Goal: Task Accomplishment & Management: Manage account settings

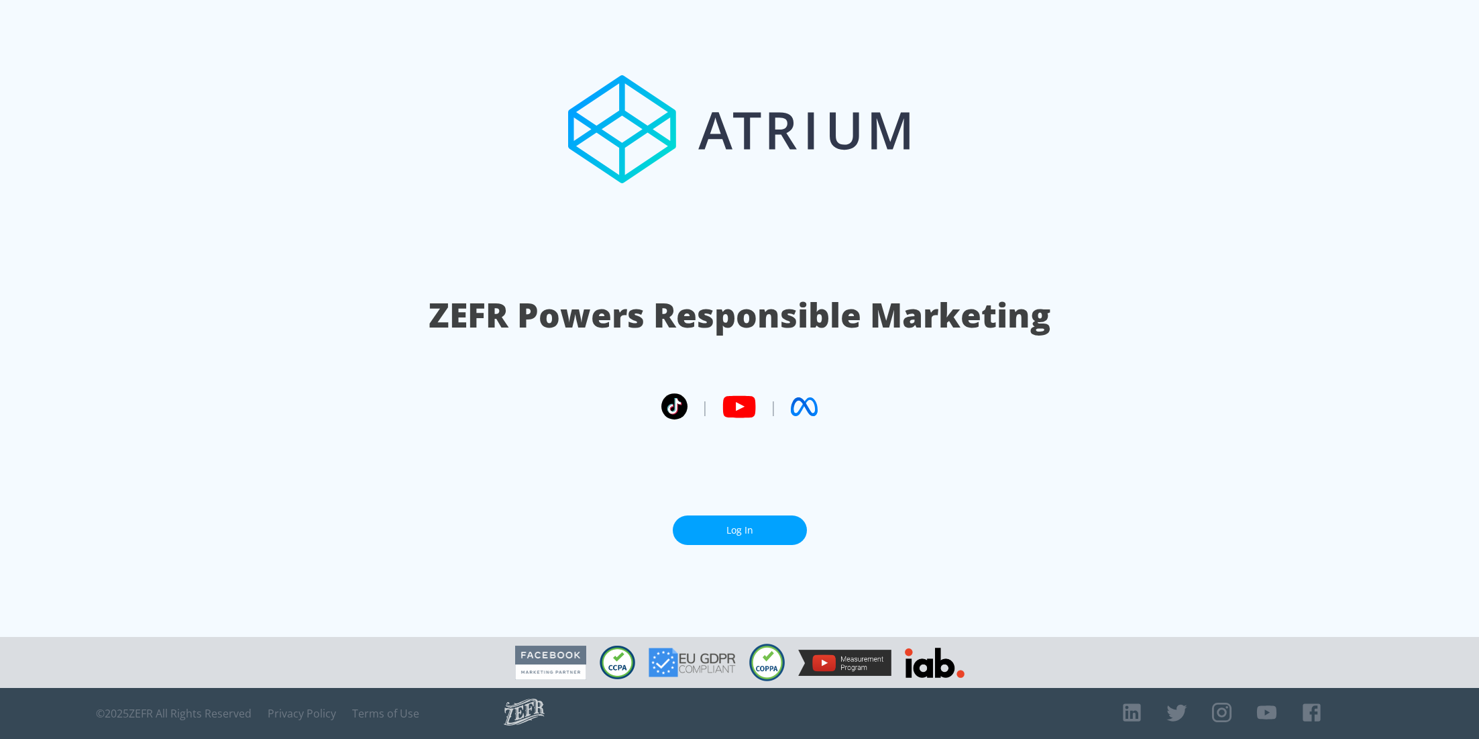
click at [763, 533] on link "Log In" at bounding box center [740, 530] width 134 height 30
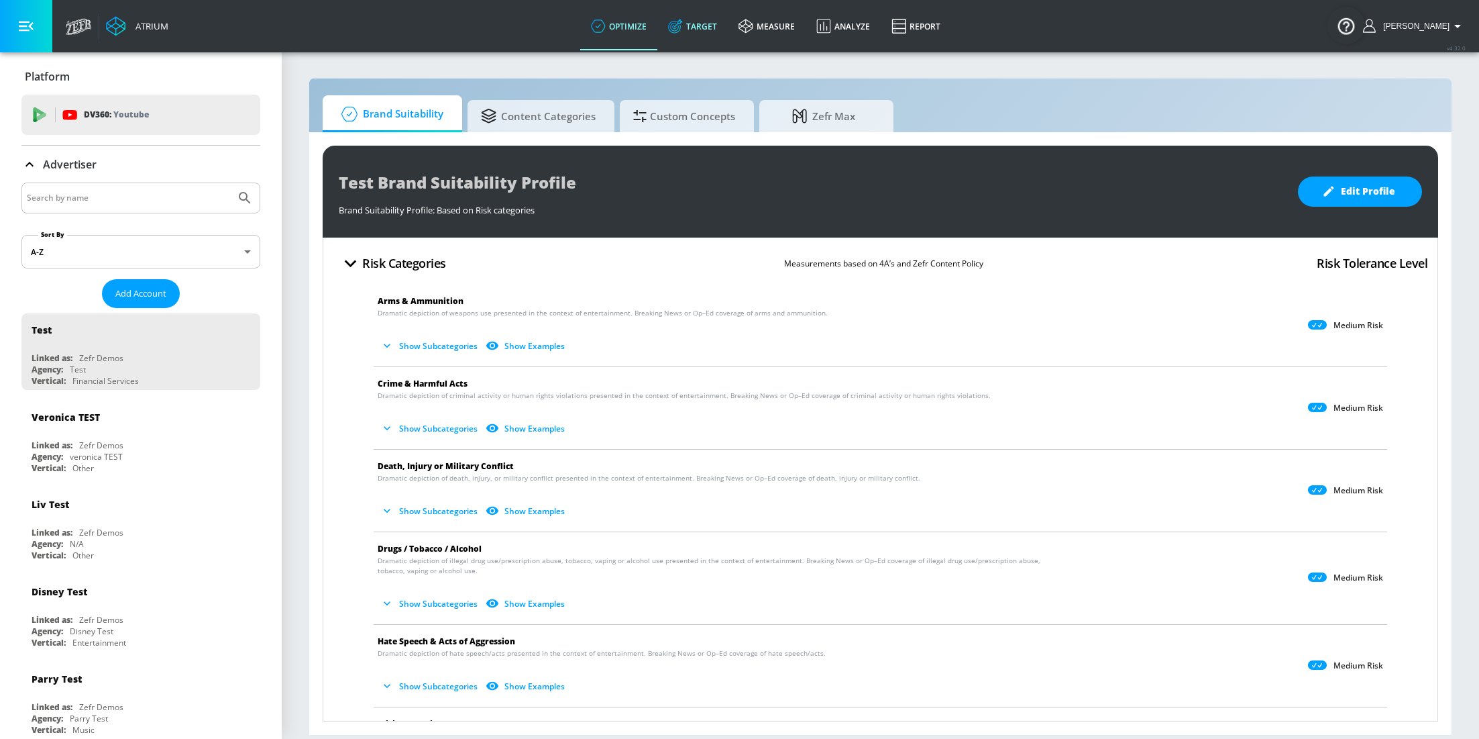
click at [713, 17] on link "Target" at bounding box center [692, 26] width 70 height 48
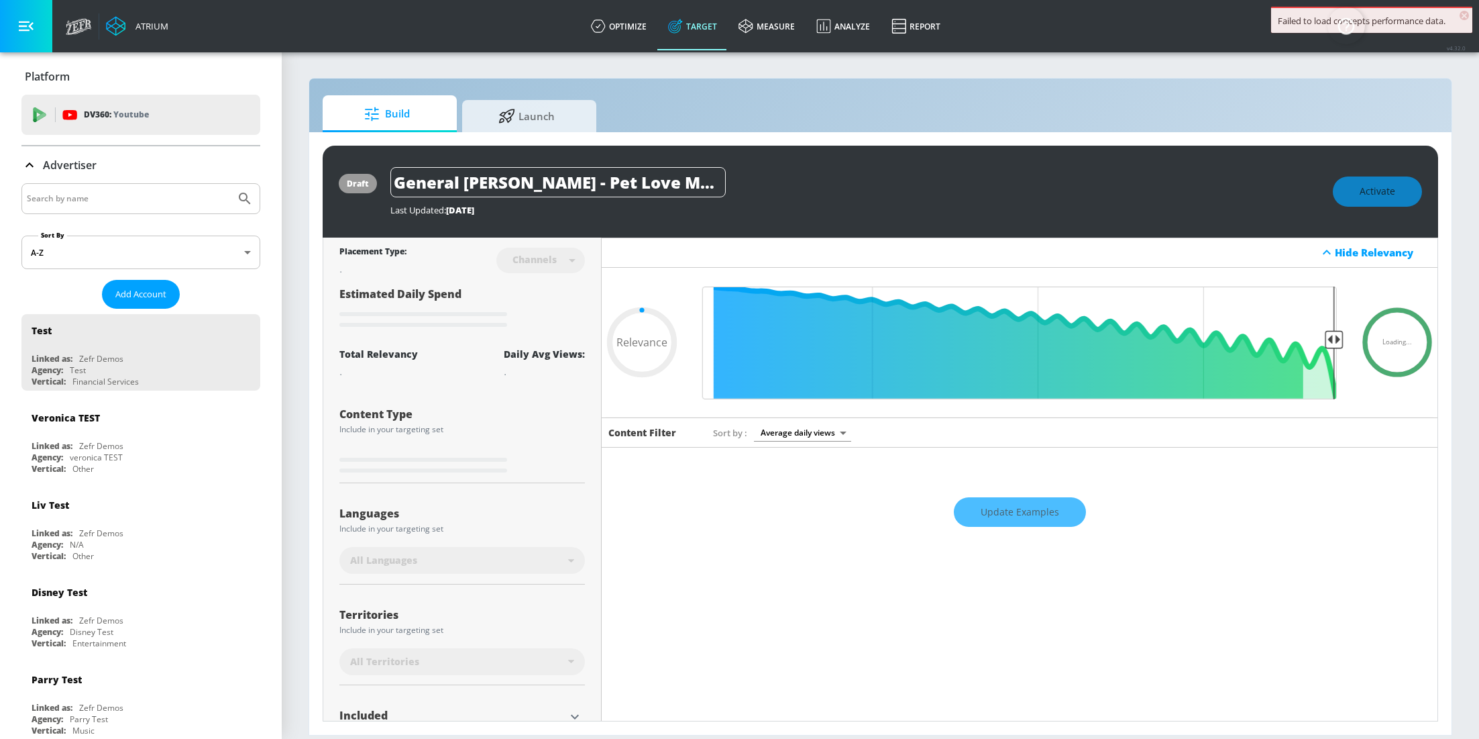
type input "0.67"
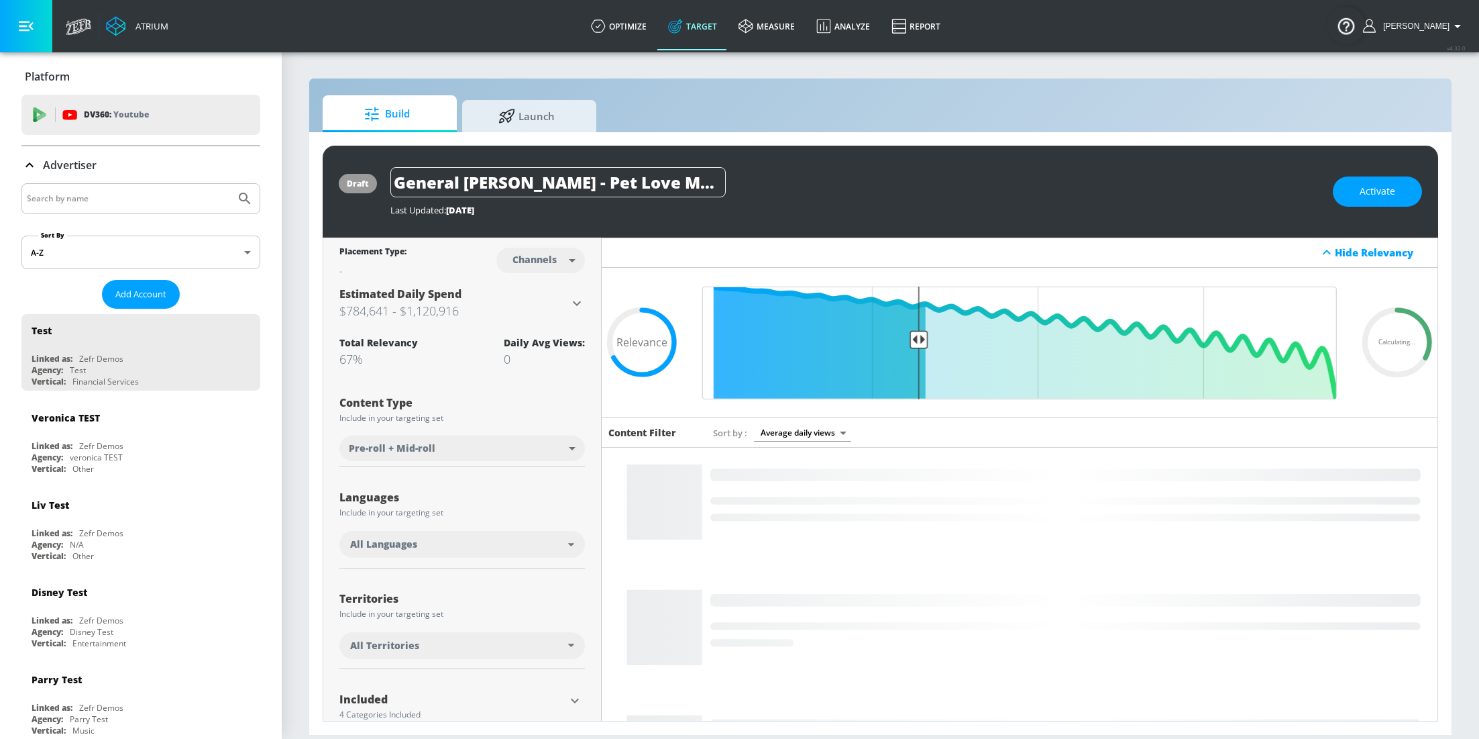
click at [77, 203] on input "Search by name" at bounding box center [128, 198] width 203 height 17
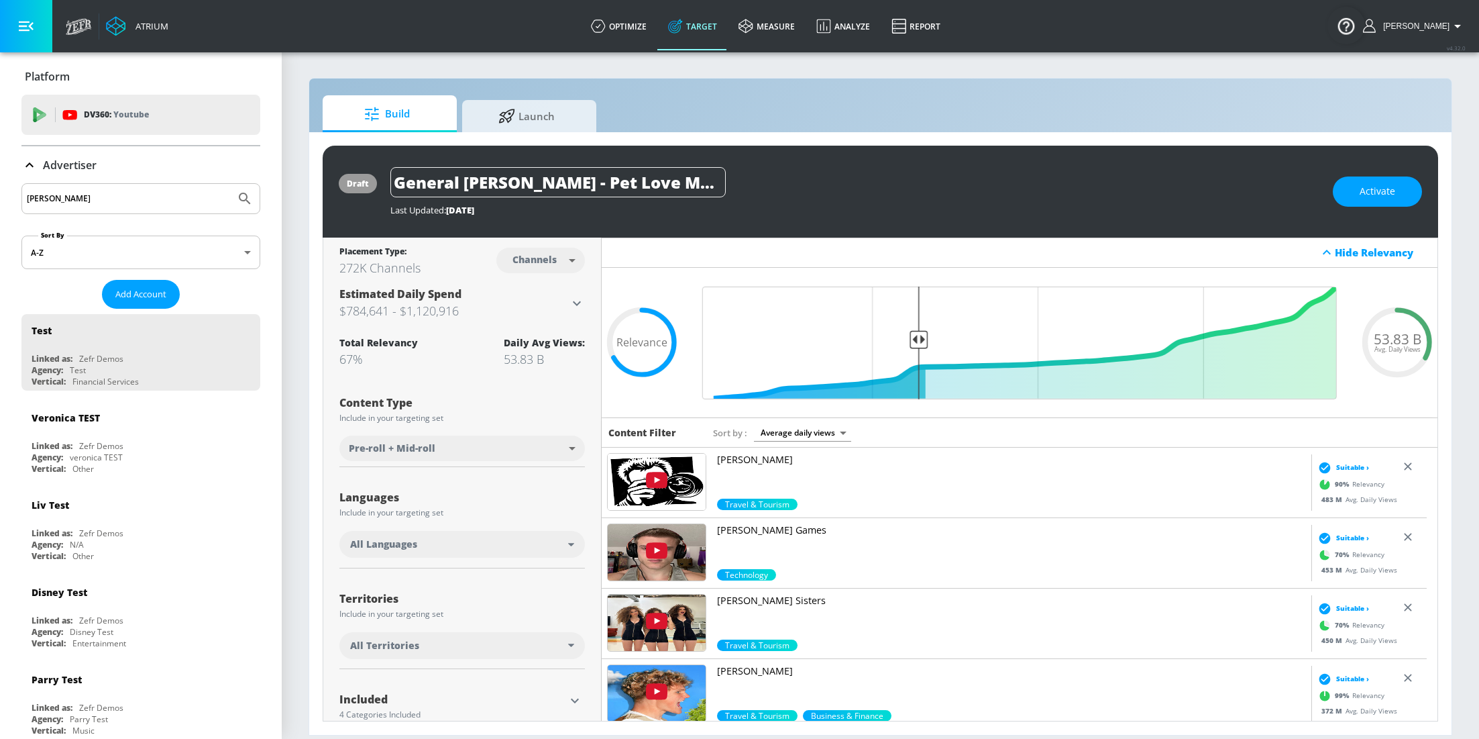
type input "mccain"
click at [230, 184] on button "Submit Search" at bounding box center [245, 199] width 30 height 30
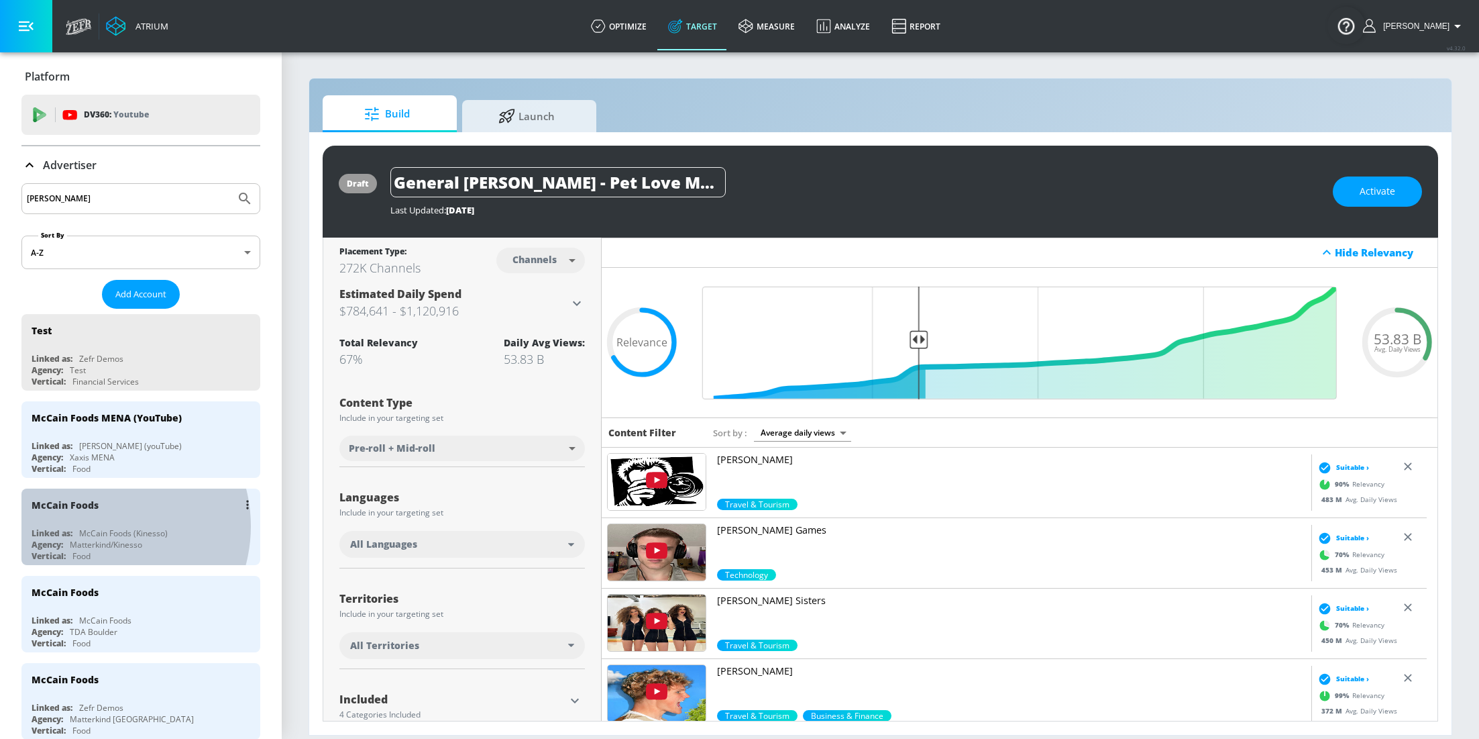
click at [99, 523] on div "McCain Foods Linked as: McCain Foods (Kinesso) Agency: Matterkind/Kinesso Verti…" at bounding box center [140, 526] width 239 height 76
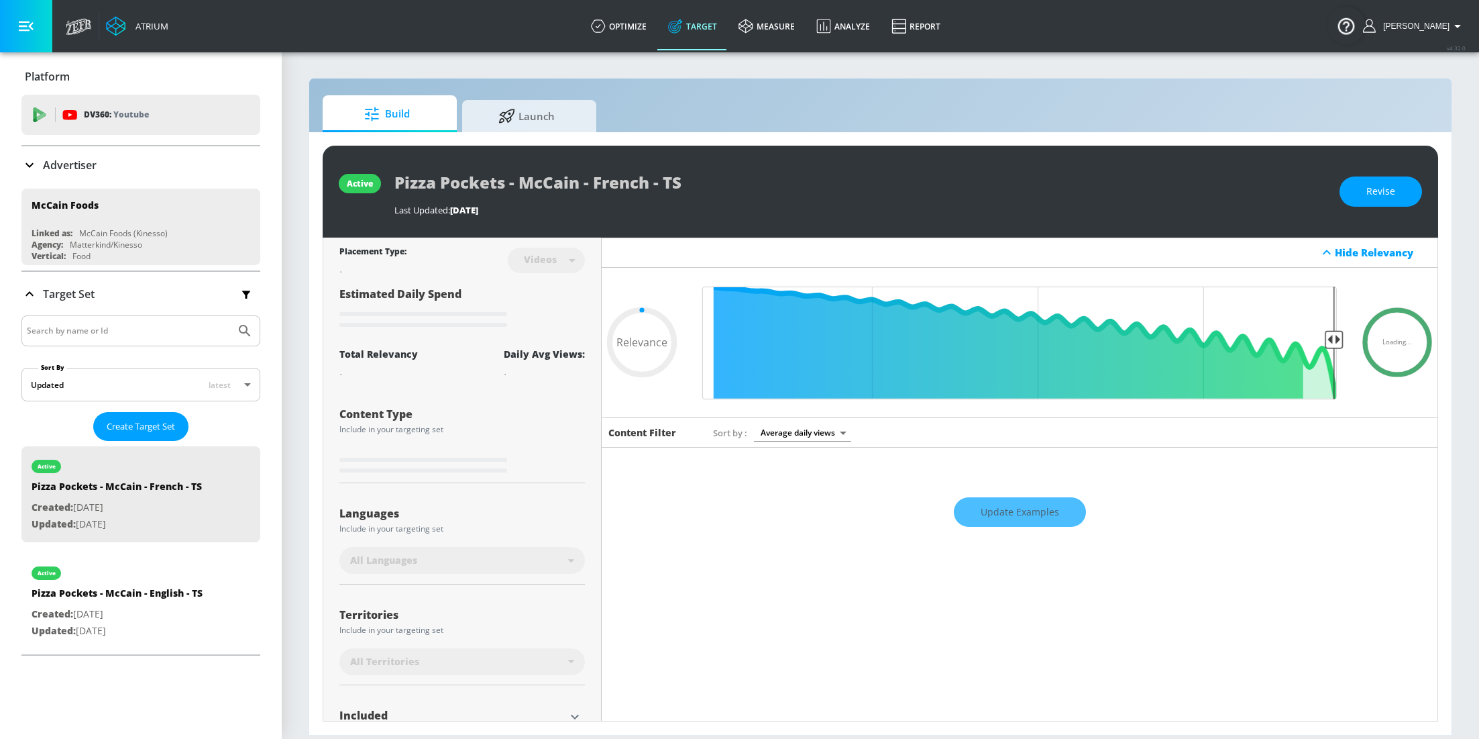
type input "0.2"
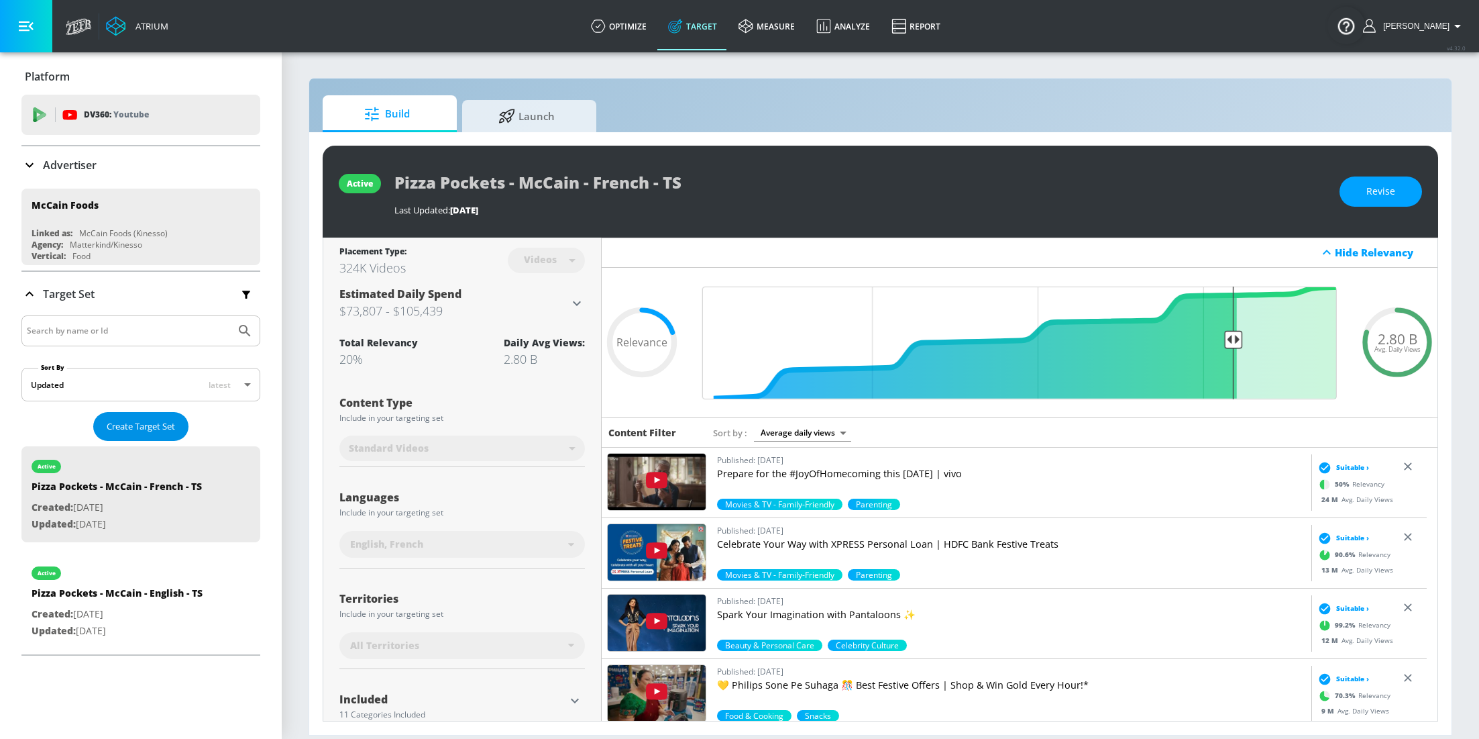
click at [128, 427] on span "Create Target Set" at bounding box center [141, 426] width 68 height 15
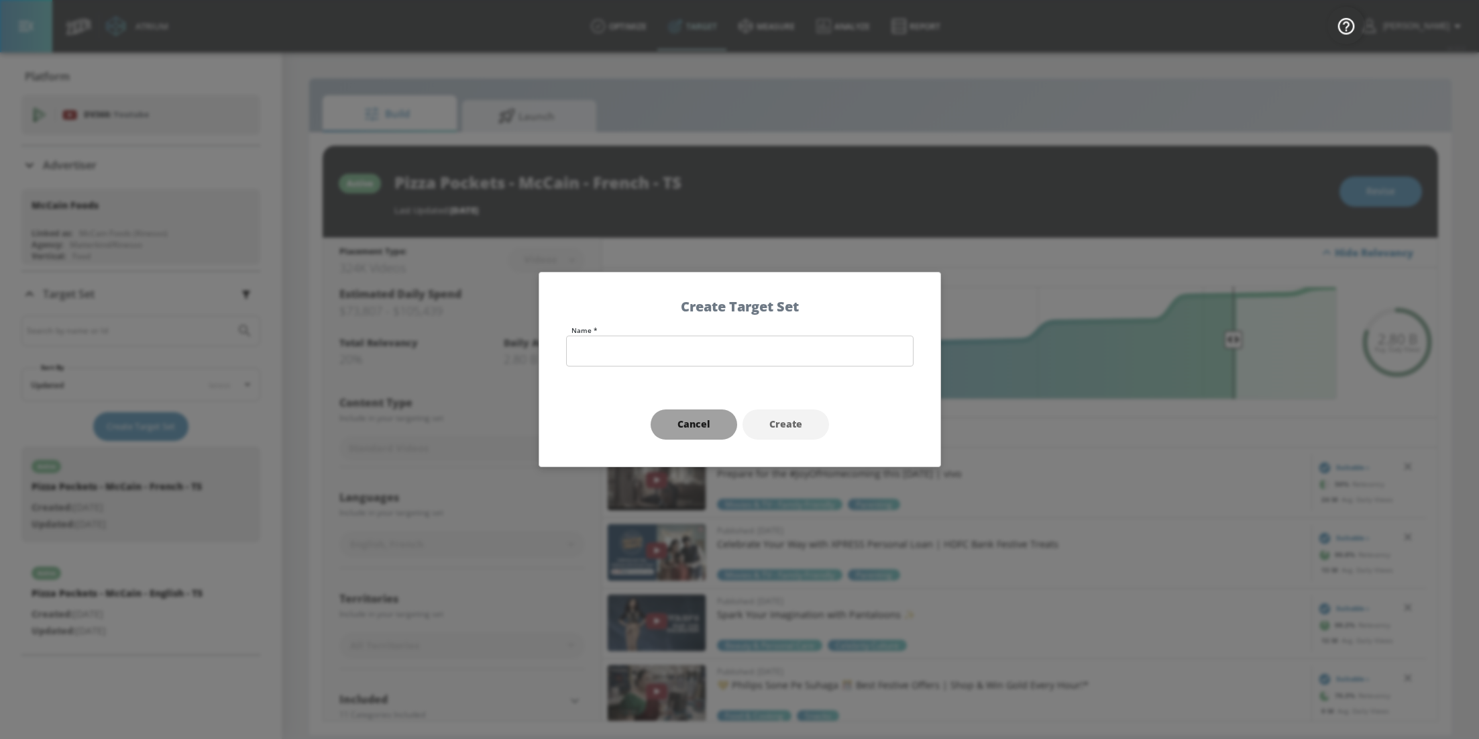
click at [688, 433] on button "Cancel" at bounding box center [694, 424] width 87 height 30
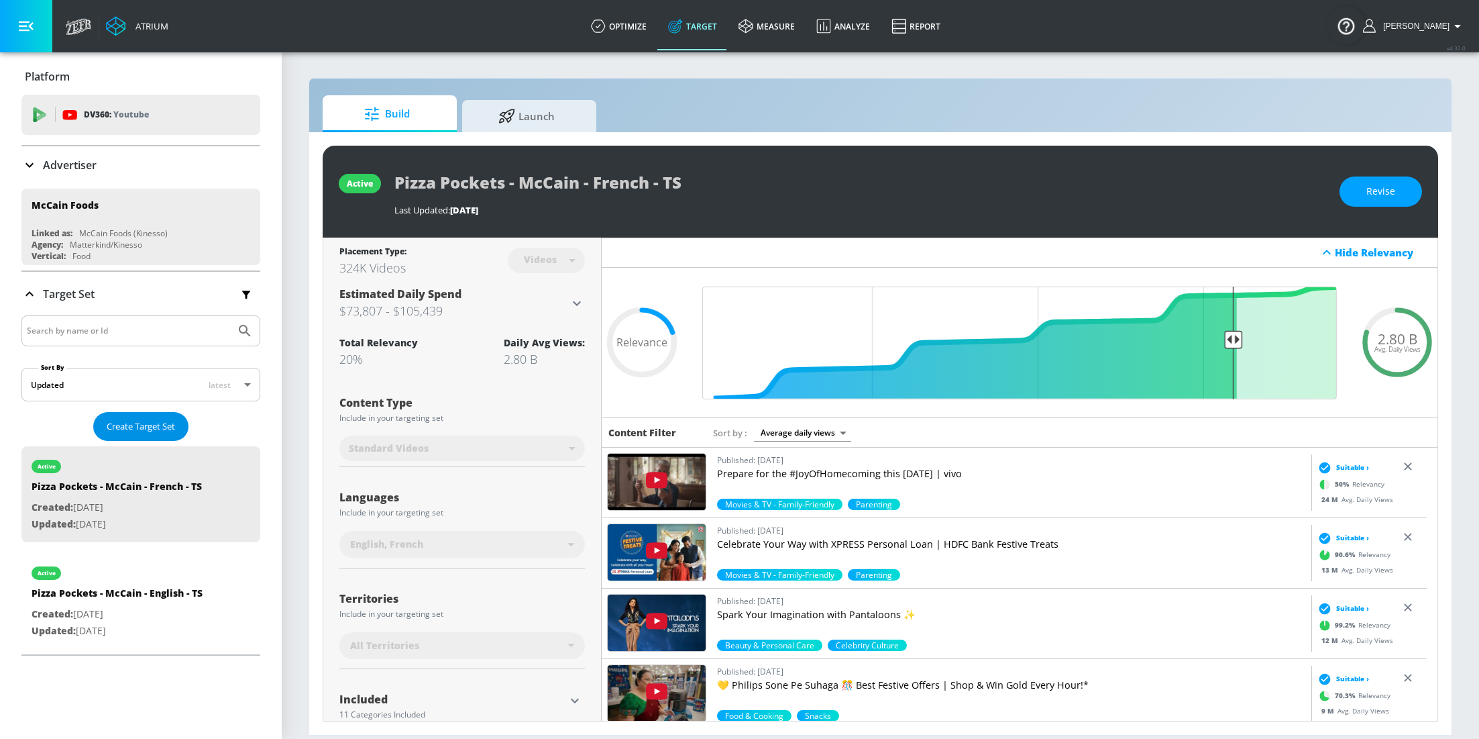
click at [138, 420] on span "Create Target Set" at bounding box center [141, 426] width 68 height 15
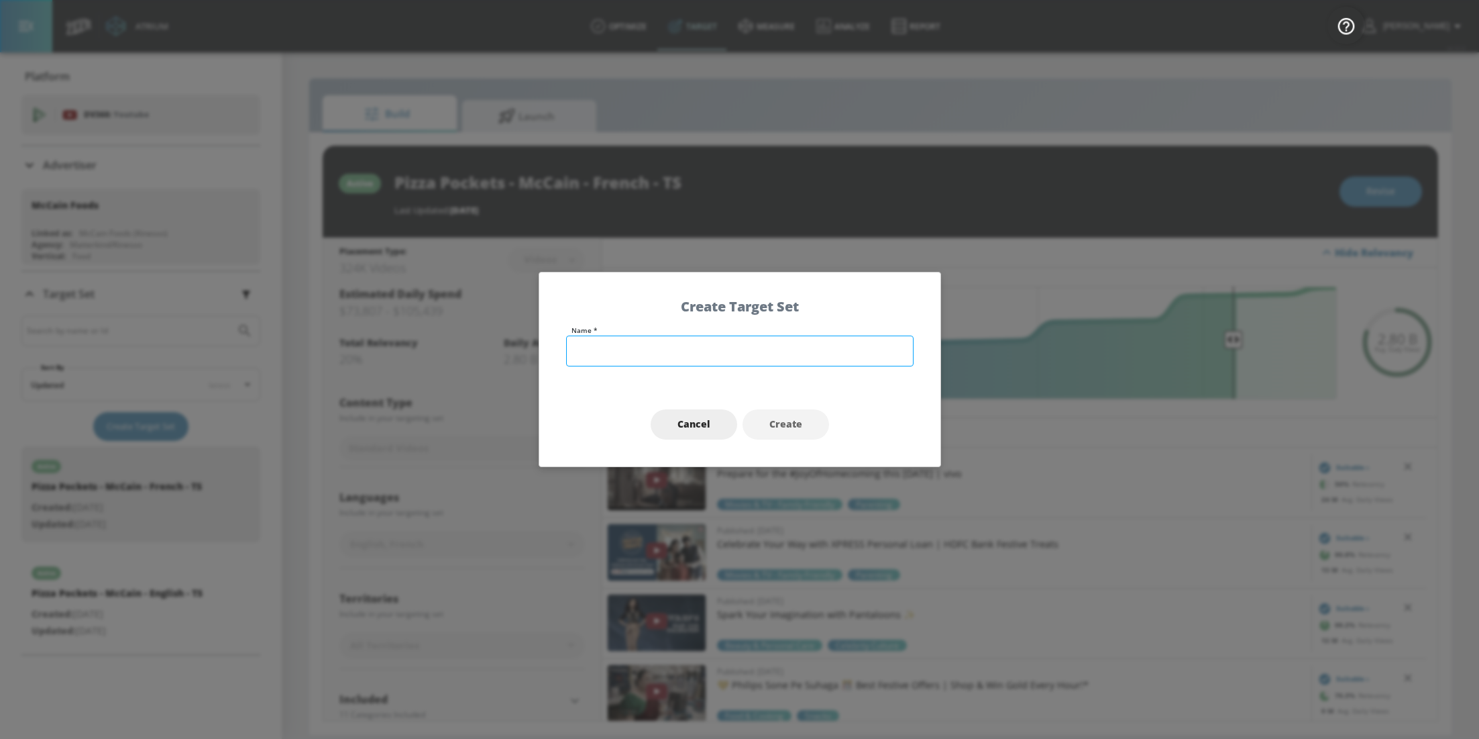
click at [662, 354] on input "text" at bounding box center [739, 350] width 347 height 31
type input "Flavours of the World - ENG"
click at [798, 426] on span "Create" at bounding box center [785, 424] width 33 height 17
type input "Flavours of the World - ENG"
type input "channels"
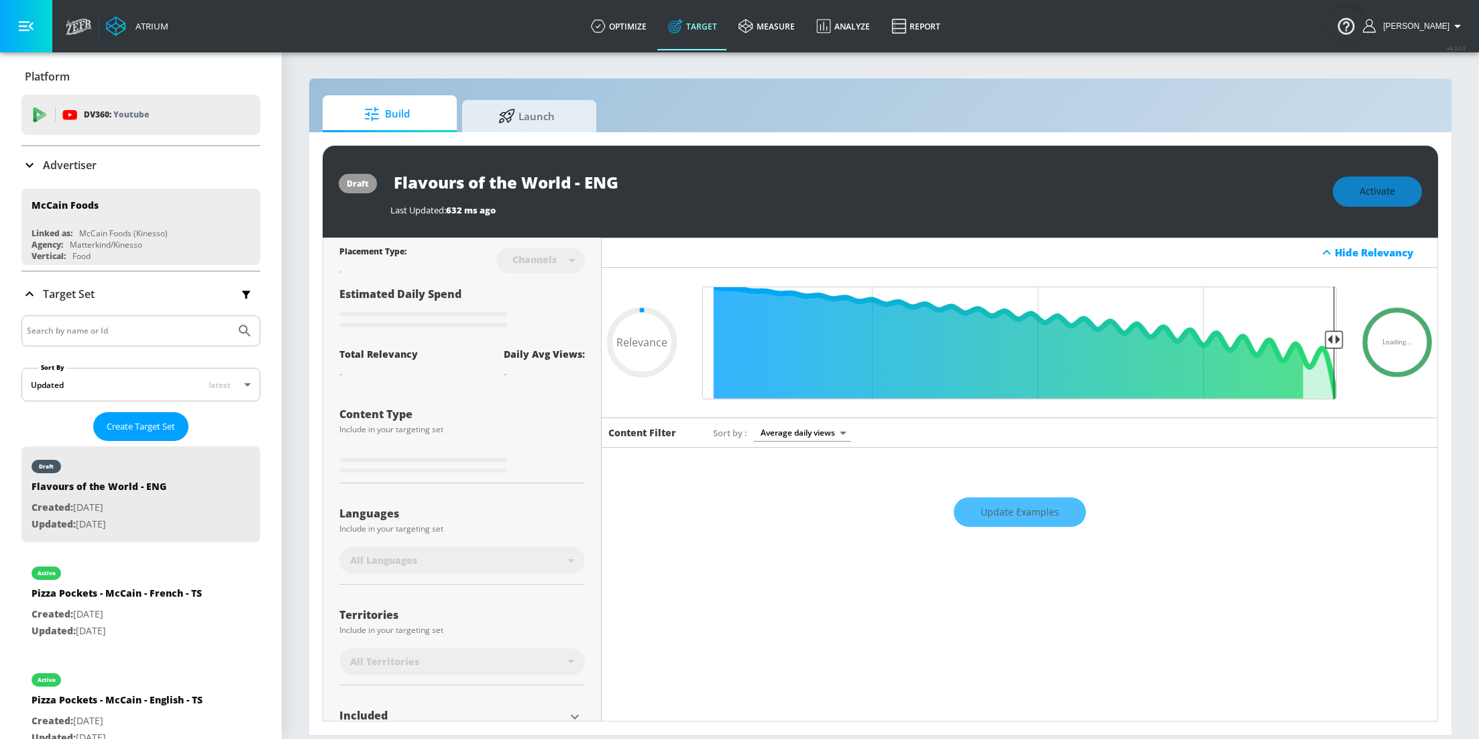
type input "0.6"
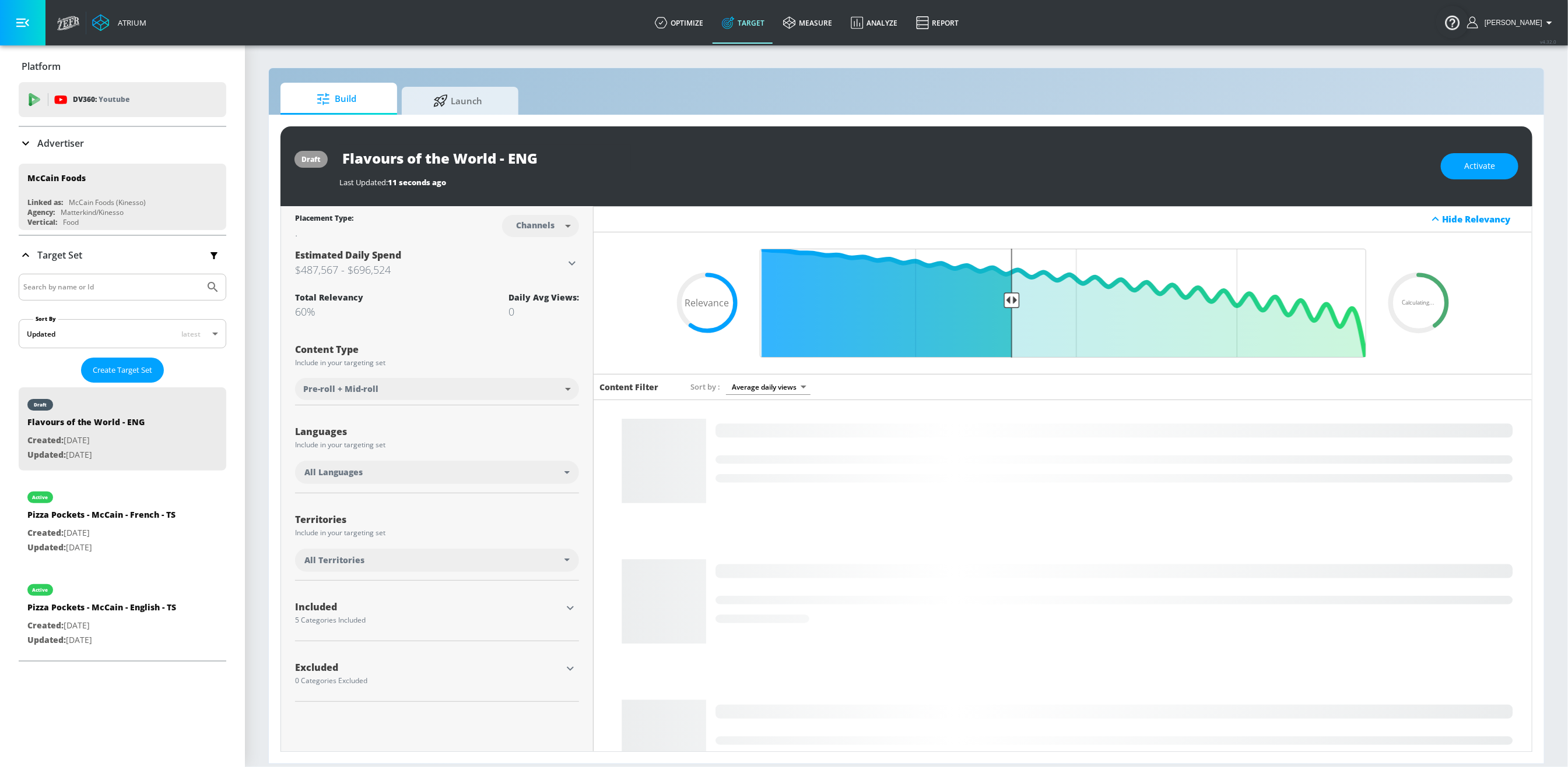
click at [446, 478] on div "All Languages" at bounding box center [434, 472] width 260 height 11
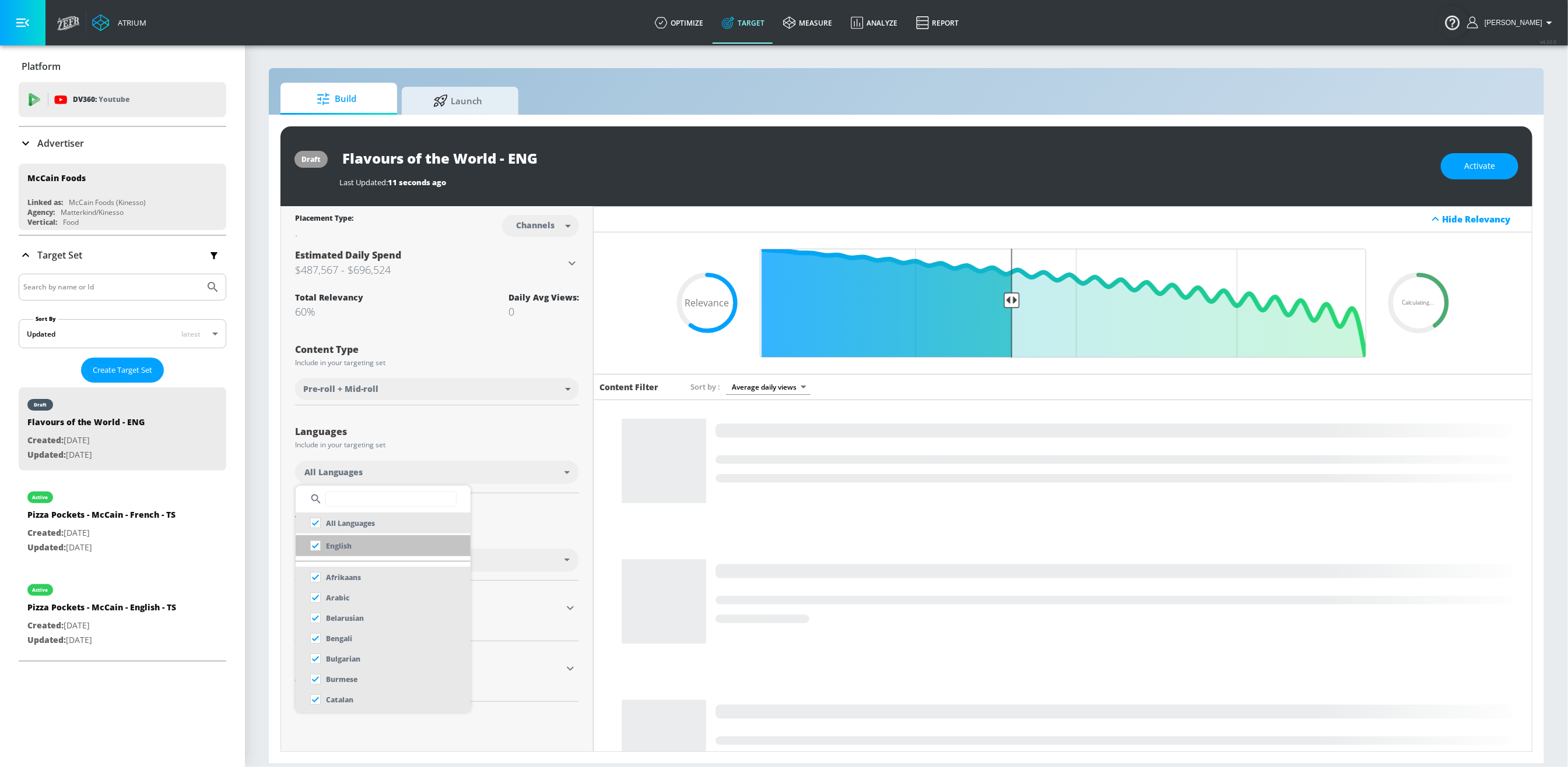
click at [311, 548] on input "checkbox" at bounding box center [316, 545] width 21 height 21
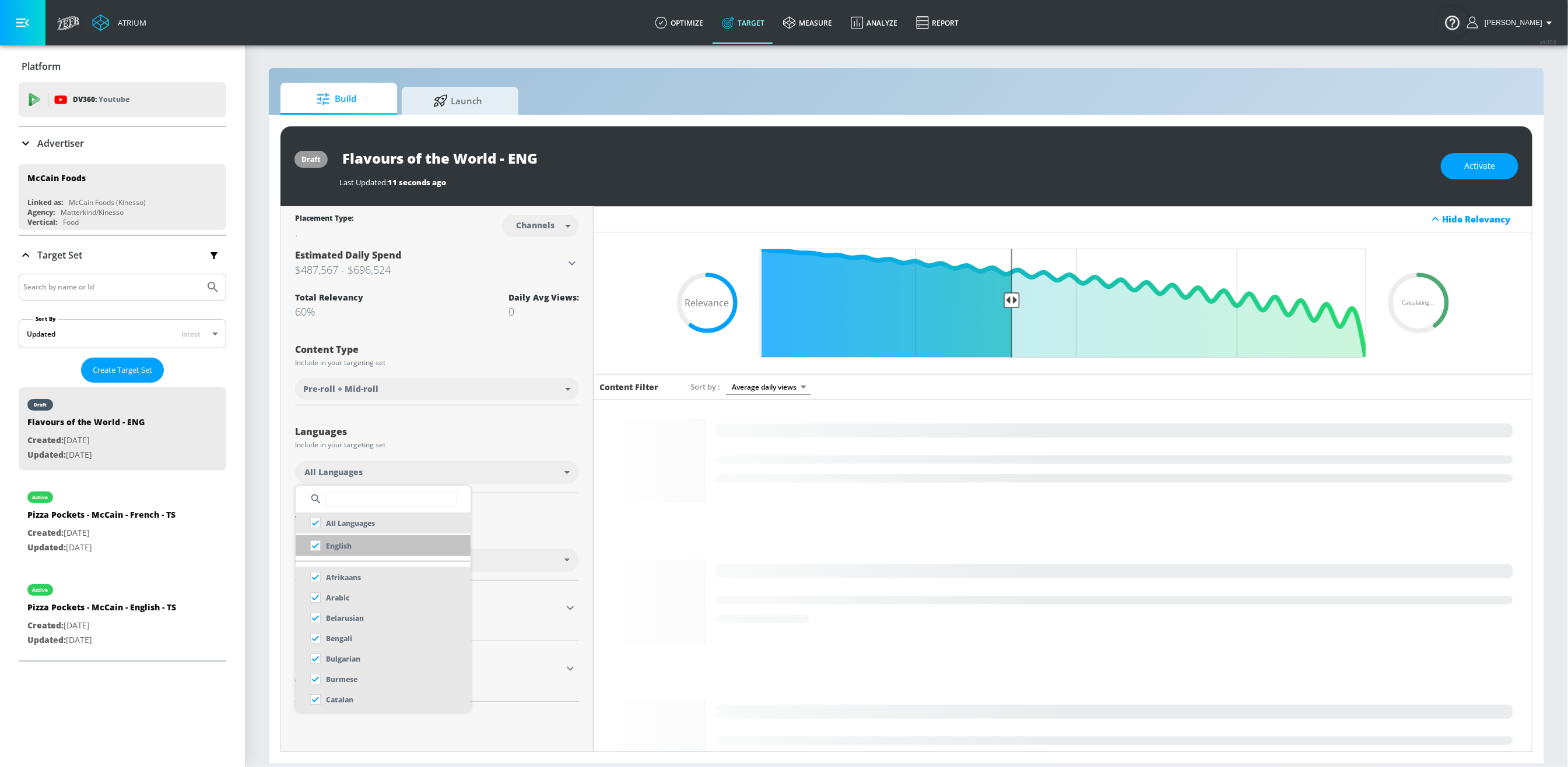
checkbox input "true"
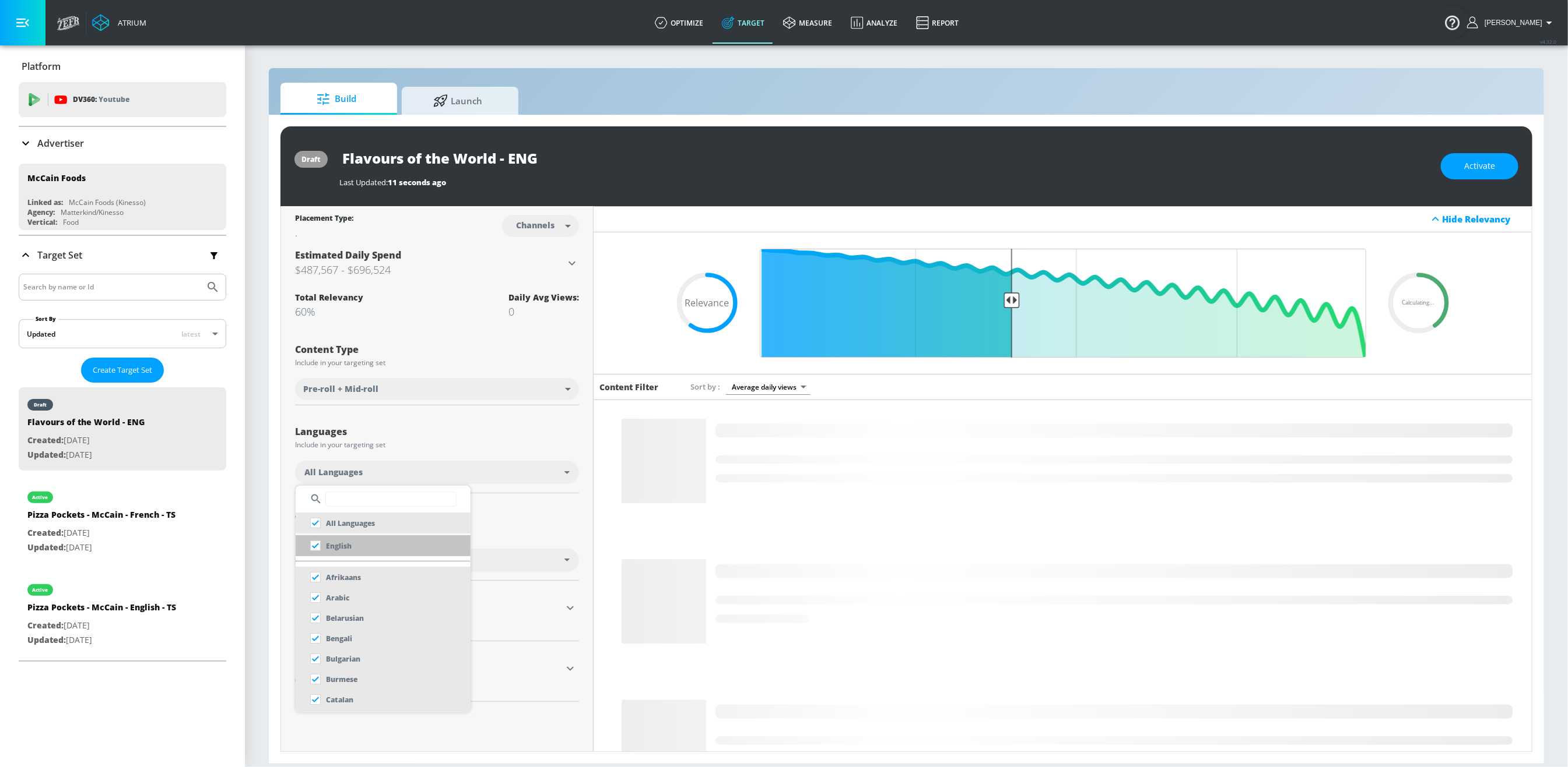
checkbox input "false"
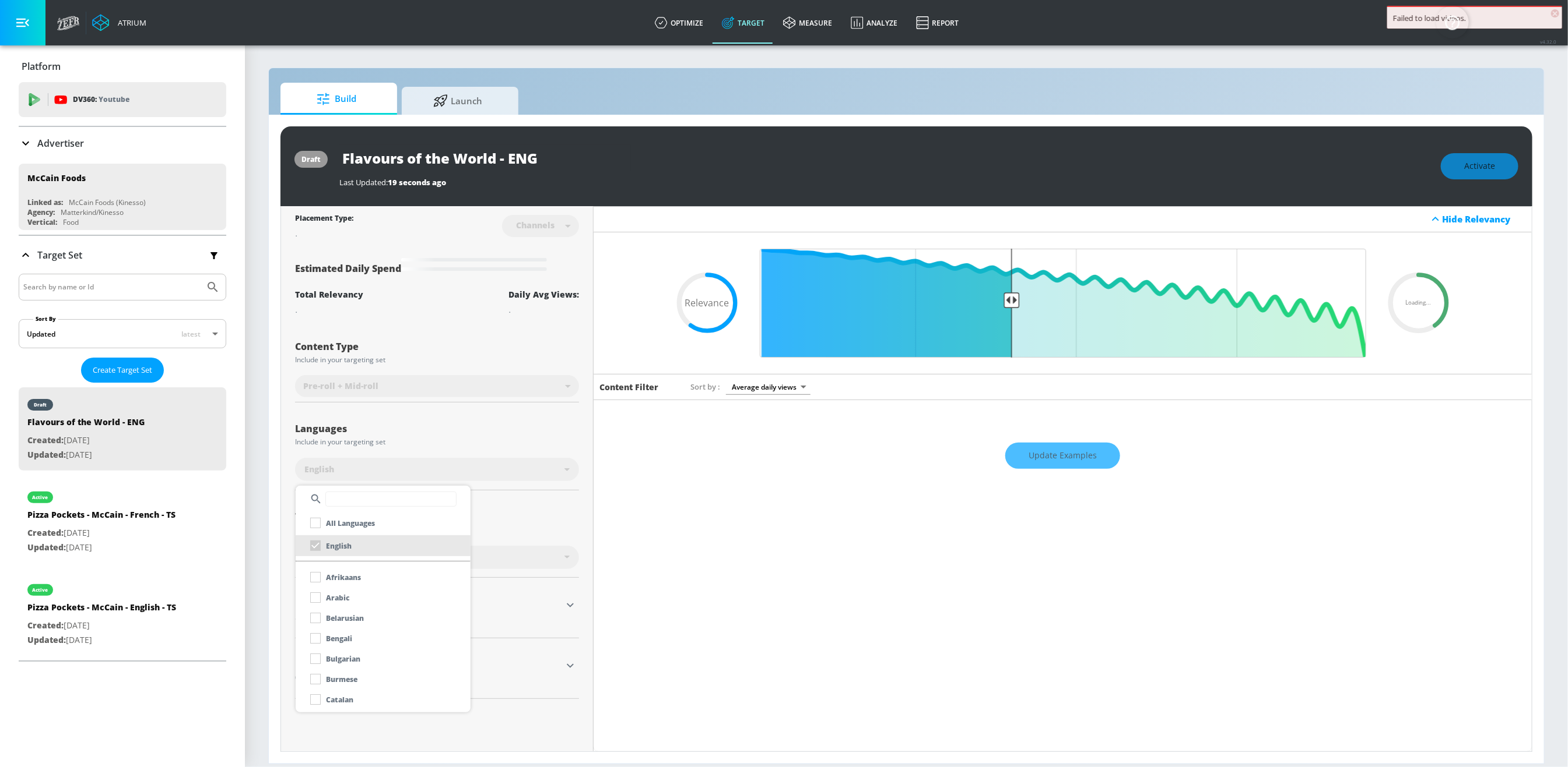
click at [584, 528] on div at bounding box center [784, 383] width 1568 height 767
click at [572, 605] on icon "button" at bounding box center [570, 605] width 14 height 14
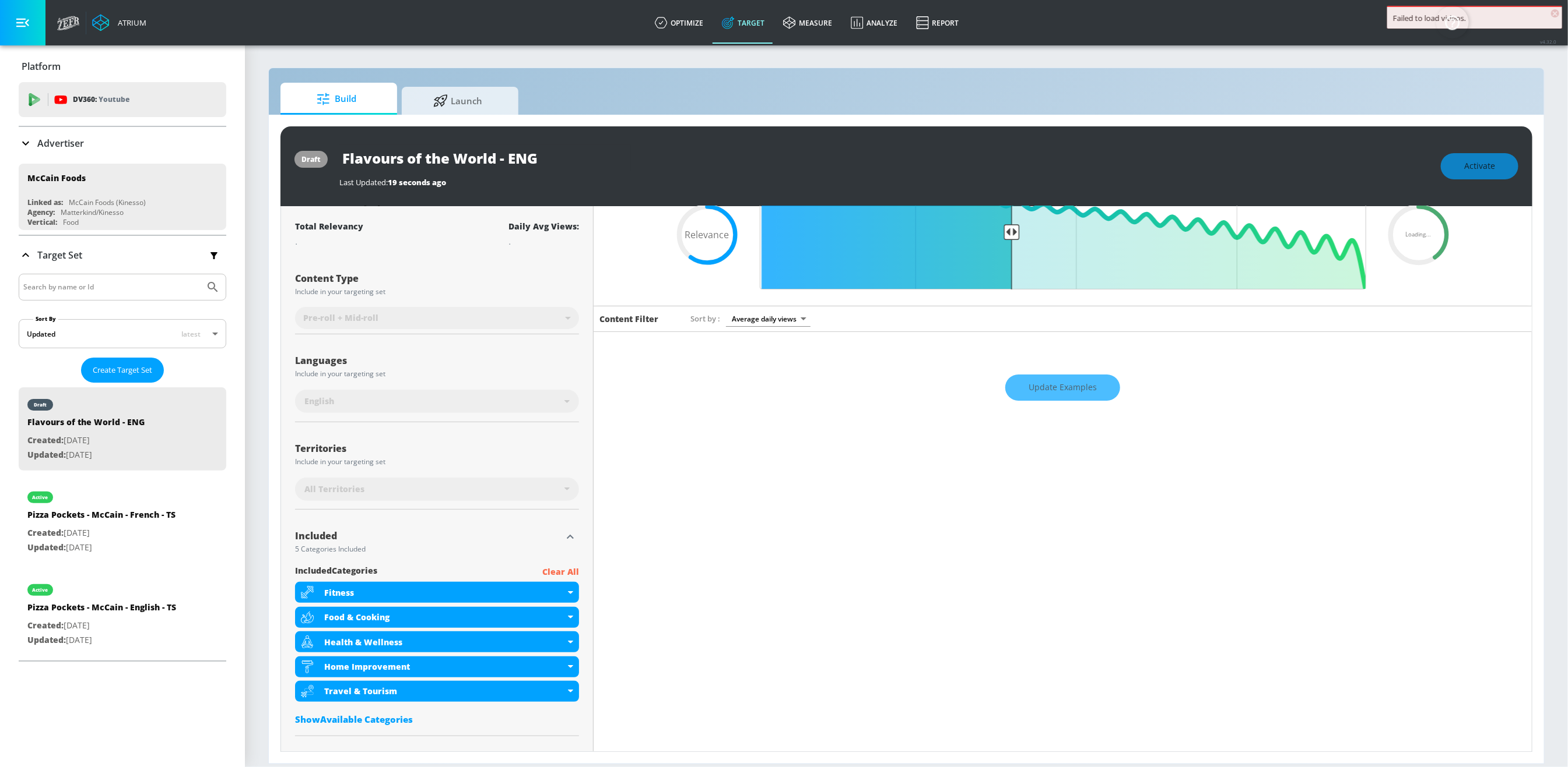
scroll to position [126, 0]
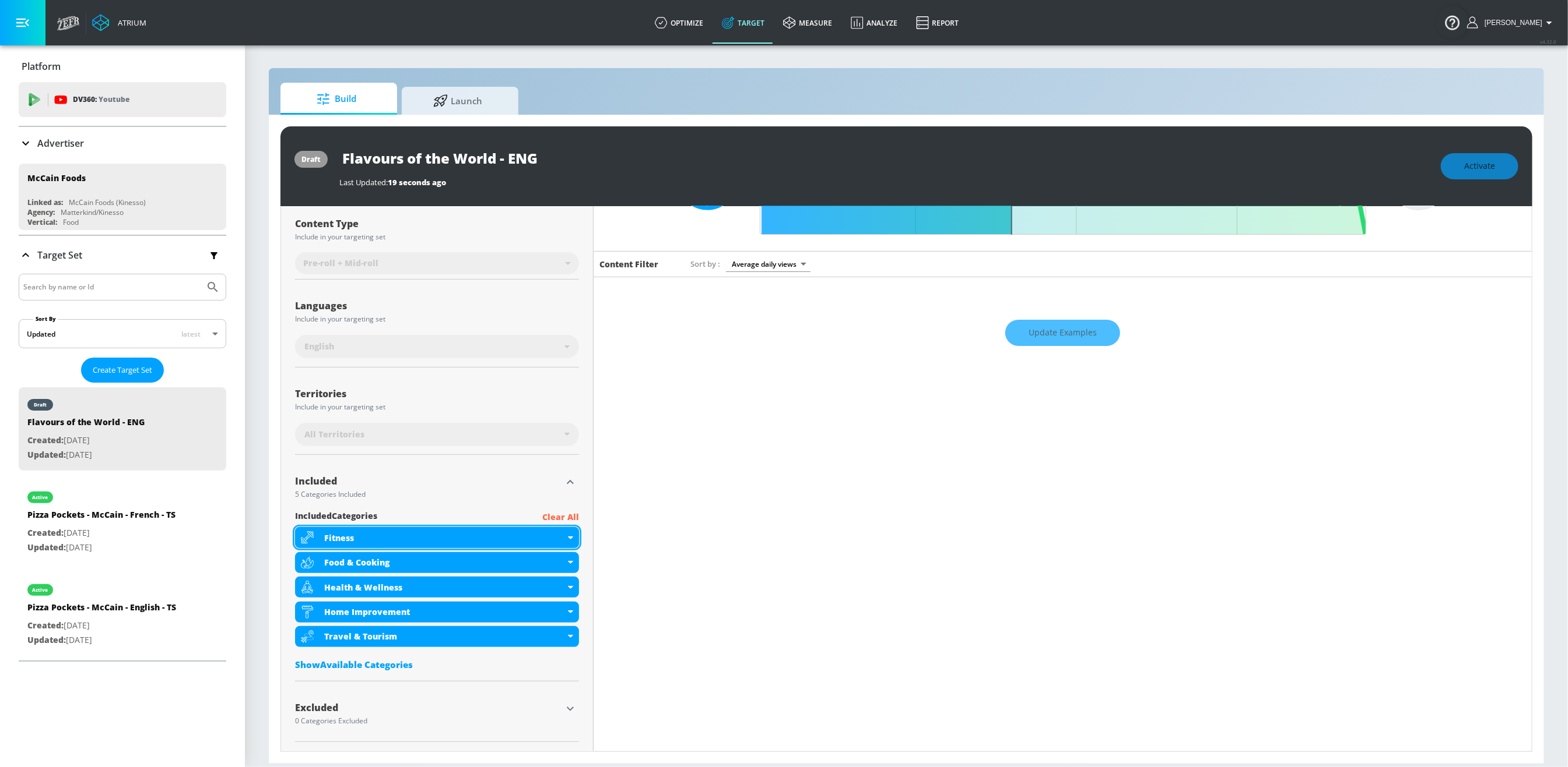
click at [570, 537] on div "Fitness" at bounding box center [436, 538] width 284 height 21
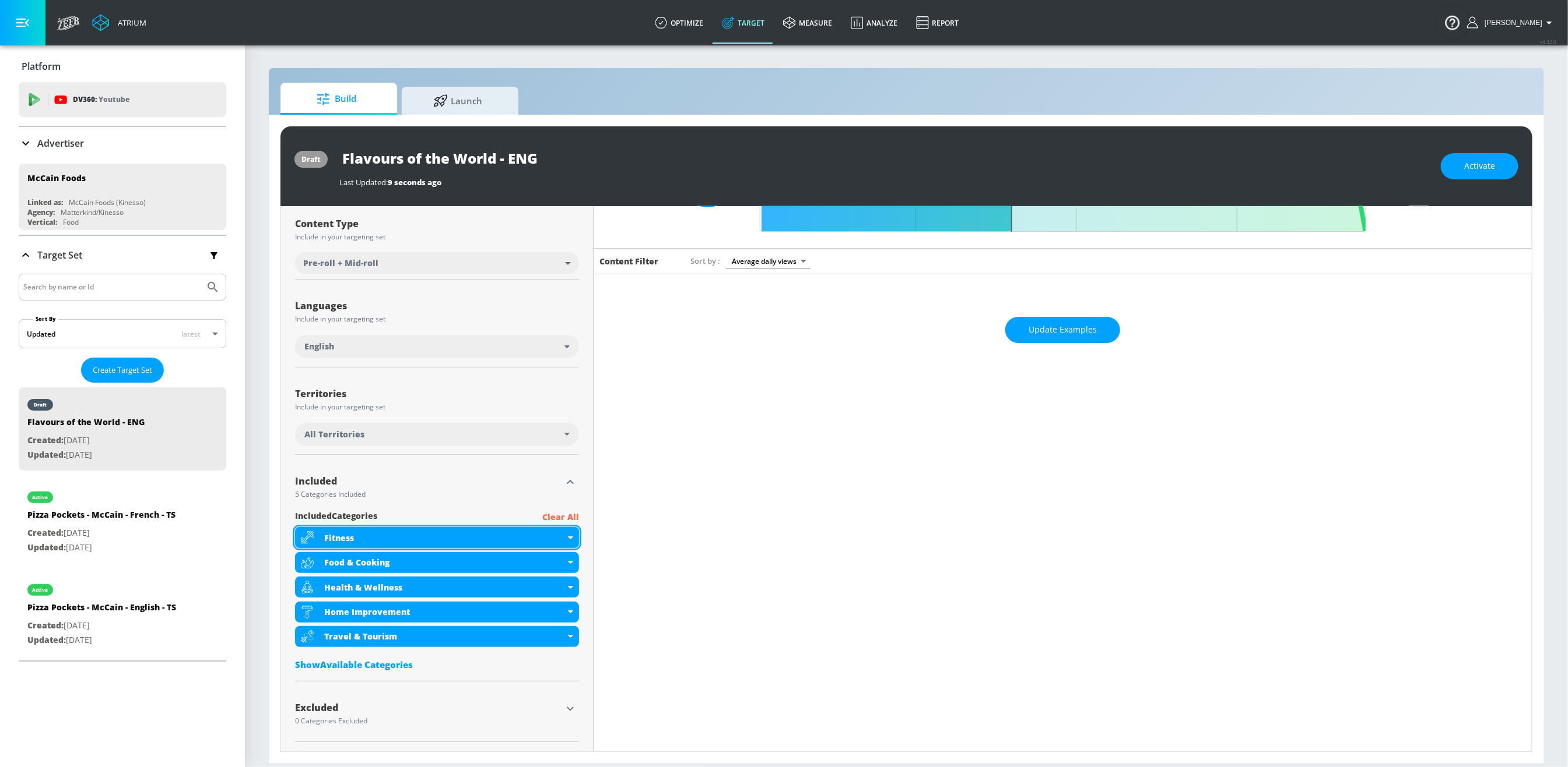
scroll to position [129, 0]
click at [568, 538] on icon at bounding box center [570, 538] width 5 height 3
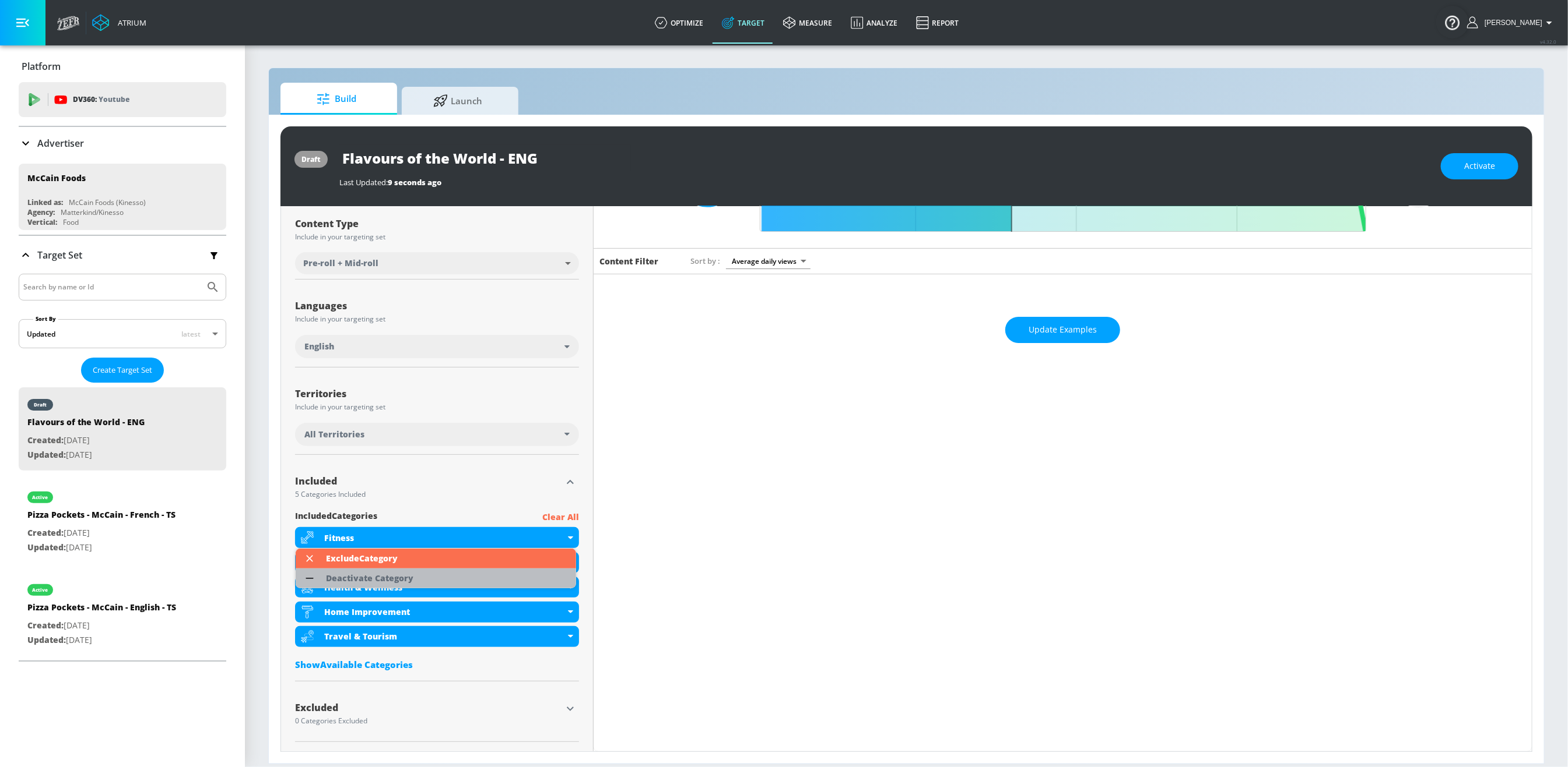
click at [451, 578] on li "Deactivate Category" at bounding box center [435, 579] width 281 height 20
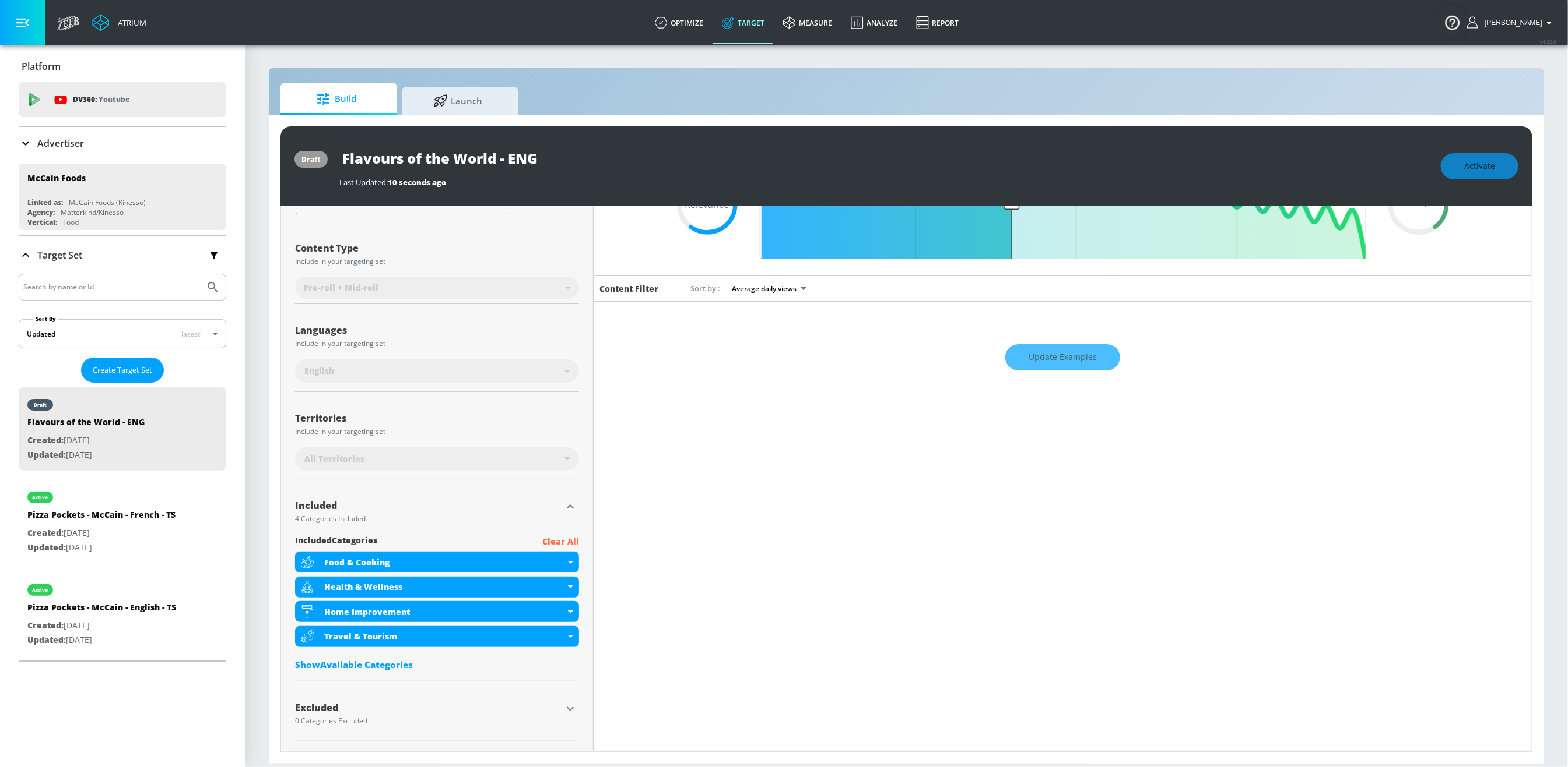
scroll to position [102, 0]
click at [568, 612] on icon at bounding box center [570, 612] width 5 height 3
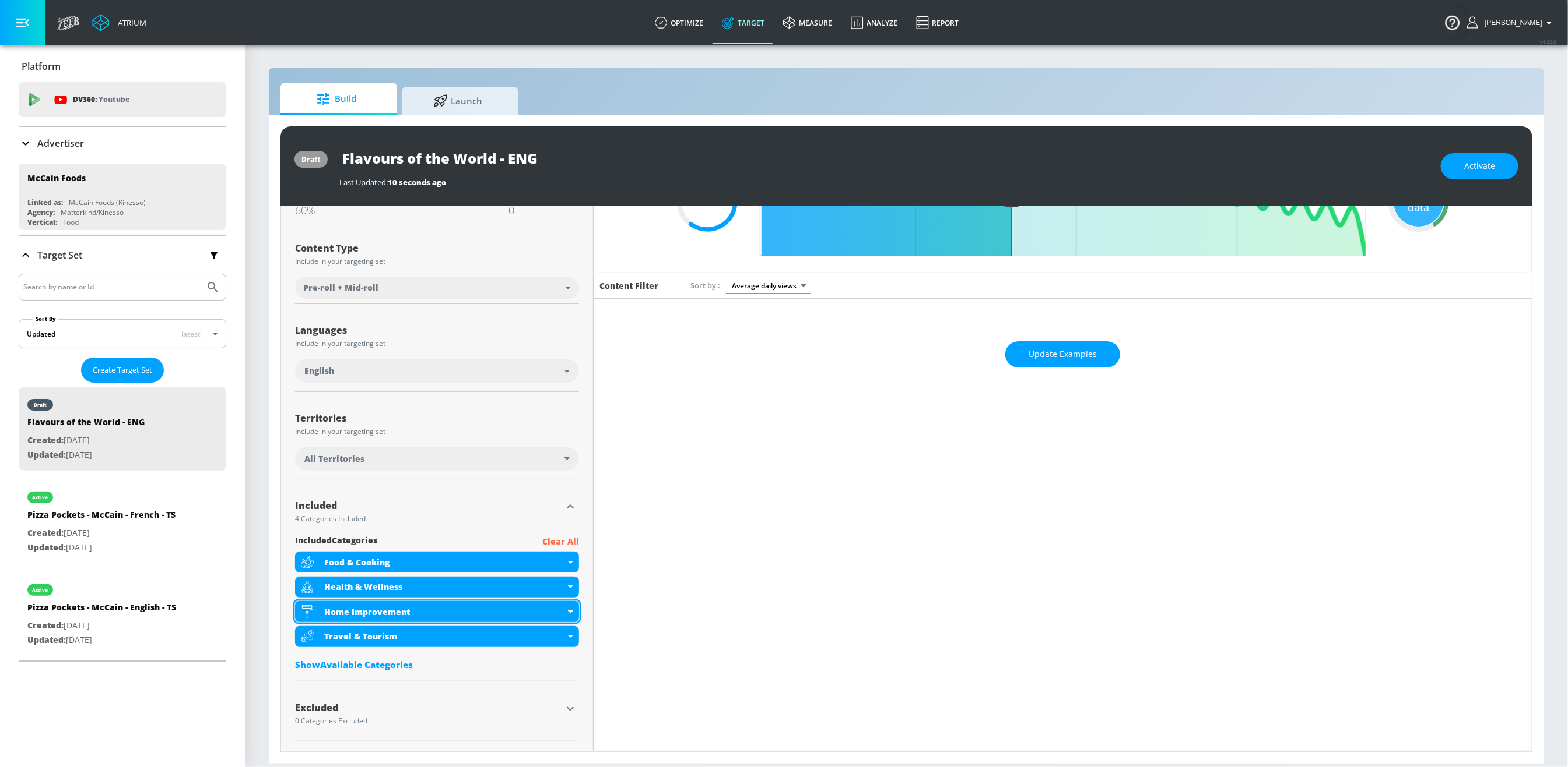
scroll to position [103, 0]
click at [569, 614] on div "Home Improvement" at bounding box center [436, 612] width 284 height 21
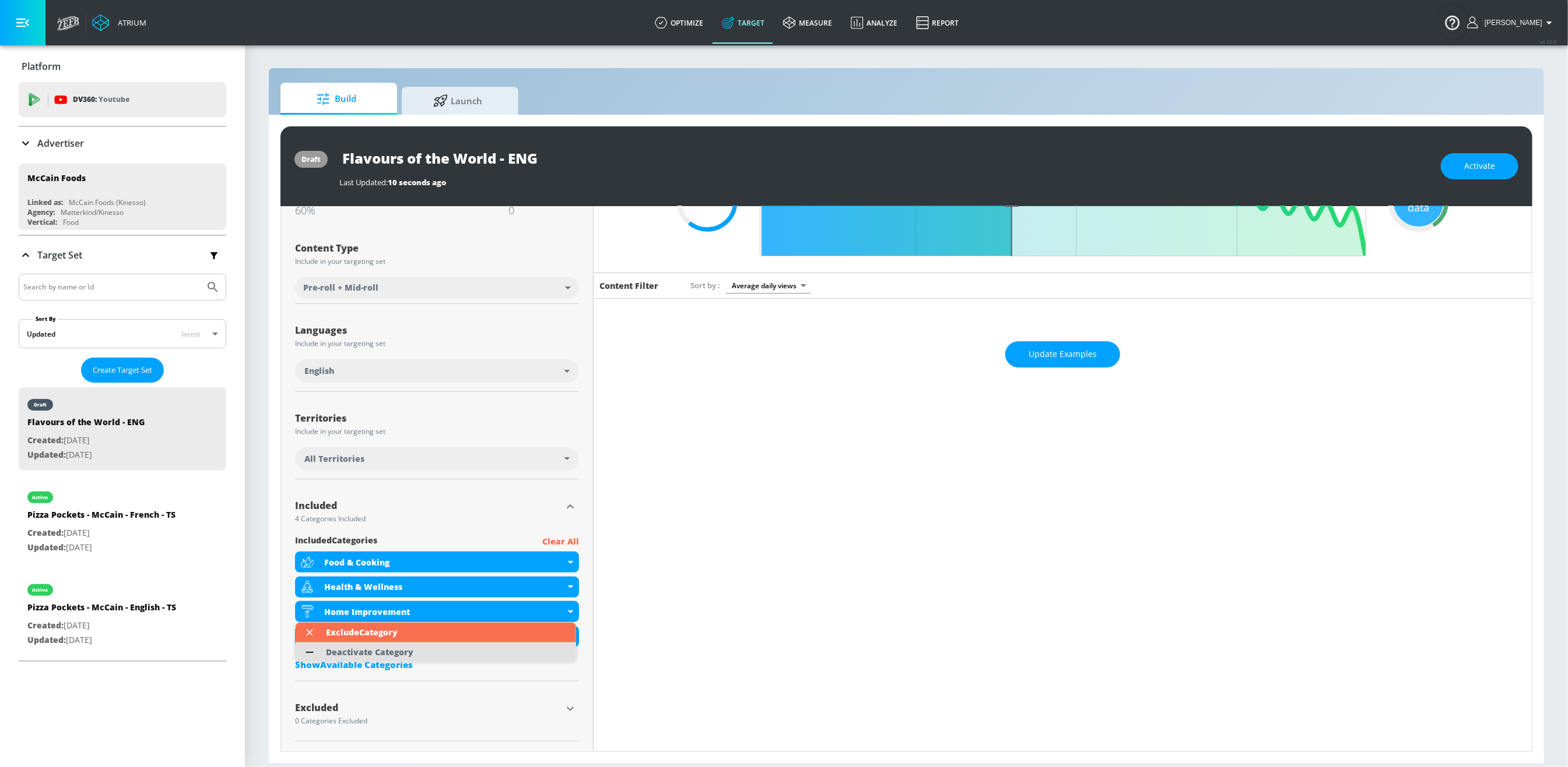
click at [484, 641] on li "Deactivate Category" at bounding box center [435, 652] width 281 height 20
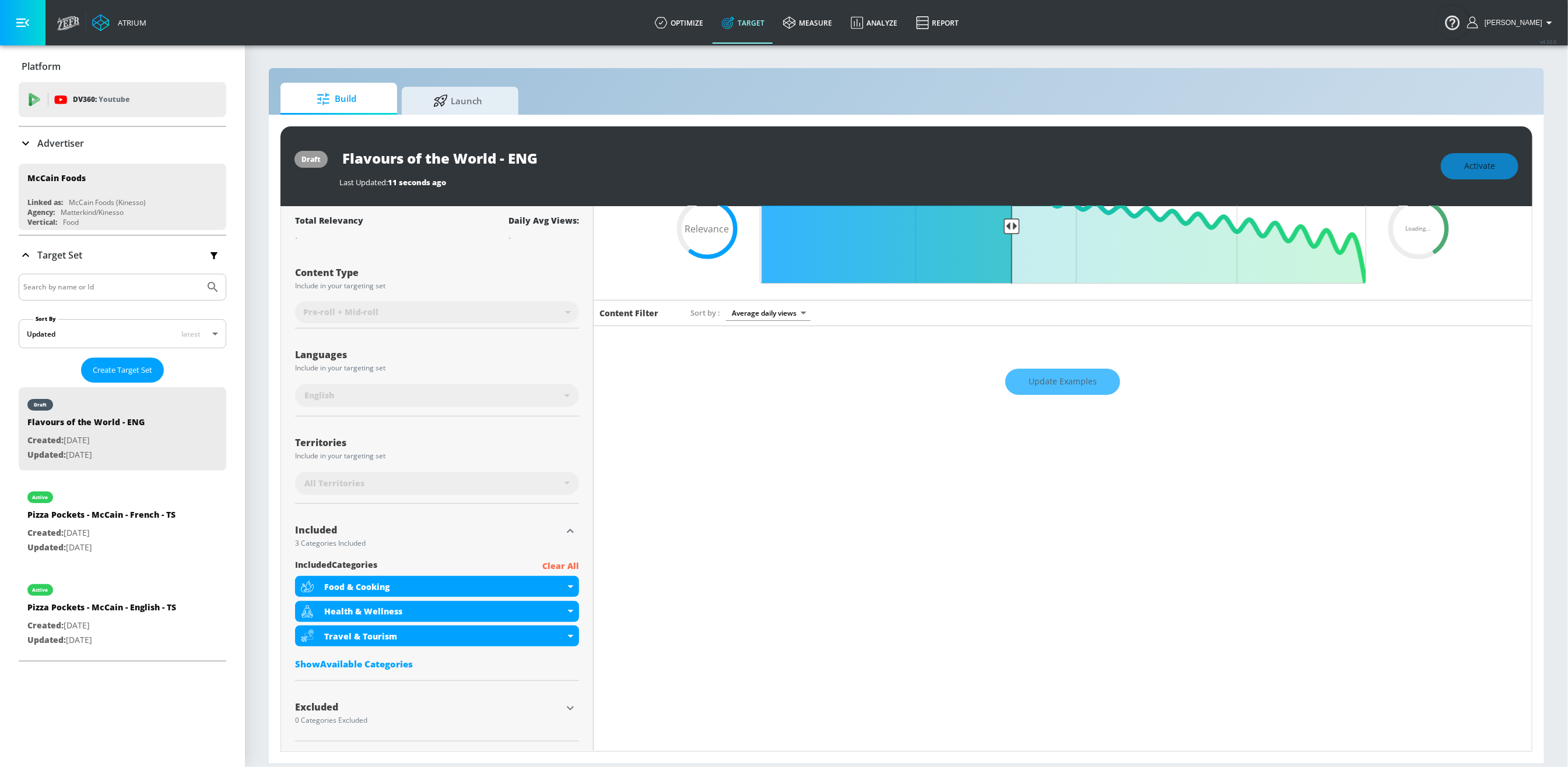
scroll to position [77, 0]
click at [562, 636] on div "Travel & Tourism" at bounding box center [436, 636] width 284 height 21
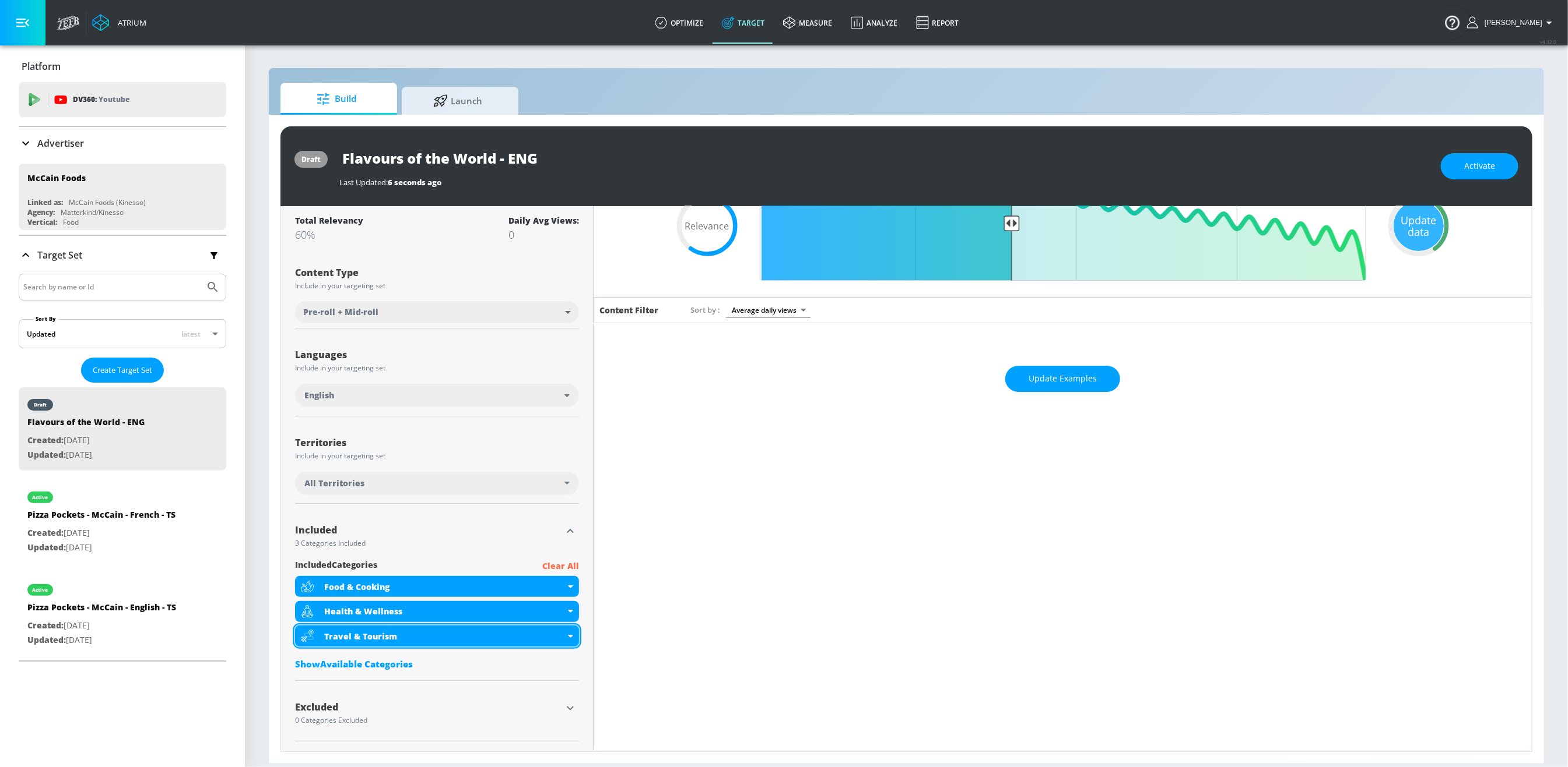
click at [567, 638] on div "Travel & Tourism" at bounding box center [436, 636] width 284 height 21
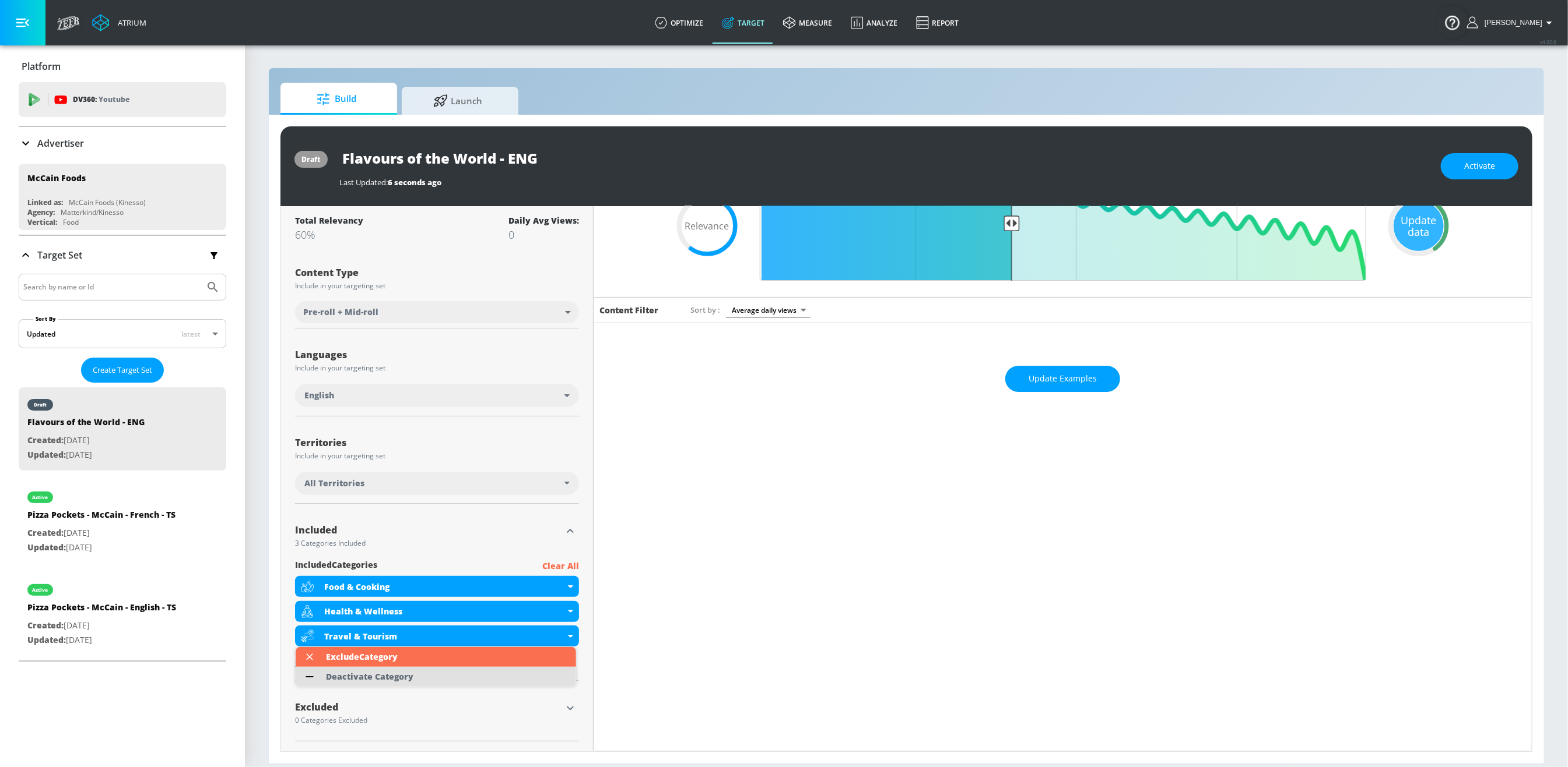
click at [508, 641] on li "Deactivate Category" at bounding box center [435, 677] width 281 height 20
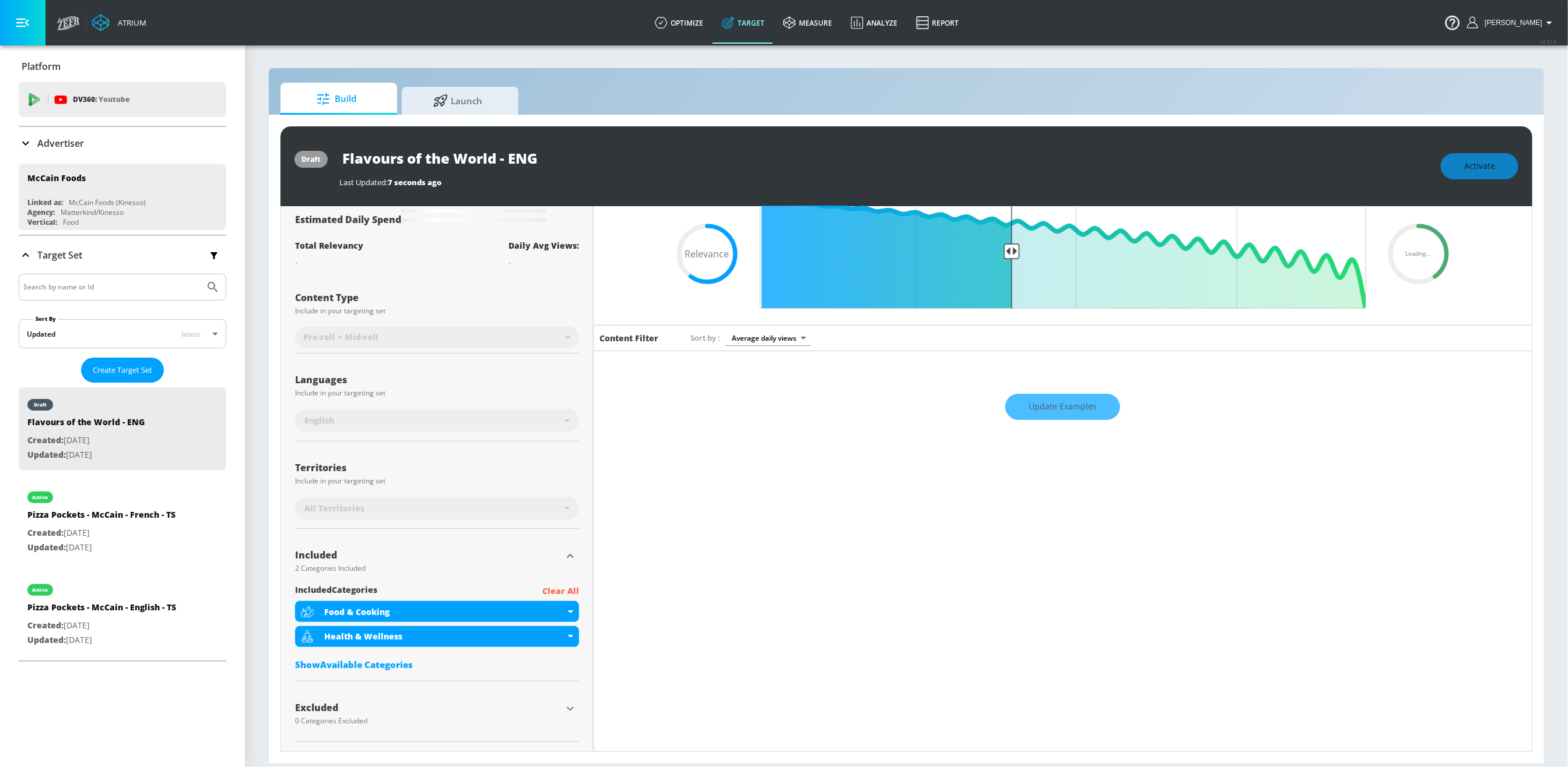
scroll to position [52, 0]
click at [334, 641] on div "Show Available Categories" at bounding box center [436, 665] width 284 height 11
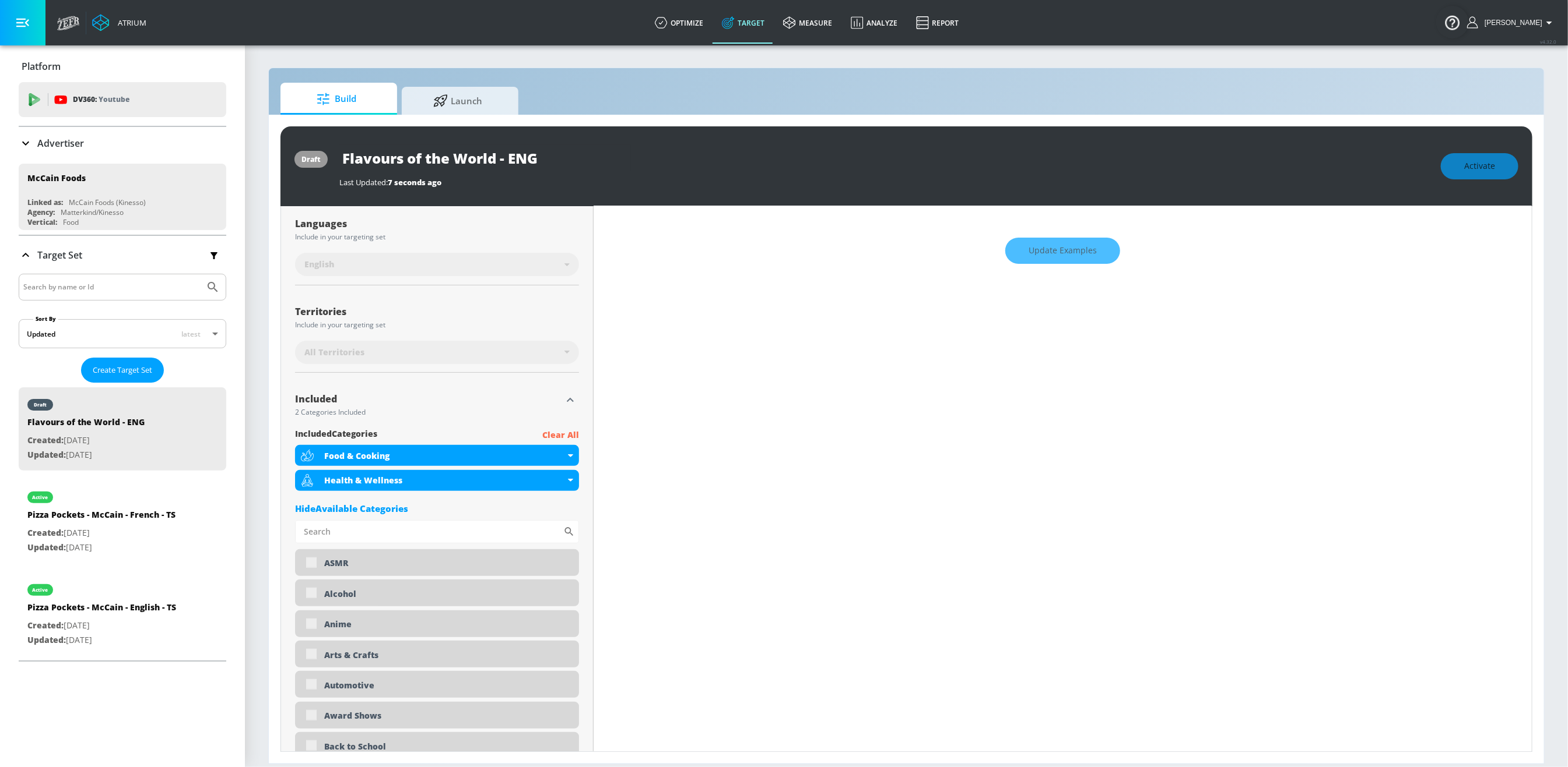
scroll to position [294, 0]
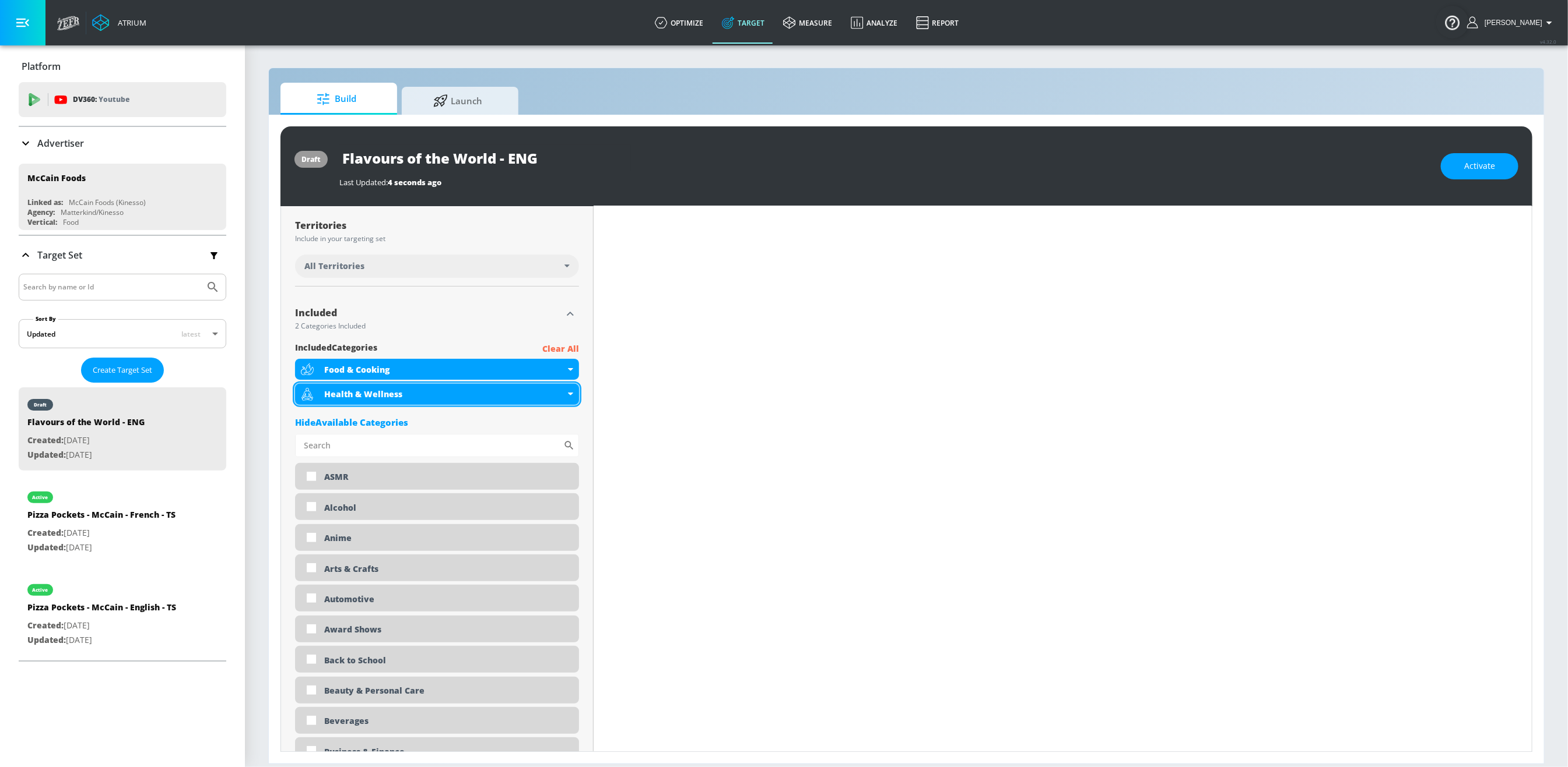
click at [564, 392] on div "Health & Wellness" at bounding box center [436, 394] width 284 height 21
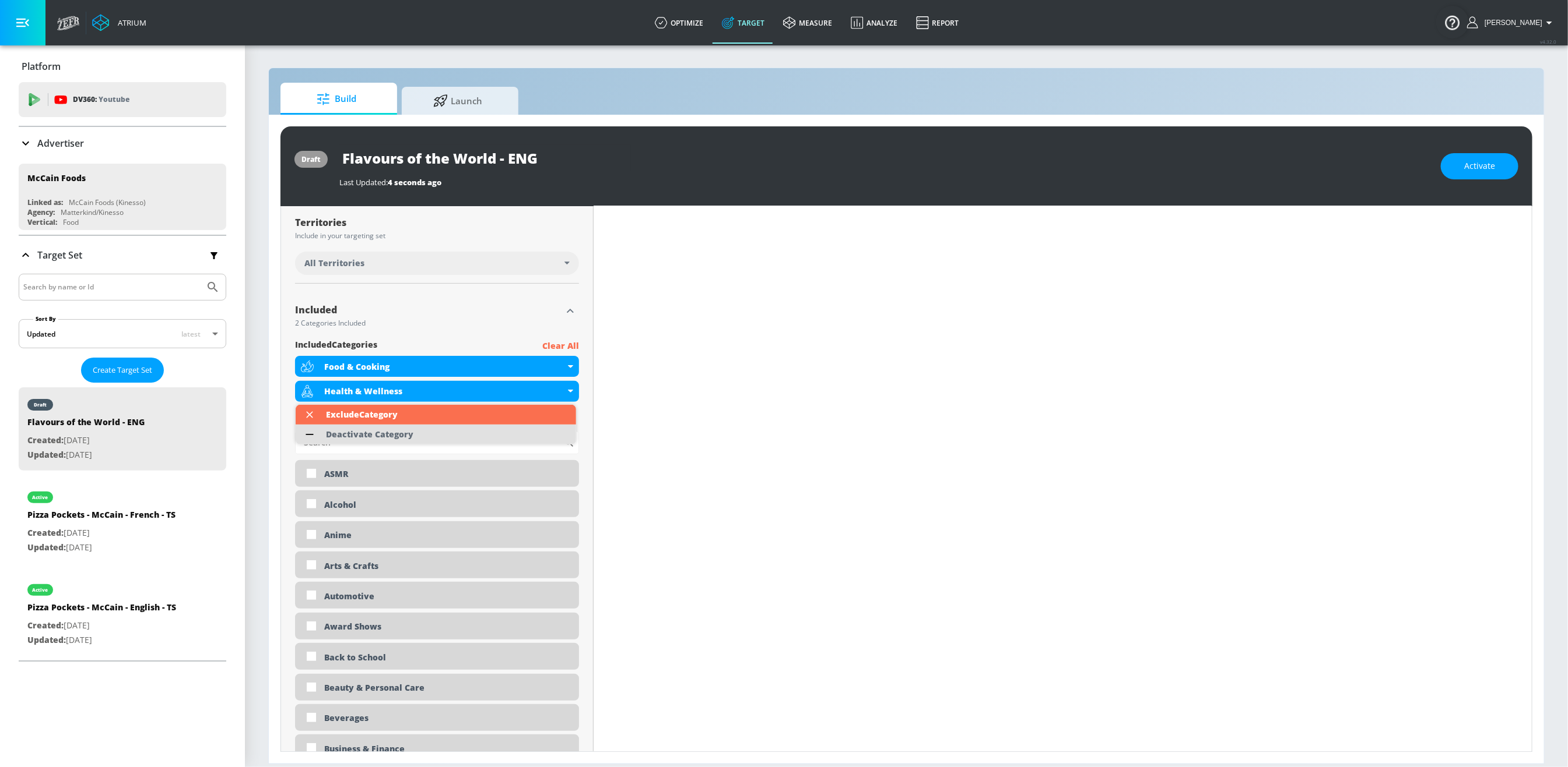
click at [502, 433] on li "Deactivate Category" at bounding box center [435, 434] width 281 height 20
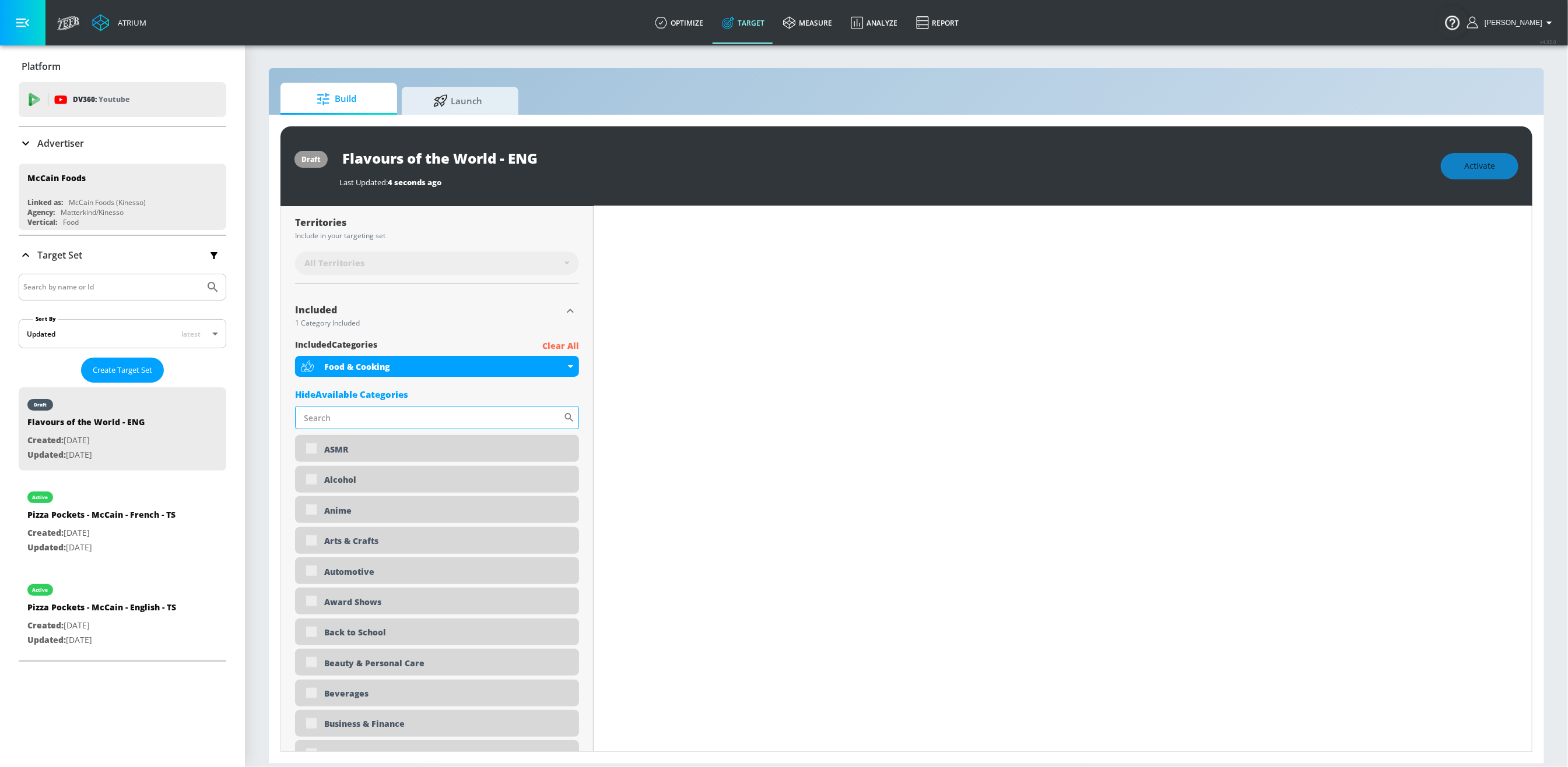
click at [409, 422] on input "Sort By" at bounding box center [429, 418] width 269 height 23
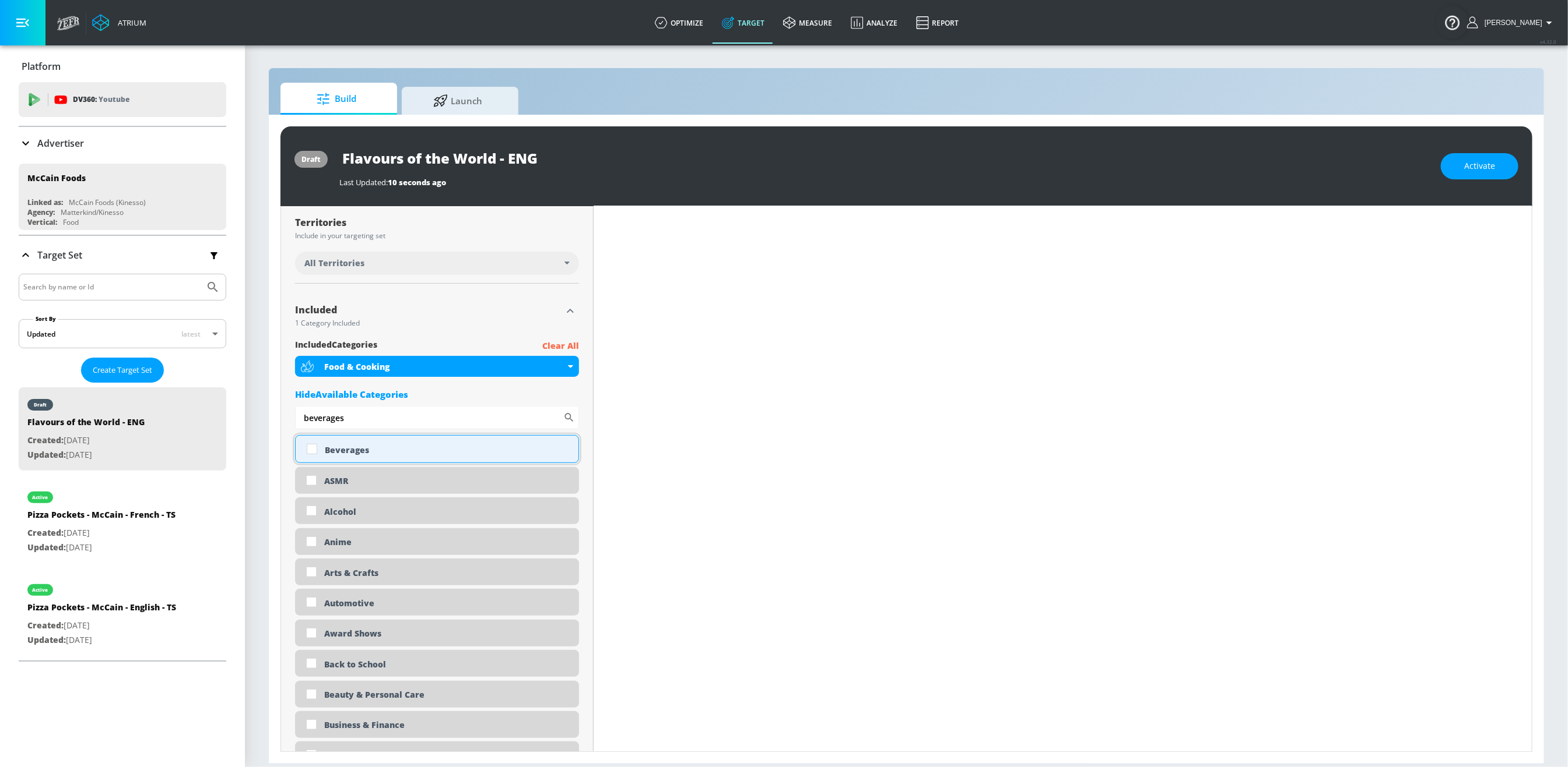
type input "beverages"
click at [315, 453] on input "checkbox" at bounding box center [312, 449] width 21 height 21
checkbox input "true"
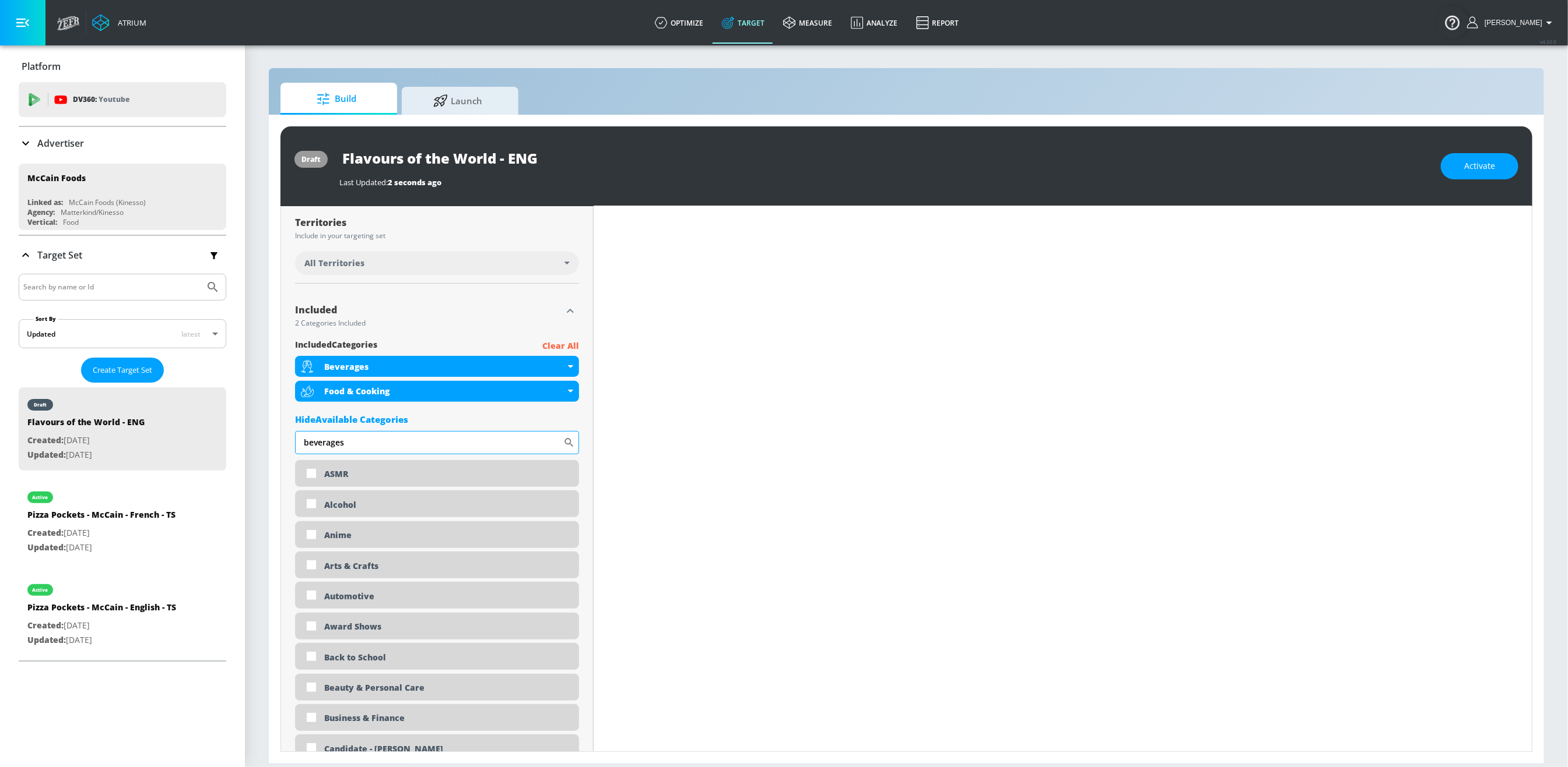
click at [352, 446] on input "beverages" at bounding box center [429, 442] width 269 height 23
type input "snacks"
click at [312, 477] on input "checkbox" at bounding box center [312, 474] width 21 height 21
checkbox input "true"
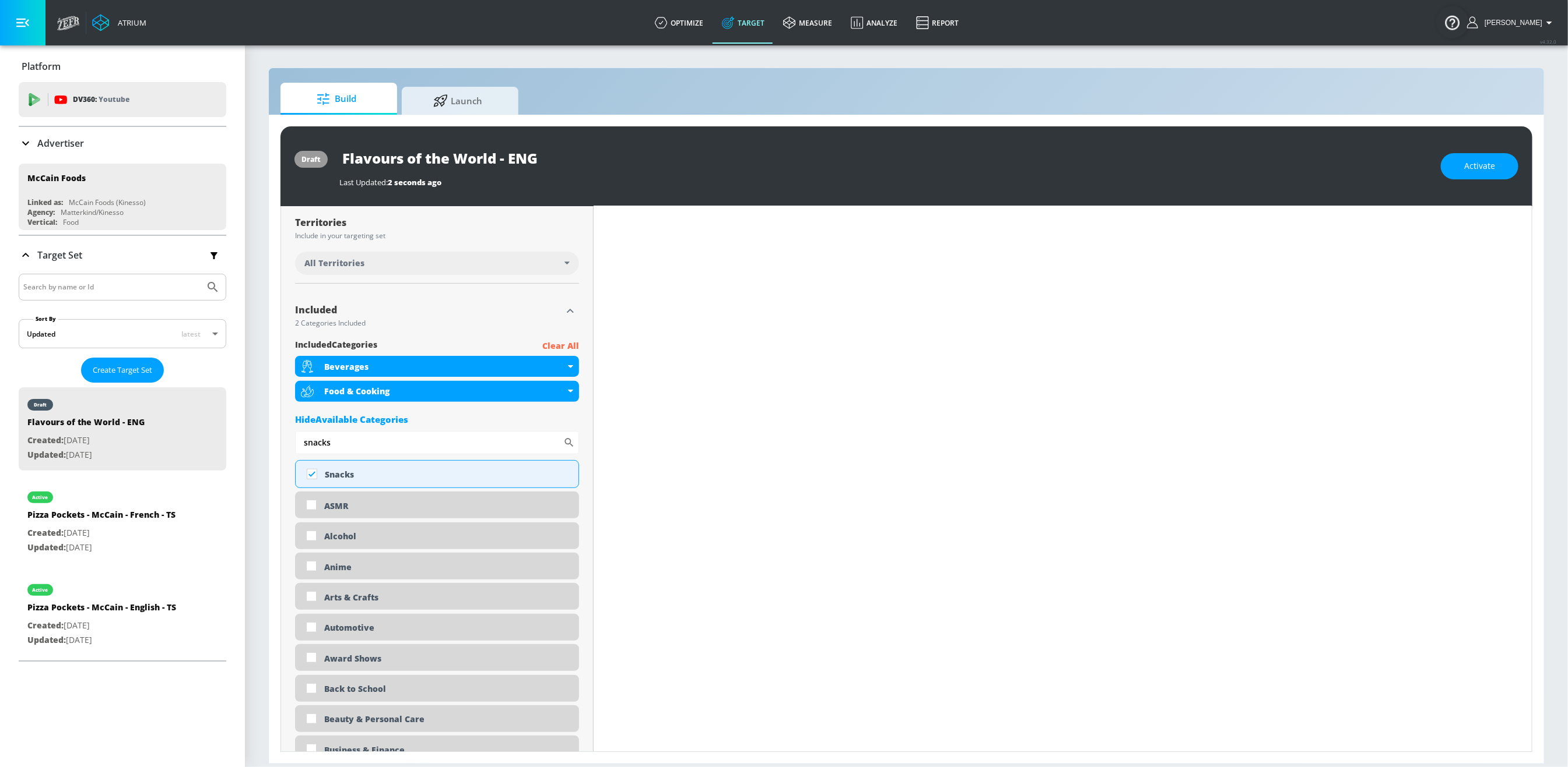
scroll to position [294, 0]
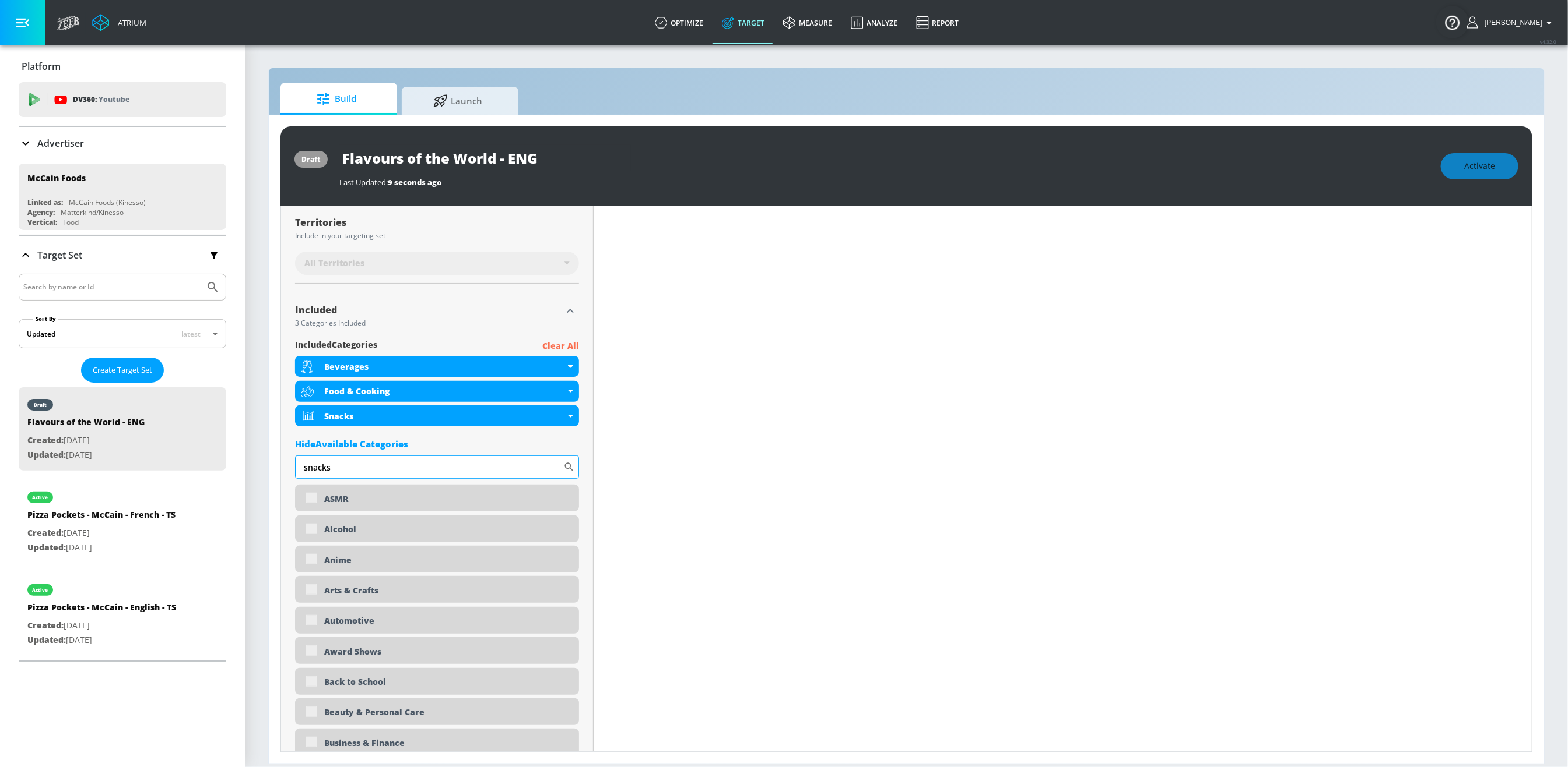
click at [348, 470] on input "snacks" at bounding box center [429, 467] width 269 height 23
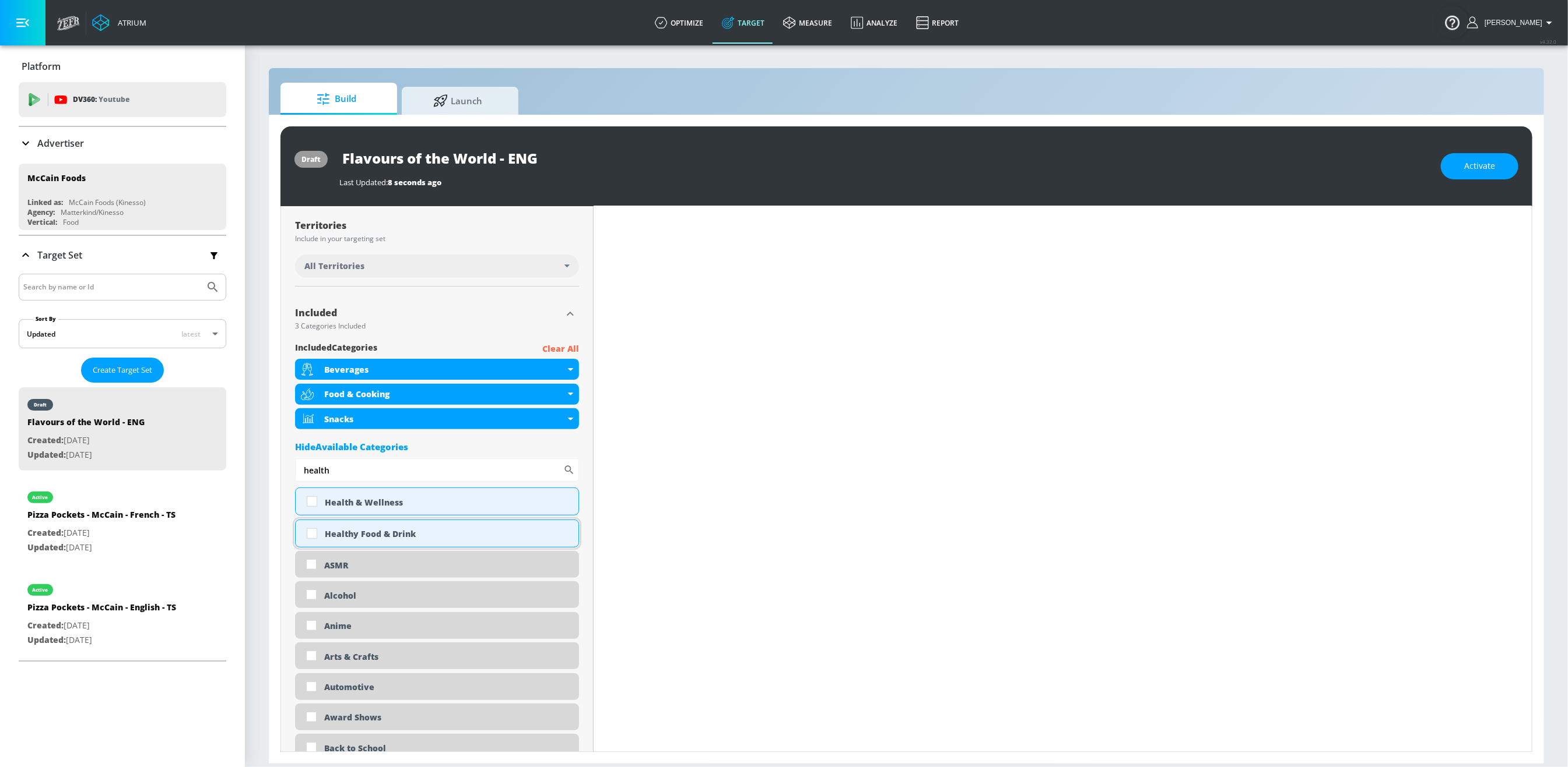
scroll to position [297, 0]
type input "health"
click at [311, 534] on input "checkbox" at bounding box center [312, 531] width 21 height 21
checkbox input "true"
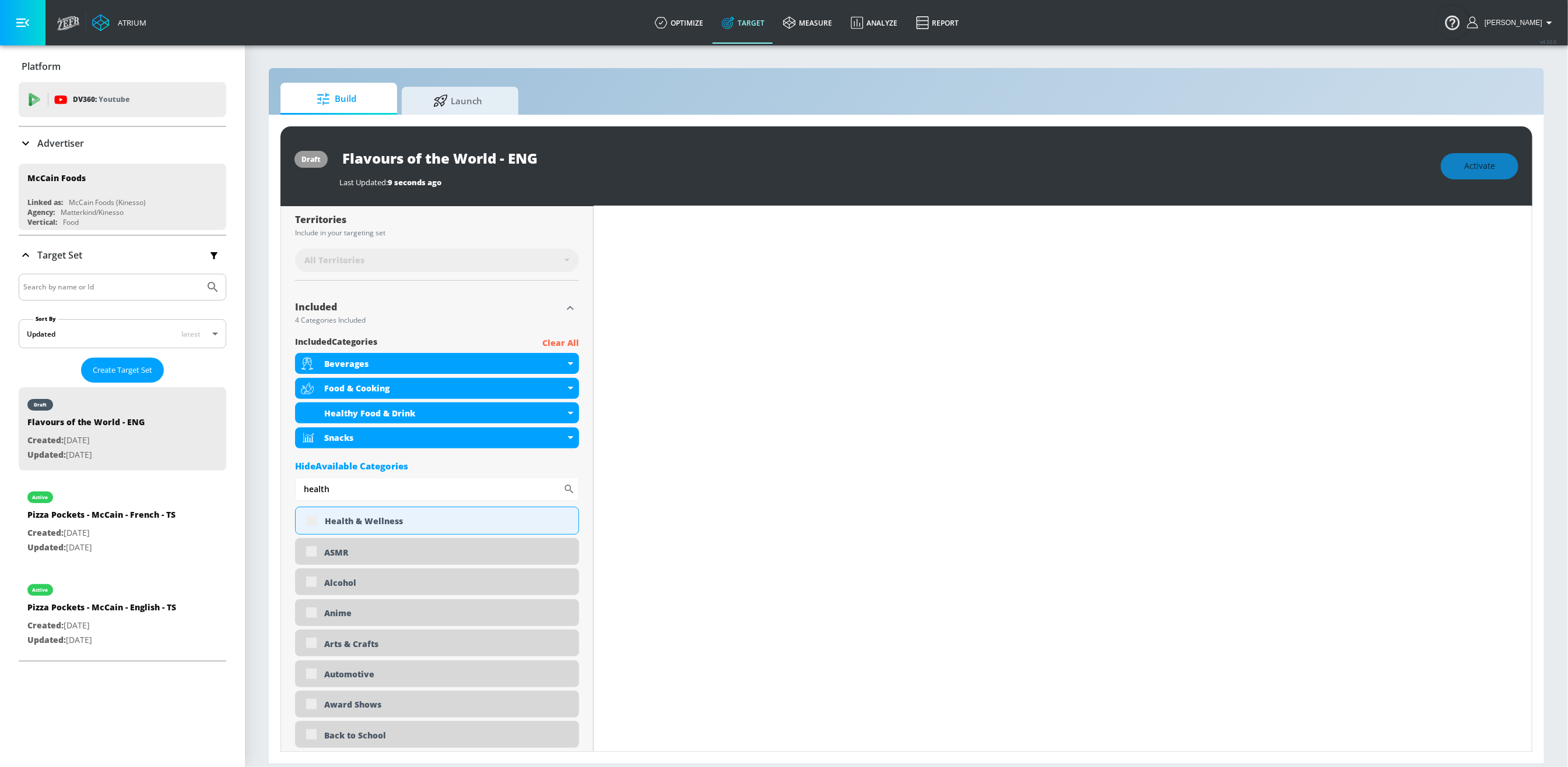
scroll to position [294, 0]
click at [342, 501] on input "health" at bounding box center [429, 492] width 269 height 23
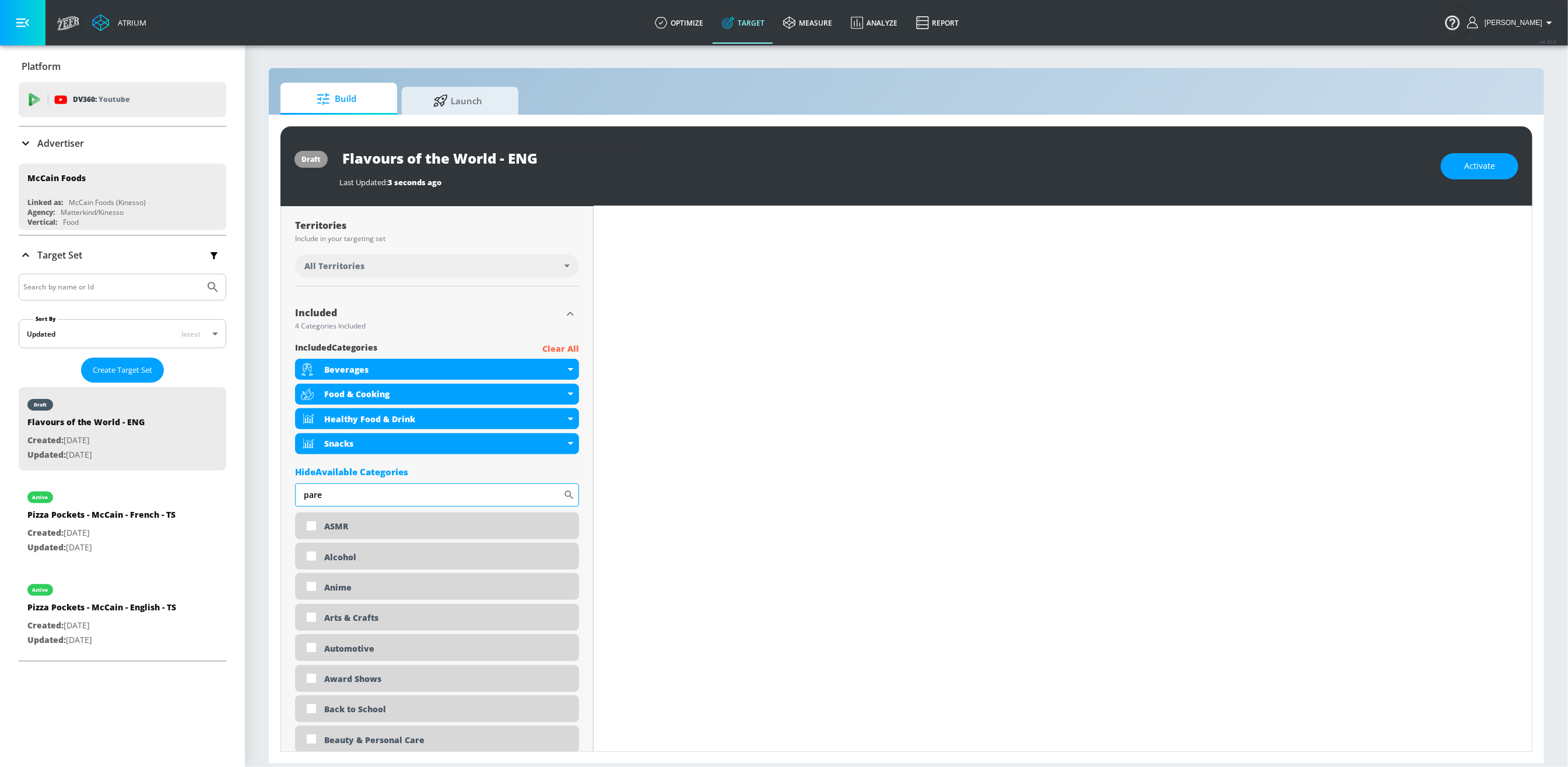
scroll to position [297, 0]
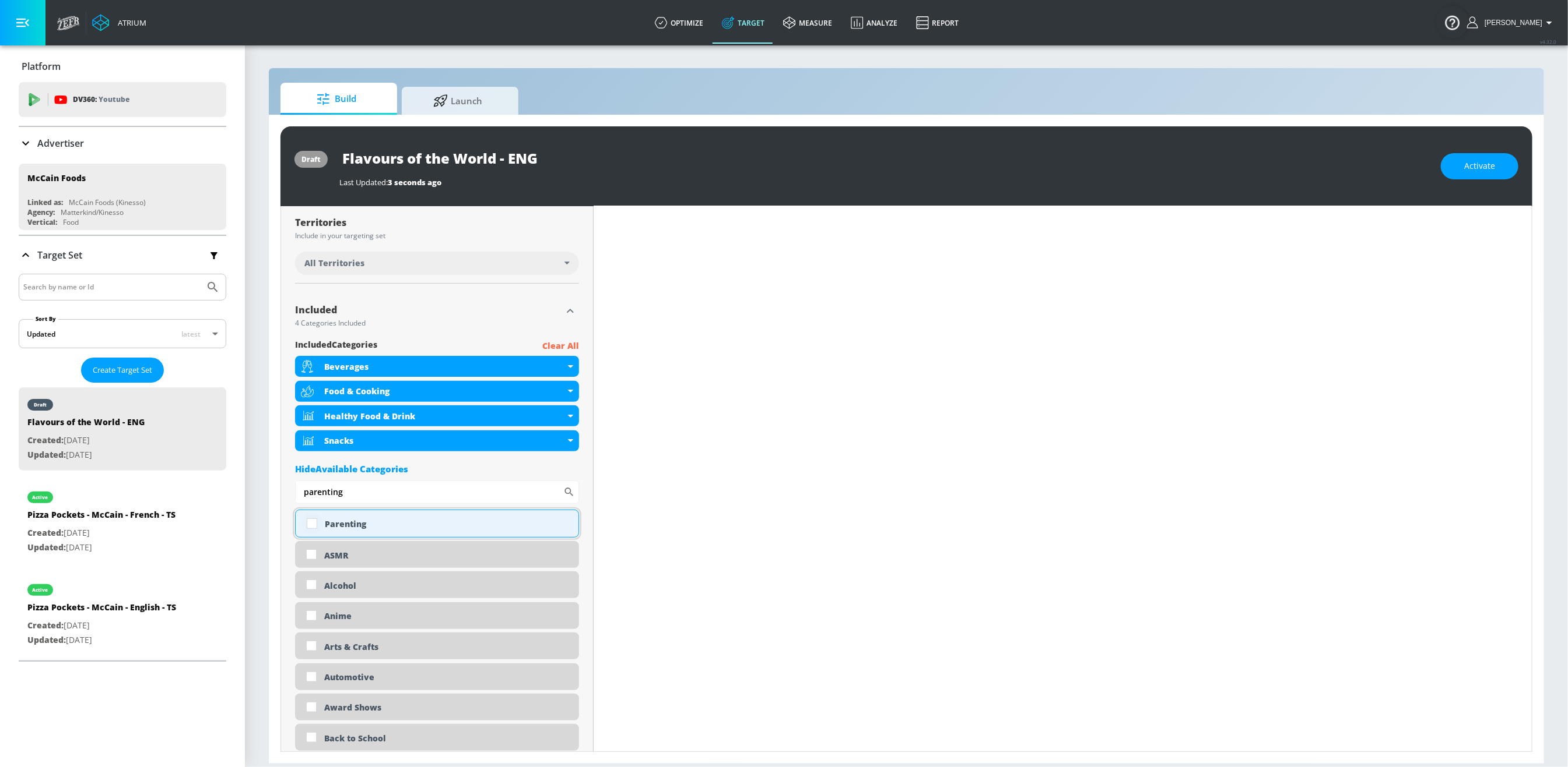
type input "parenting"
click at [308, 524] on input "checkbox" at bounding box center [312, 524] width 21 height 21
checkbox input "true"
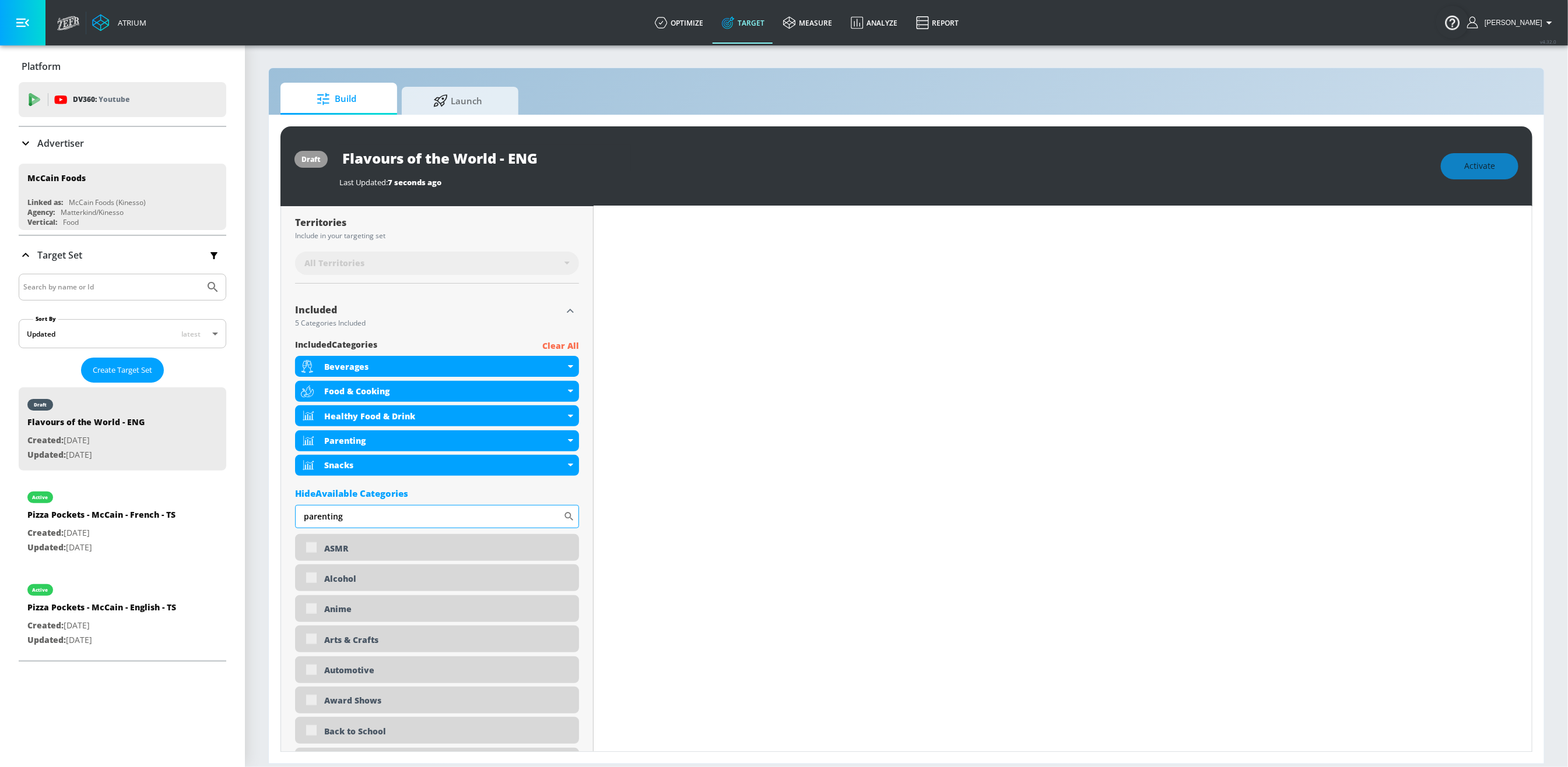
click at [354, 519] on input "parenting" at bounding box center [429, 517] width 269 height 23
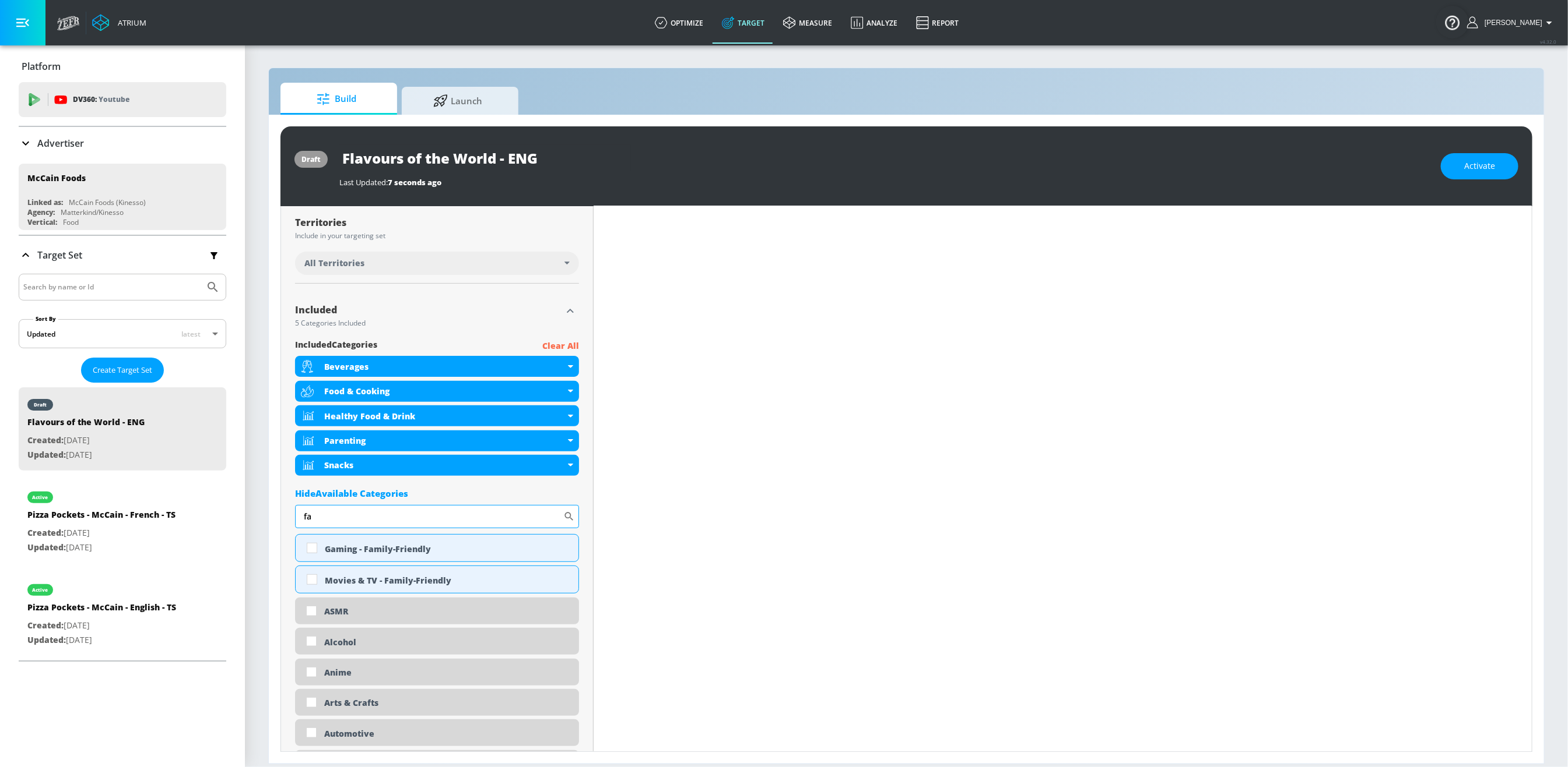
type input "f"
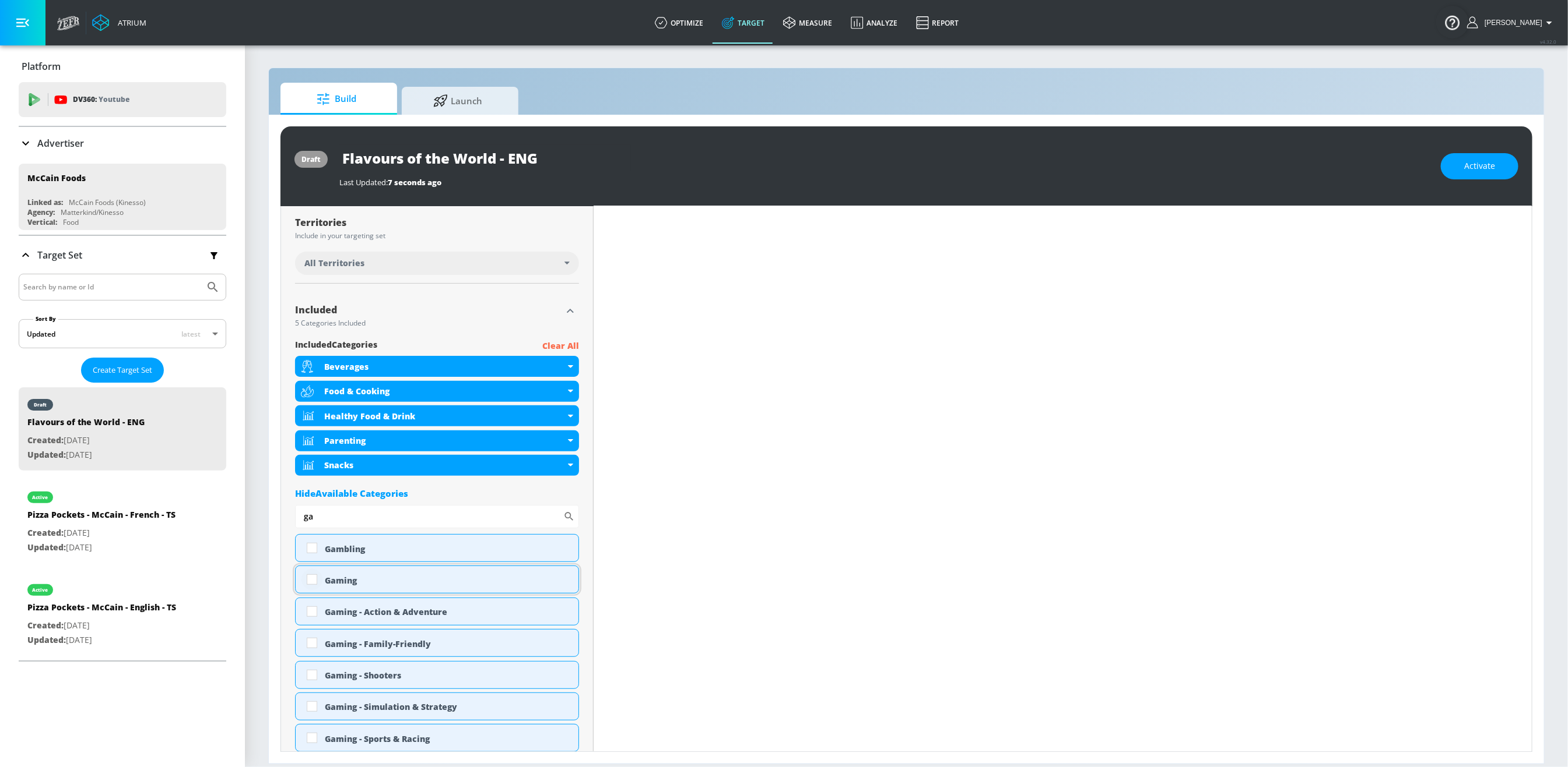
type input "ga"
click at [315, 581] on input "checkbox" at bounding box center [312, 579] width 21 height 21
checkbox input "true"
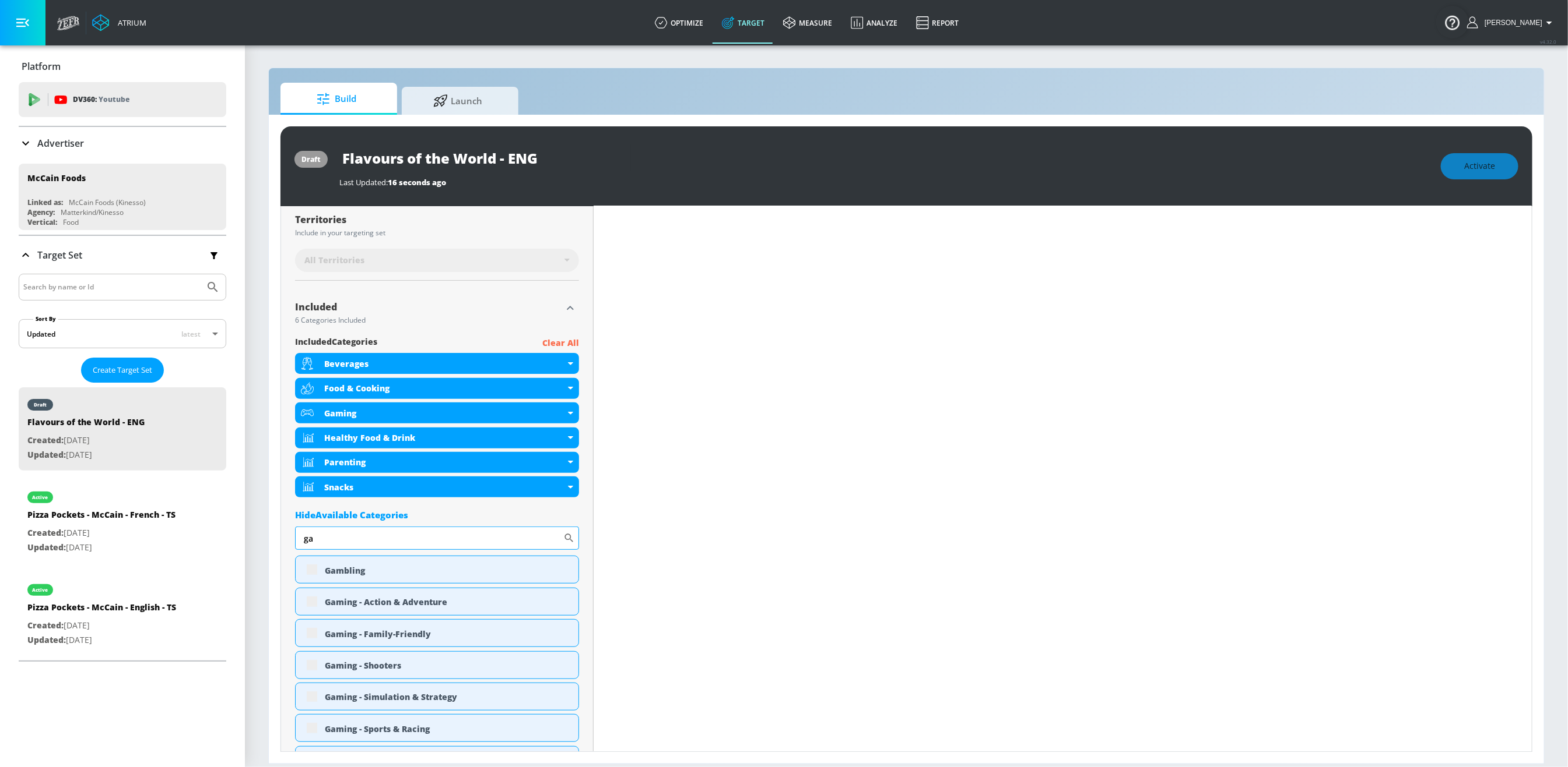
scroll to position [294, 0]
click at [341, 543] on input "ga" at bounding box center [429, 541] width 269 height 23
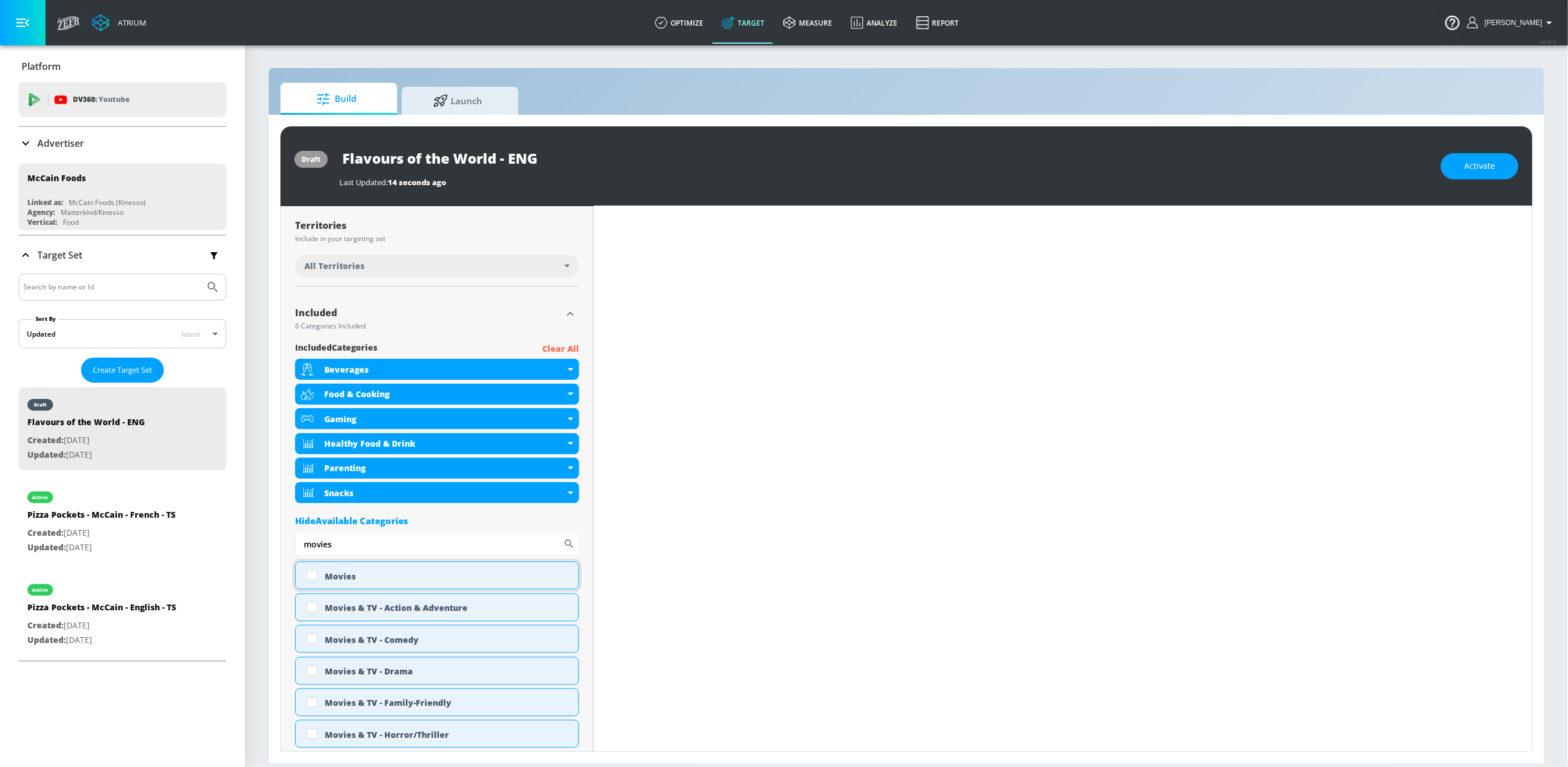
scroll to position [297, 0]
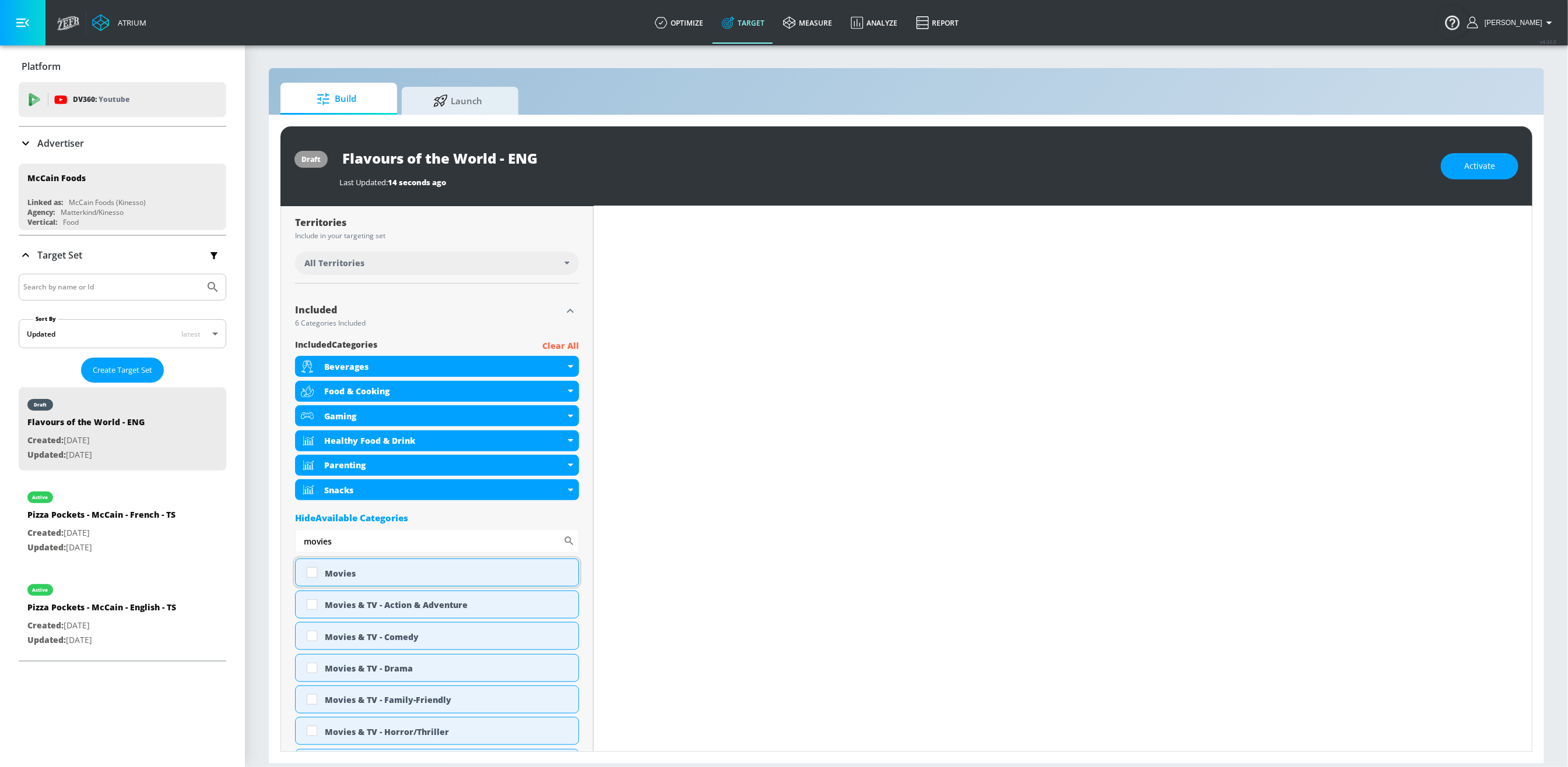
type input "movies"
click at [313, 571] on input "checkbox" at bounding box center [312, 572] width 21 height 21
checkbox input "true"
click at [359, 541] on input "movies" at bounding box center [429, 541] width 269 height 23
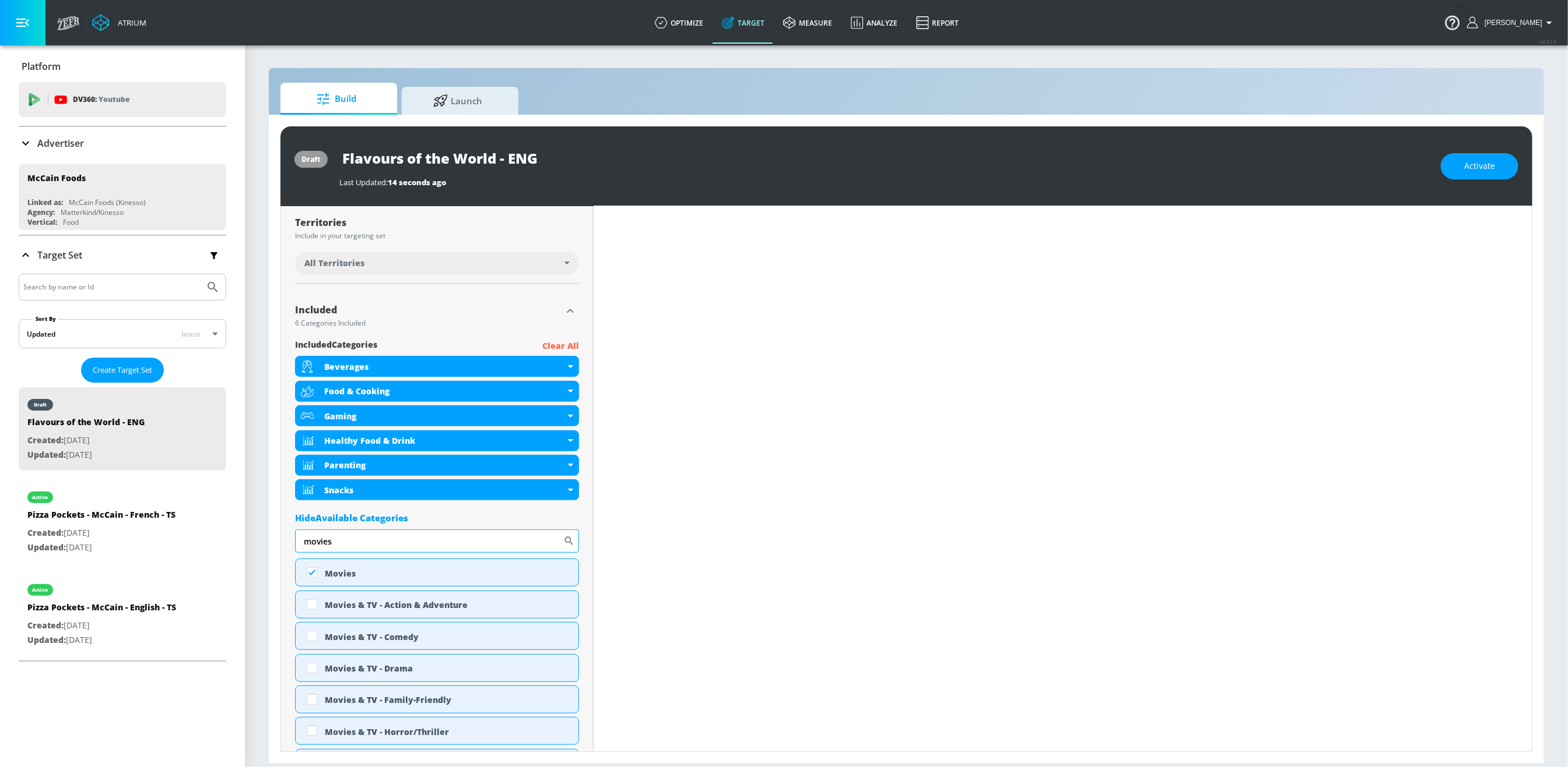
click at [359, 541] on input "movies" at bounding box center [429, 541] width 269 height 23
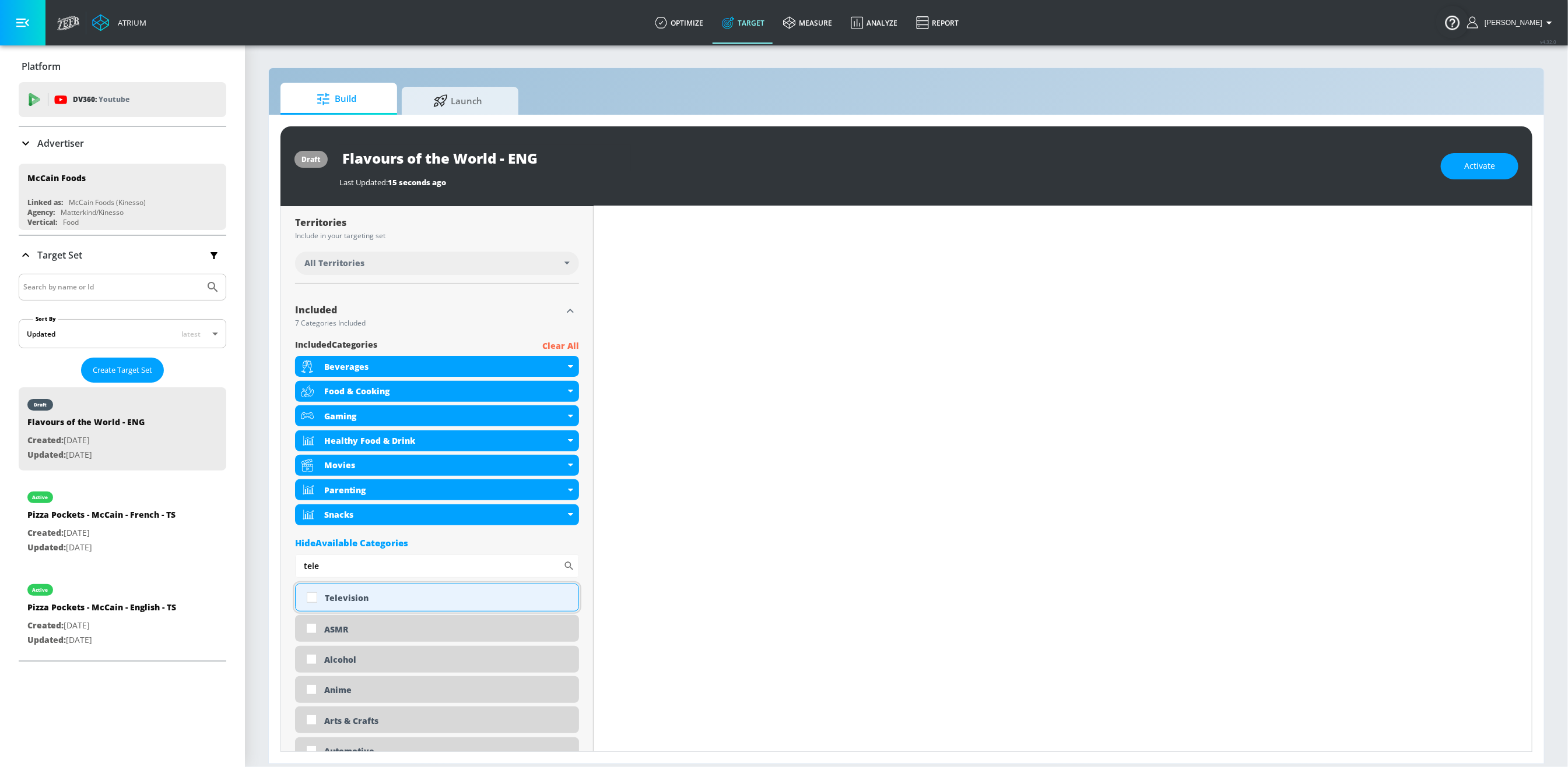
type input "tele"
click at [315, 603] on input "checkbox" at bounding box center [312, 598] width 21 height 21
checkbox input "true"
click at [348, 565] on input "tele" at bounding box center [429, 566] width 269 height 23
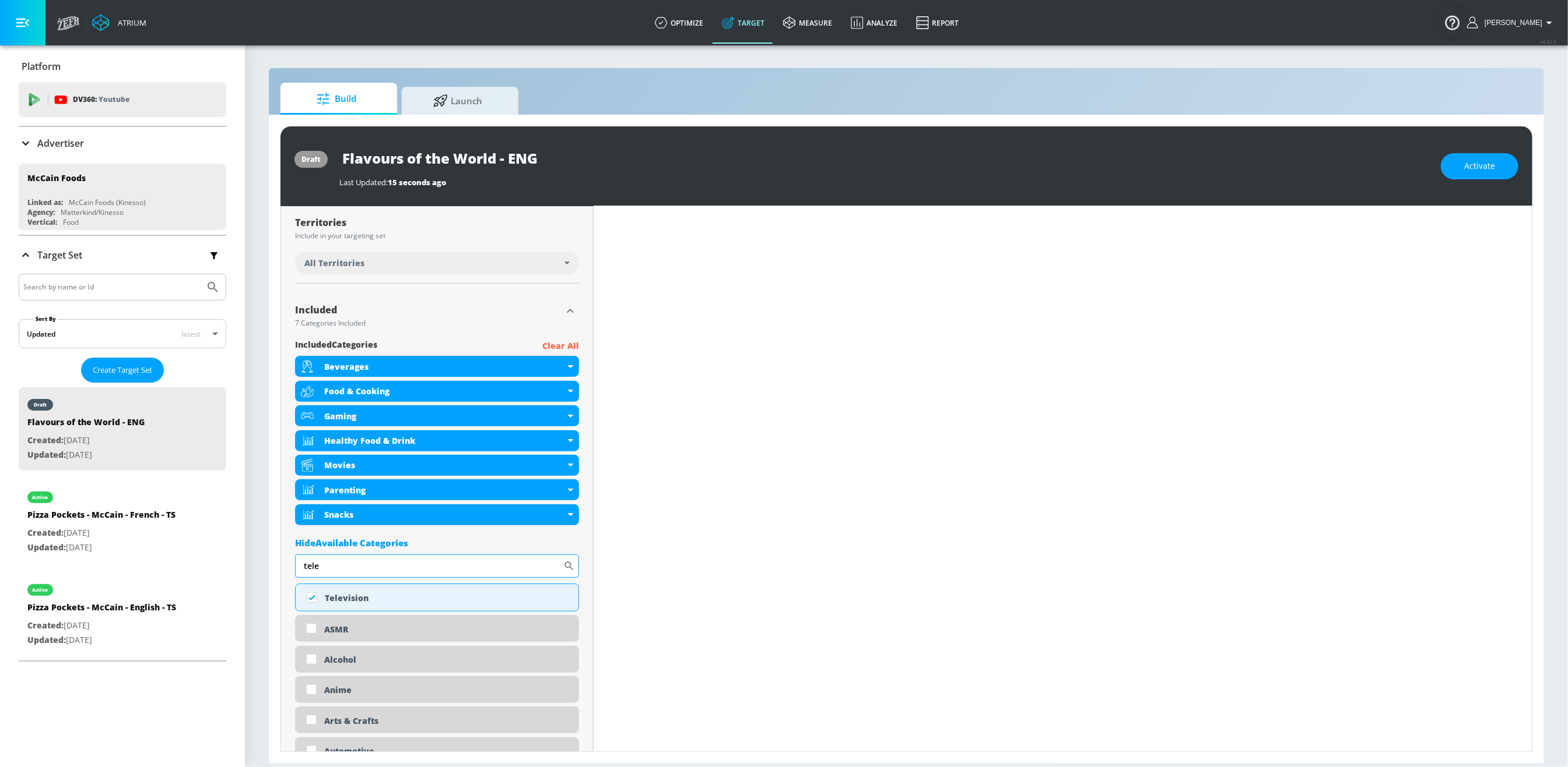
click at [348, 565] on input "tele" at bounding box center [429, 566] width 269 height 23
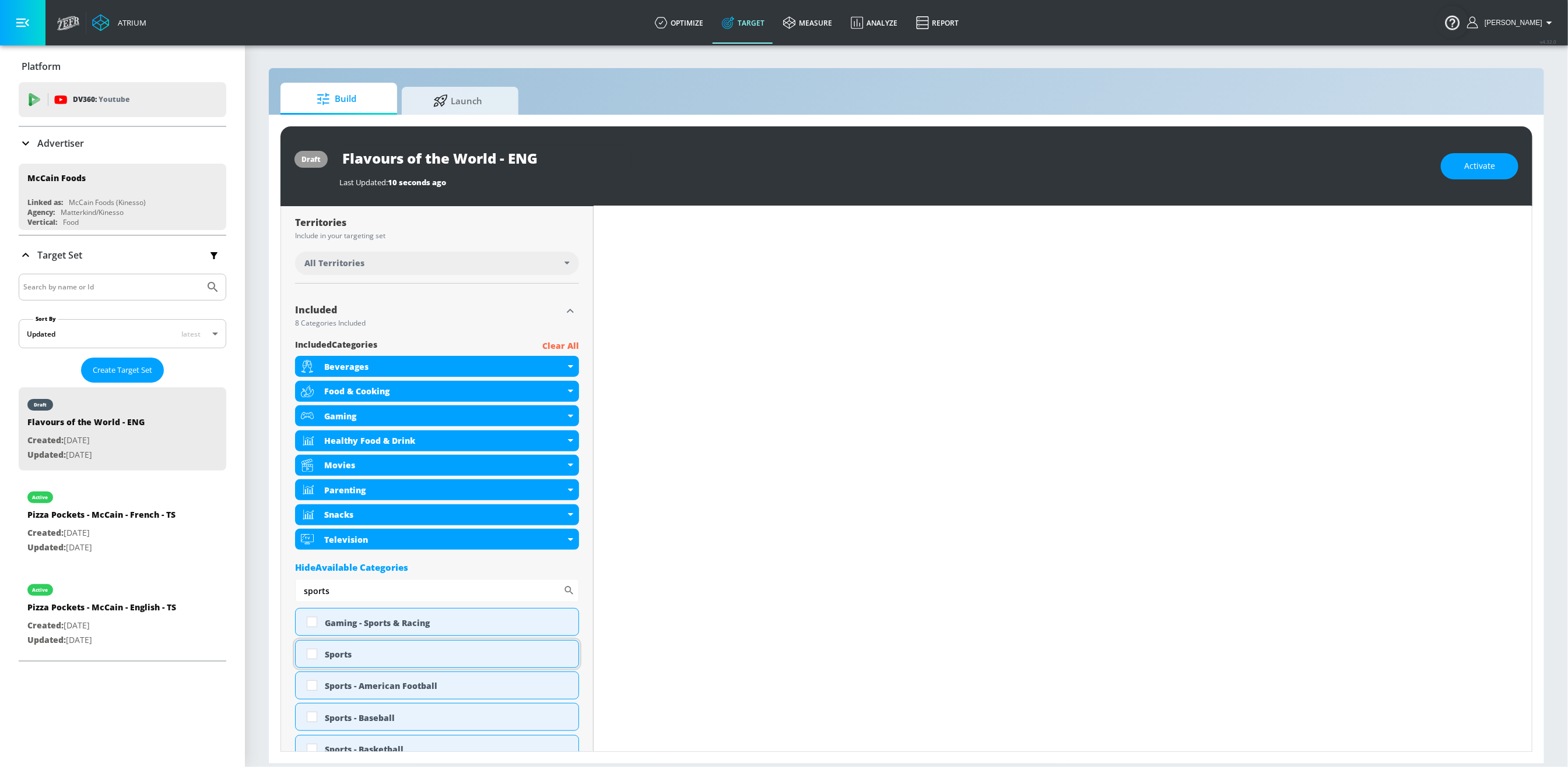
type input "sports"
click at [313, 641] on input "checkbox" at bounding box center [312, 654] width 21 height 21
checkbox input "true"
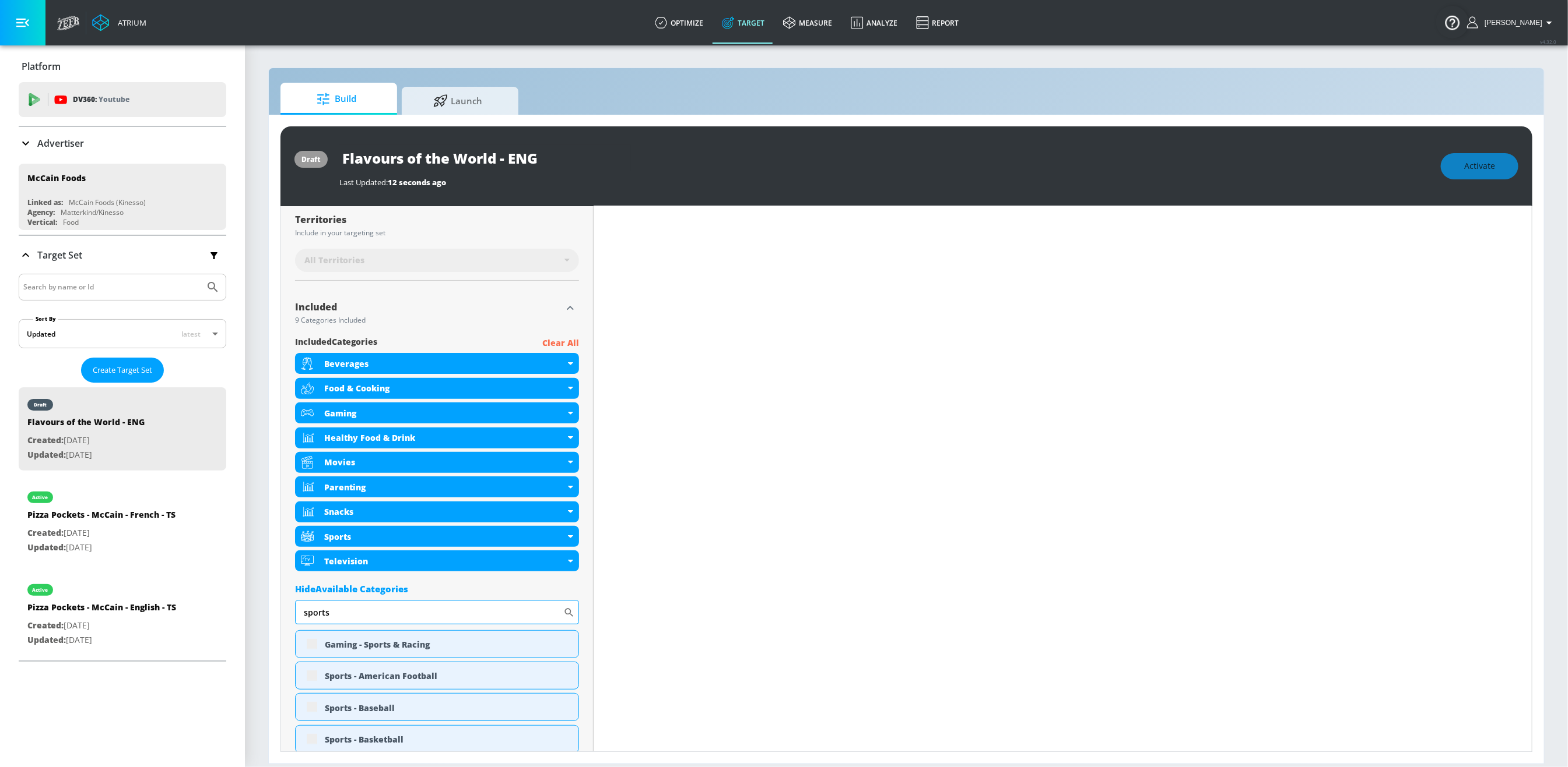
scroll to position [294, 0]
click at [348, 618] on input "sports" at bounding box center [429, 615] width 269 height 23
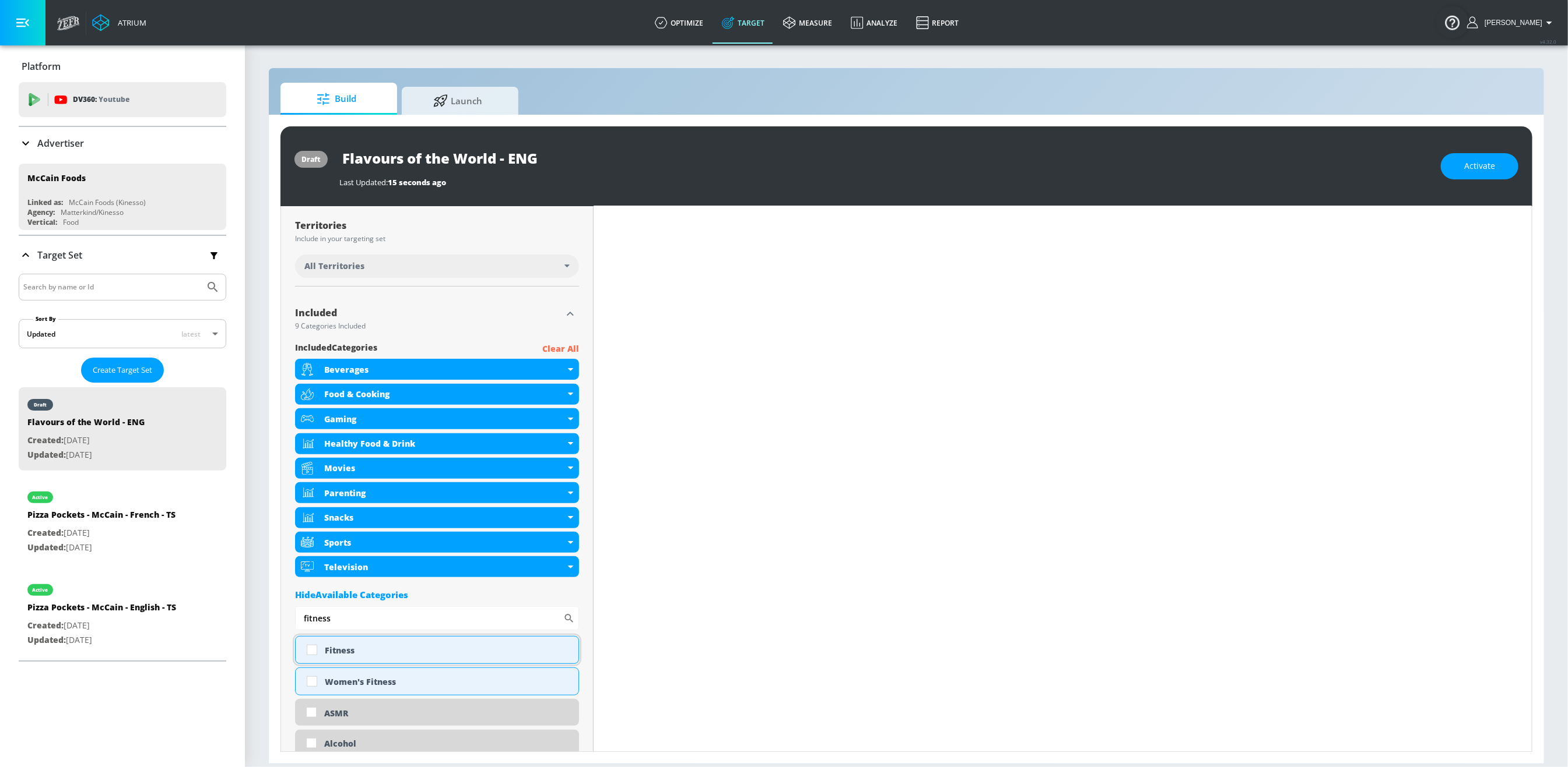
scroll to position [297, 0]
type input "fitness"
click at [310, 641] on input "checkbox" at bounding box center [312, 647] width 21 height 21
checkbox input "true"
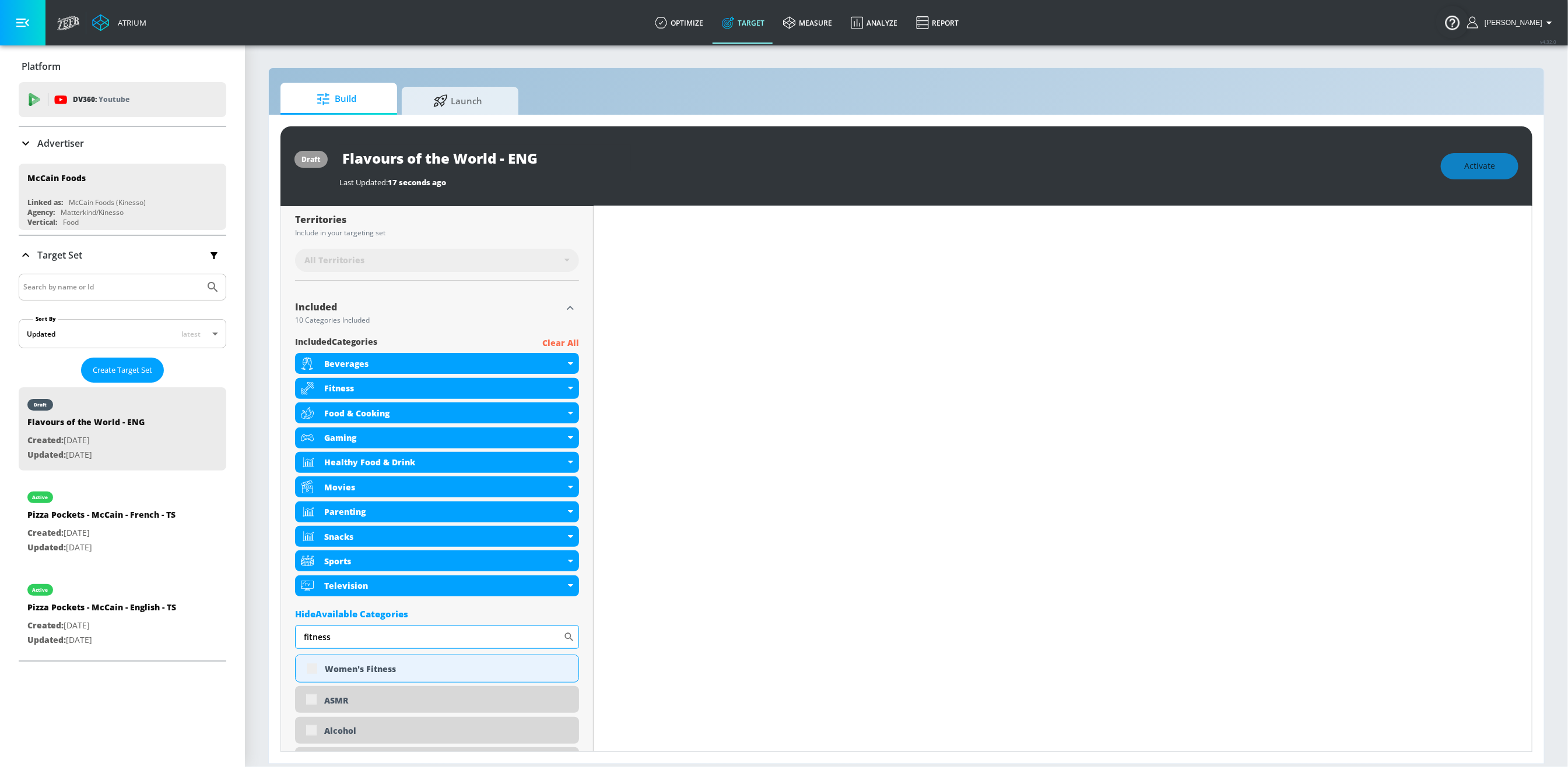
scroll to position [294, 0]
click at [352, 641] on input "fitness" at bounding box center [429, 640] width 269 height 23
type input "e"
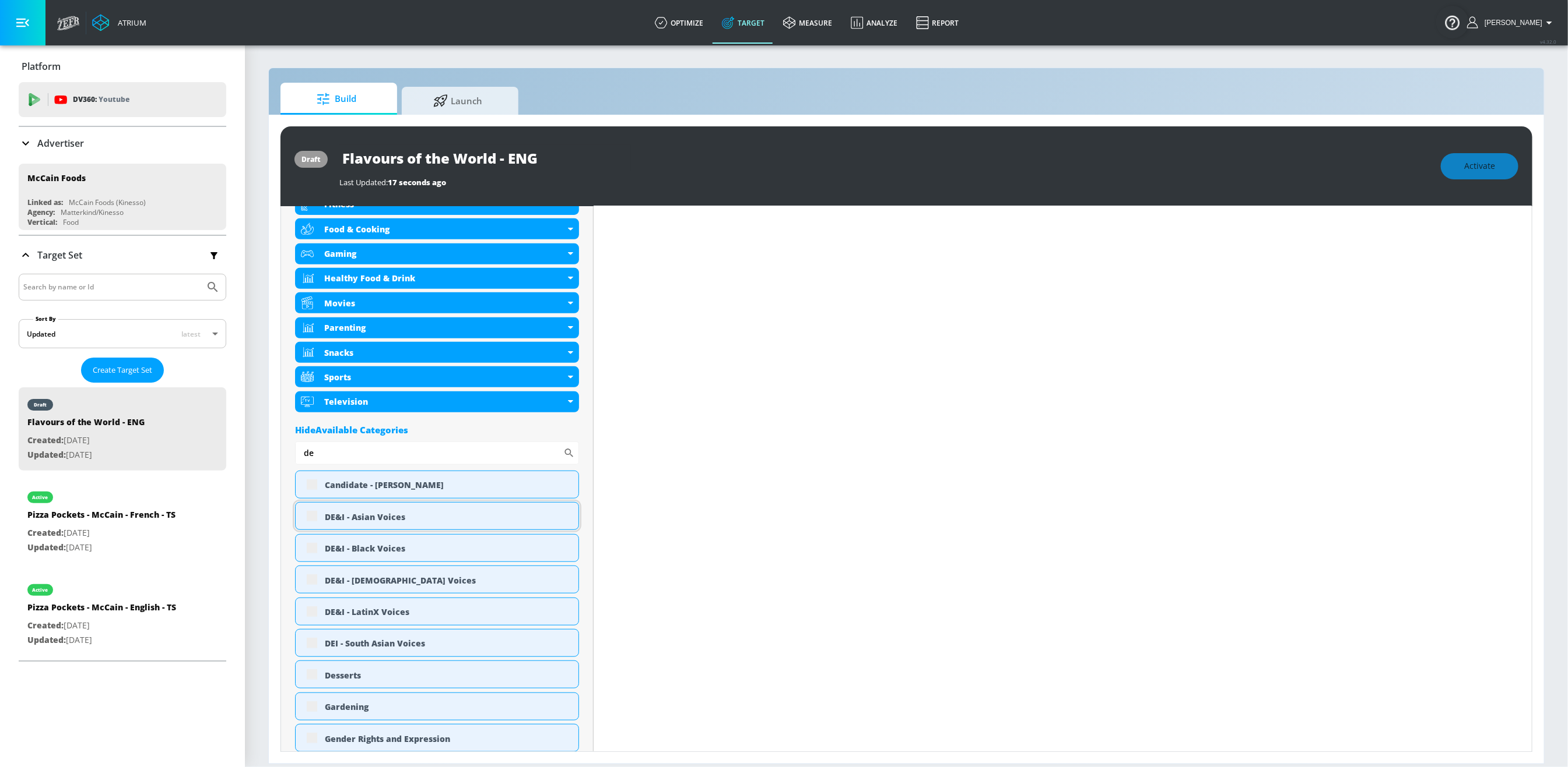
scroll to position [484, 0]
type input "de"
click at [313, 523] on input "checkbox" at bounding box center [312, 516] width 21 height 21
checkbox input "true"
click at [311, 553] on input "checkbox" at bounding box center [312, 548] width 21 height 21
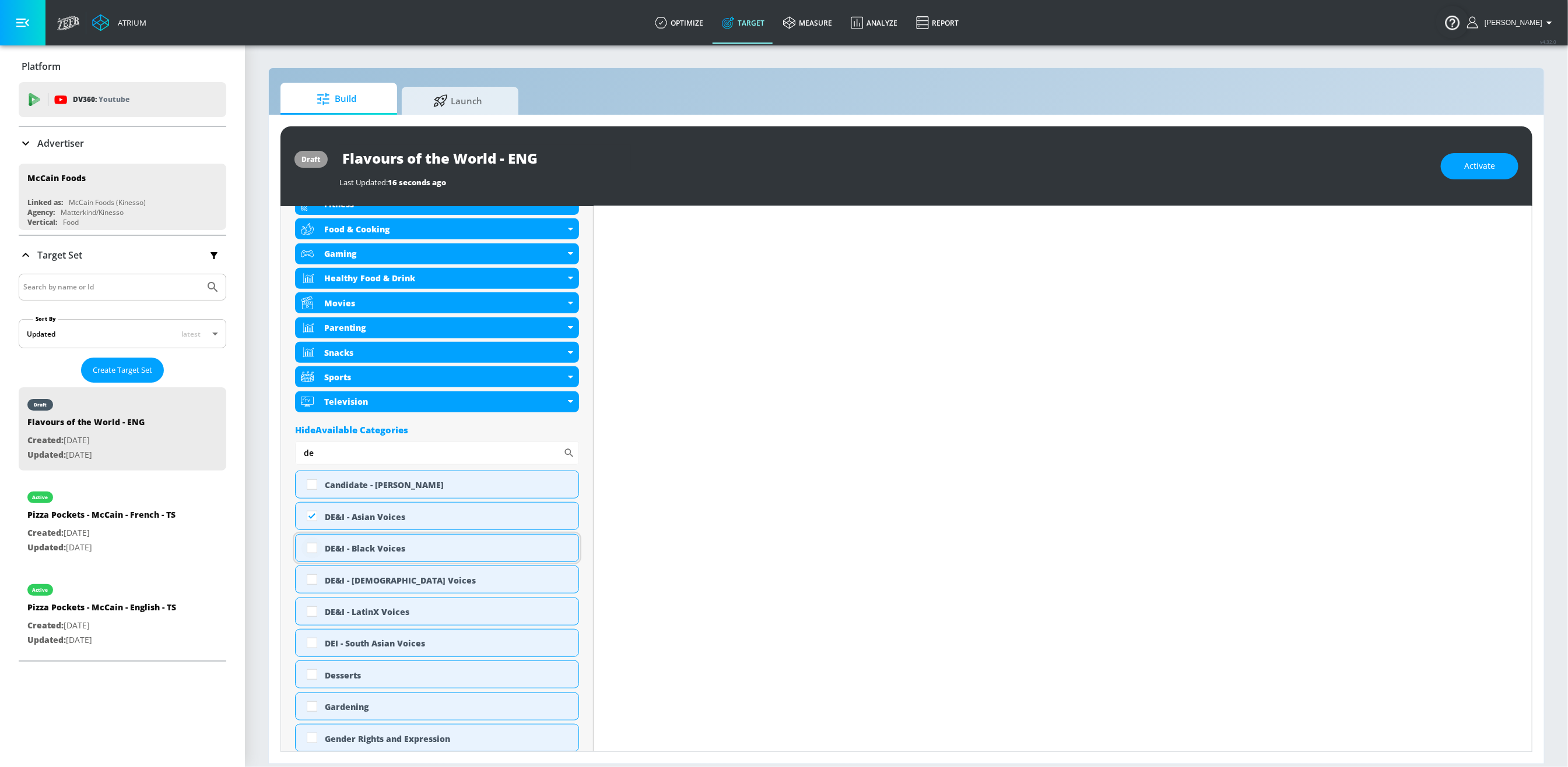
checkbox input "true"
click at [318, 584] on input "checkbox" at bounding box center [312, 579] width 21 height 21
checkbox input "true"
click at [310, 617] on input "checkbox" at bounding box center [312, 612] width 21 height 21
checkbox input "true"
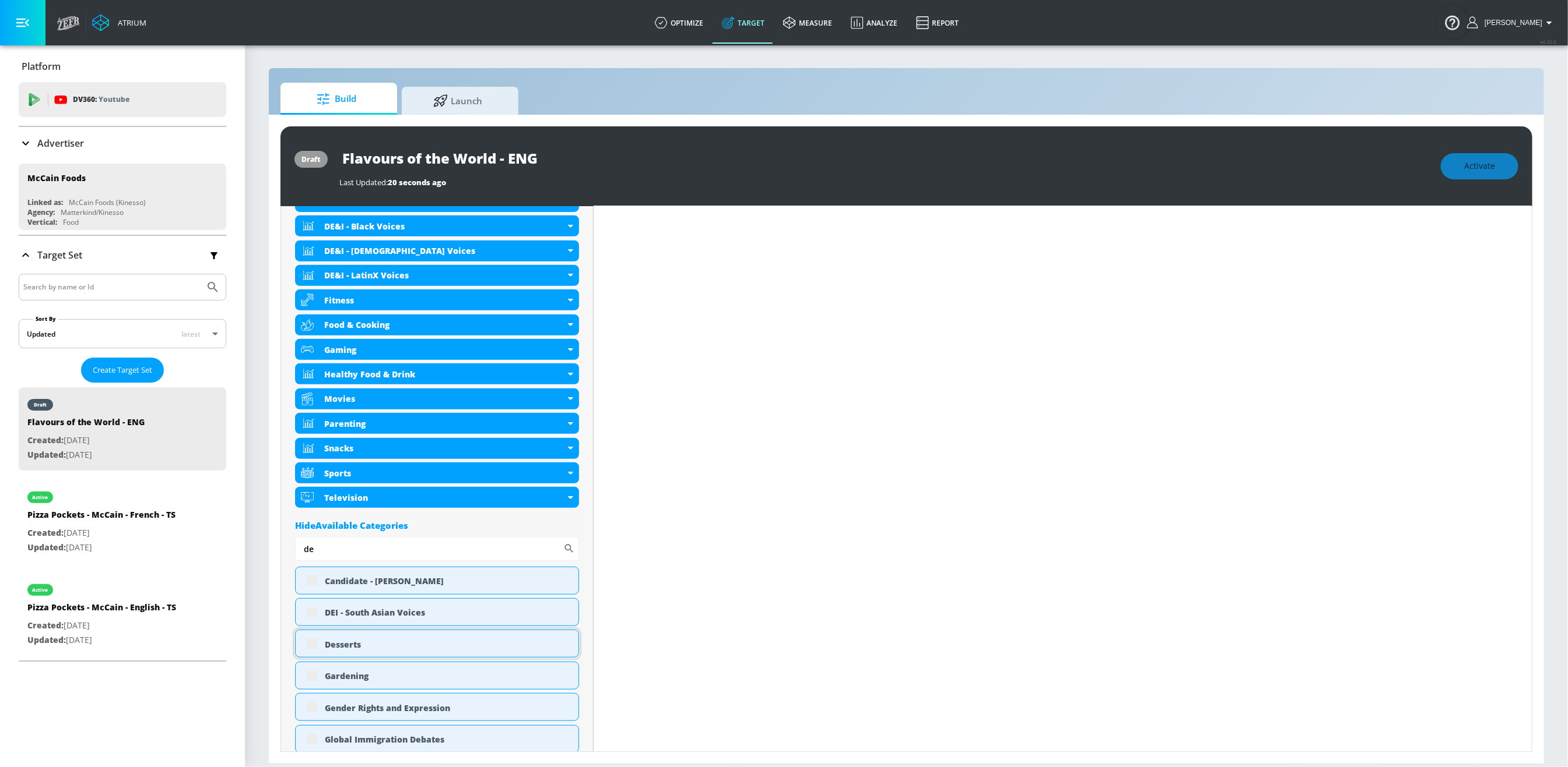
scroll to position [481, 0]
click at [348, 560] on input "de" at bounding box center [429, 552] width 269 height 23
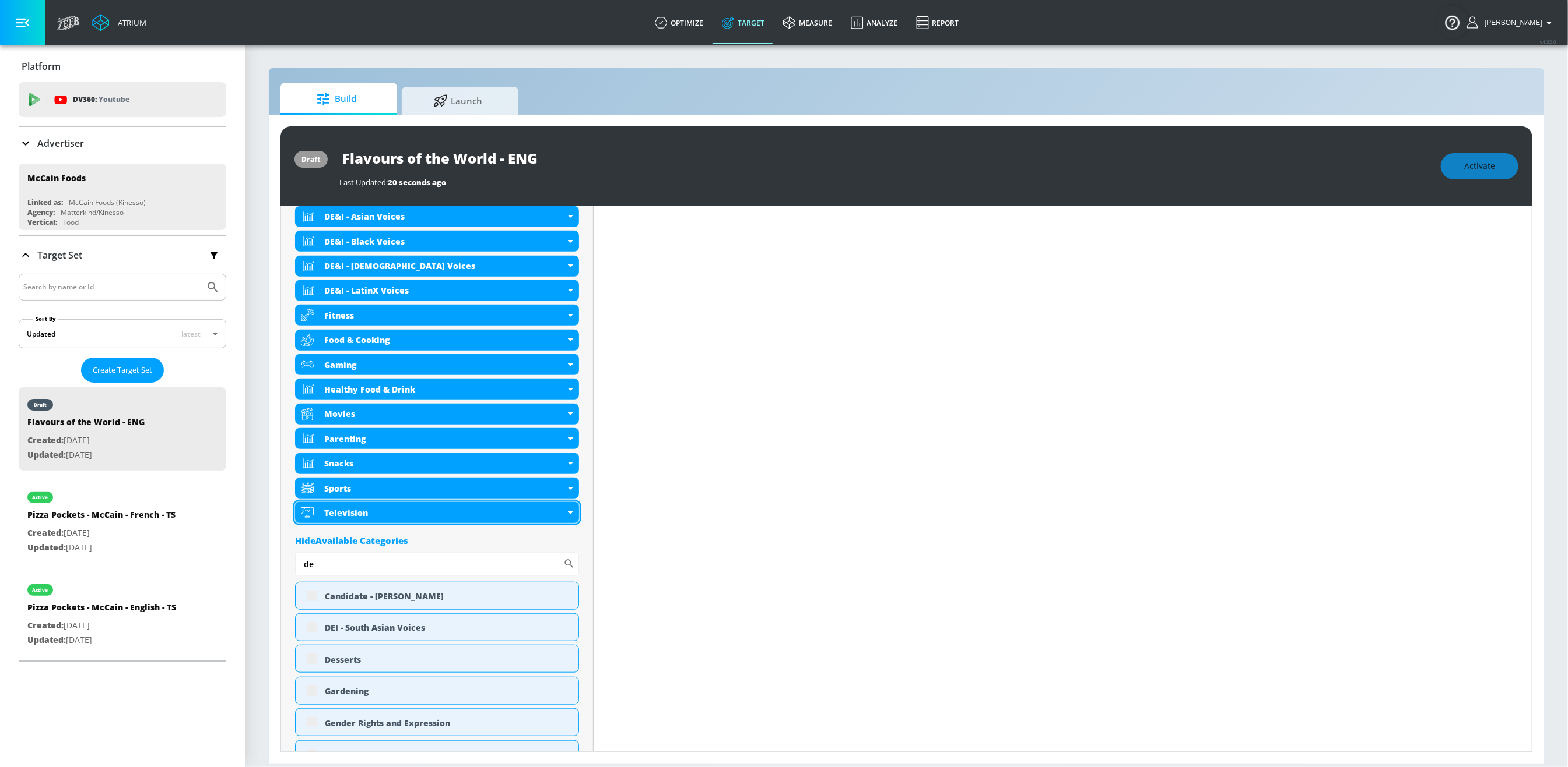
scroll to position [439, 0]
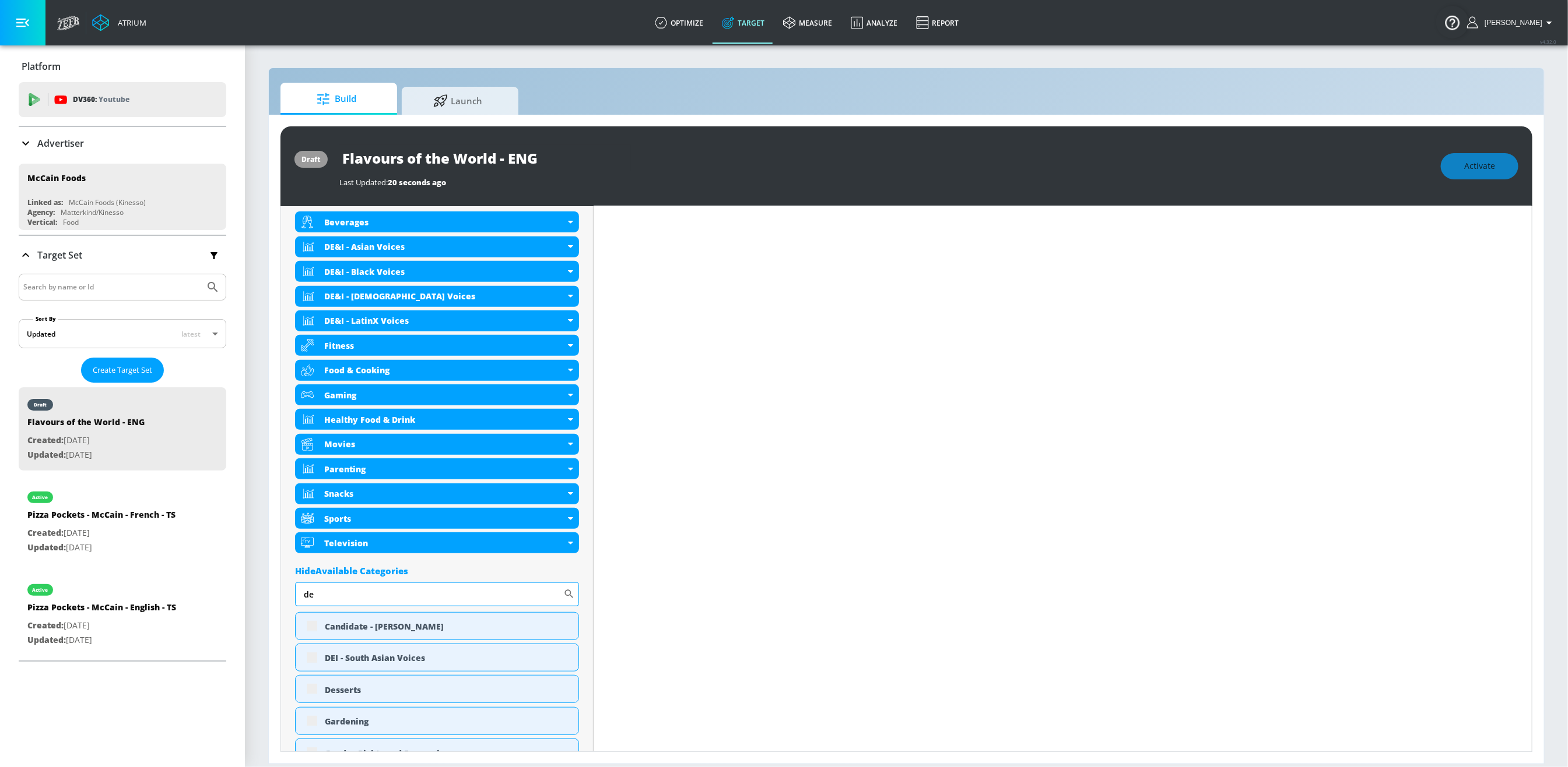
click at [330, 603] on input "de" at bounding box center [429, 594] width 269 height 23
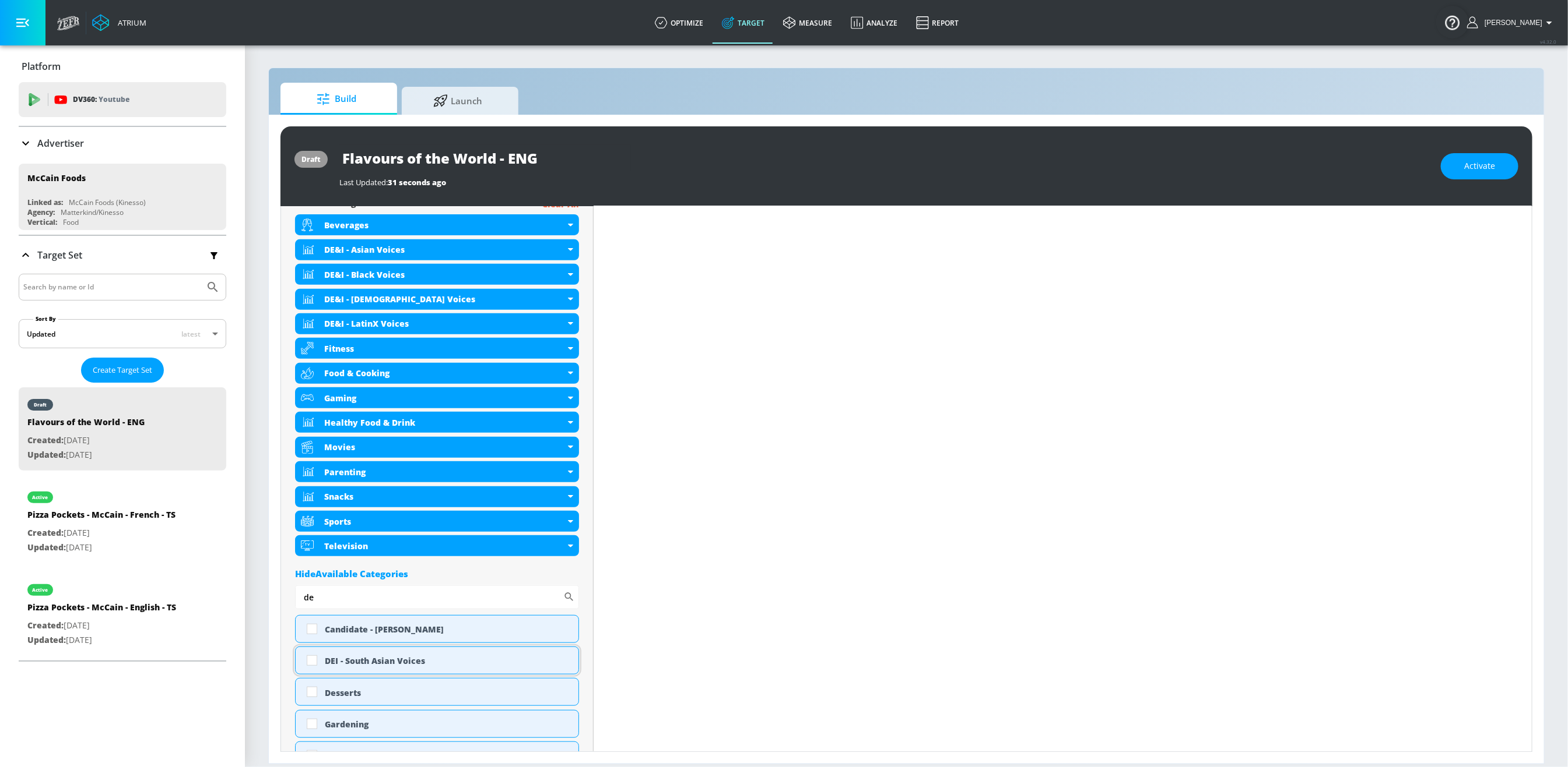
scroll to position [441, 0]
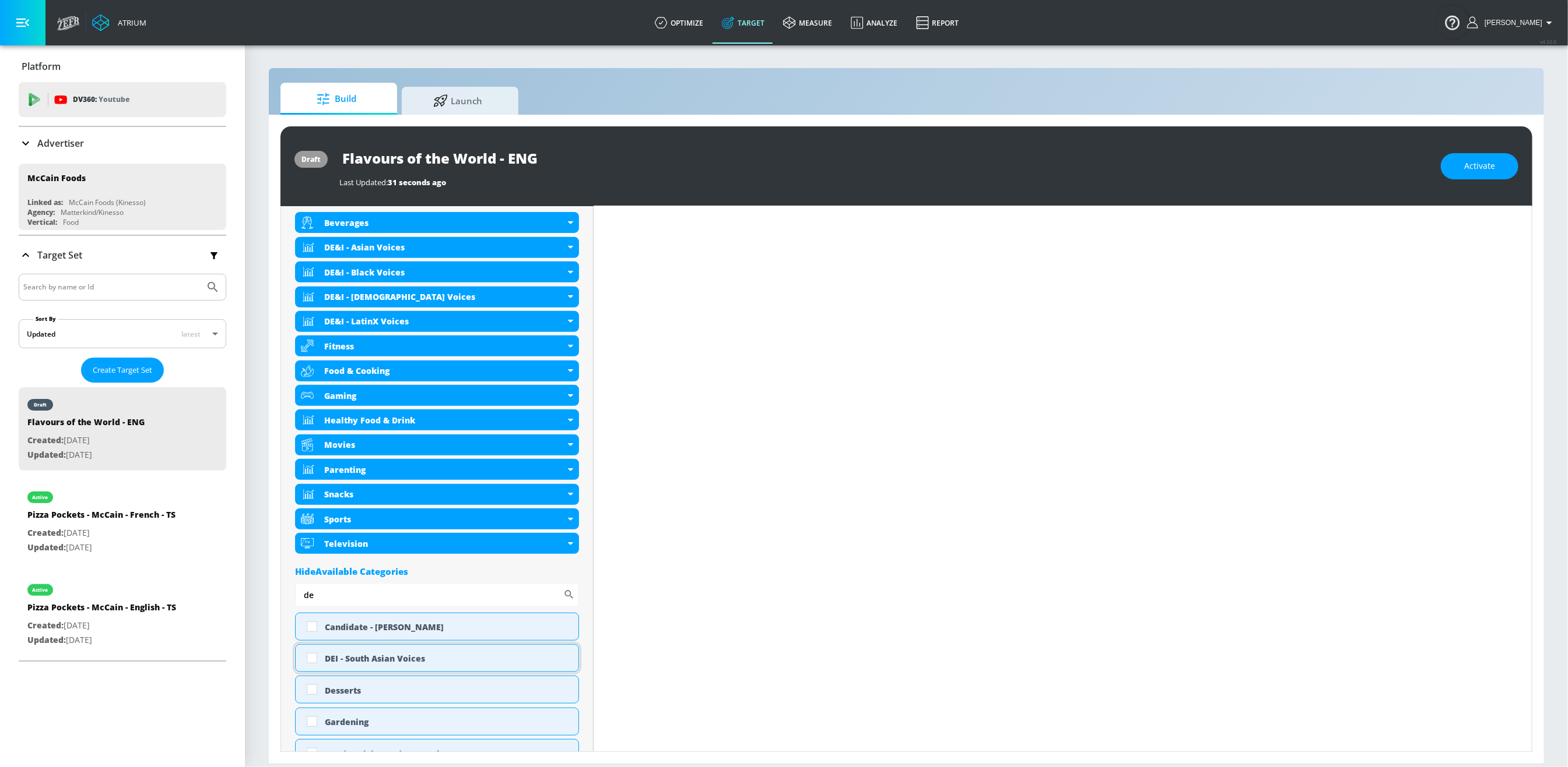
click at [315, 641] on input "checkbox" at bounding box center [312, 658] width 21 height 21
checkbox input "true"
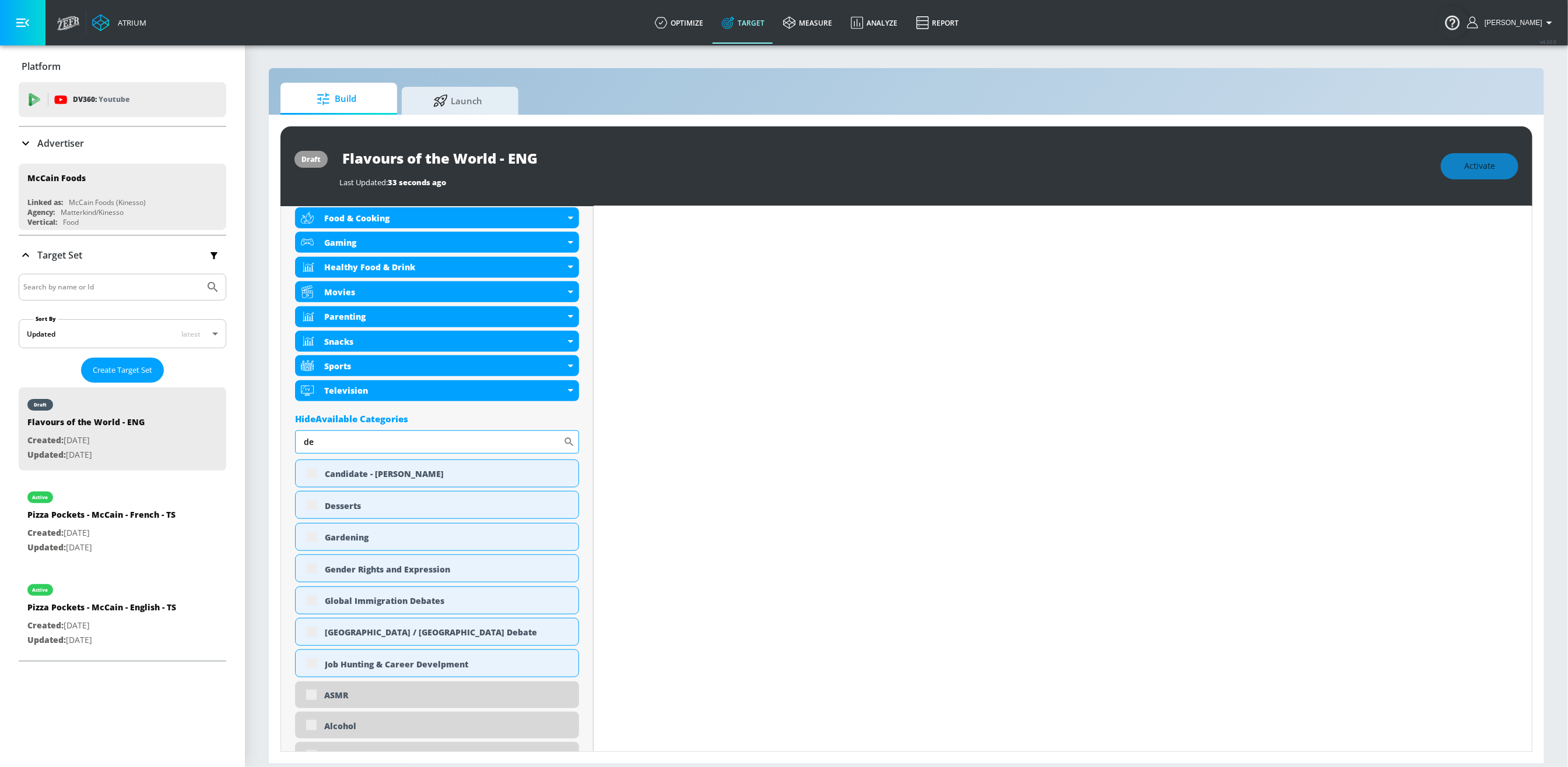
scroll to position [668, 0]
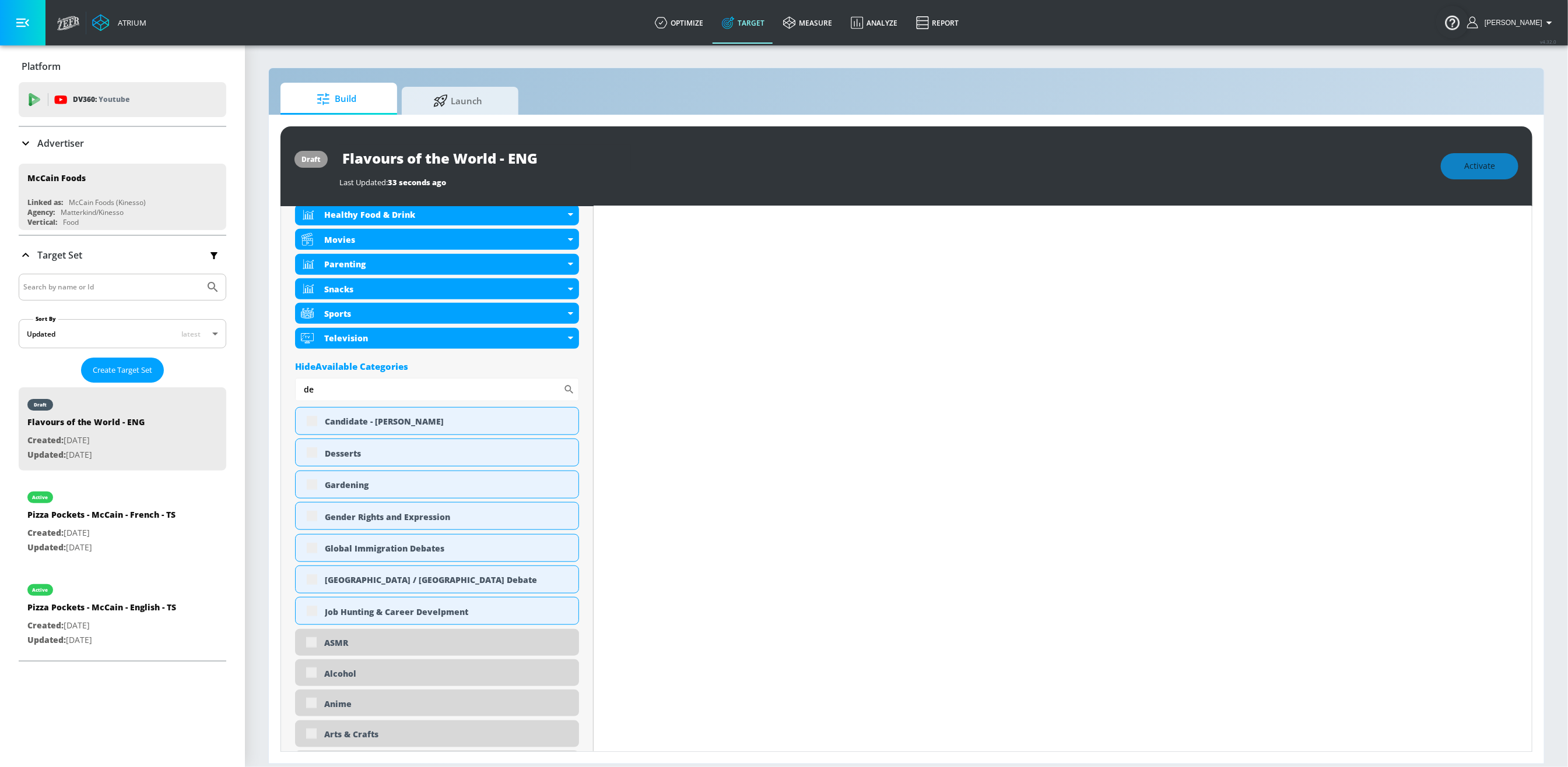
drag, startPoint x: 325, startPoint y: 387, endPoint x: 279, endPoint y: 387, distance: 46.0
click at [279, 387] on div "draft Flavours of the World - ENG Last Updated: 33 seconds ago Activate Placeme…" at bounding box center [906, 439] width 1275 height 649
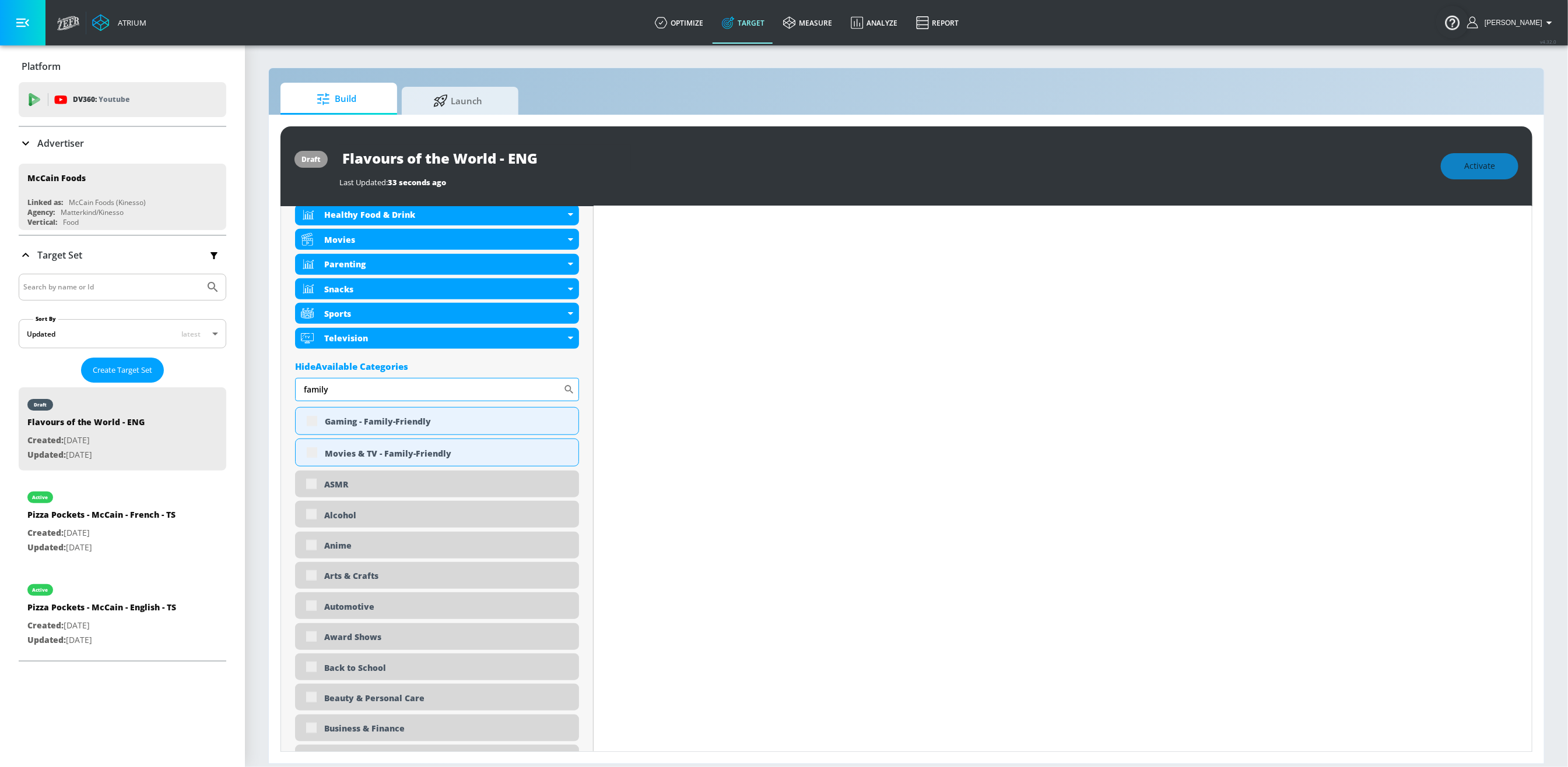
scroll to position [671, 0]
type input "family"
click at [309, 459] on input "checkbox" at bounding box center [312, 453] width 21 height 21
checkbox input "true"
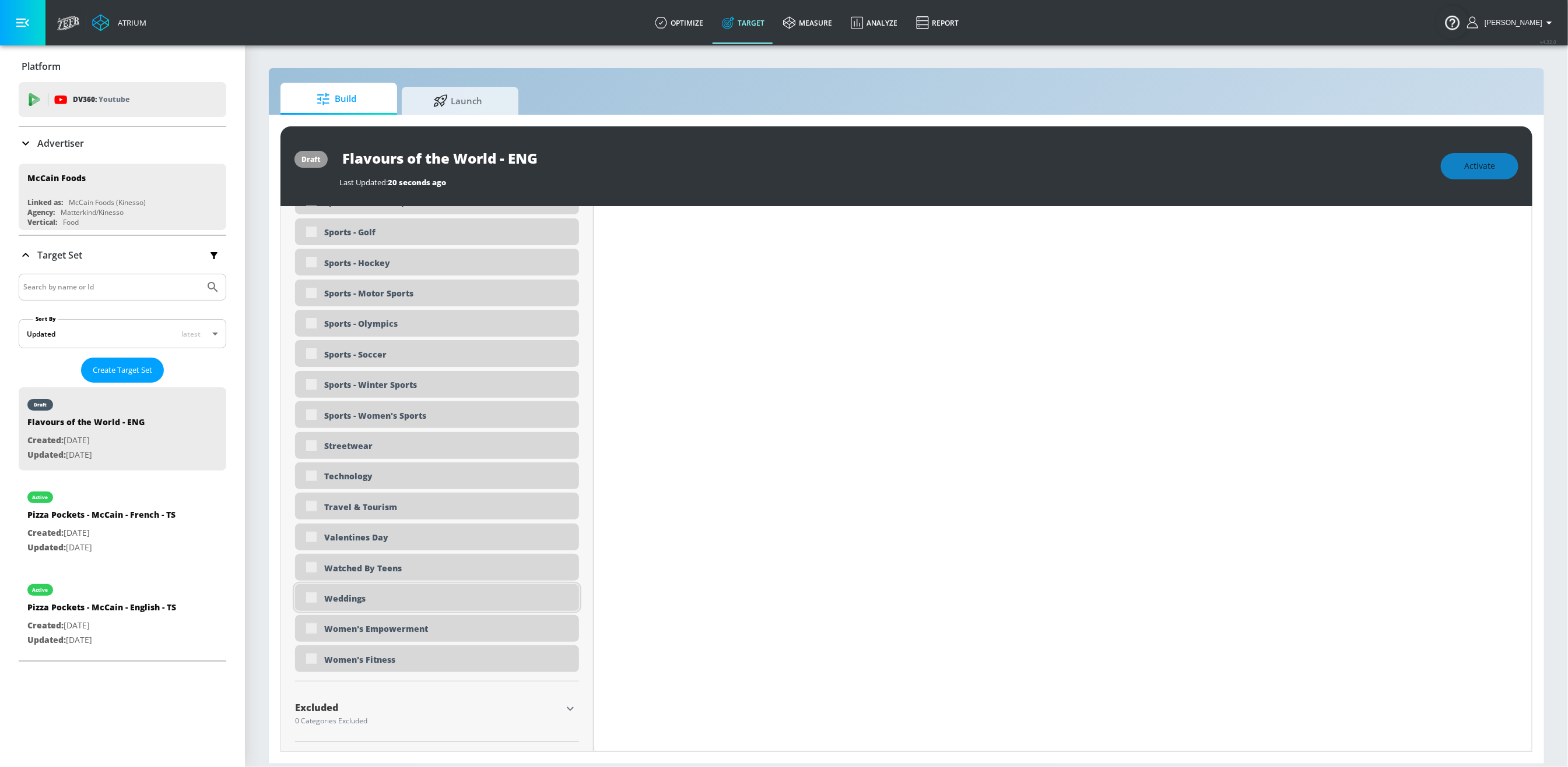
scroll to position [3267, 0]
click at [566, 641] on icon "button" at bounding box center [570, 709] width 14 height 14
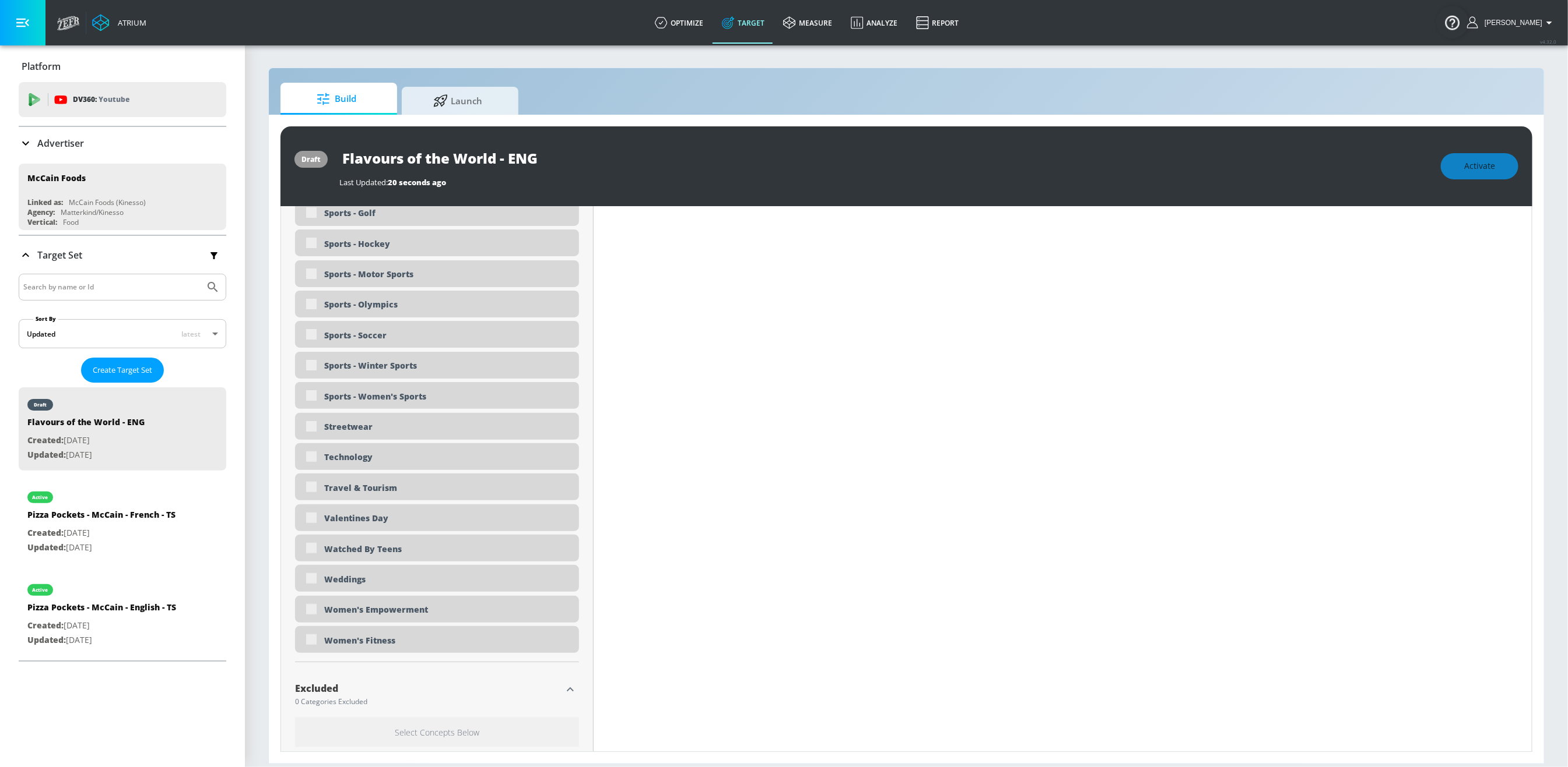
scroll to position [3374, 0]
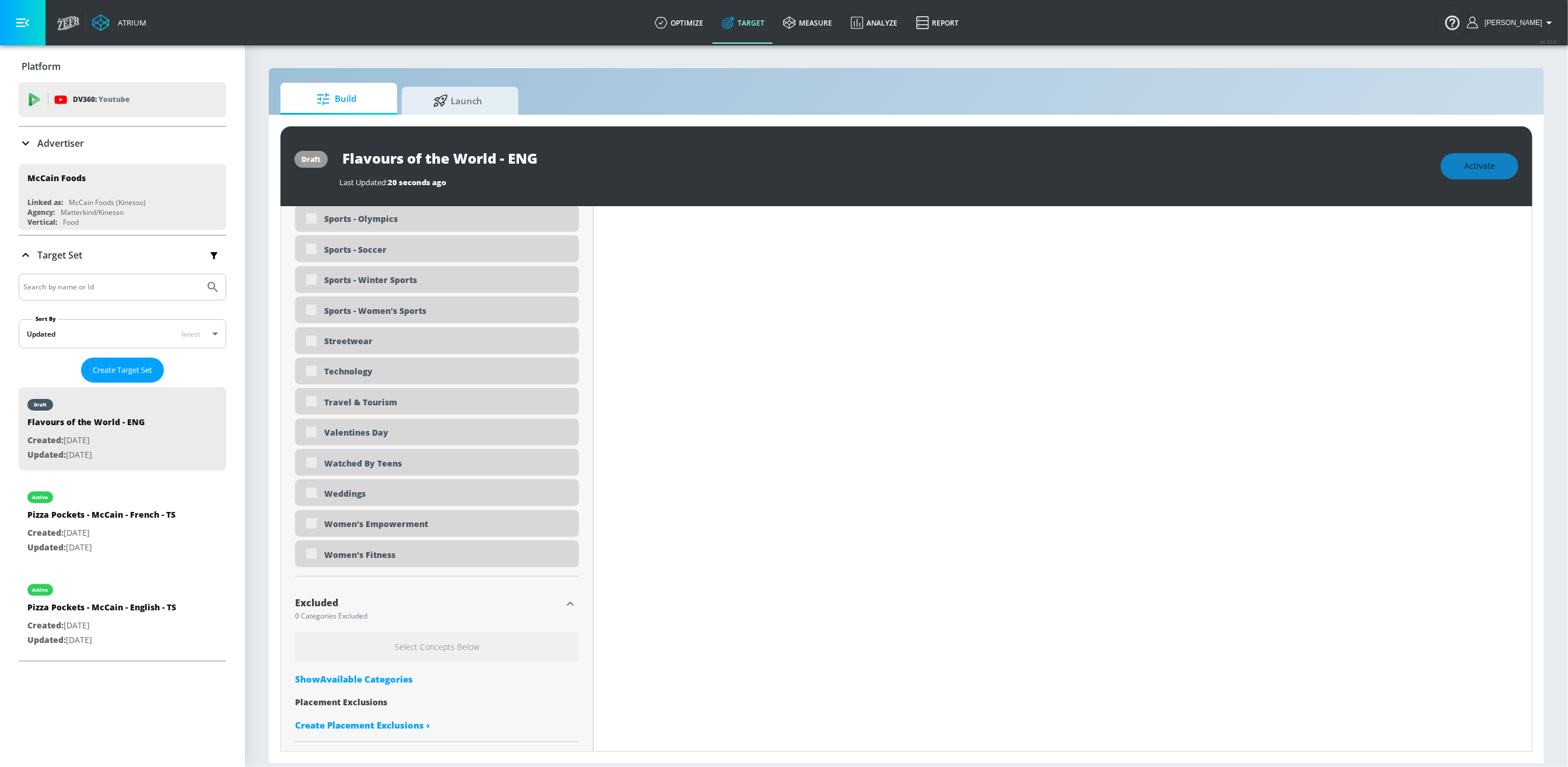
click at [385, 641] on div "Show Available Categories" at bounding box center [436, 678] width 284 height 11
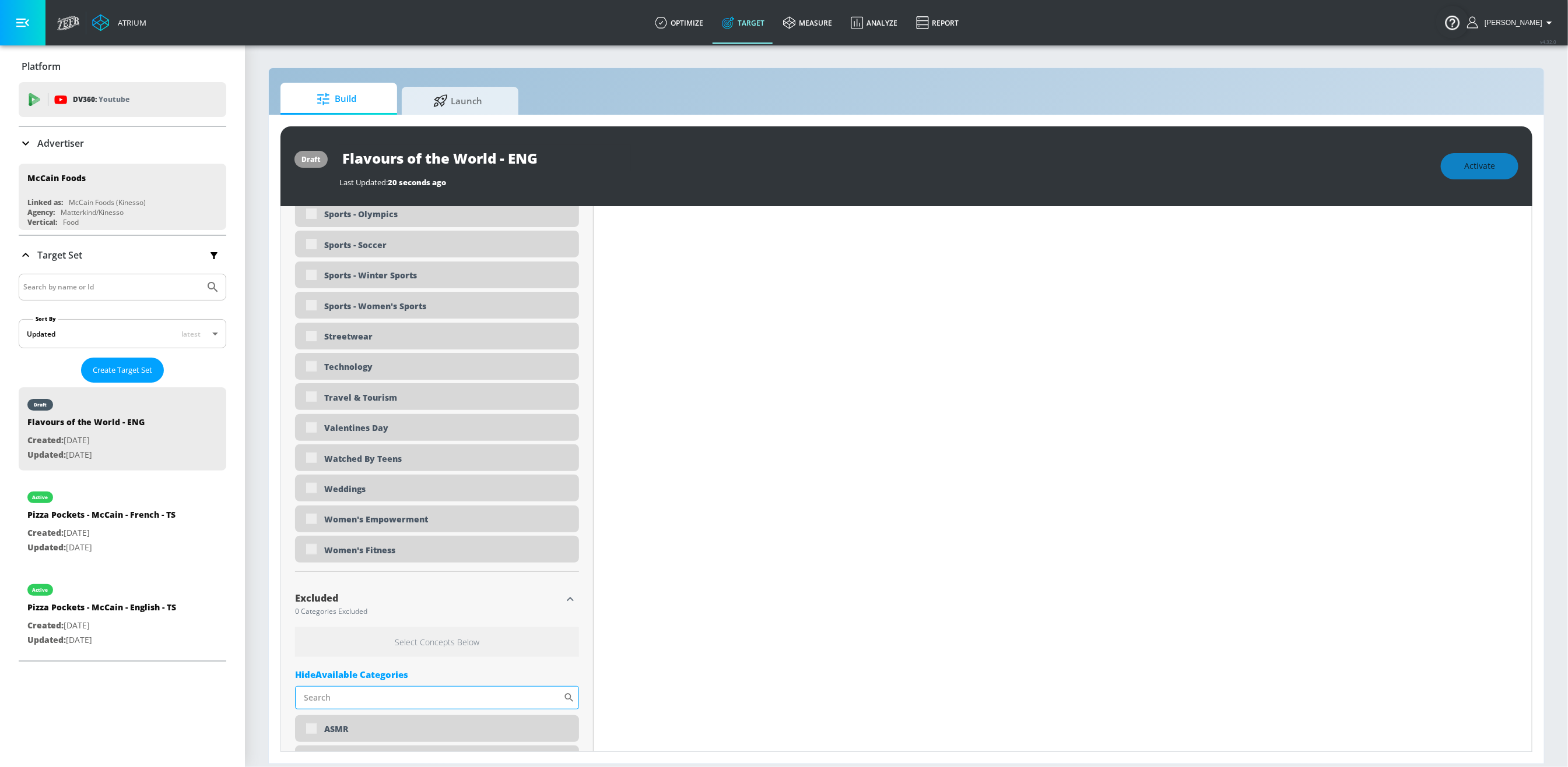
click at [374, 641] on input "Sort By" at bounding box center [429, 698] width 269 height 23
type input "gam"
click at [311, 641] on div "Gambling" at bounding box center [436, 730] width 284 height 28
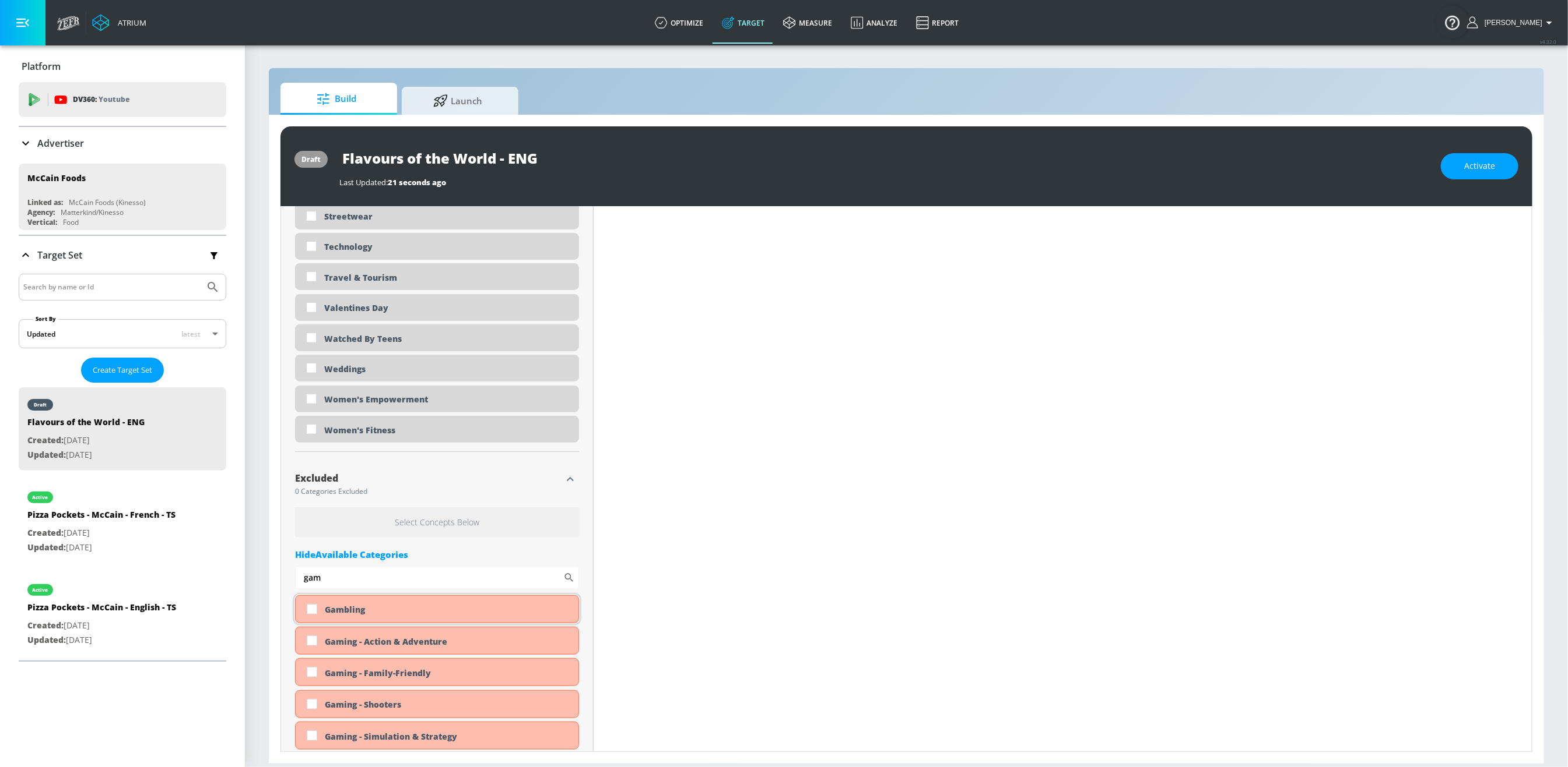
scroll to position [3500, 0]
click at [311, 613] on input "checkbox" at bounding box center [312, 606] width 21 height 21
checkbox input "true"
click at [346, 574] on input "gam" at bounding box center [429, 575] width 269 height 23
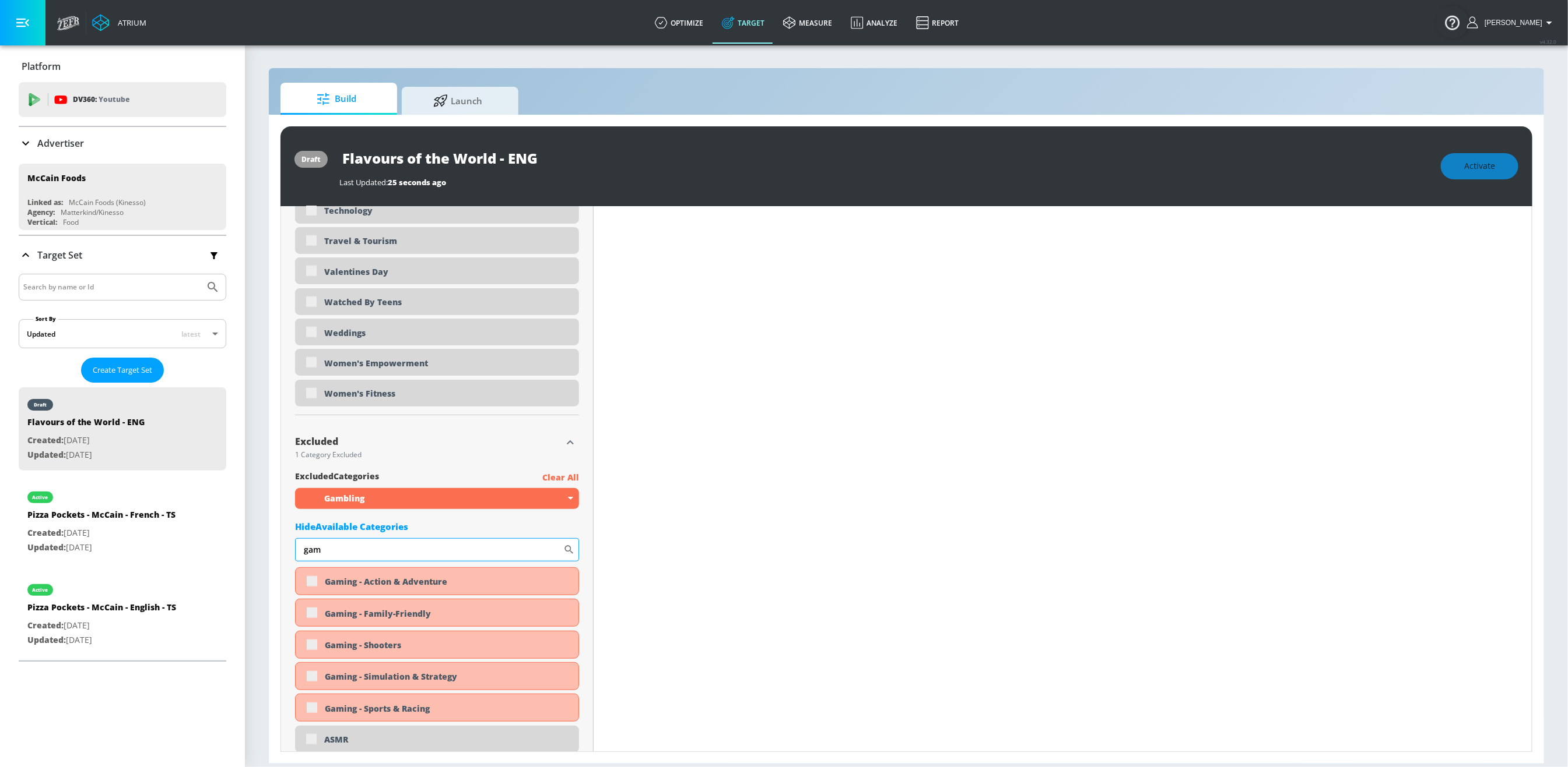
type input "h"
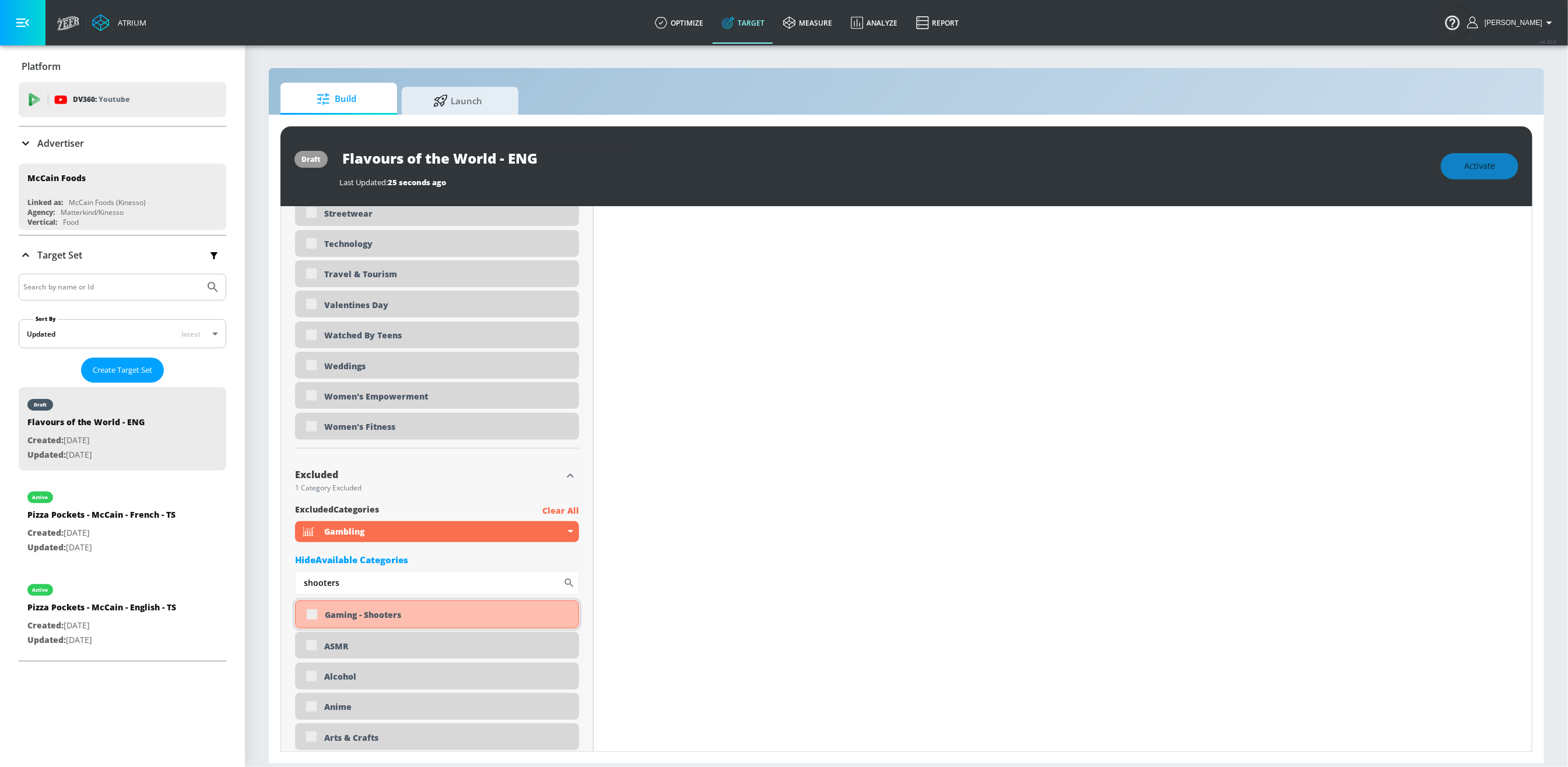
type input "shooters"
click at [314, 623] on div "Gaming - Shooters" at bounding box center [436, 615] width 284 height 28
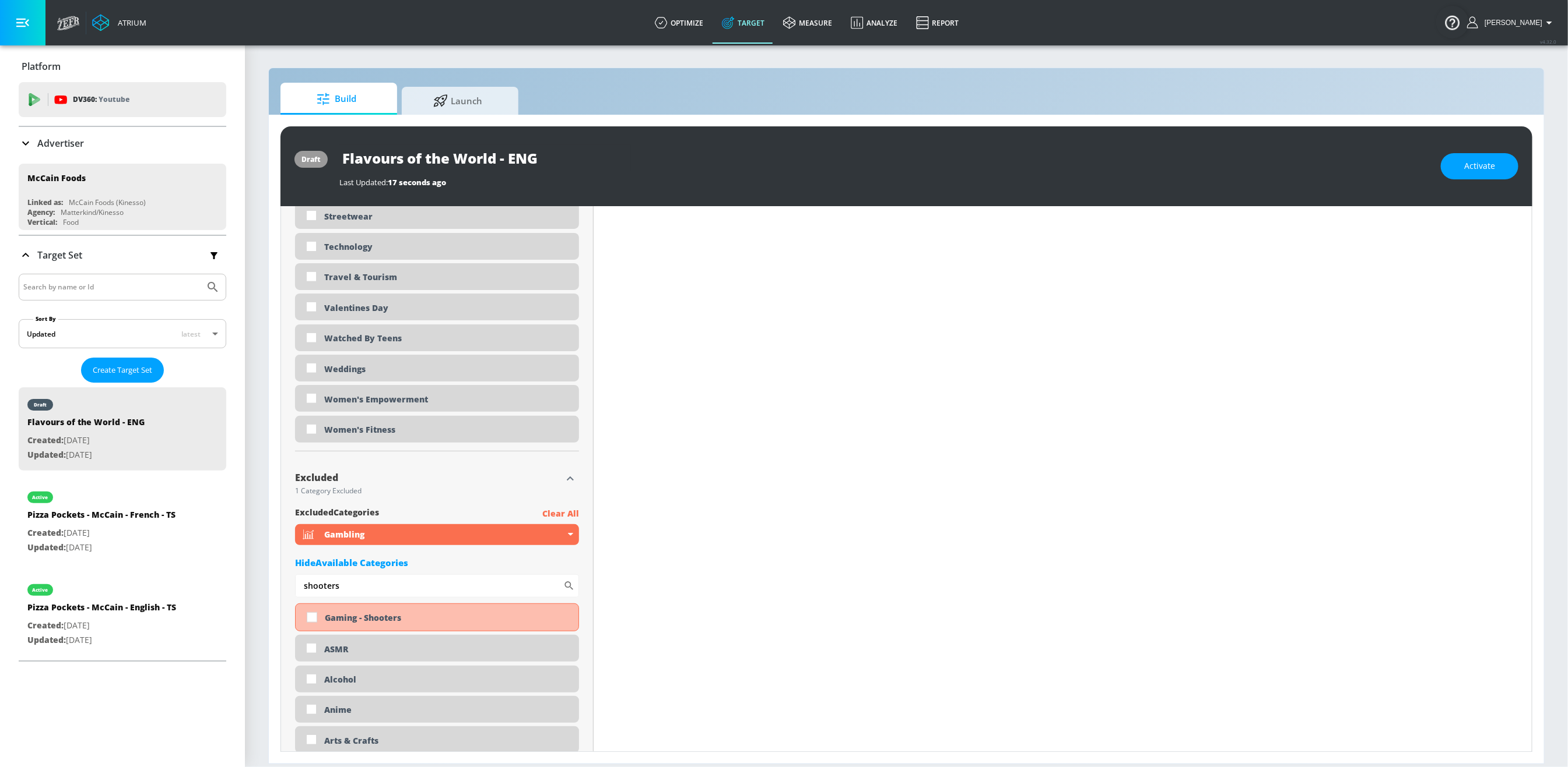
scroll to position [3468, 0]
click at [312, 624] on input "checkbox" at bounding box center [312, 615] width 21 height 21
checkbox input "true"
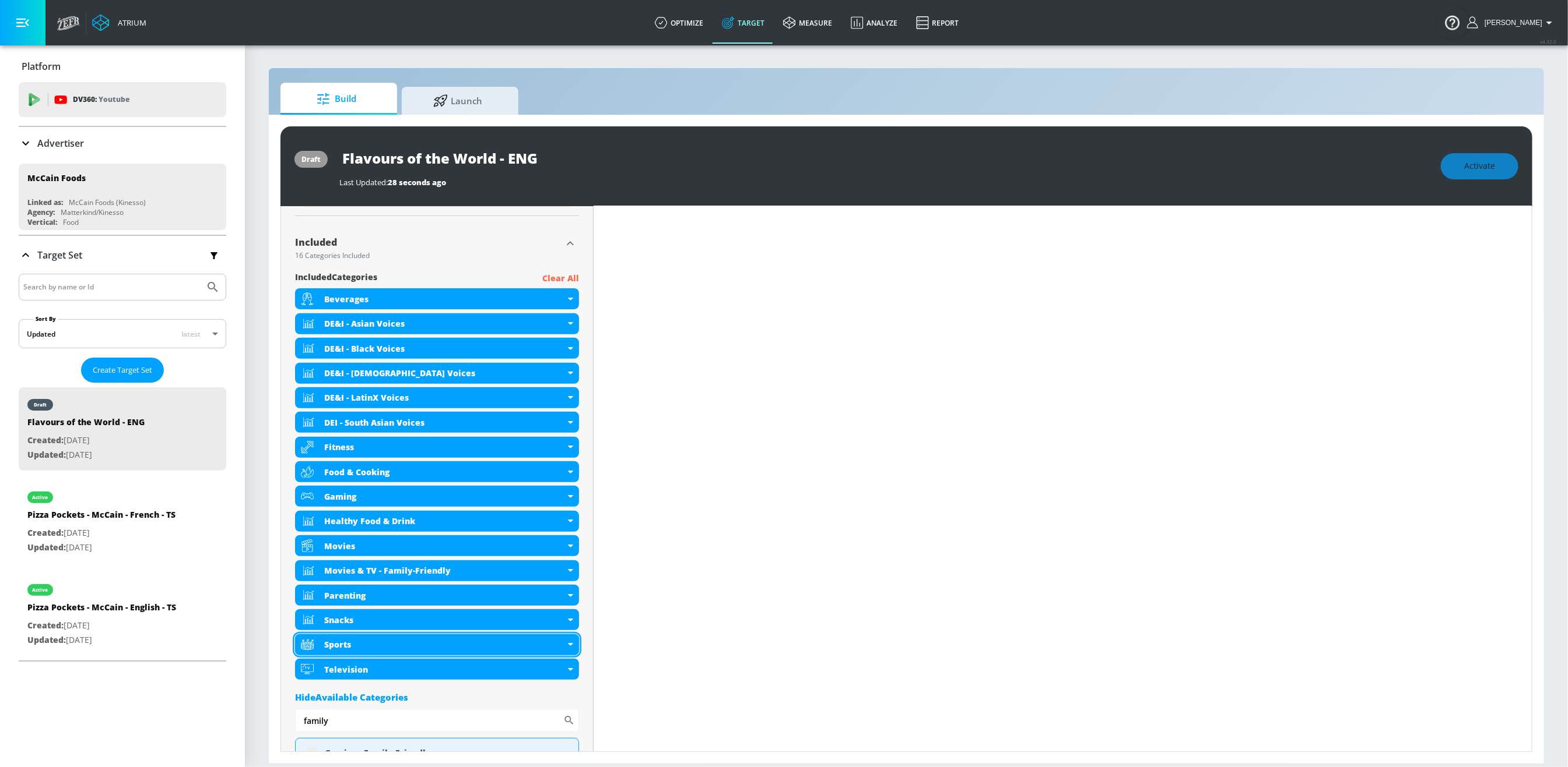
scroll to position [575, 0]
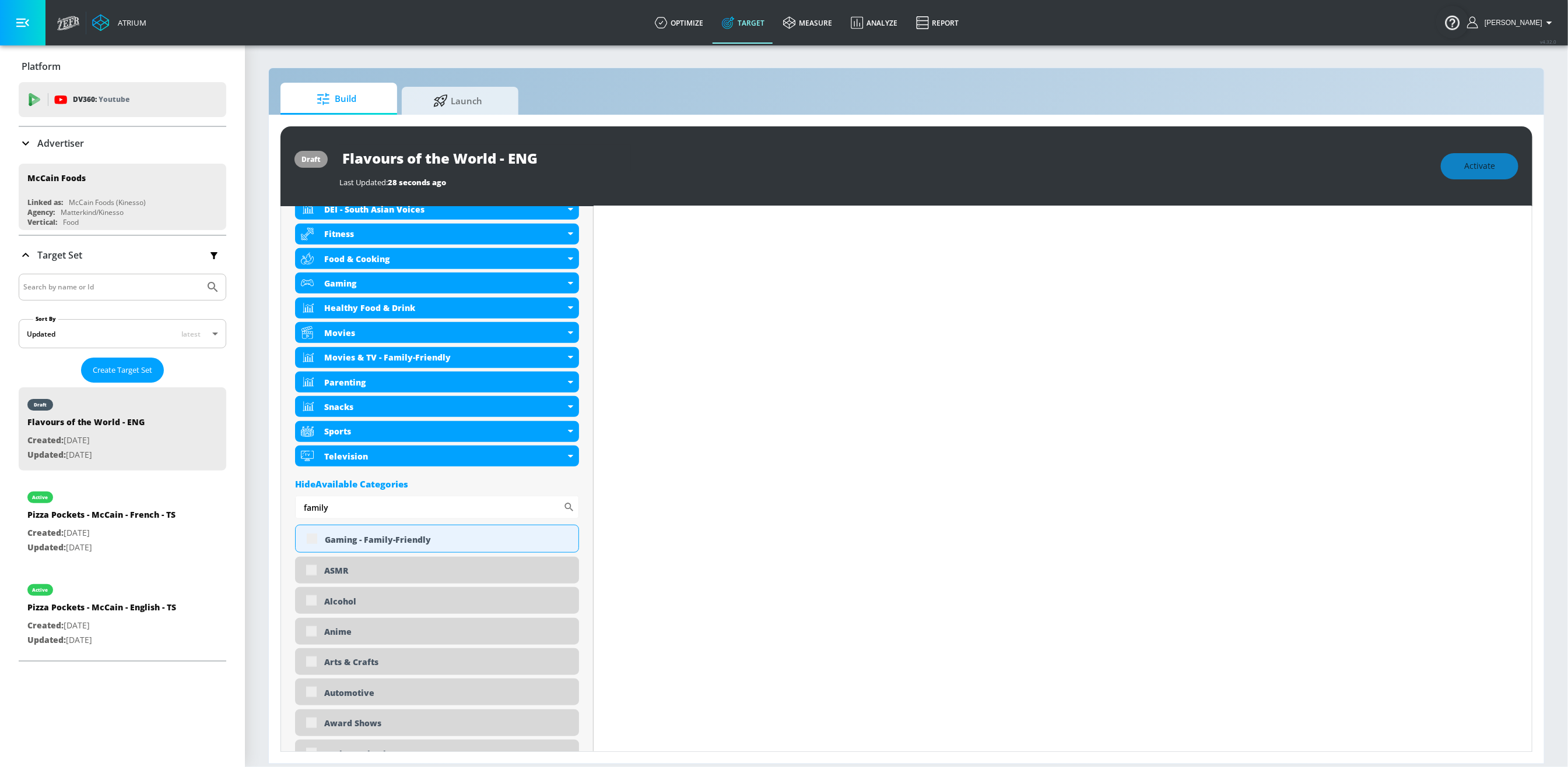
drag, startPoint x: 333, startPoint y: 511, endPoint x: 279, endPoint y: 513, distance: 54.0
click at [279, 513] on div "draft Flavours of the World - ENG Last Updated: 28 seconds ago Activate Placeme…" at bounding box center [906, 439] width 1275 height 649
click at [575, 480] on div "Hide Available Categories" at bounding box center [436, 484] width 284 height 11
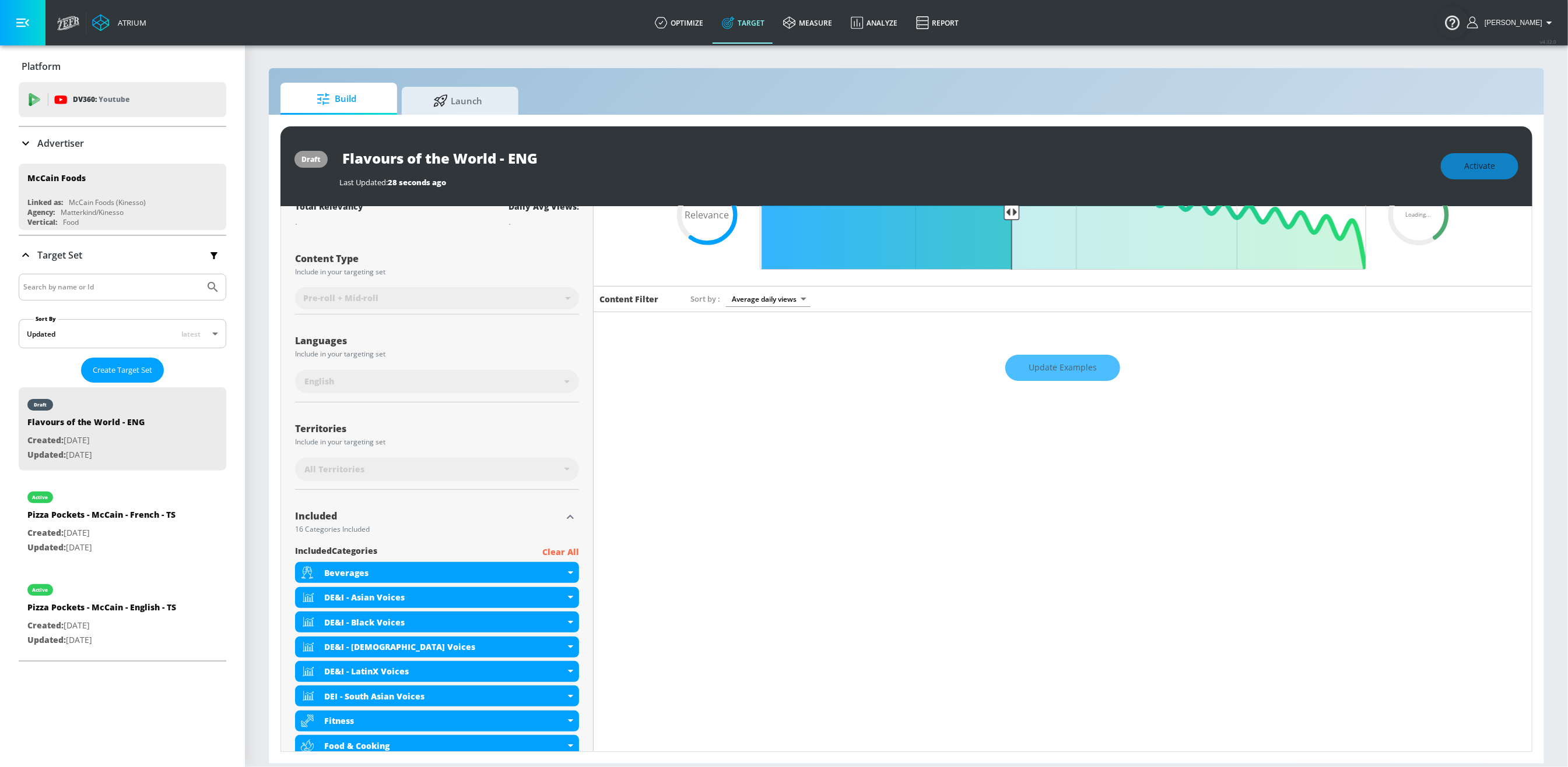
scroll to position [0, 0]
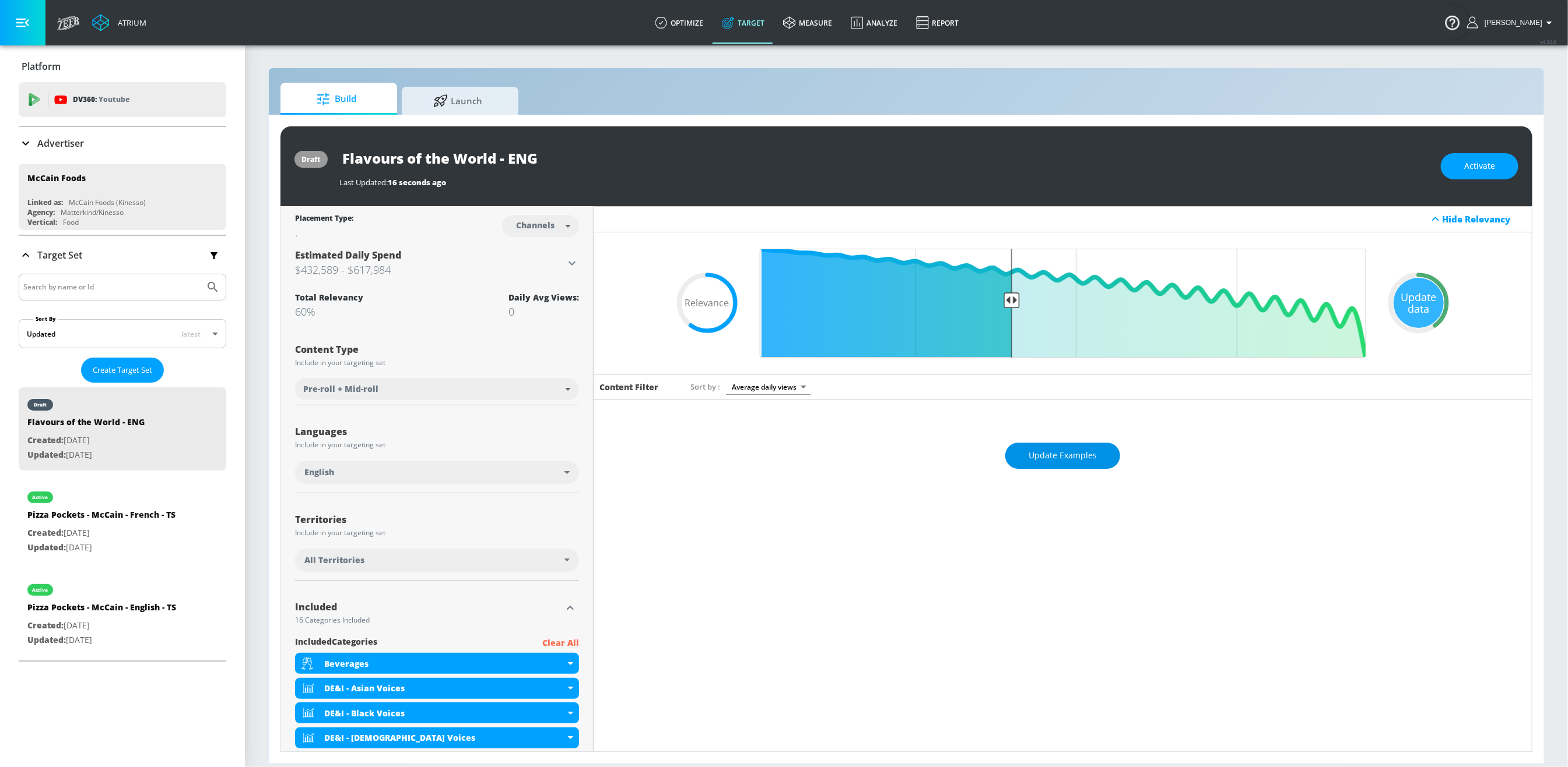
click at [1044, 455] on span "Update Examples" at bounding box center [1062, 456] width 68 height 15
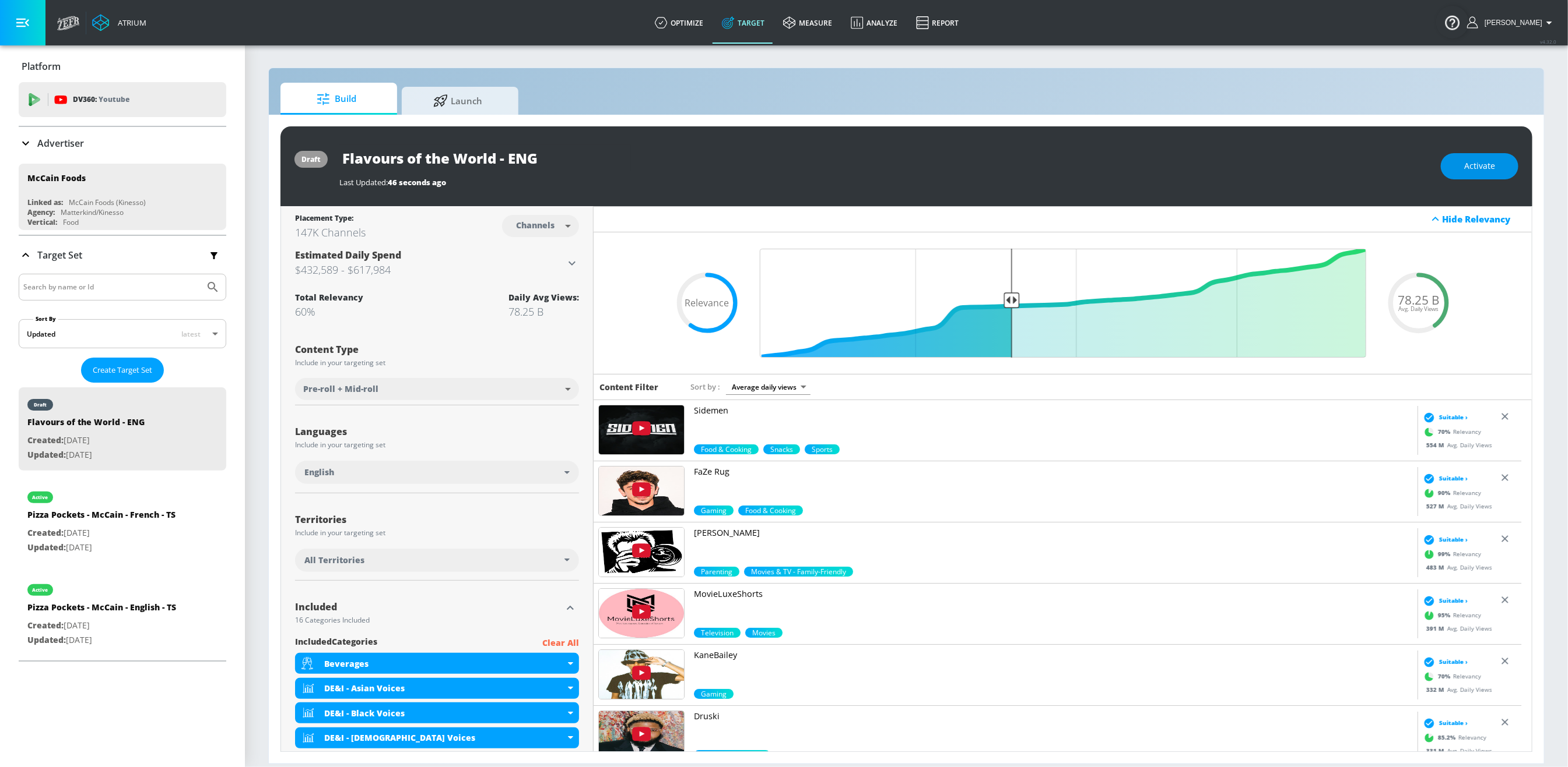
click at [1272, 169] on span "Activate" at bounding box center [1479, 166] width 31 height 15
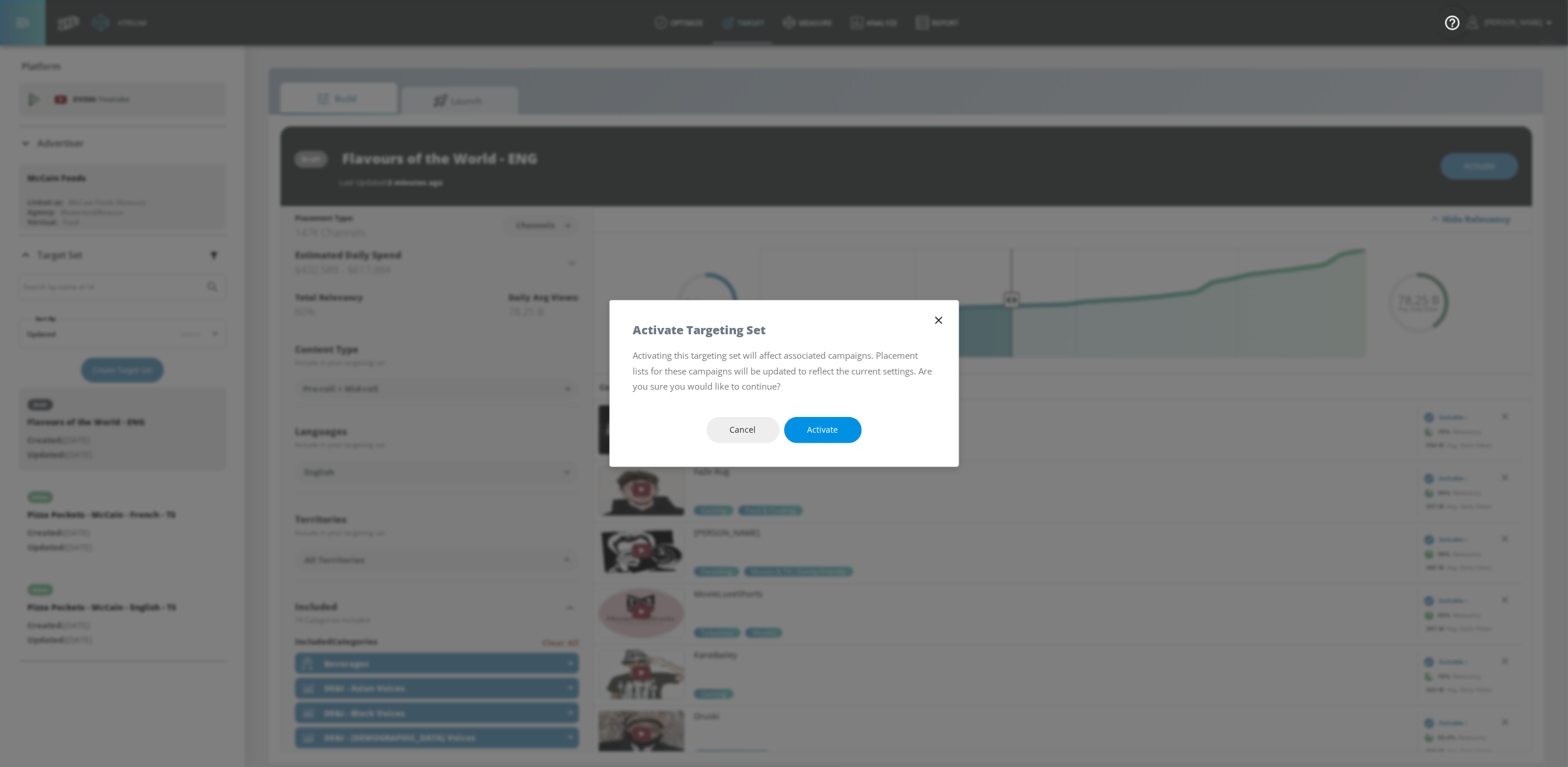
click at [832, 439] on button "Activate" at bounding box center [822, 430] width 77 height 26
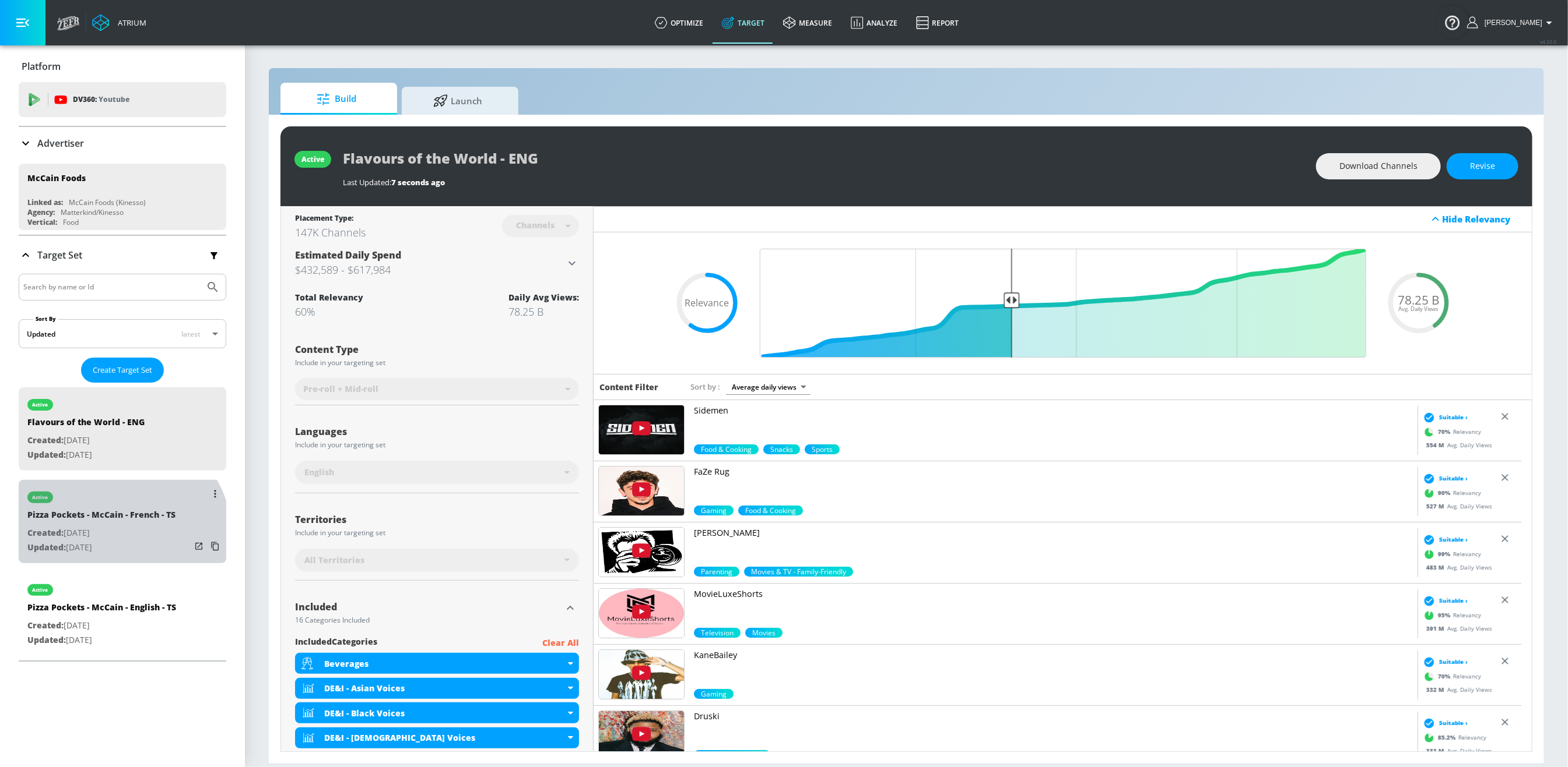
click at [117, 538] on p "Created: Feb. 29, 2024" at bounding box center [102, 533] width 148 height 15
type input "Pizza Pockets - McCain - French - TS"
type input "videos"
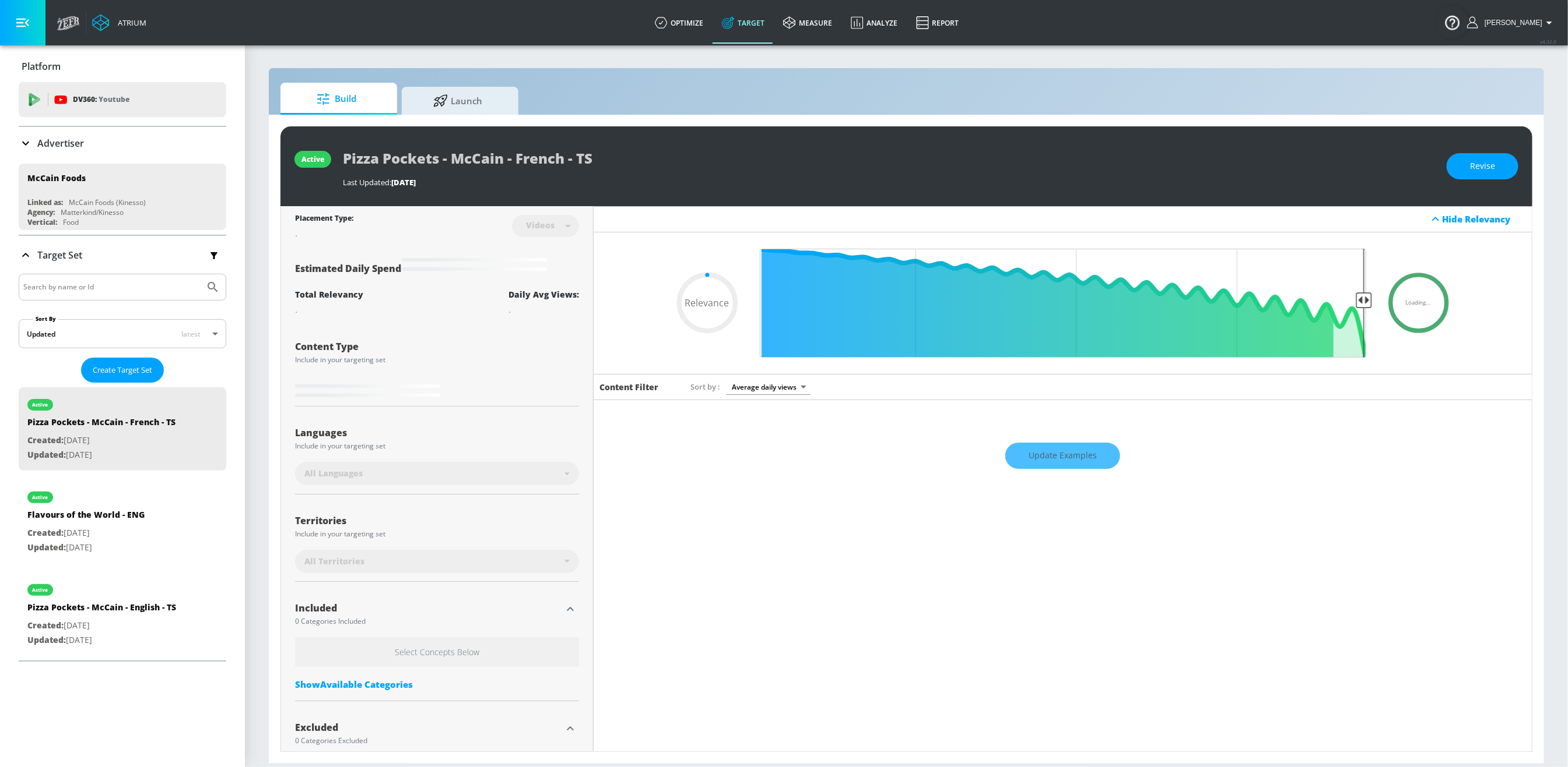
type input "0.2"
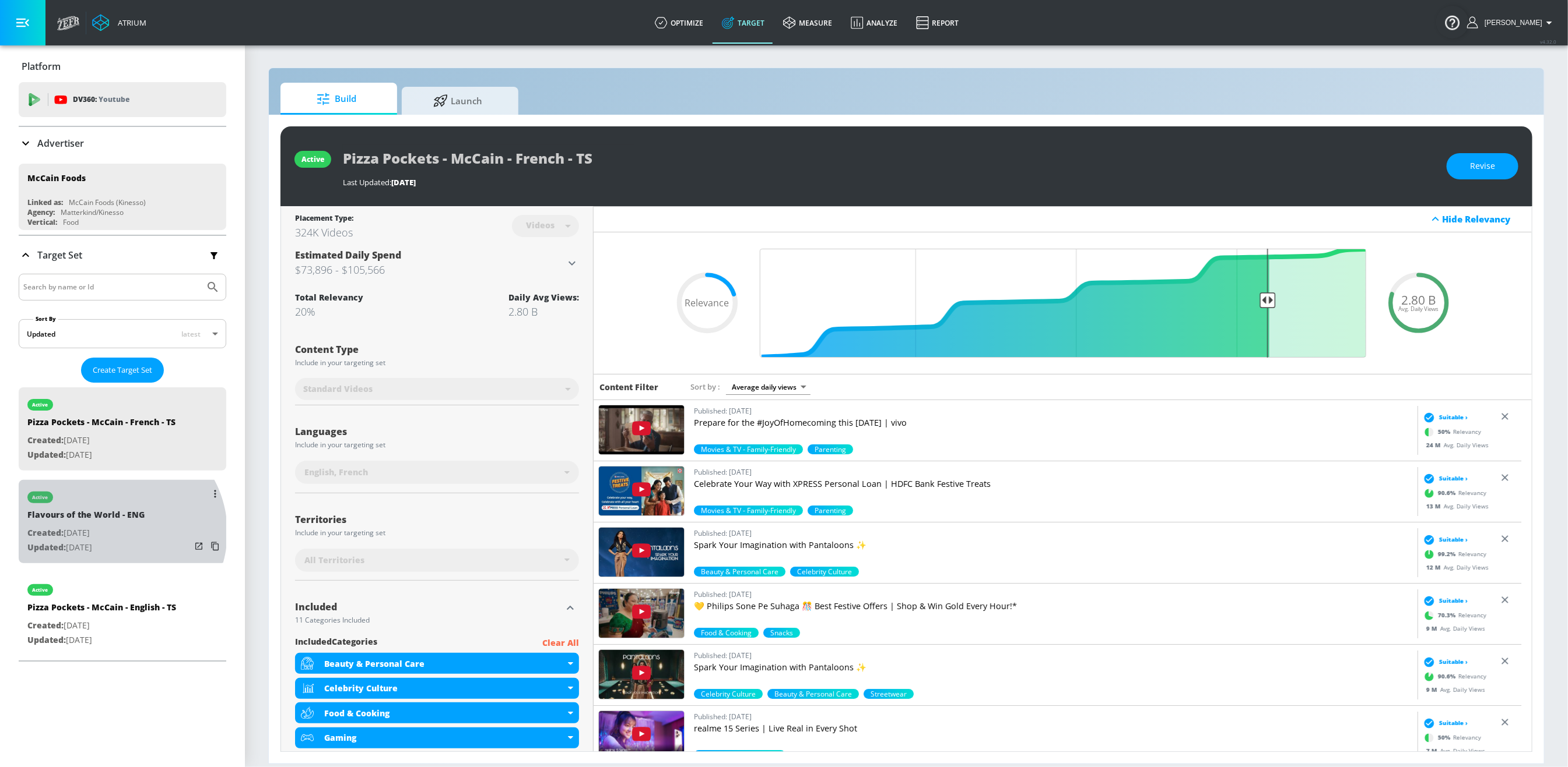
click at [116, 533] on p "Created: Oct. 14, 2025" at bounding box center [86, 533] width 117 height 15
type input "Flavours of the World - ENG"
type input "channels"
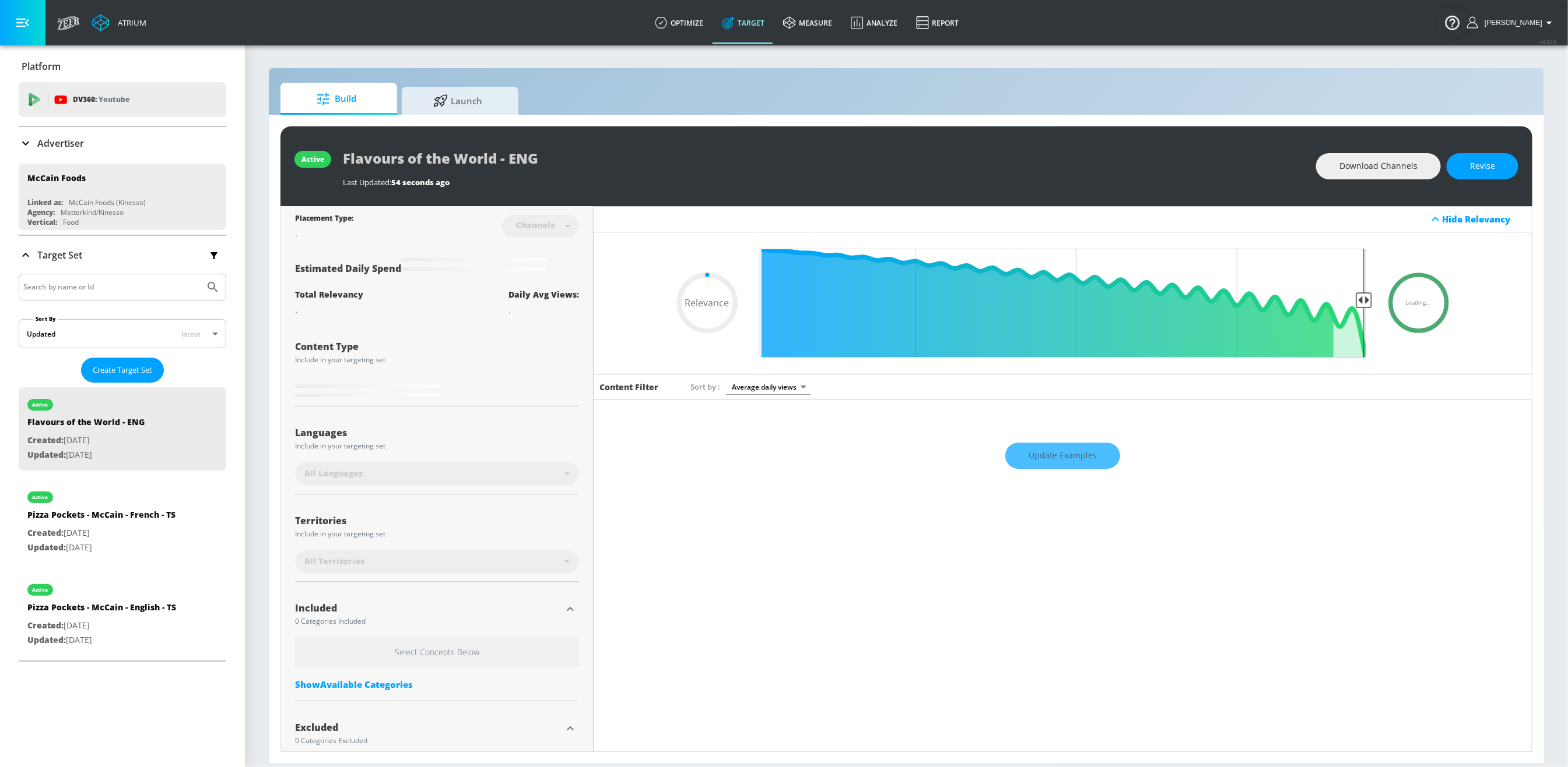
type input "0.6"
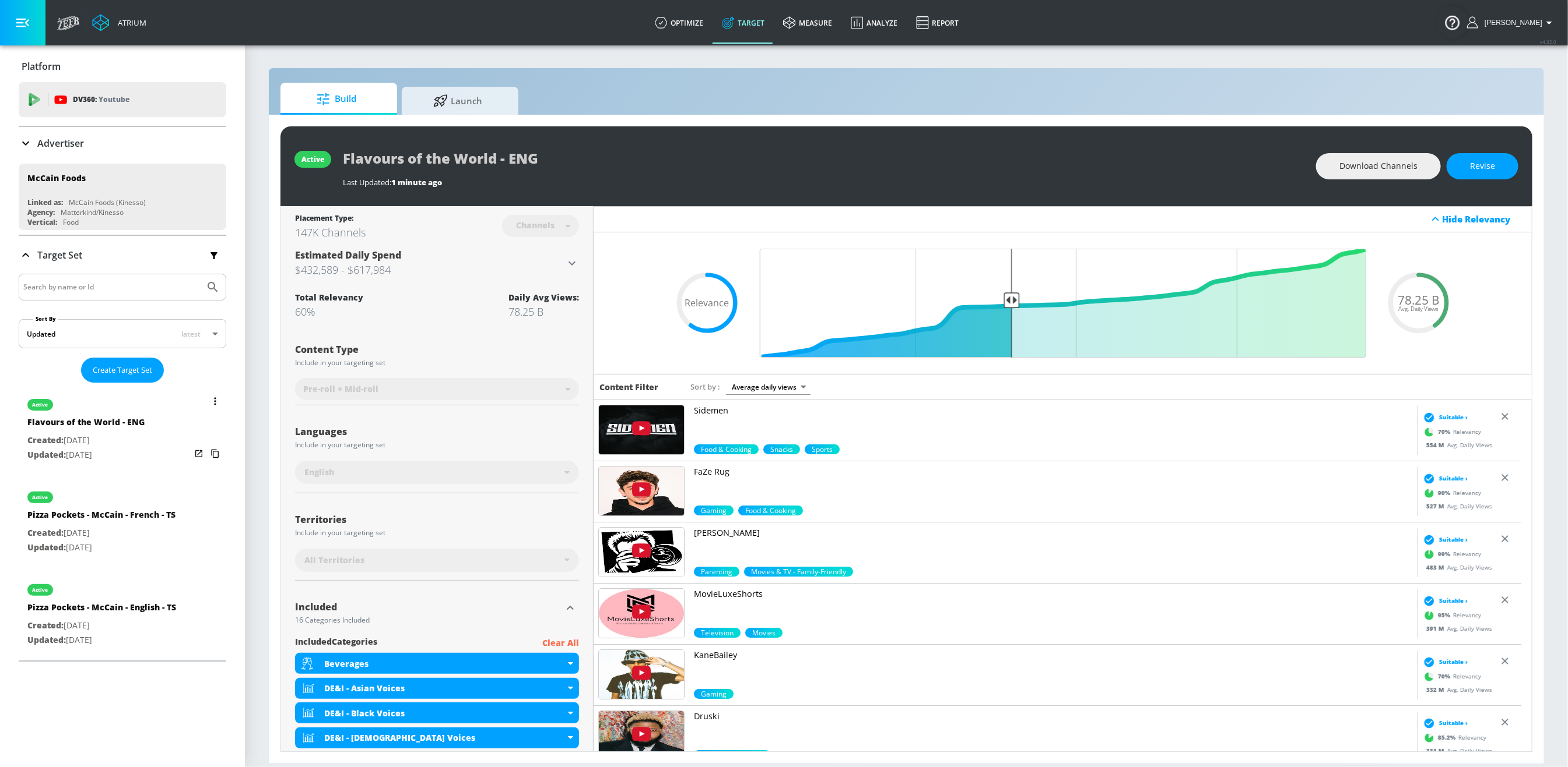
click at [207, 405] on button "list of Target Set" at bounding box center [215, 401] width 17 height 17
click at [184, 421] on li "Duplicate" at bounding box center [152, 425] width 116 height 20
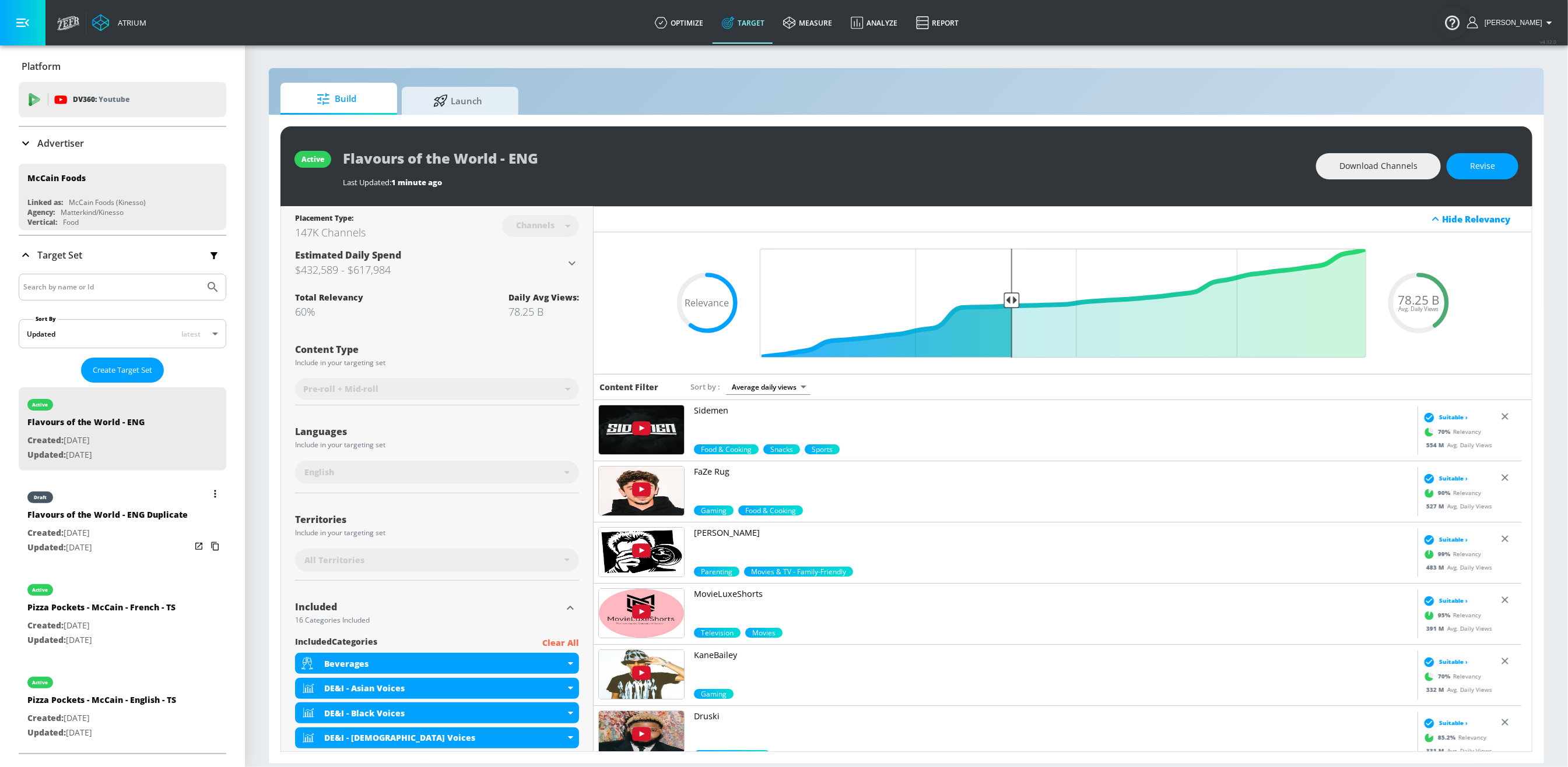
click at [102, 541] on p "Created: Oct. 14, 2025" at bounding box center [108, 533] width 160 height 15
type input "Flavours of the World - ENG Duplicate"
type input "0.05"
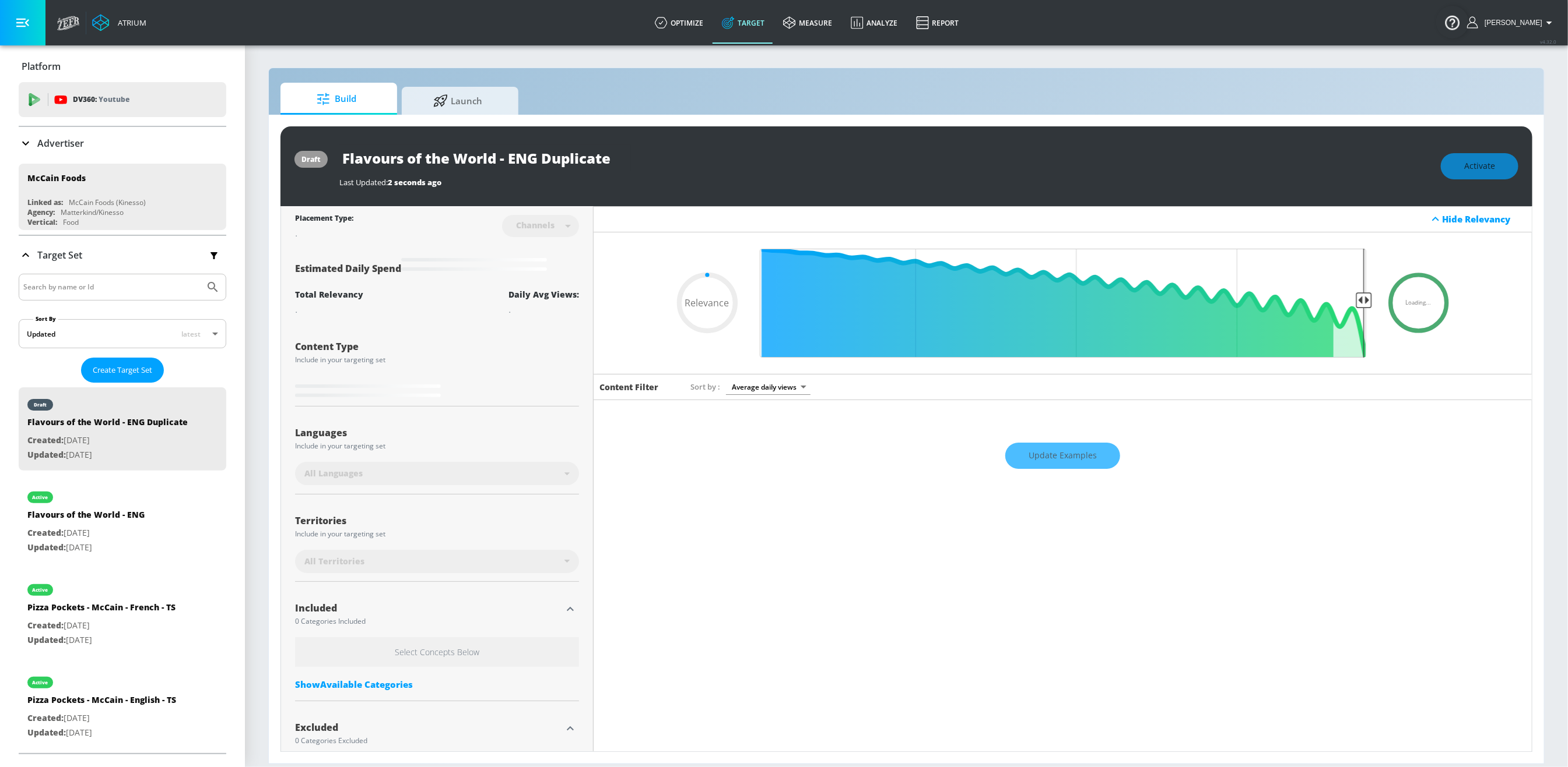
click at [608, 168] on input "Flavours of the World - ENG Duplicate" at bounding box center [484, 158] width 291 height 26
drag, startPoint x: 617, startPoint y: 164, endPoint x: 511, endPoint y: 162, distance: 106.0
click at [511, 162] on input "Flavours of the World - ENG Duplicate" at bounding box center [484, 158] width 291 height 26
type input "Flavours of the World - F"
type input "0.05"
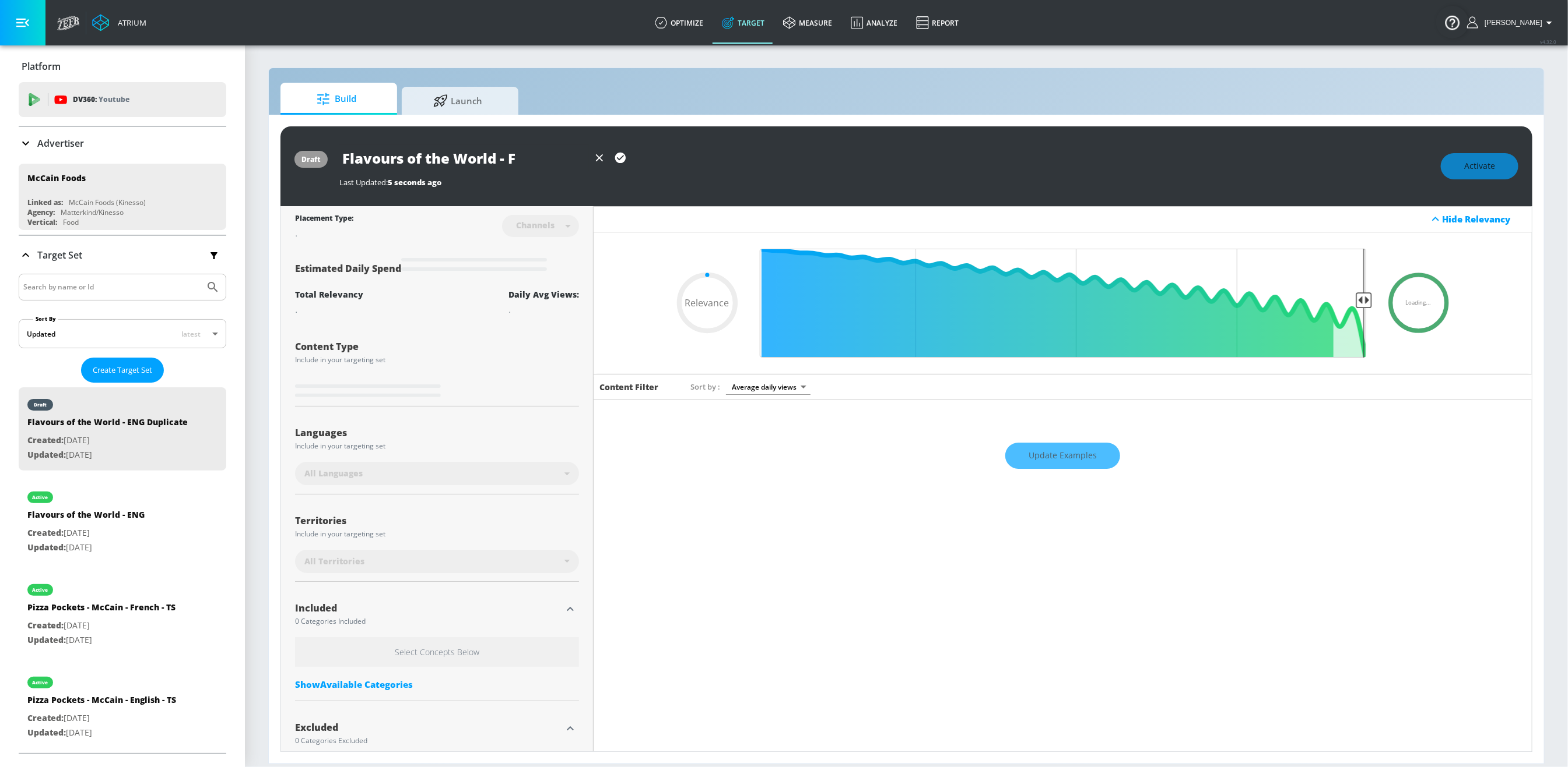
type input "Flavours of the World - FR"
type input "0.05"
type input "Flavours of the World - FR"
click at [619, 155] on icon "button" at bounding box center [621, 158] width 10 height 10
type input "0.05"
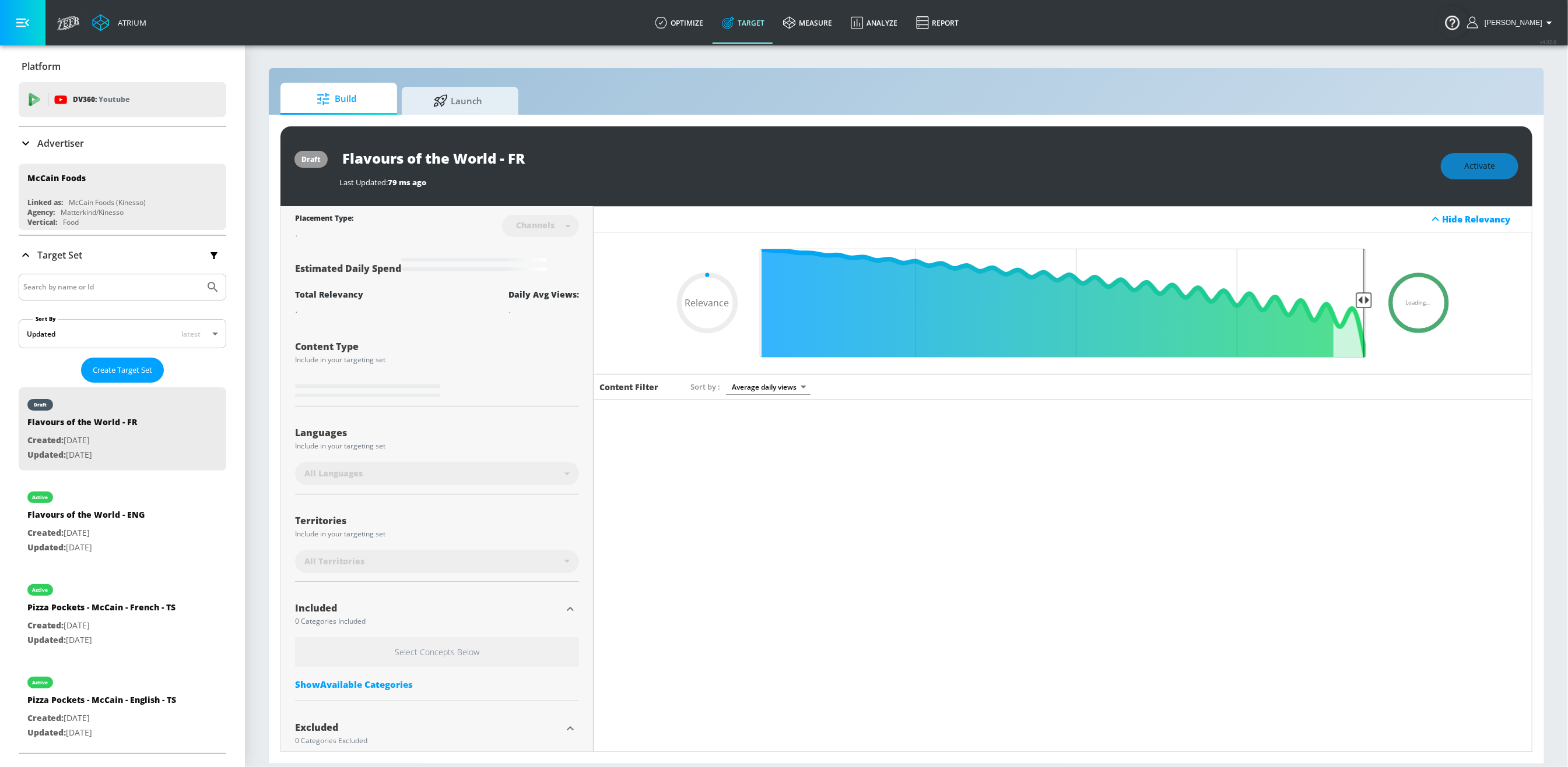
click at [699, 146] on div "Flavours of the World - FR" at bounding box center [884, 158] width 1090 height 26
type input "Flavours of the World - ENG Duplicate"
type input "0.6"
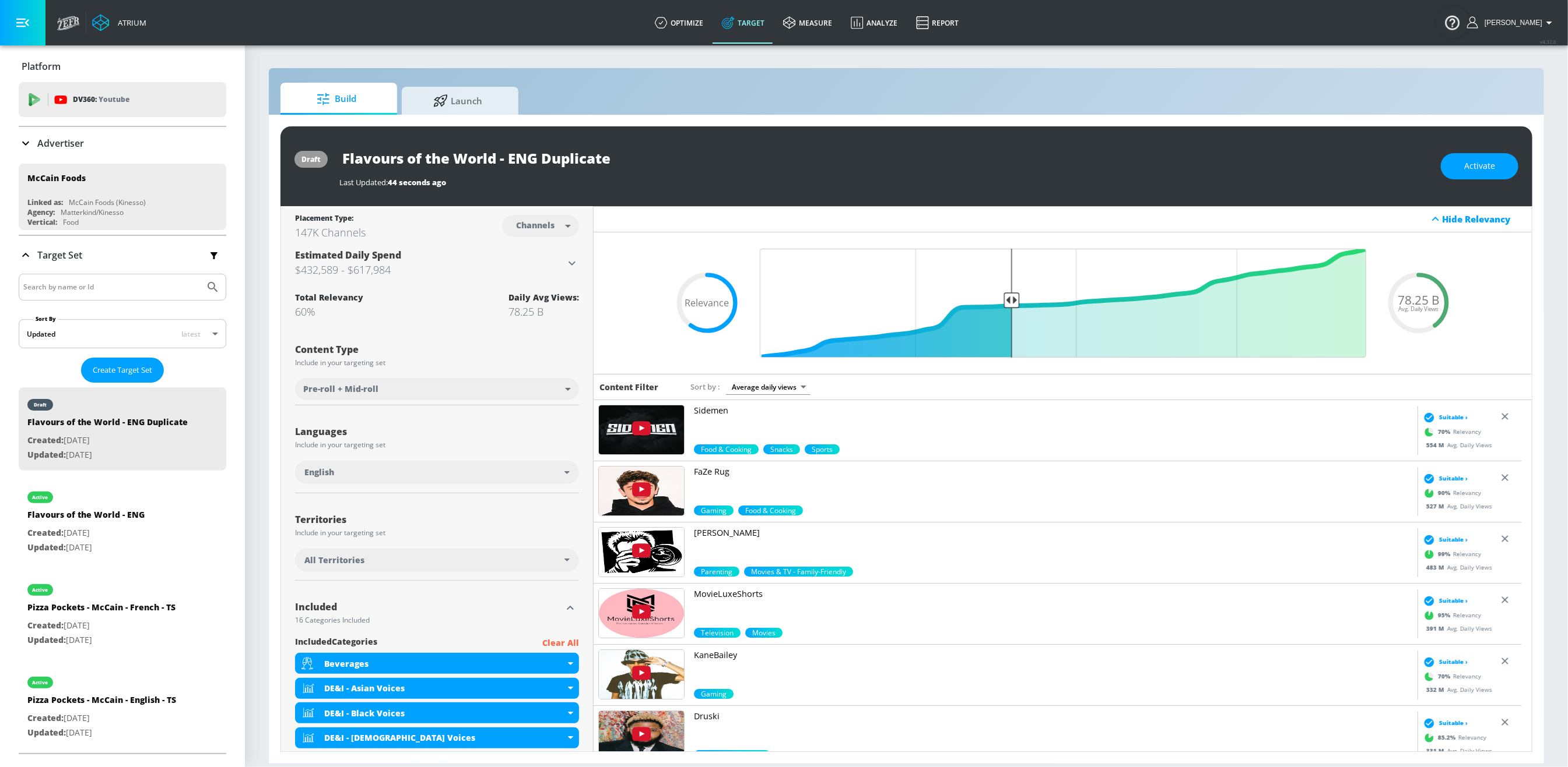
click at [555, 472] on div "English" at bounding box center [434, 472] width 260 height 11
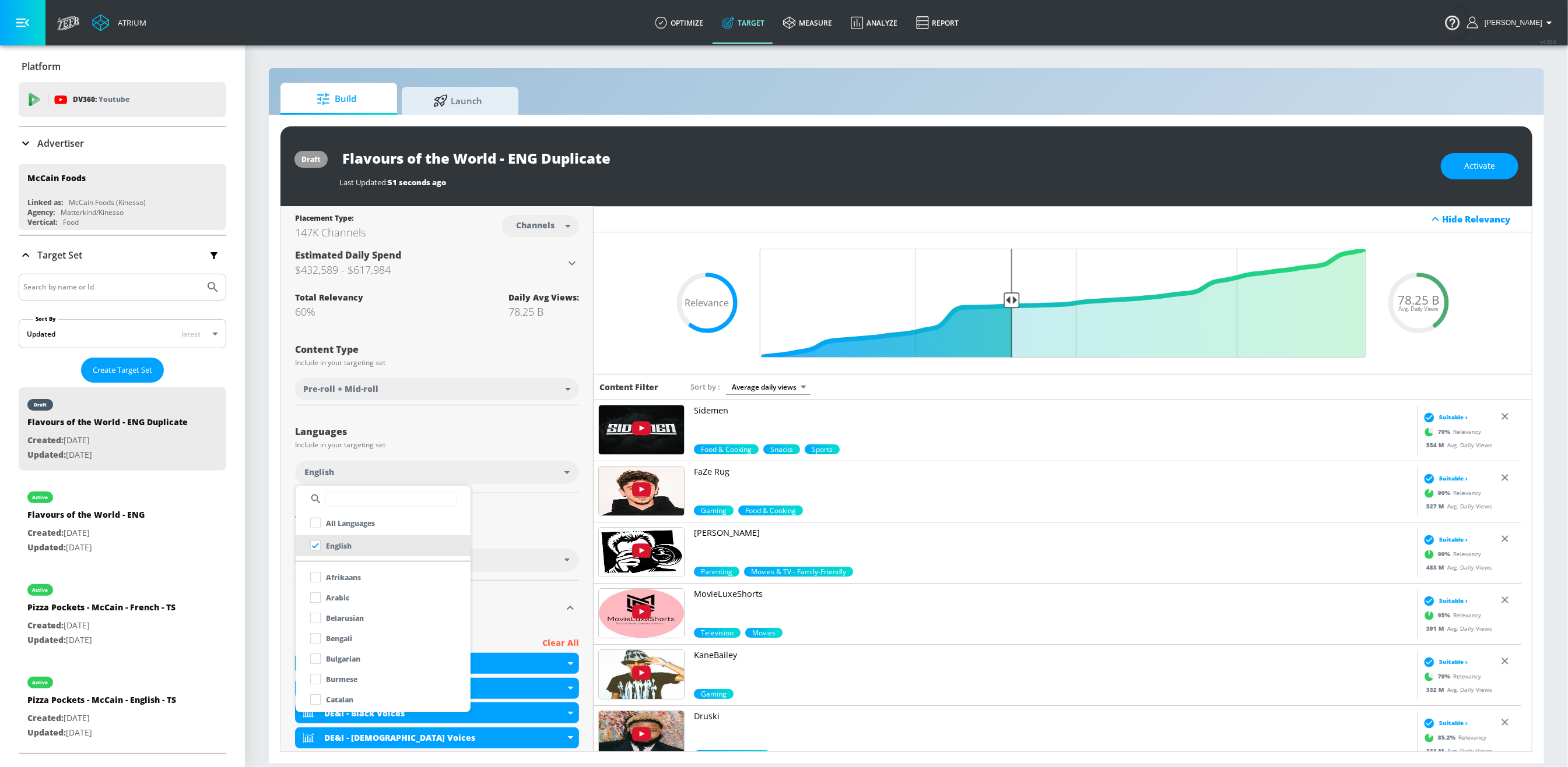
click at [366, 500] on input "text" at bounding box center [390, 499] width 131 height 15
click at [316, 543] on input "checkbox" at bounding box center [316, 545] width 21 height 21
checkbox input "true"
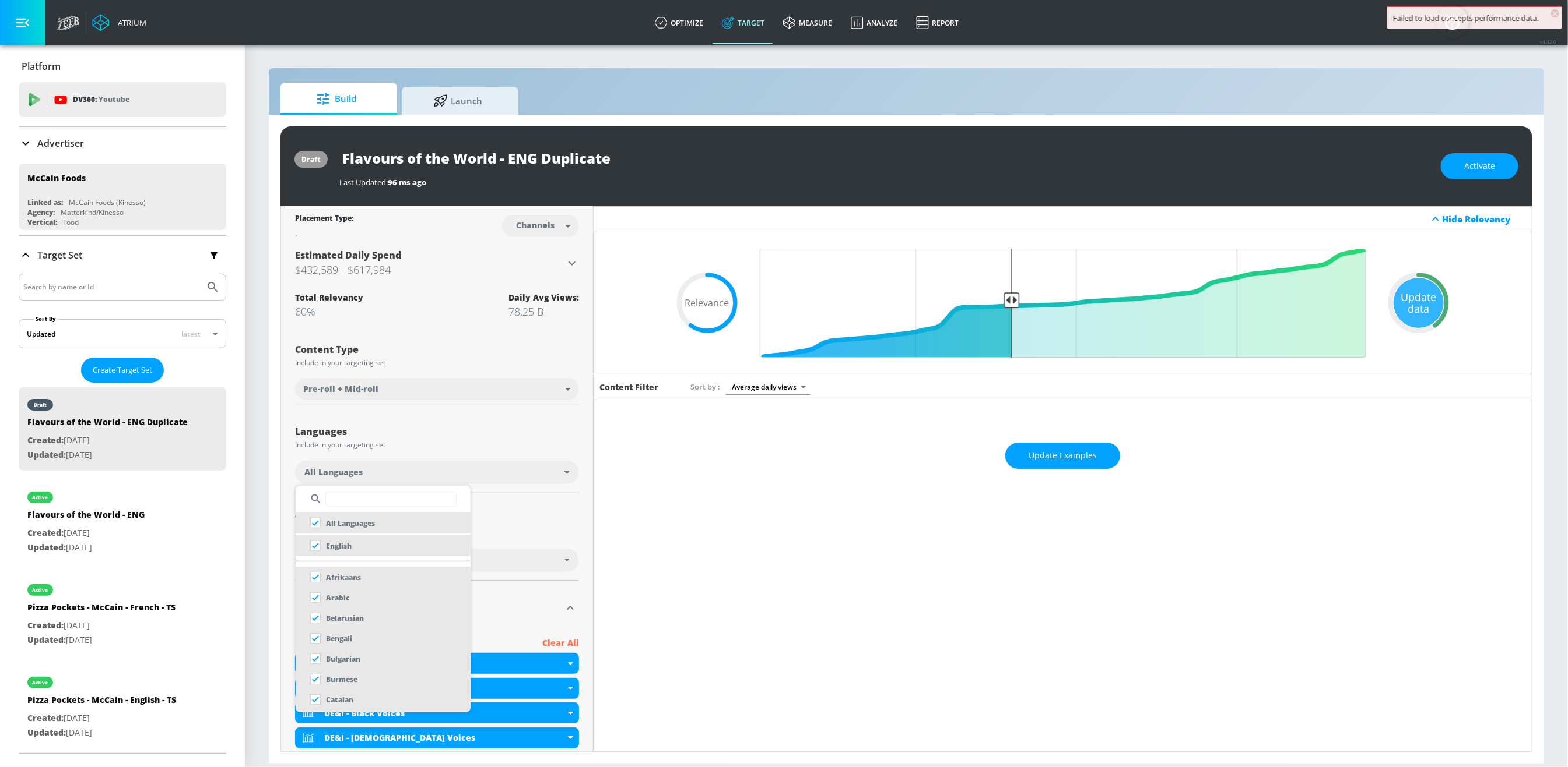
click at [356, 502] on input "text" at bounding box center [390, 499] width 131 height 15
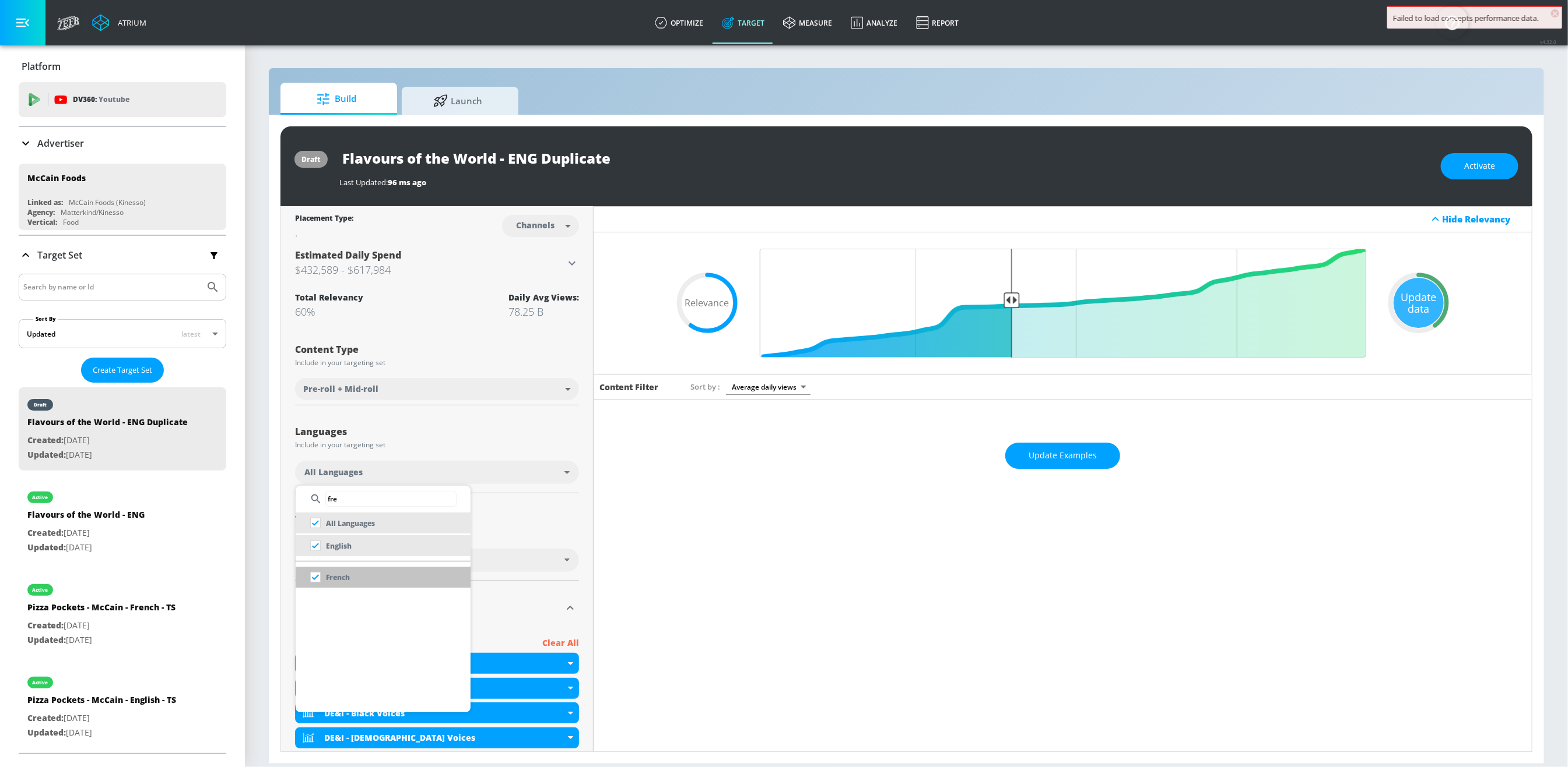
type input "fre"
click at [319, 579] on input "checkbox" at bounding box center [316, 578] width 21 height 21
checkbox input "false"
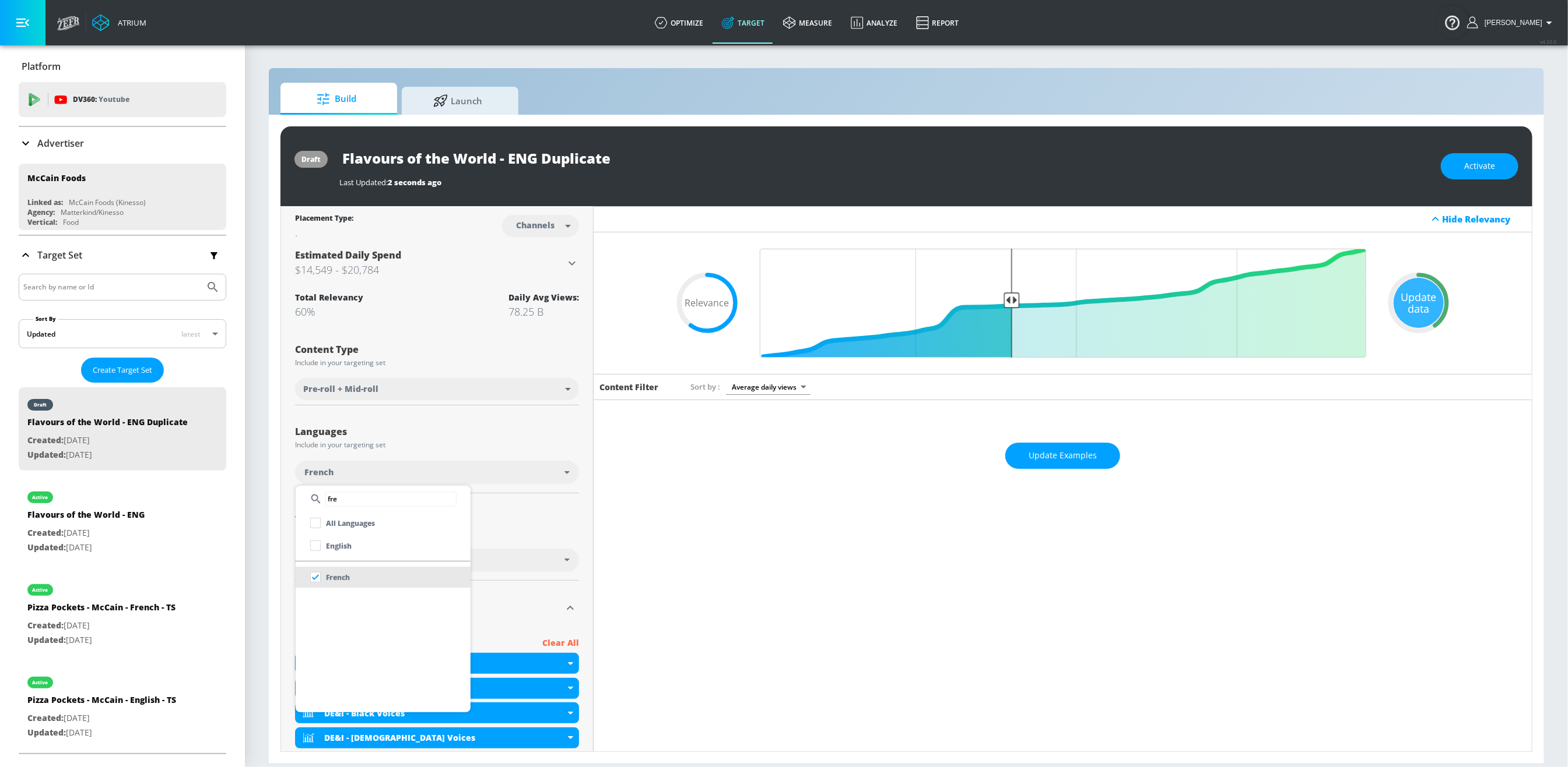
click at [538, 528] on div at bounding box center [784, 383] width 1568 height 767
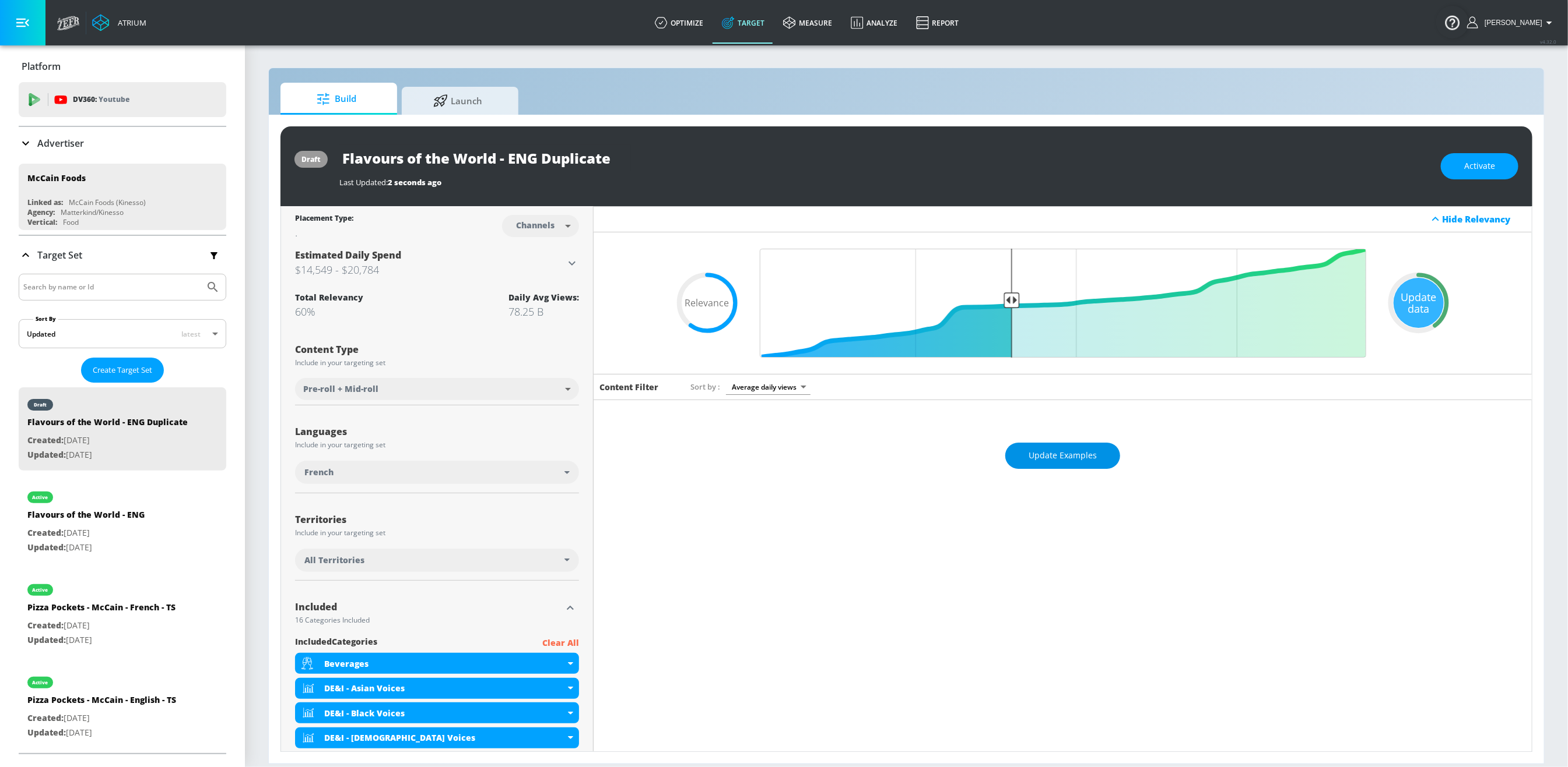
click at [1071, 463] on span "Update Examples" at bounding box center [1062, 456] width 68 height 15
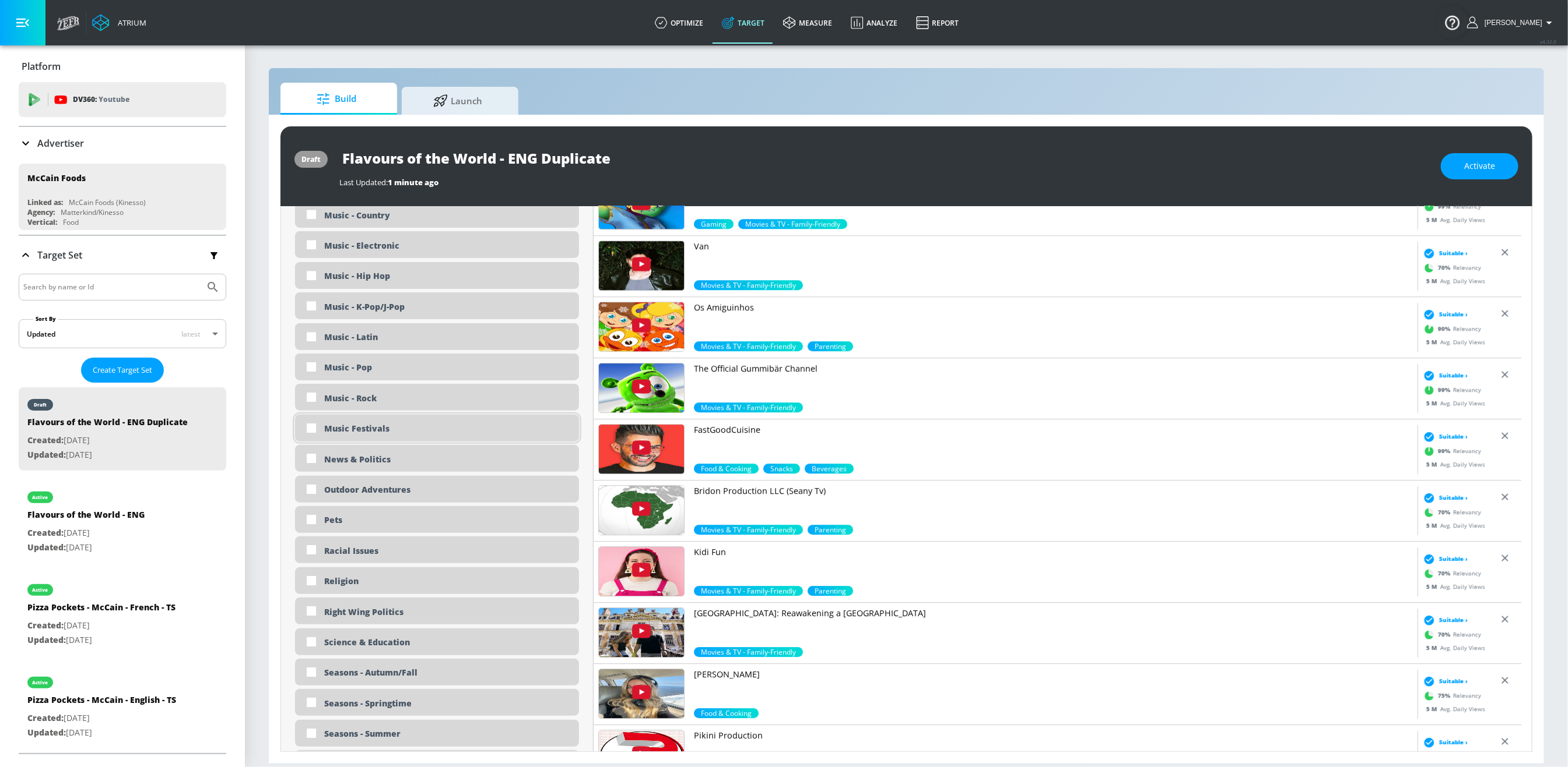
scroll to position [2617, 0]
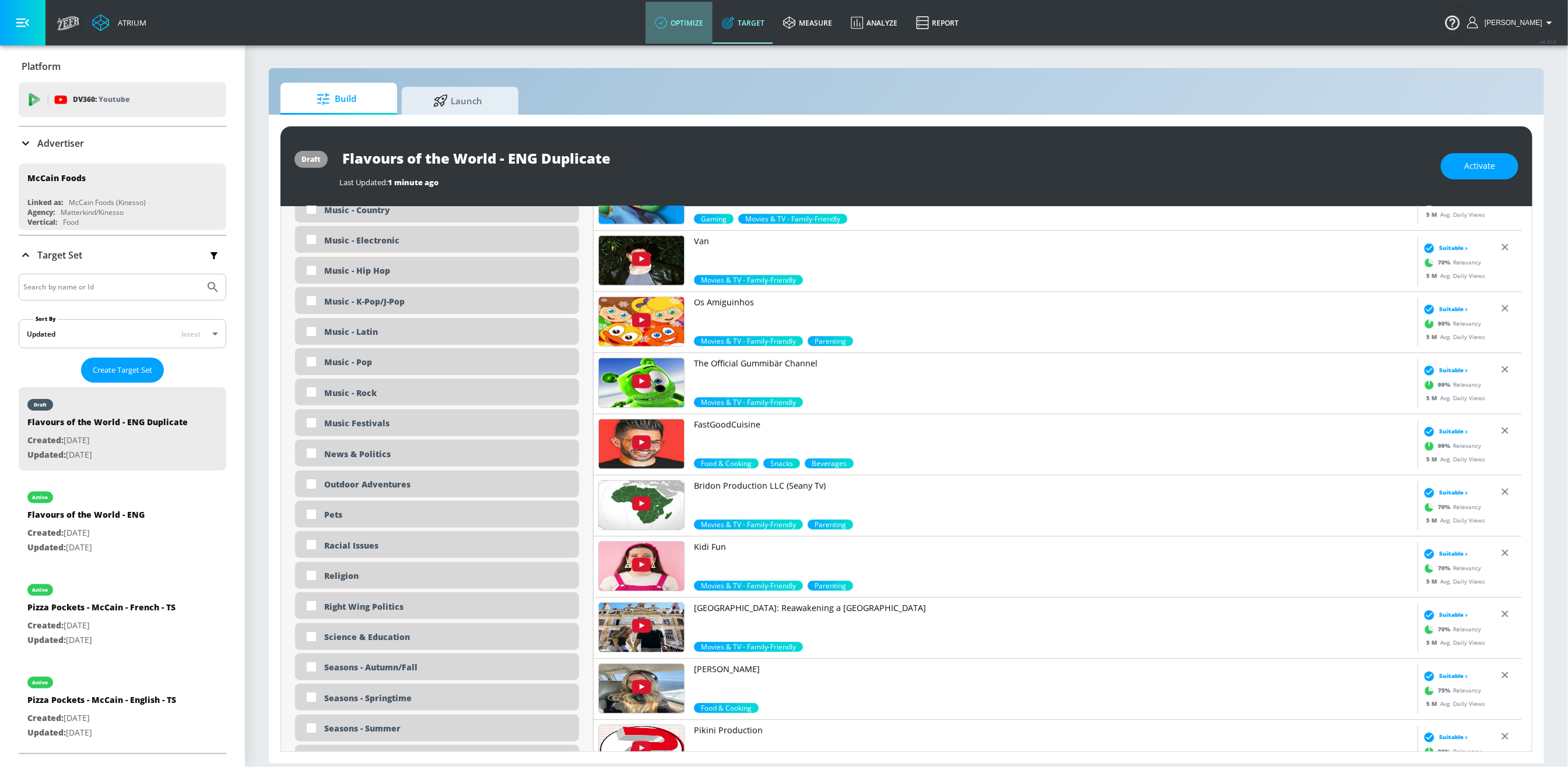
click at [691, 31] on link "optimize" at bounding box center [679, 23] width 67 height 42
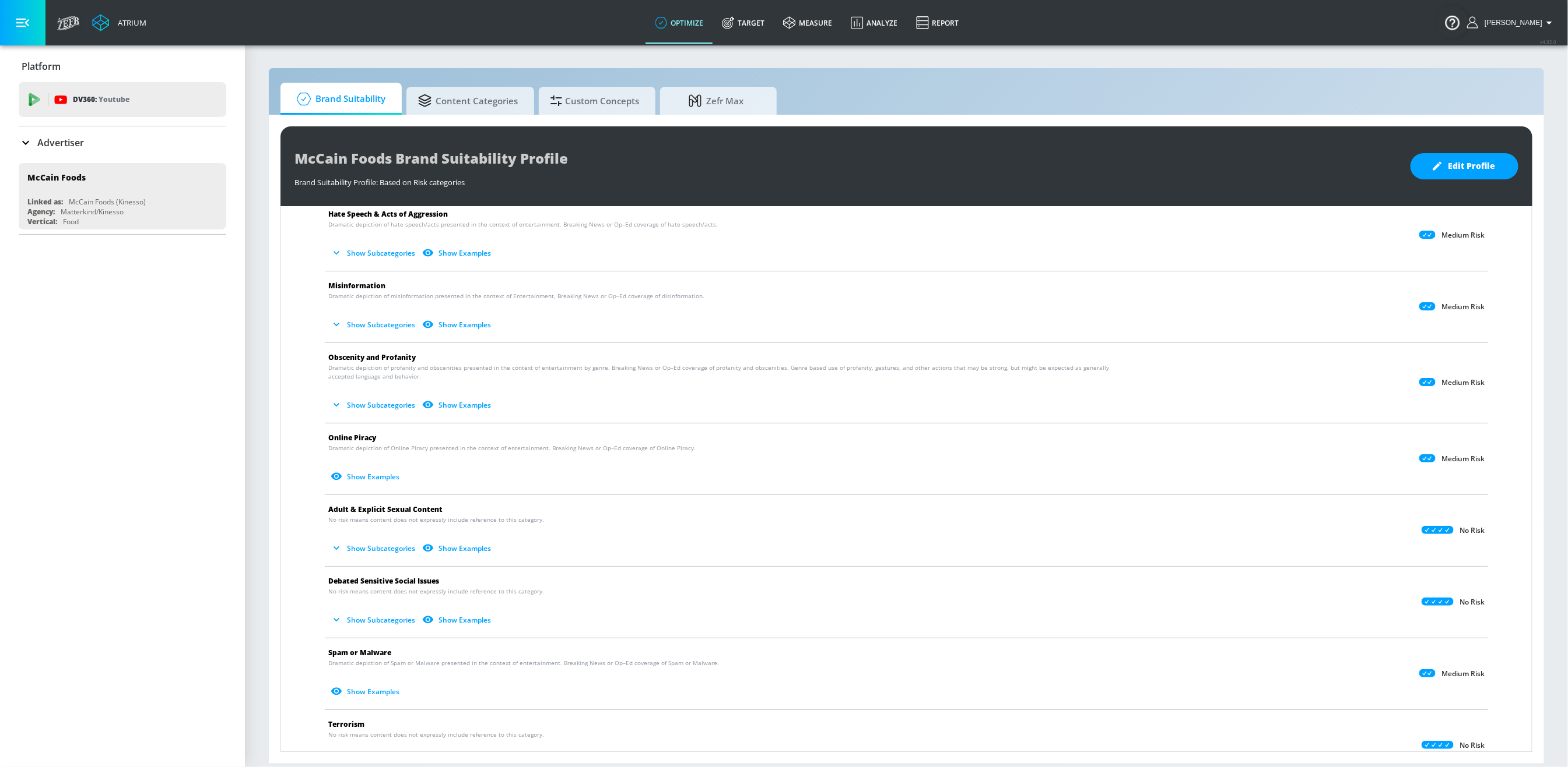
scroll to position [685, 0]
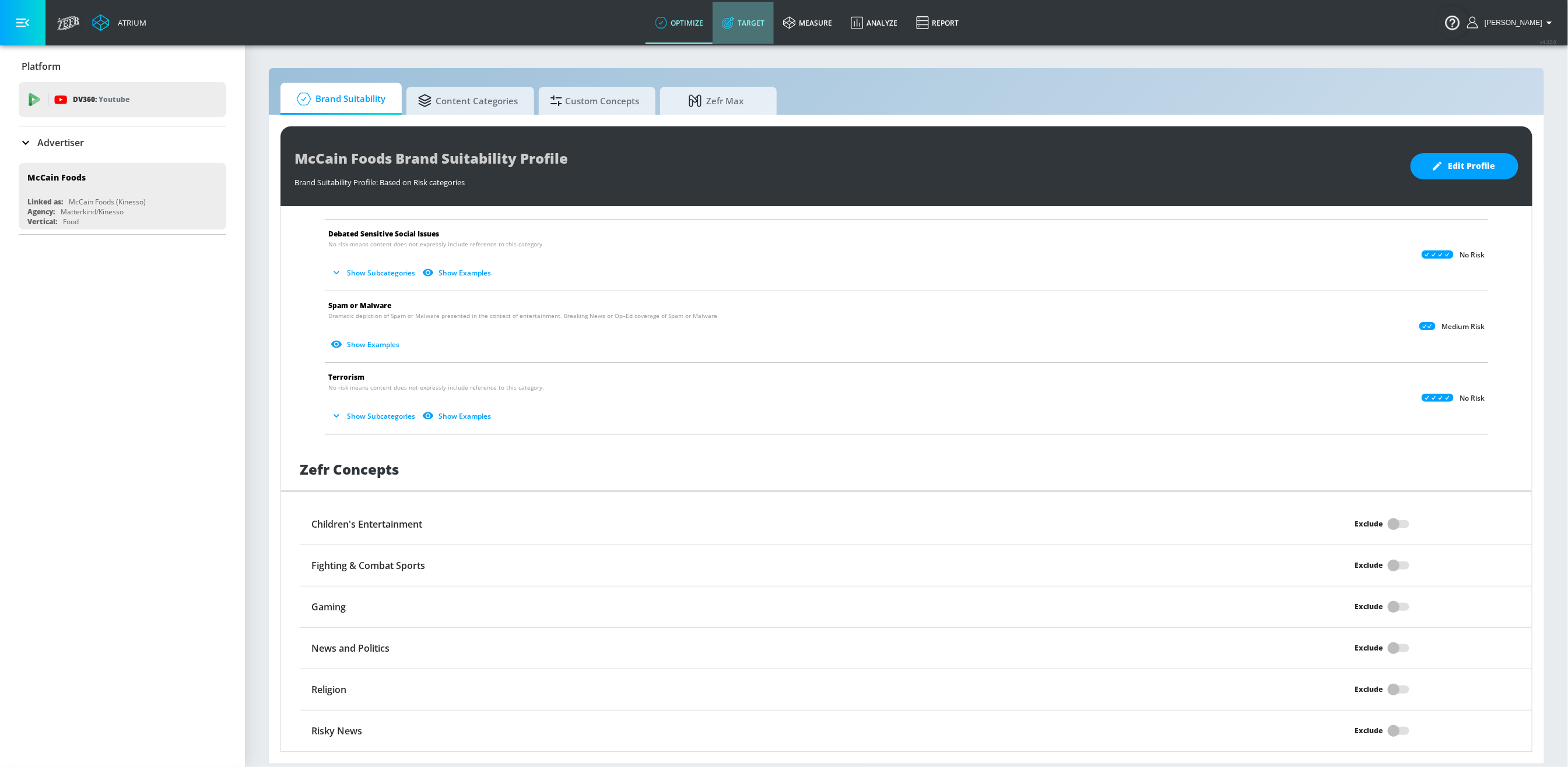
click at [771, 36] on link "Target" at bounding box center [743, 23] width 61 height 42
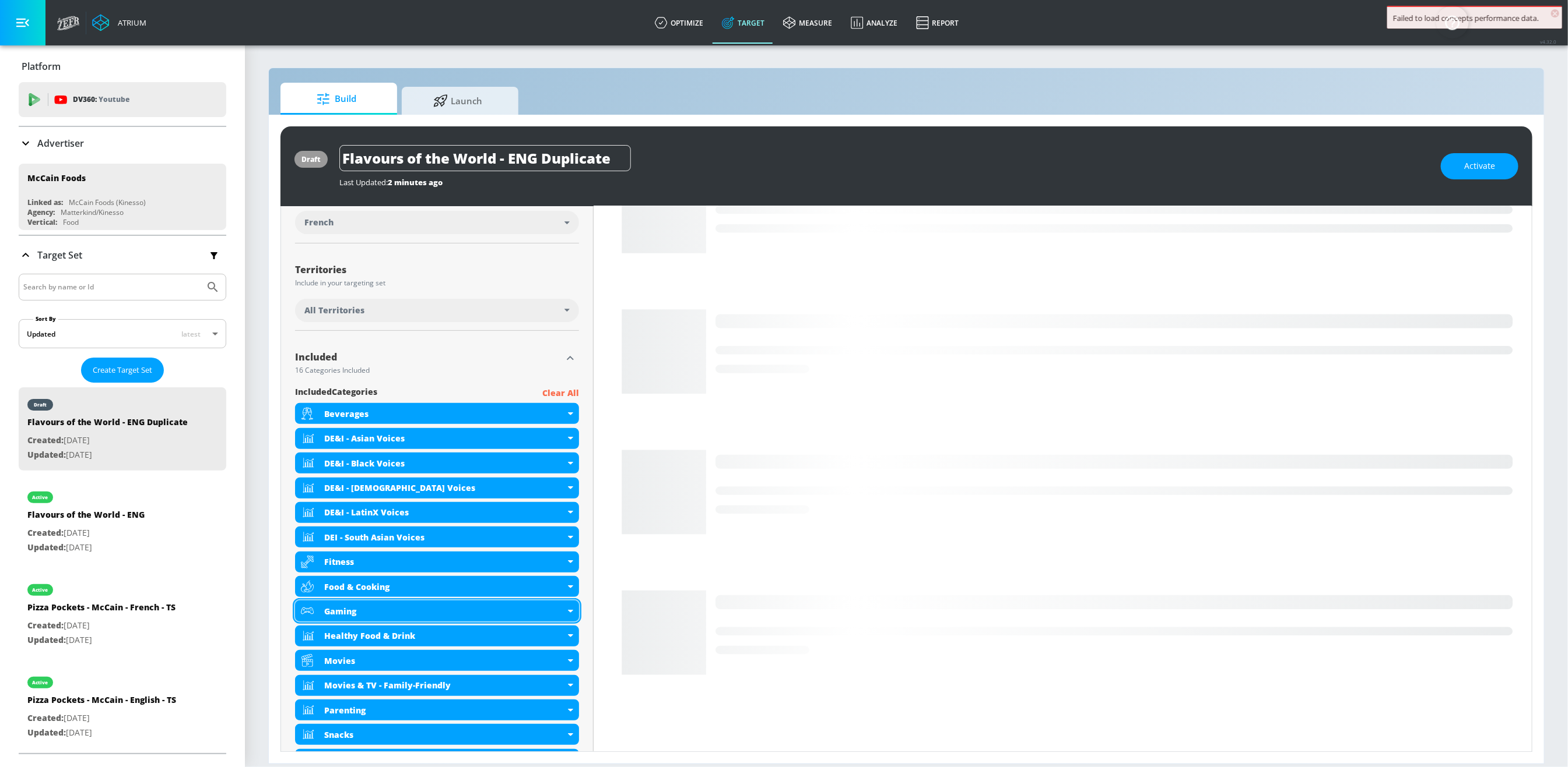
scroll to position [267, 0]
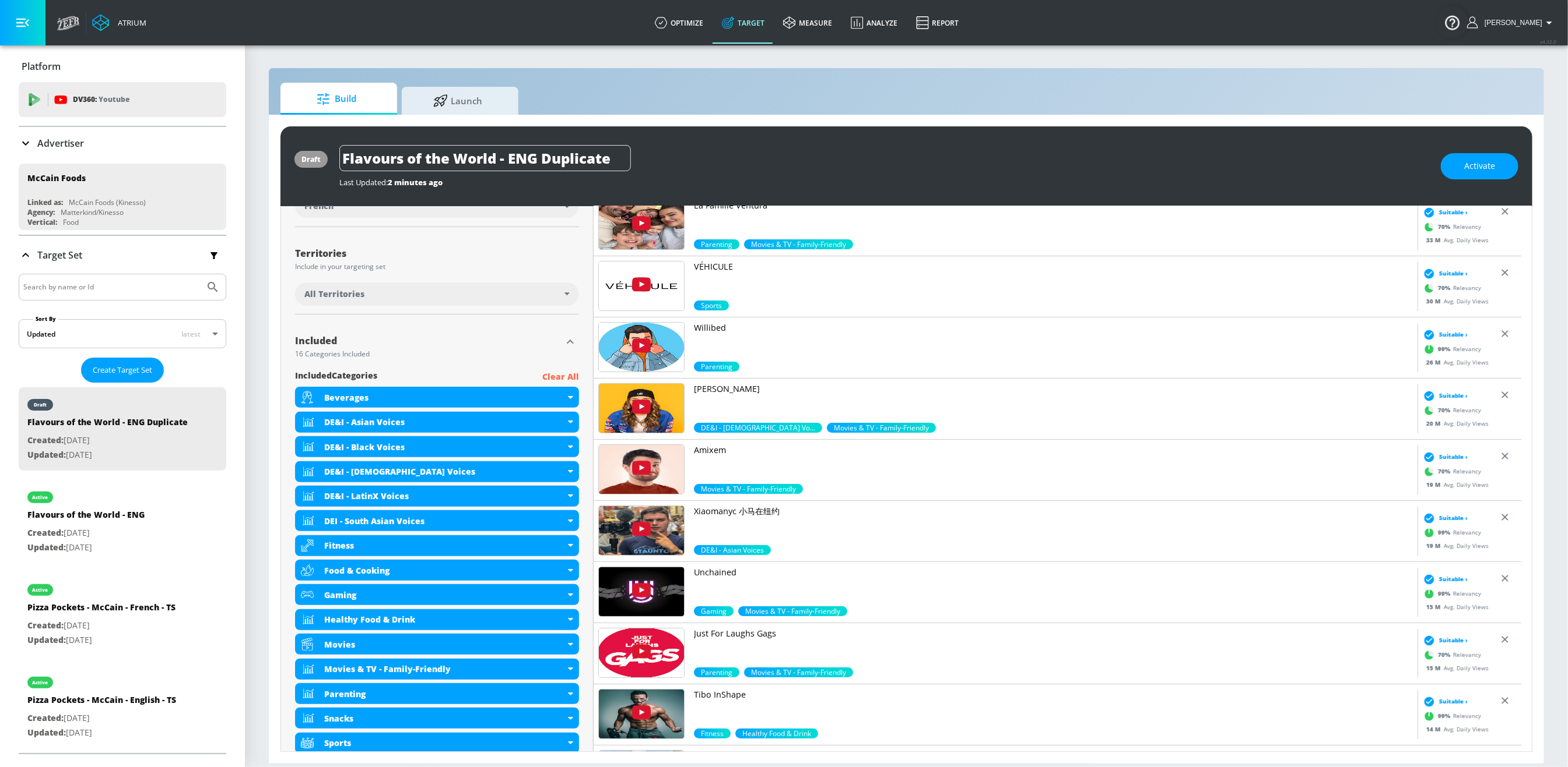
scroll to position [540, 0]
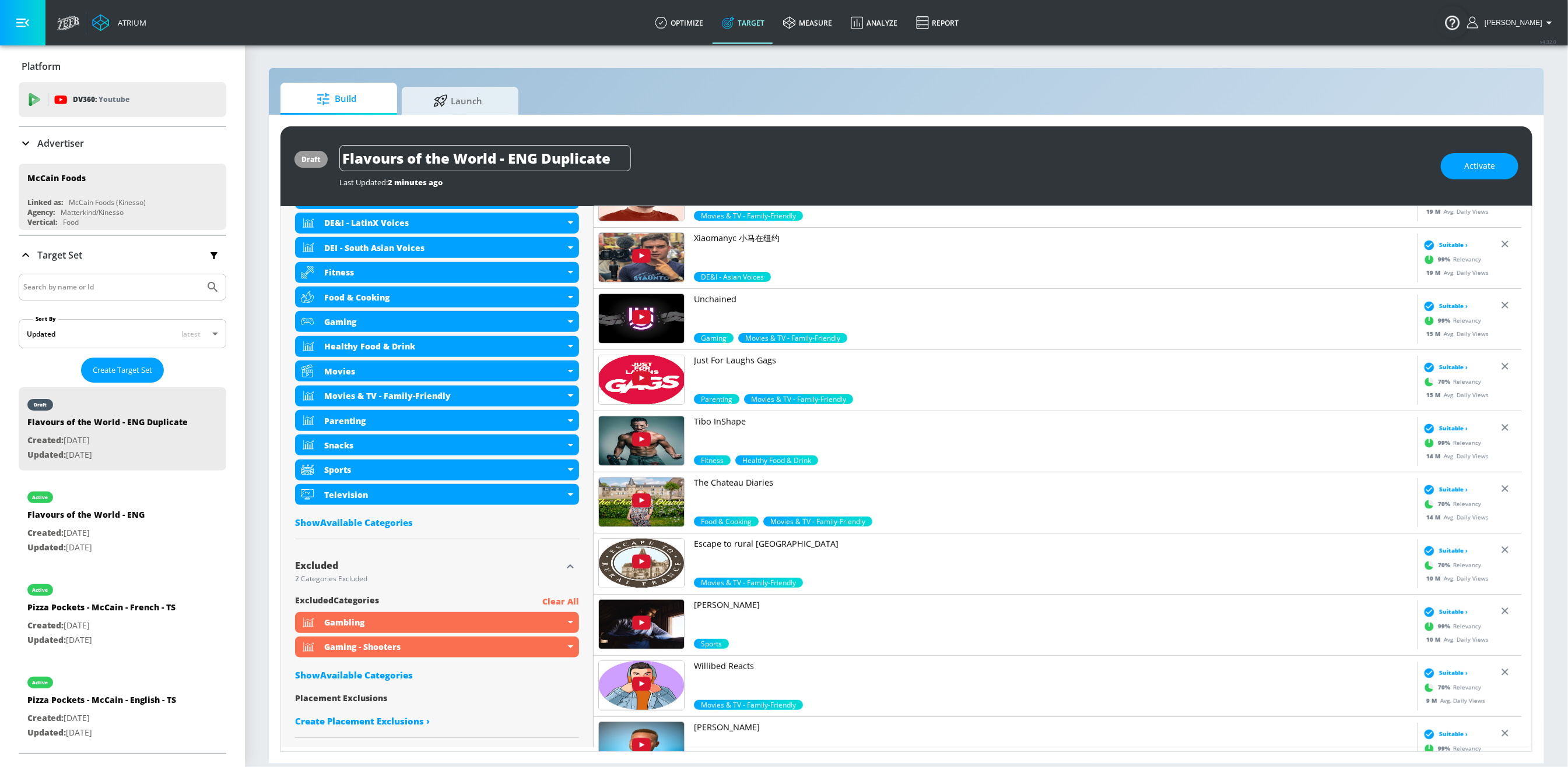
click at [398, 678] on div "Show Available Categories" at bounding box center [436, 675] width 284 height 11
click at [433, 698] on input "Sort By" at bounding box center [429, 698] width 269 height 23
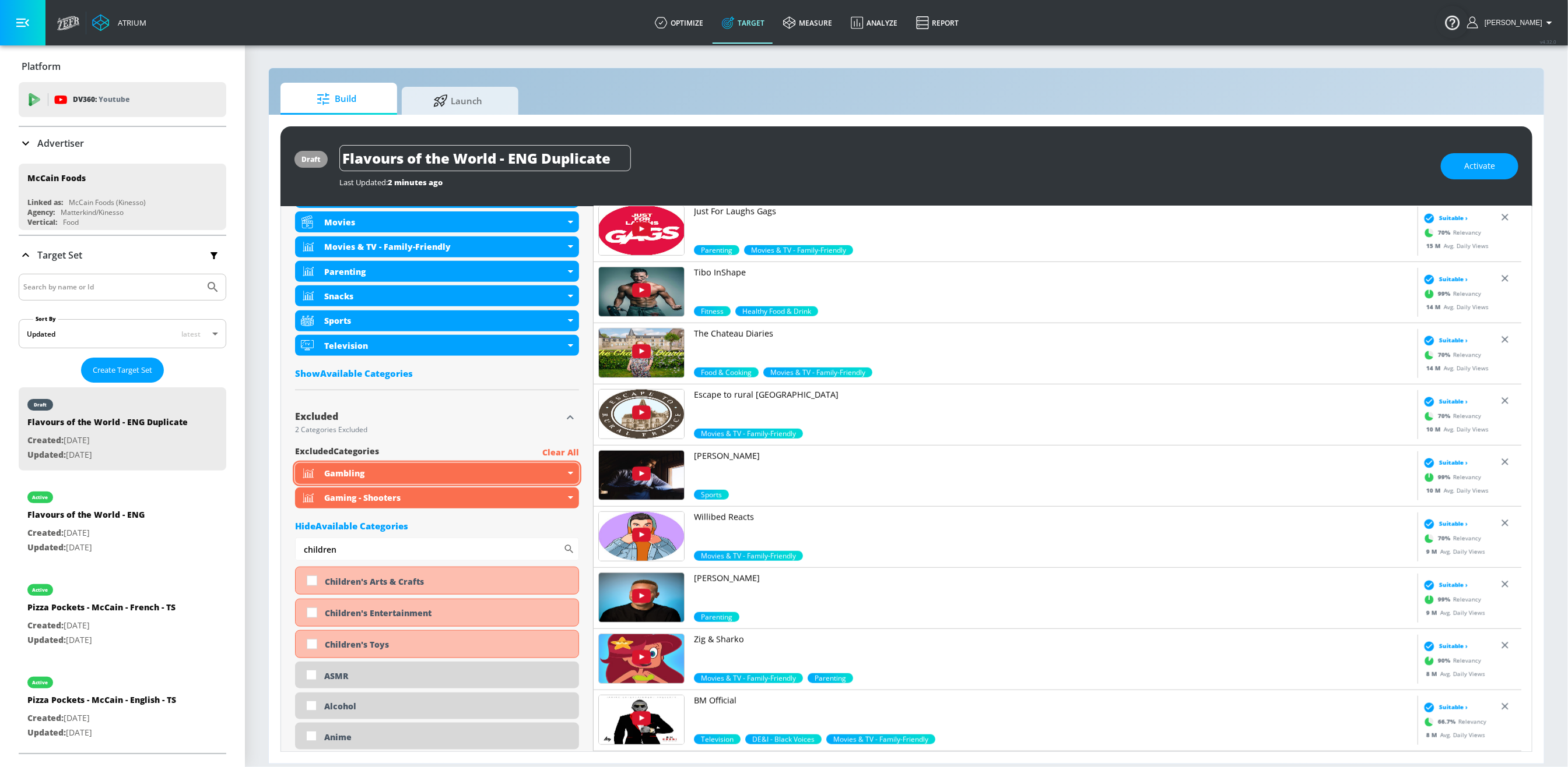
scroll to position [694, 0]
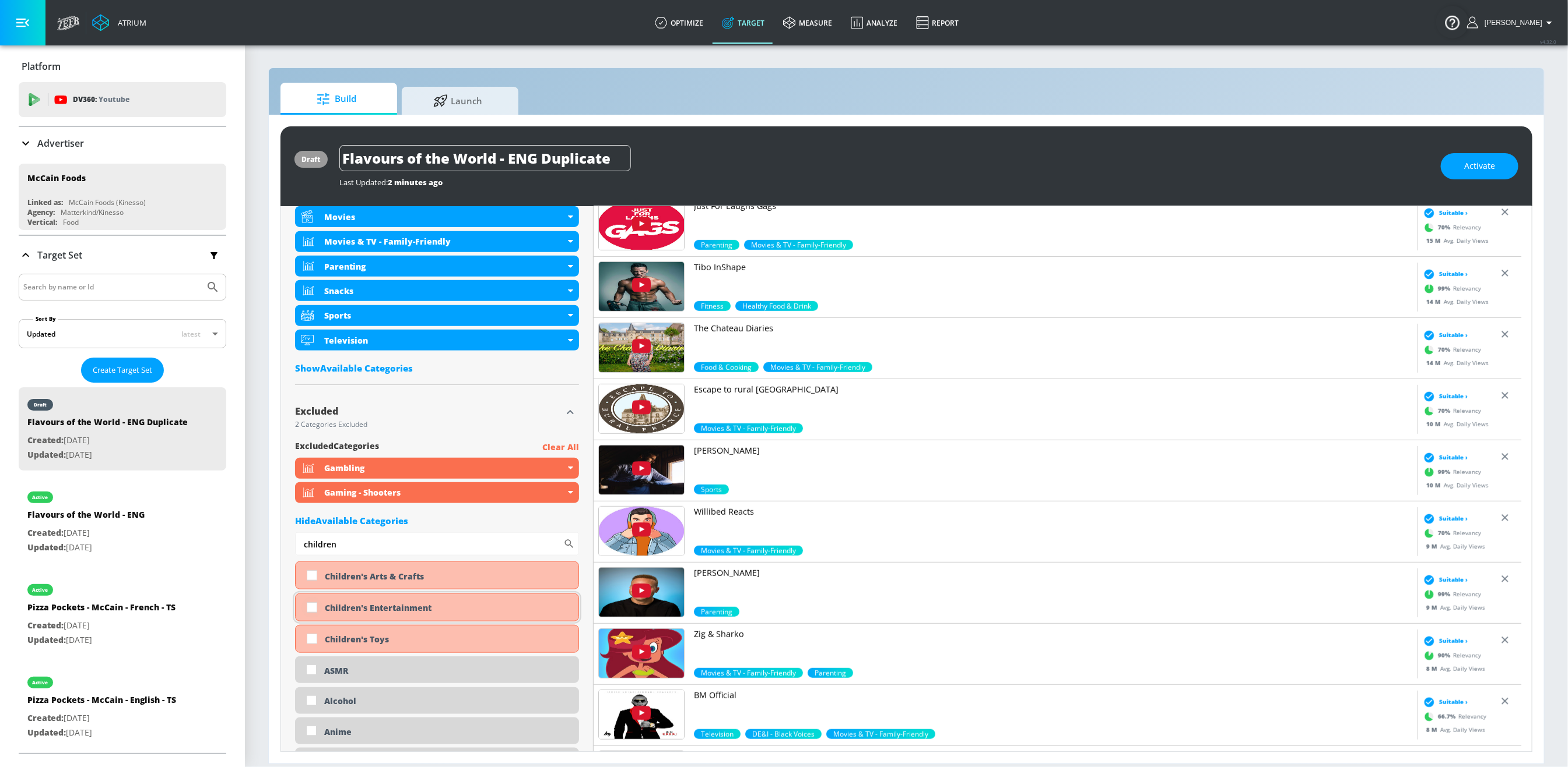
type input "children"
click at [308, 615] on input "checkbox" at bounding box center [312, 608] width 21 height 21
checkbox input "true"
click at [314, 650] on input "checkbox" at bounding box center [312, 639] width 21 height 21
checkbox input "true"
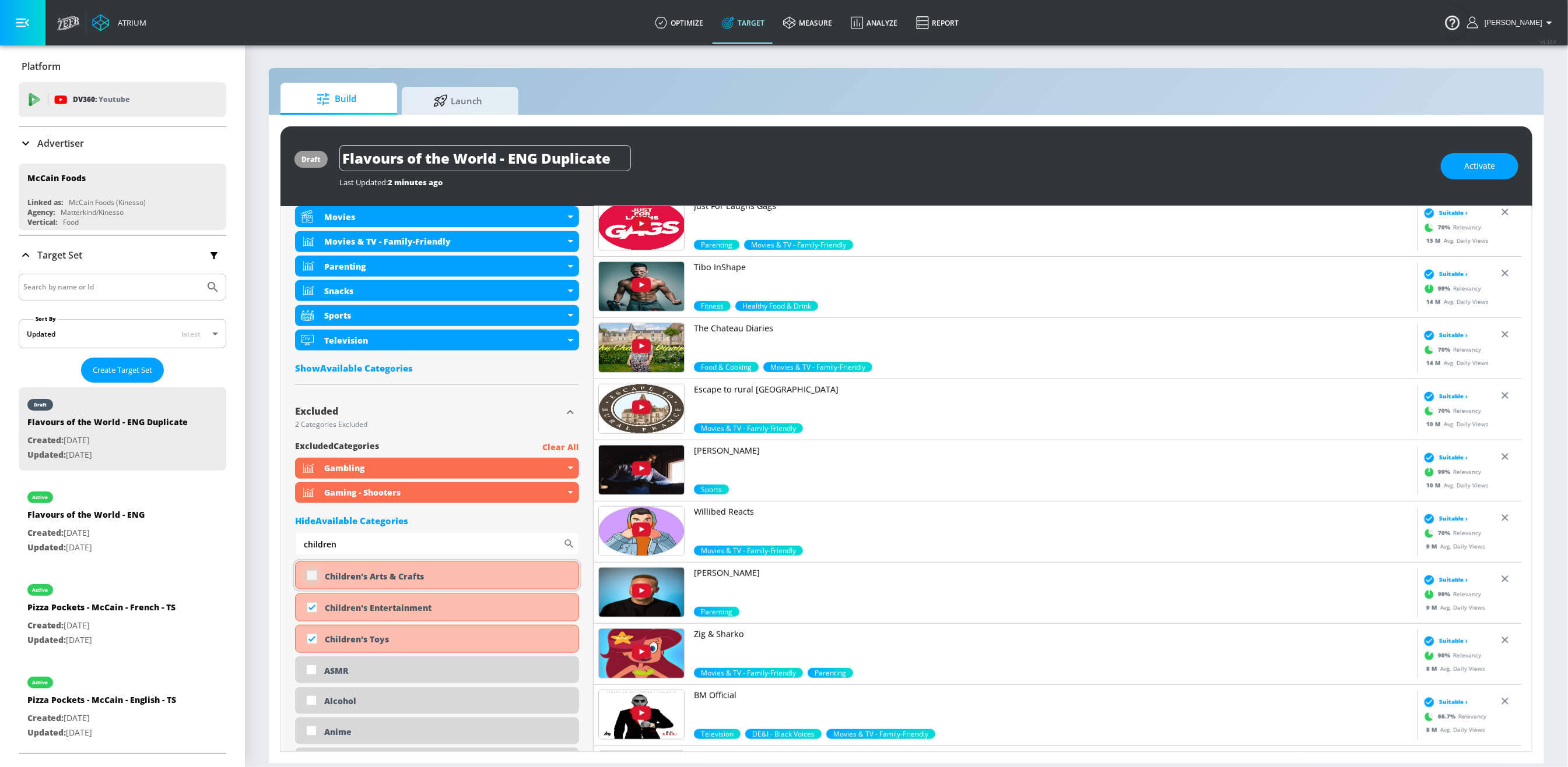
click at [316, 581] on input "checkbox" at bounding box center [312, 576] width 21 height 21
checkbox input "true"
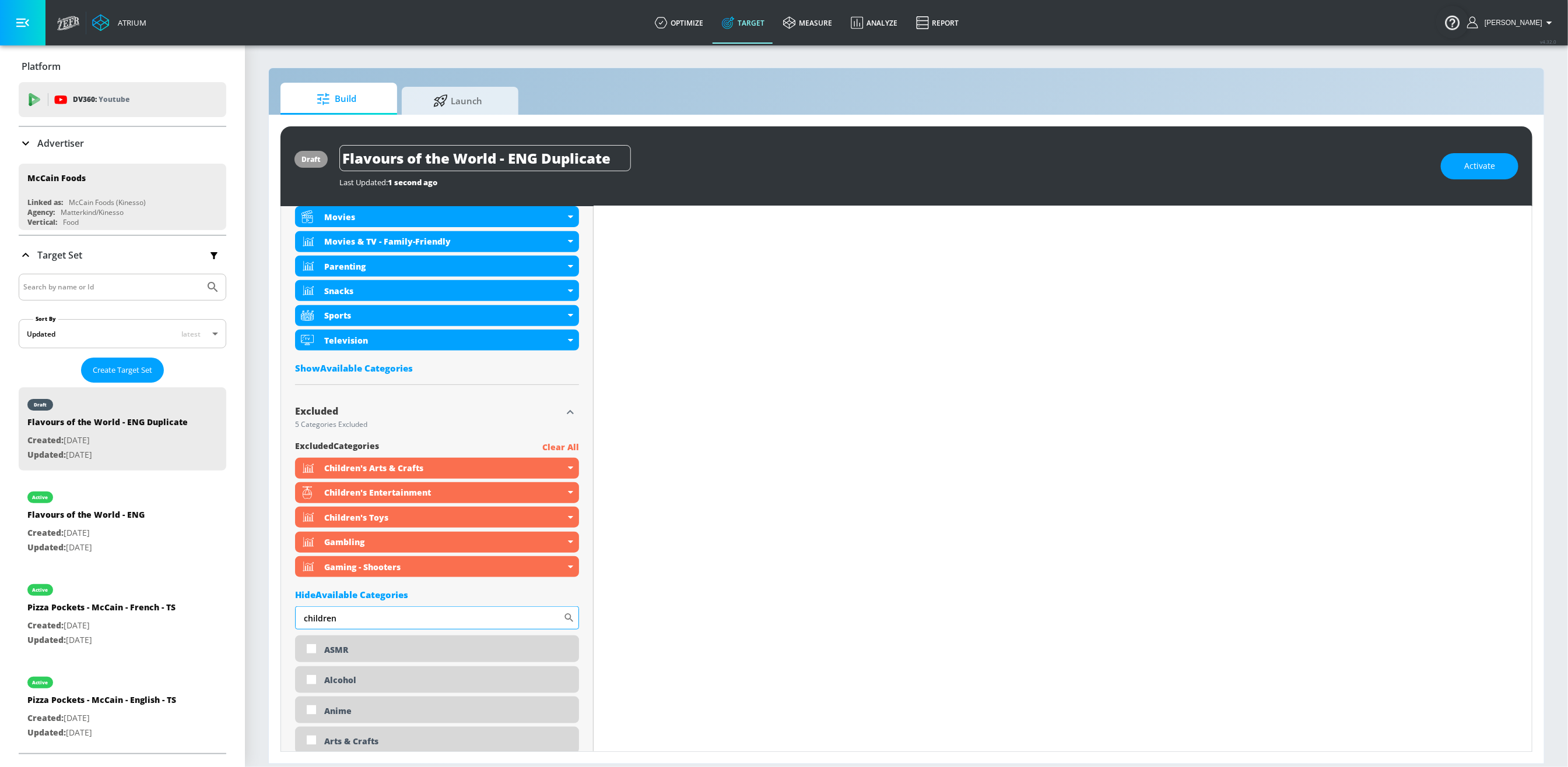
click at [348, 620] on input "children" at bounding box center [429, 618] width 269 height 23
type input "r"
type input "news"
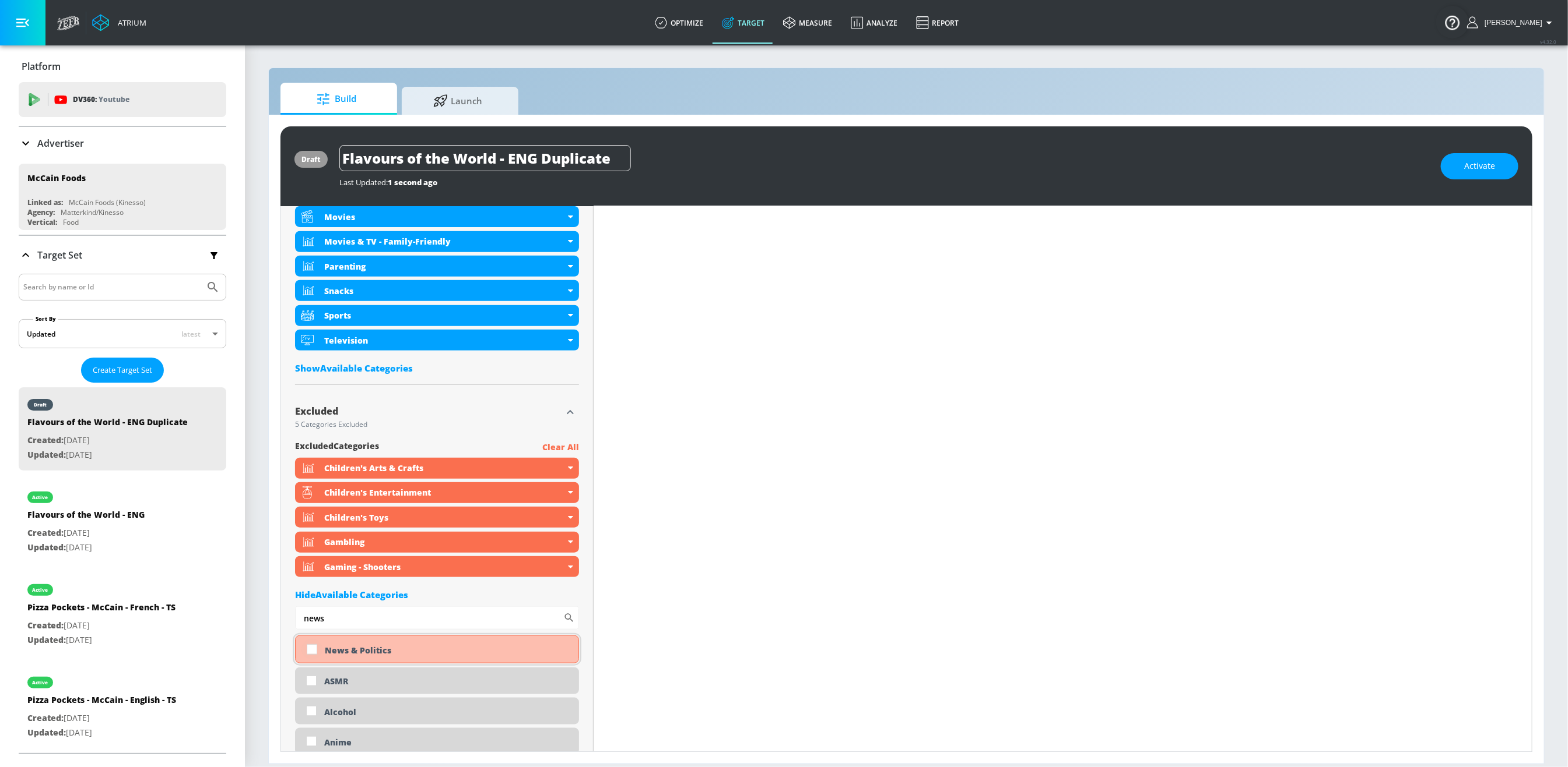
click at [315, 653] on input "checkbox" at bounding box center [312, 650] width 21 height 21
checkbox input "true"
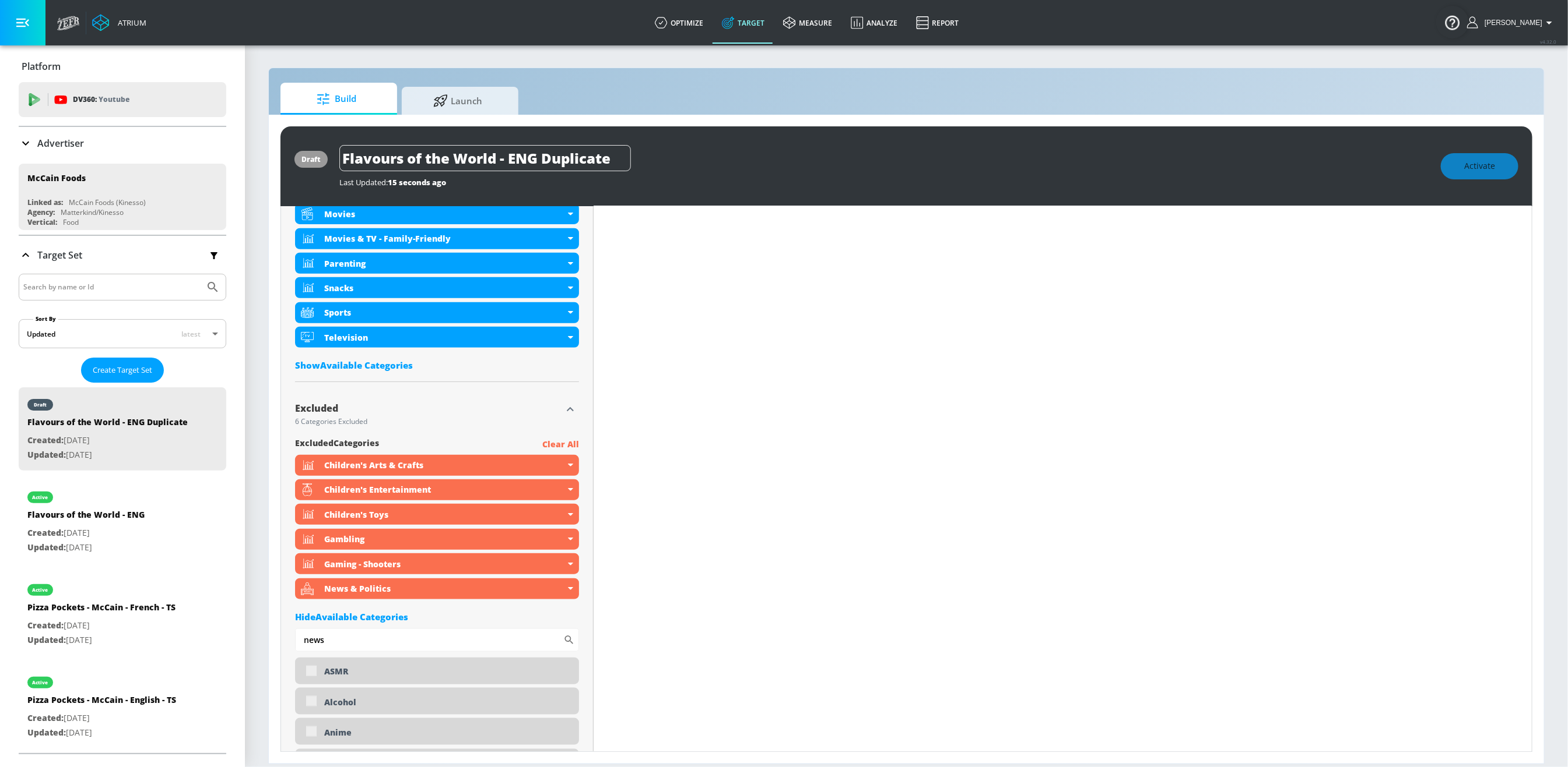
scroll to position [691, 0]
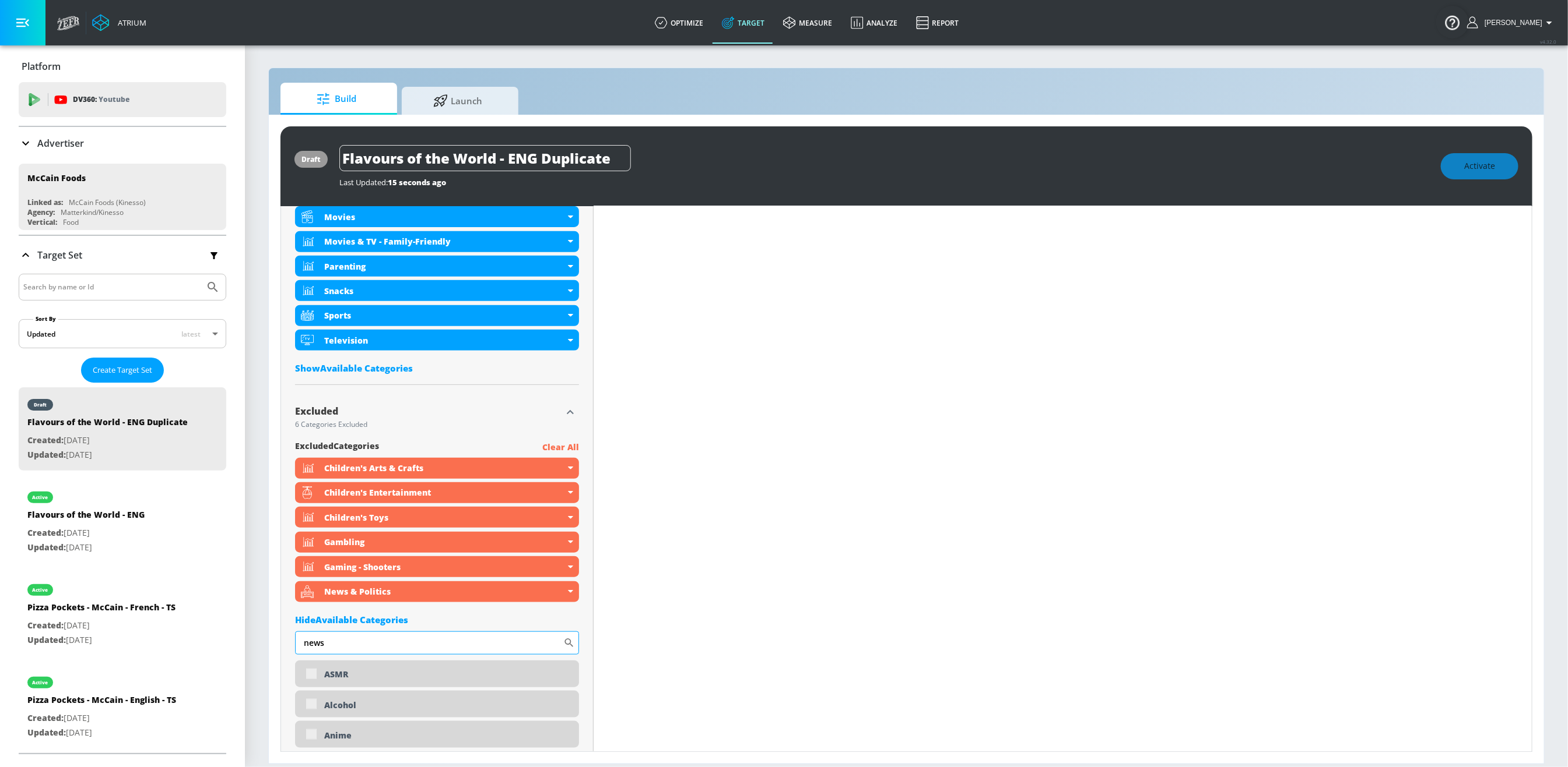
click at [344, 646] on input "news" at bounding box center [429, 643] width 269 height 23
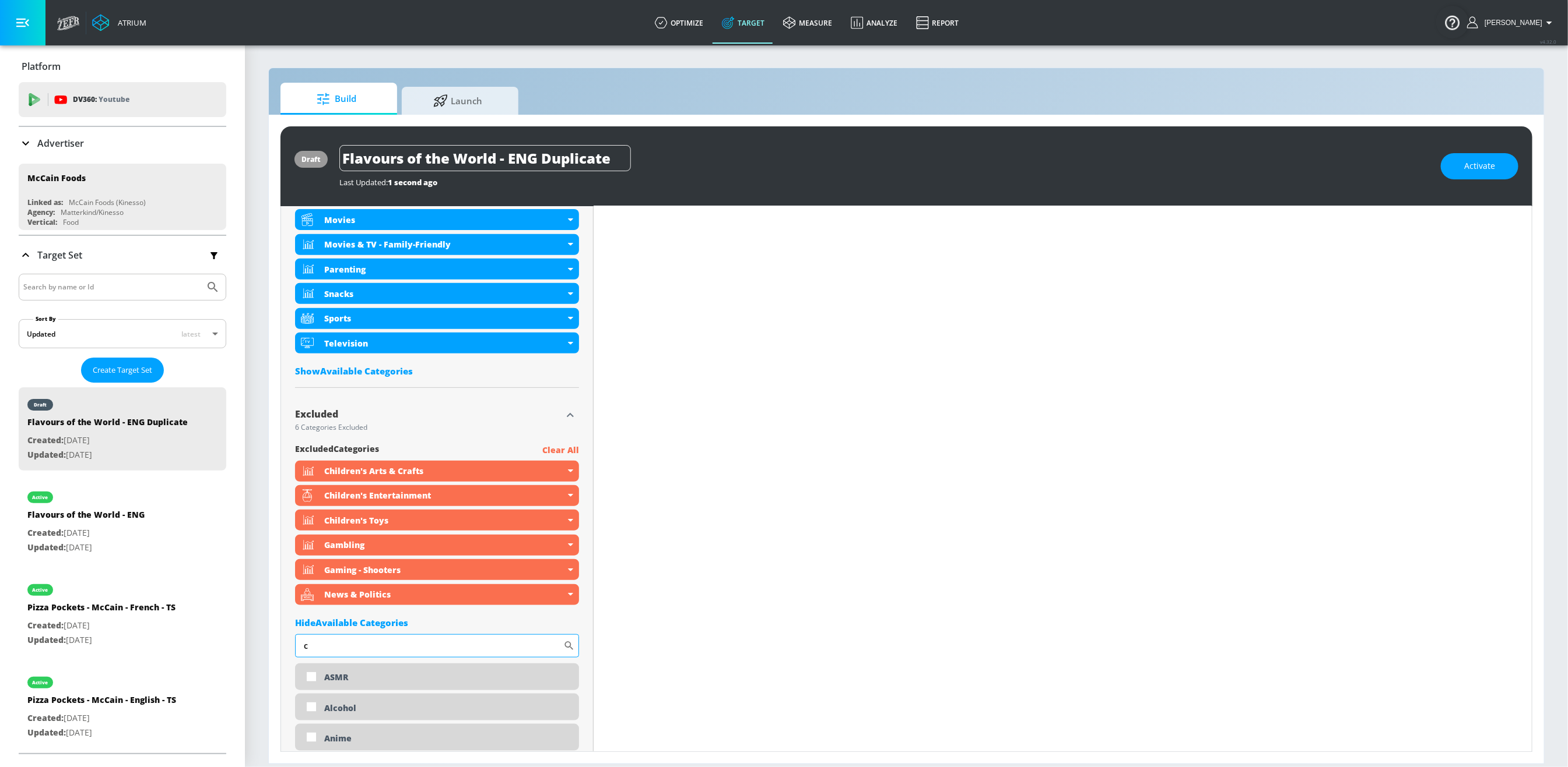
scroll to position [694, 0]
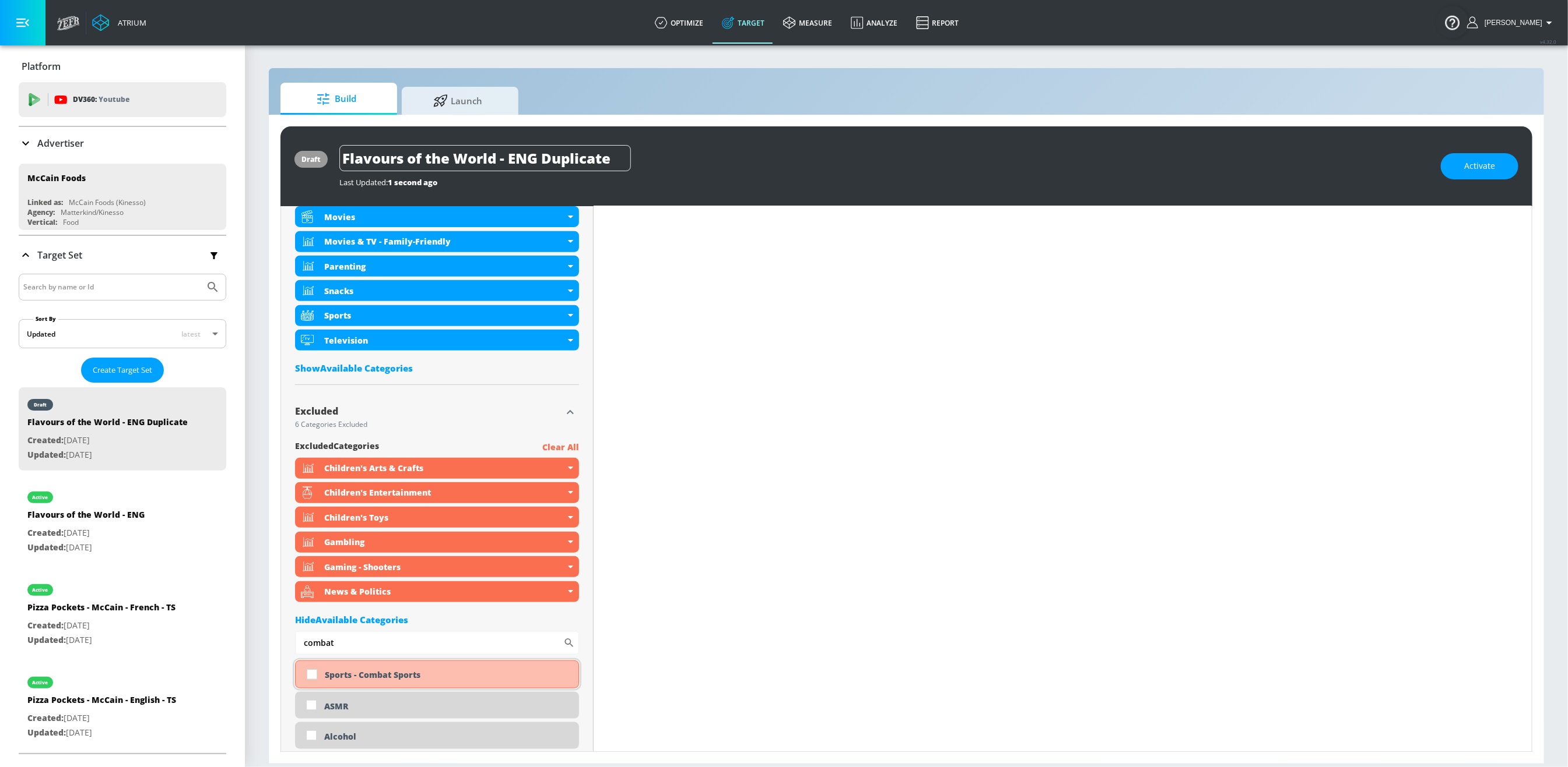
type input "combat"
click at [310, 677] on input "checkbox" at bounding box center [312, 675] width 21 height 21
checkbox input "true"
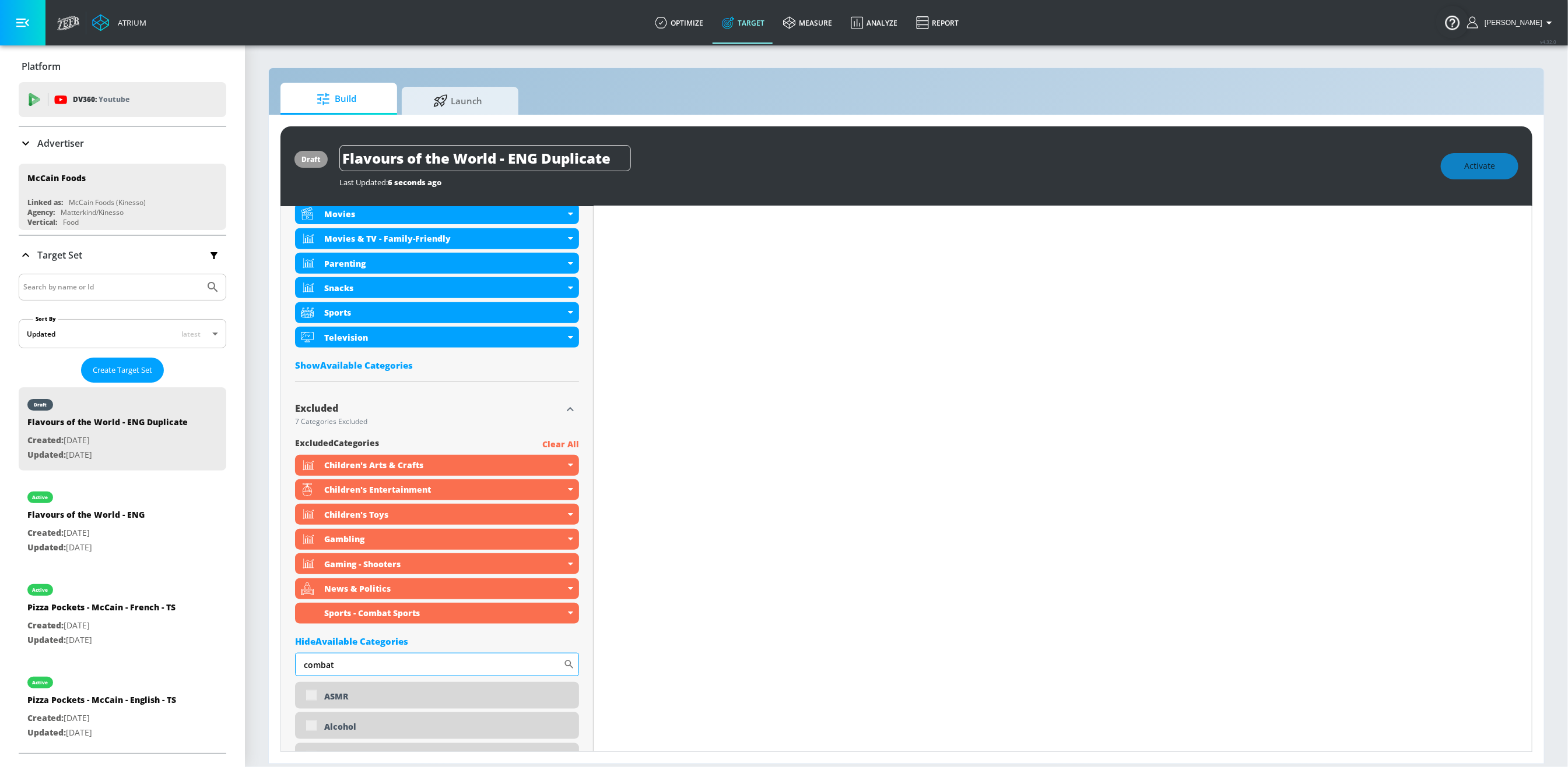
scroll to position [691, 0]
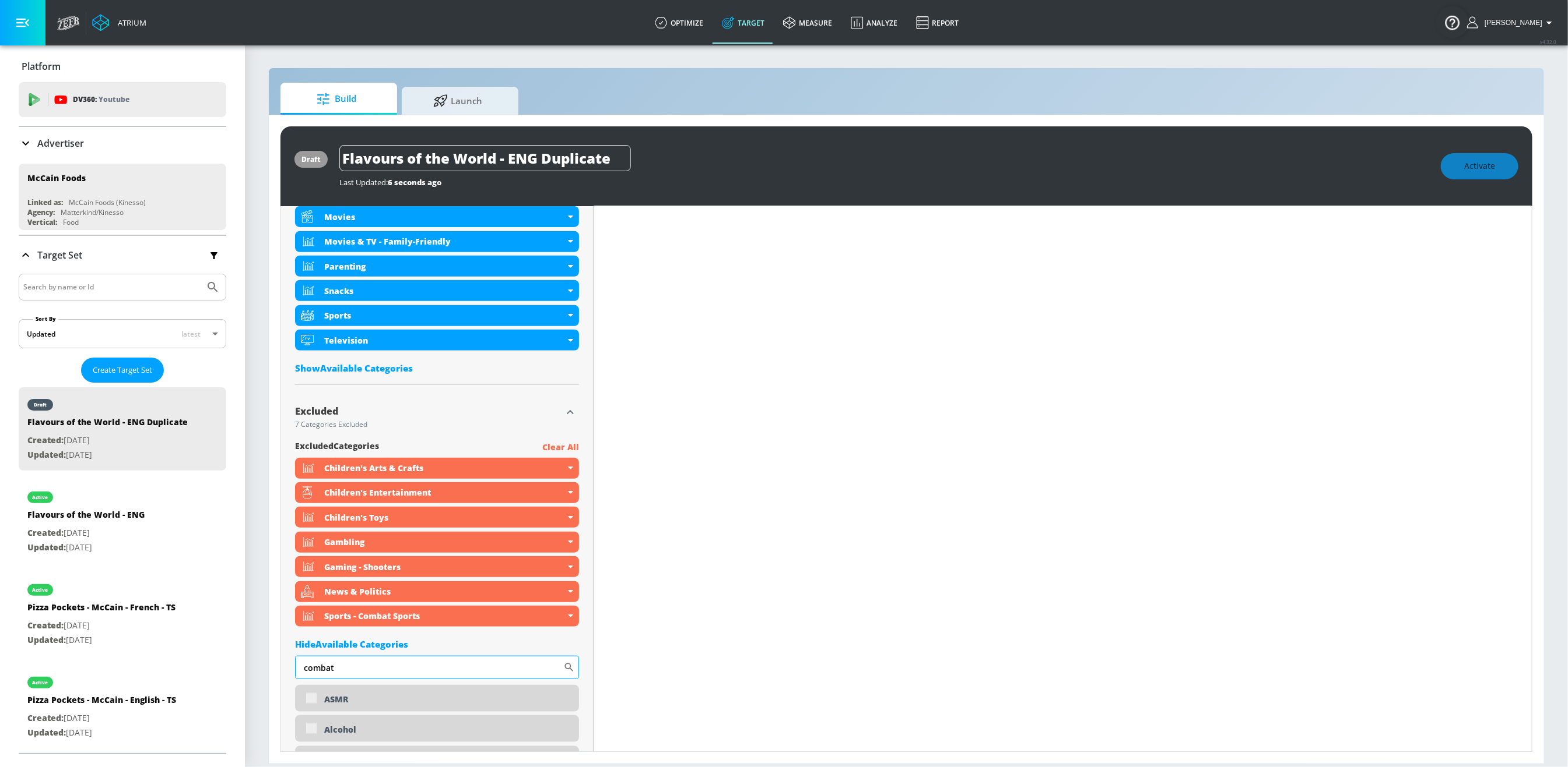
click at [346, 676] on input "combat" at bounding box center [429, 667] width 269 height 23
type input "relig"
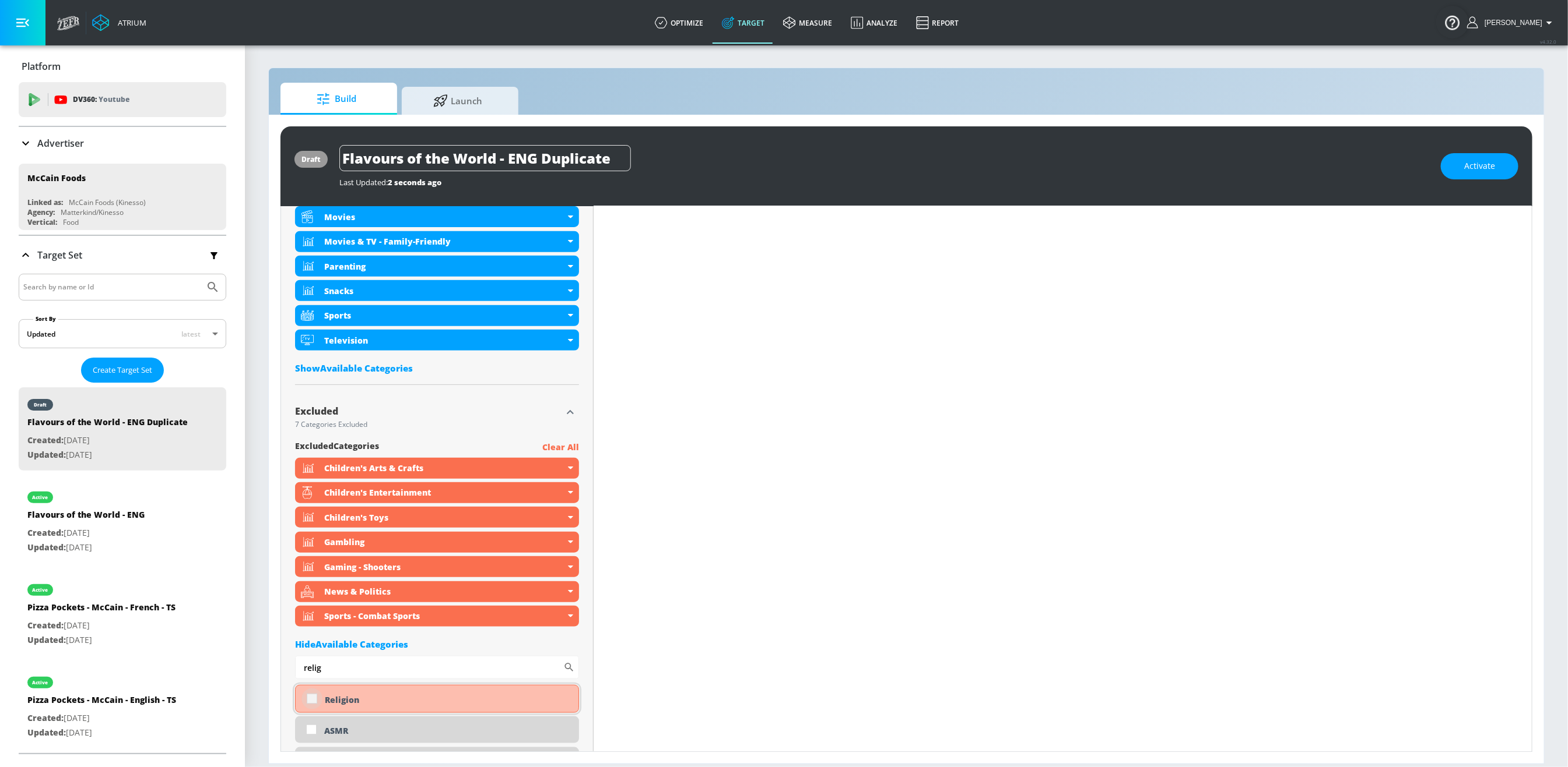
click at [316, 705] on input "checkbox" at bounding box center [312, 699] width 21 height 21
checkbox input "true"
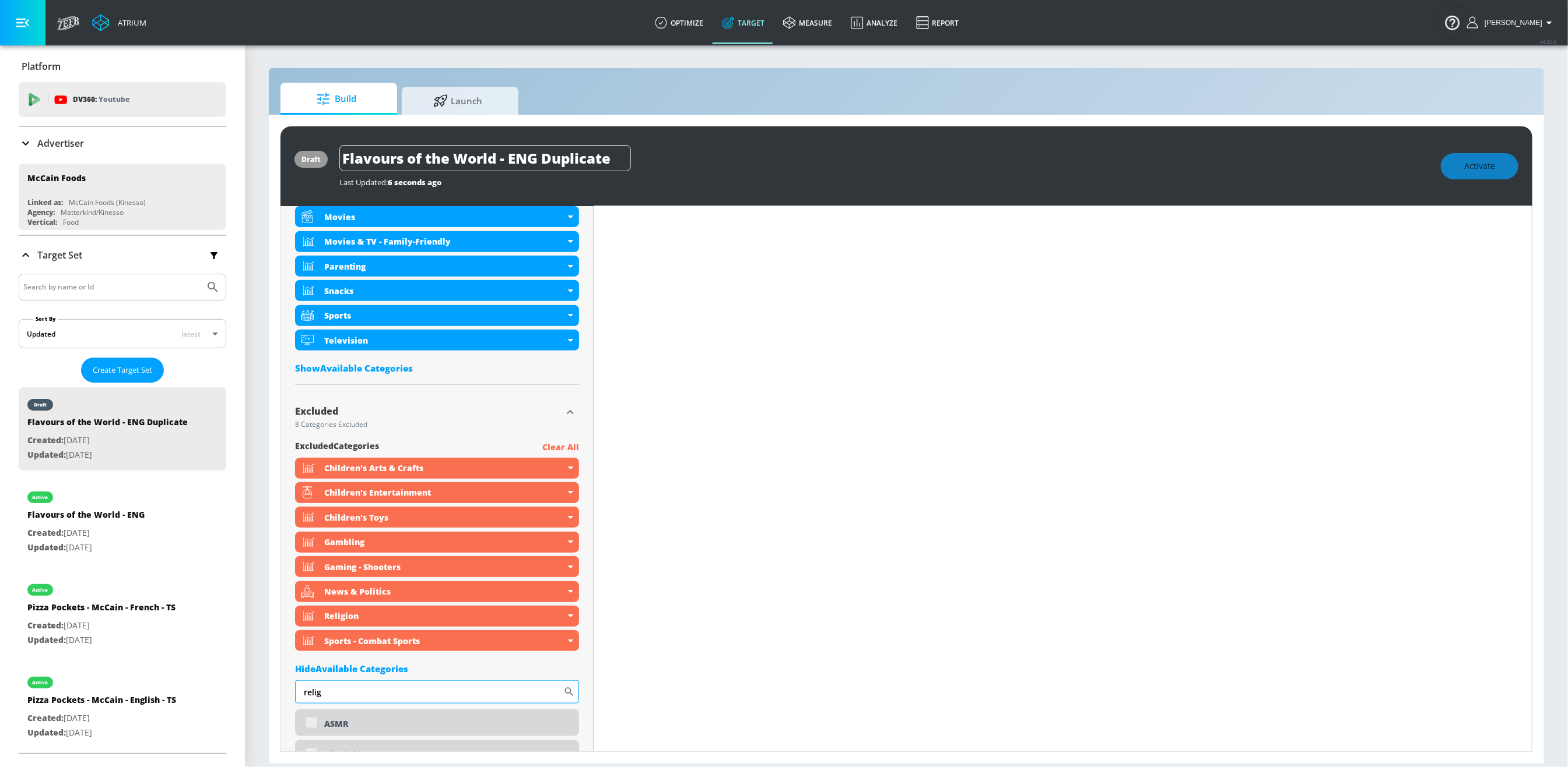
click at [339, 698] on input "relig" at bounding box center [429, 692] width 269 height 23
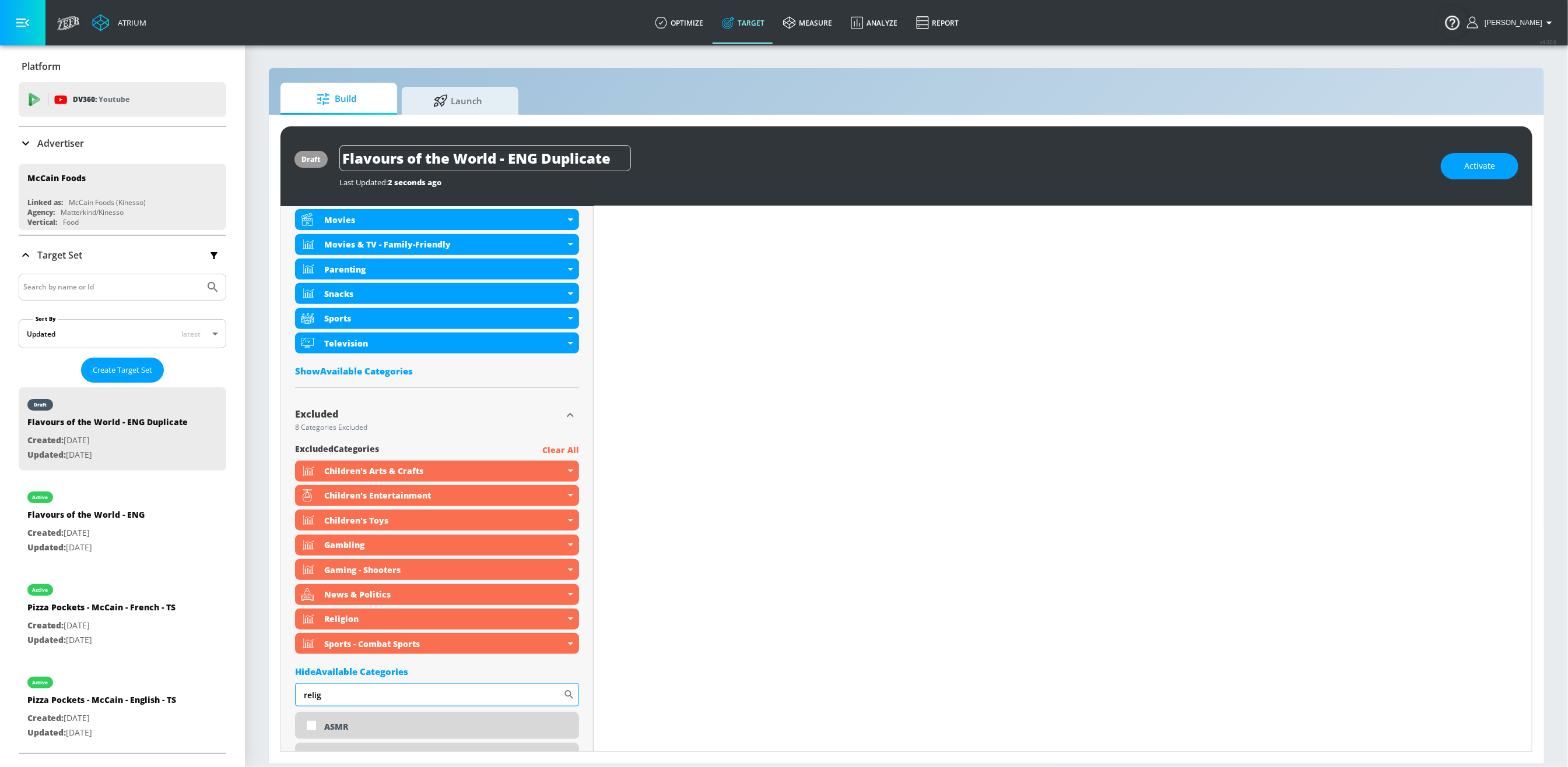
scroll to position [694, 0]
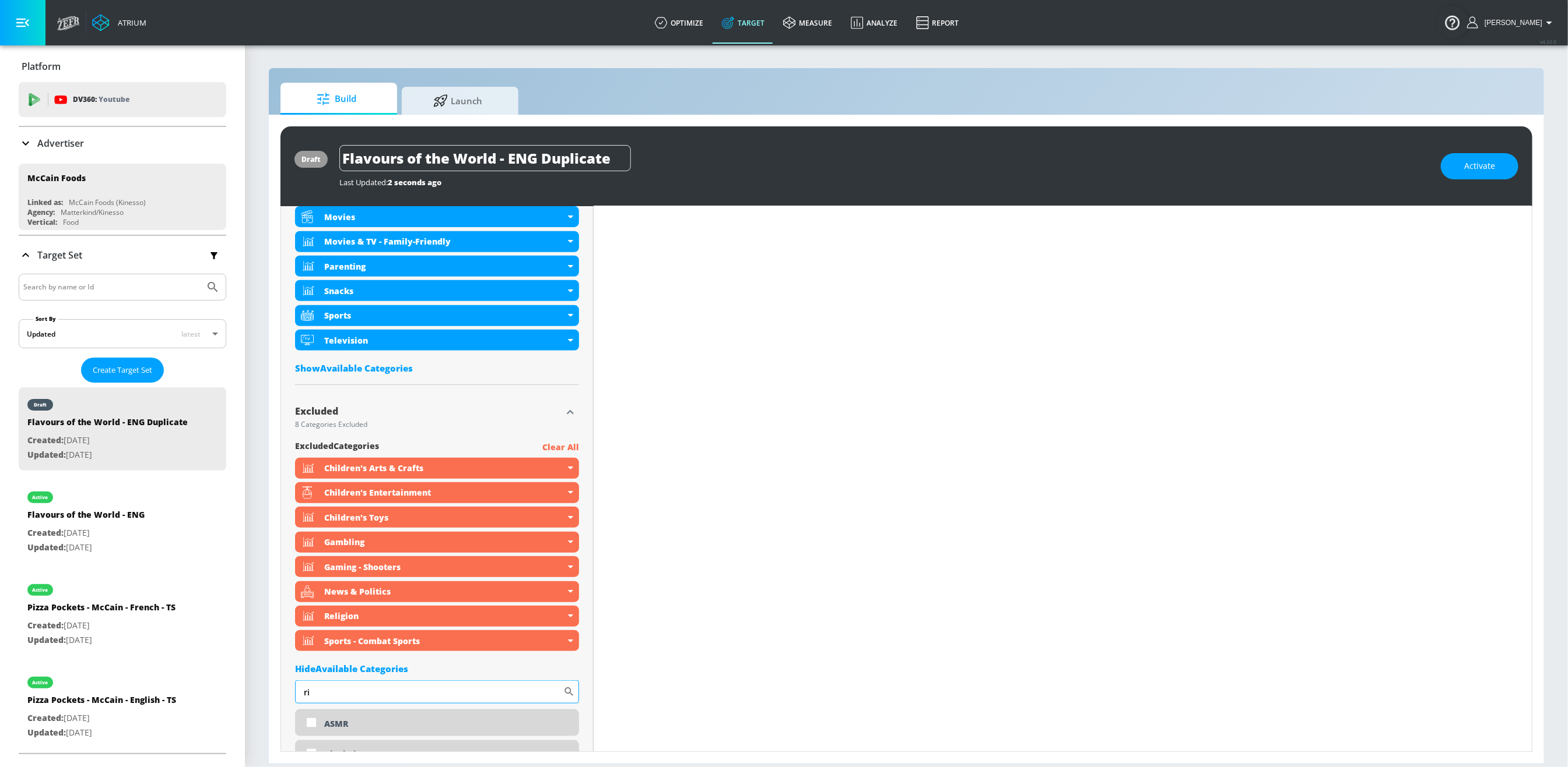
type input "r"
click at [608, 164] on input "Flavours of the World - ENG Duplicate" at bounding box center [484, 158] width 291 height 26
drag, startPoint x: 612, startPoint y: 162, endPoint x: 511, endPoint y: 160, distance: 101.0
click at [511, 160] on input "Flavours of the World - ENG Duplicate" at bounding box center [484, 158] width 291 height 26
click at [621, 160] on icon "button" at bounding box center [621, 158] width 10 height 10
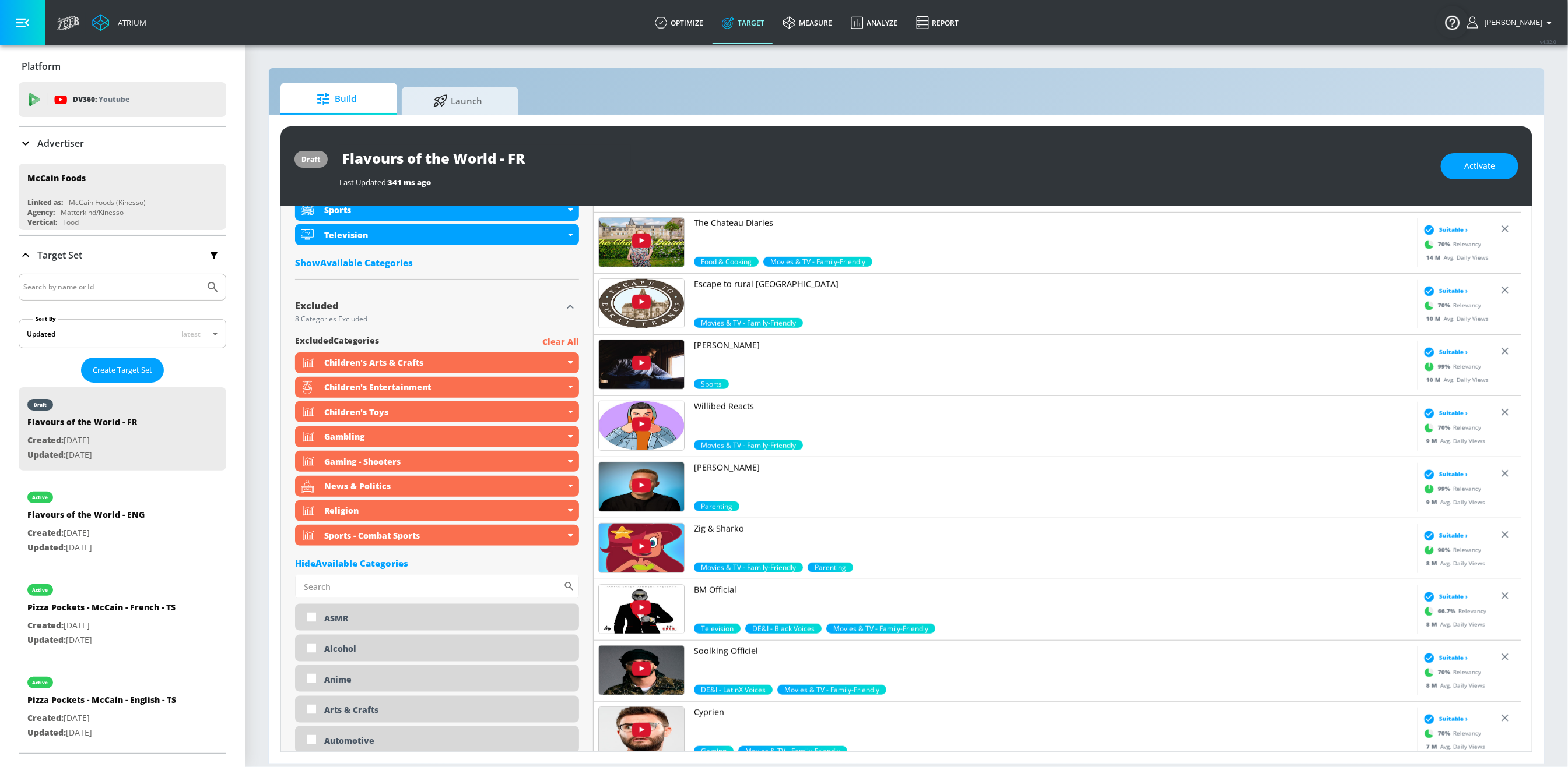
scroll to position [801, 0]
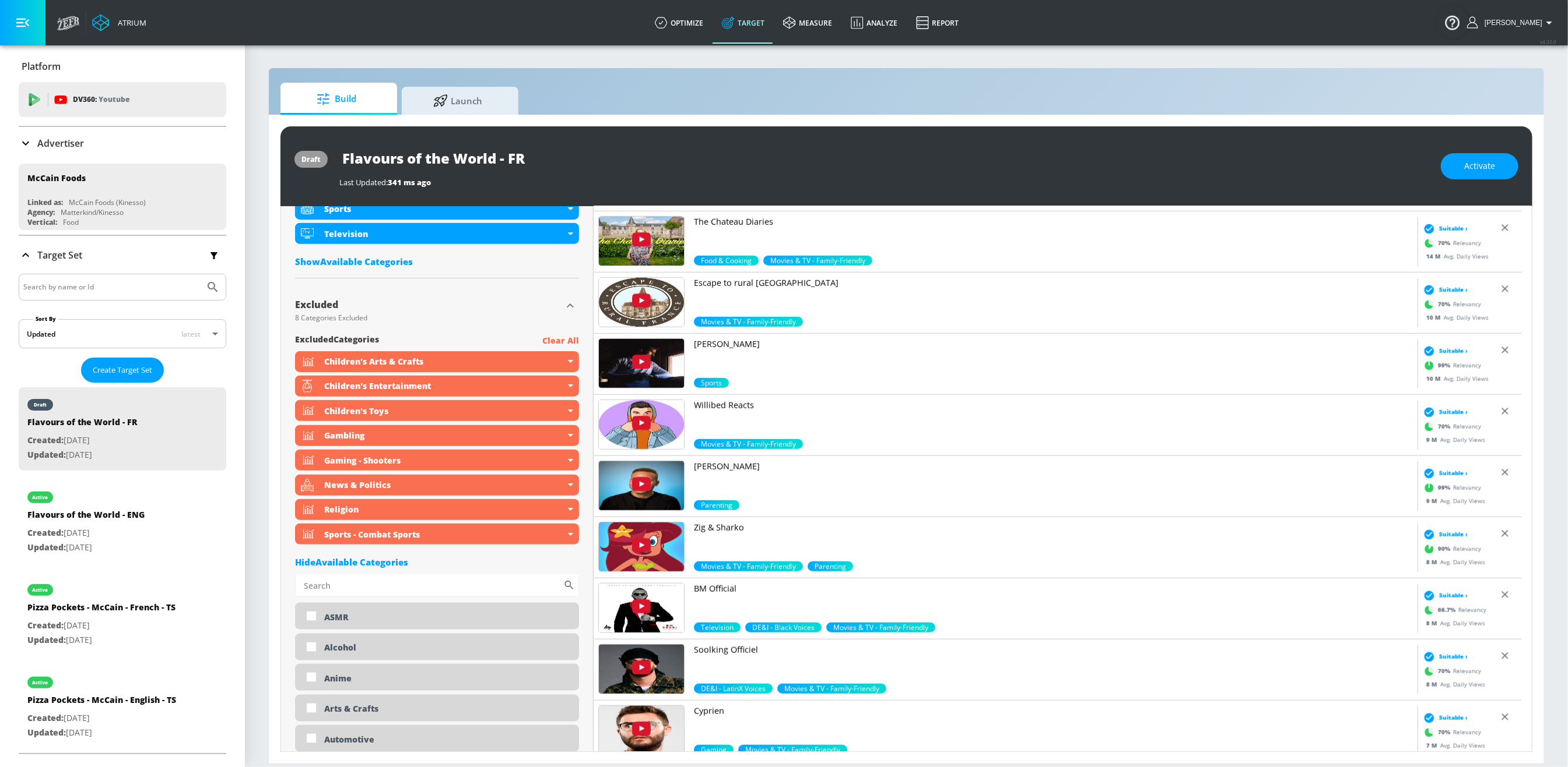
click at [369, 568] on div "Hide Available Categories" at bounding box center [436, 562] width 284 height 11
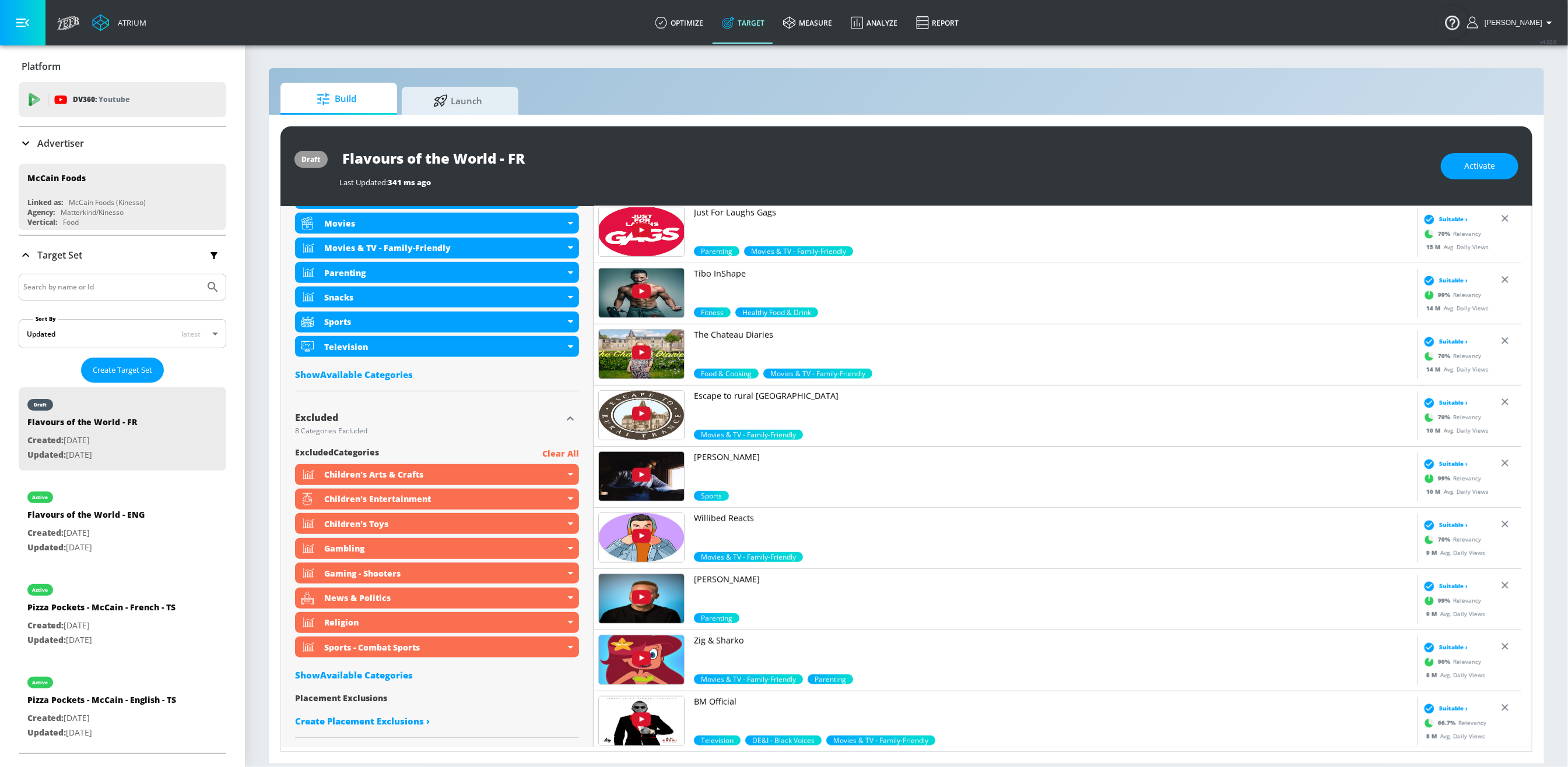
scroll to position [0, 0]
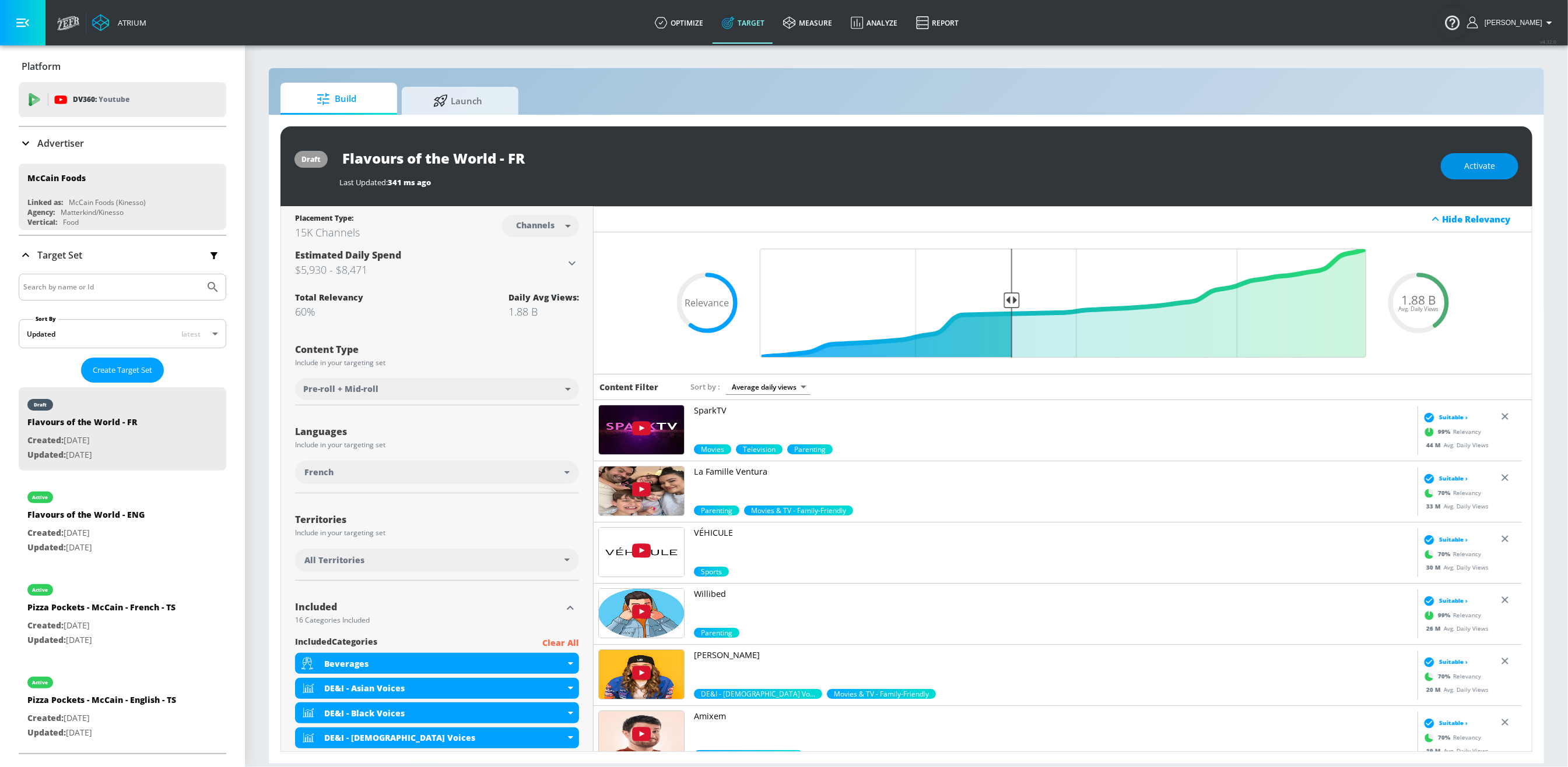
click at [1484, 162] on span "Activate" at bounding box center [1479, 166] width 31 height 15
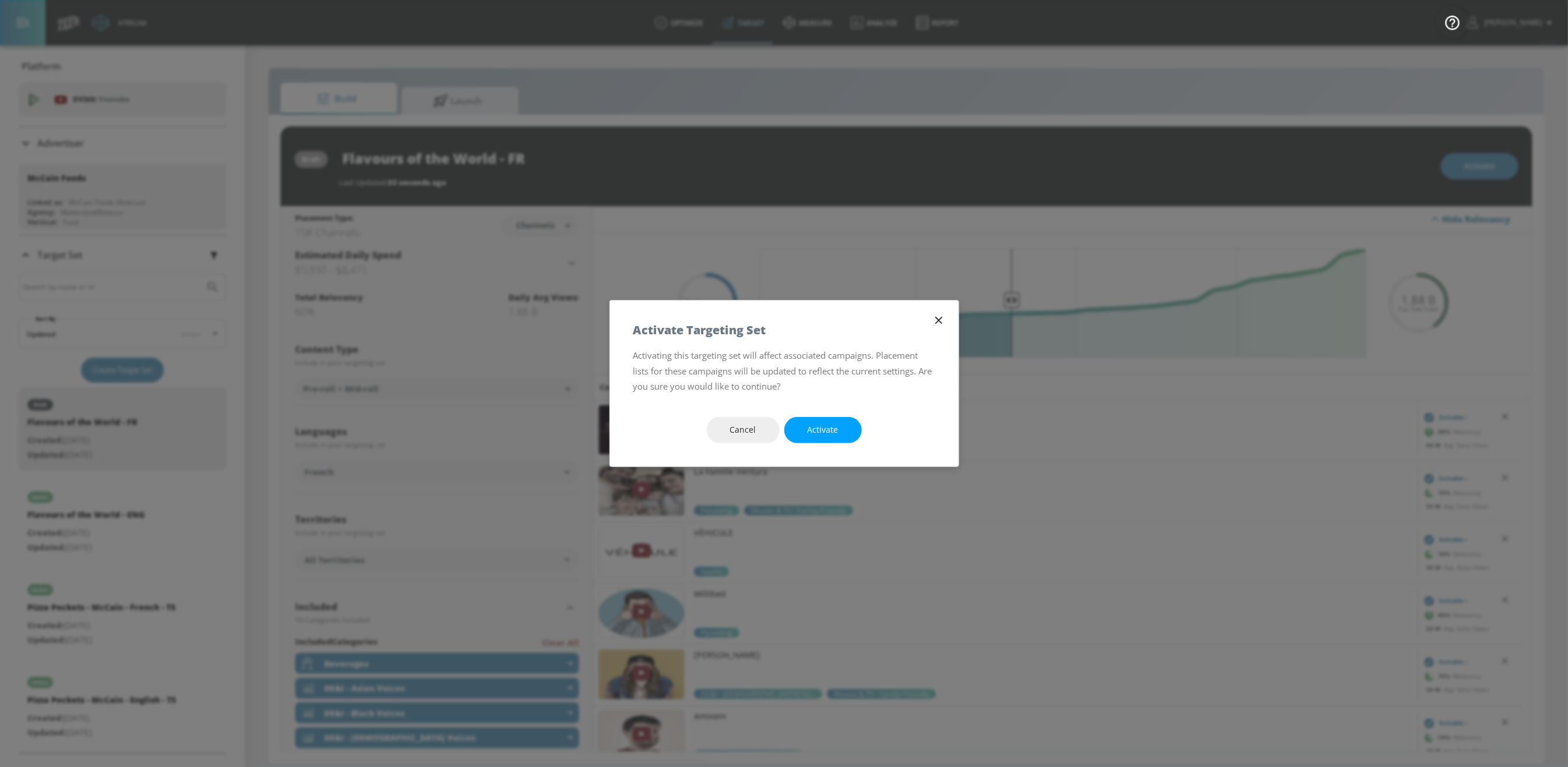
click at [822, 426] on span "Activate" at bounding box center [823, 430] width 31 height 15
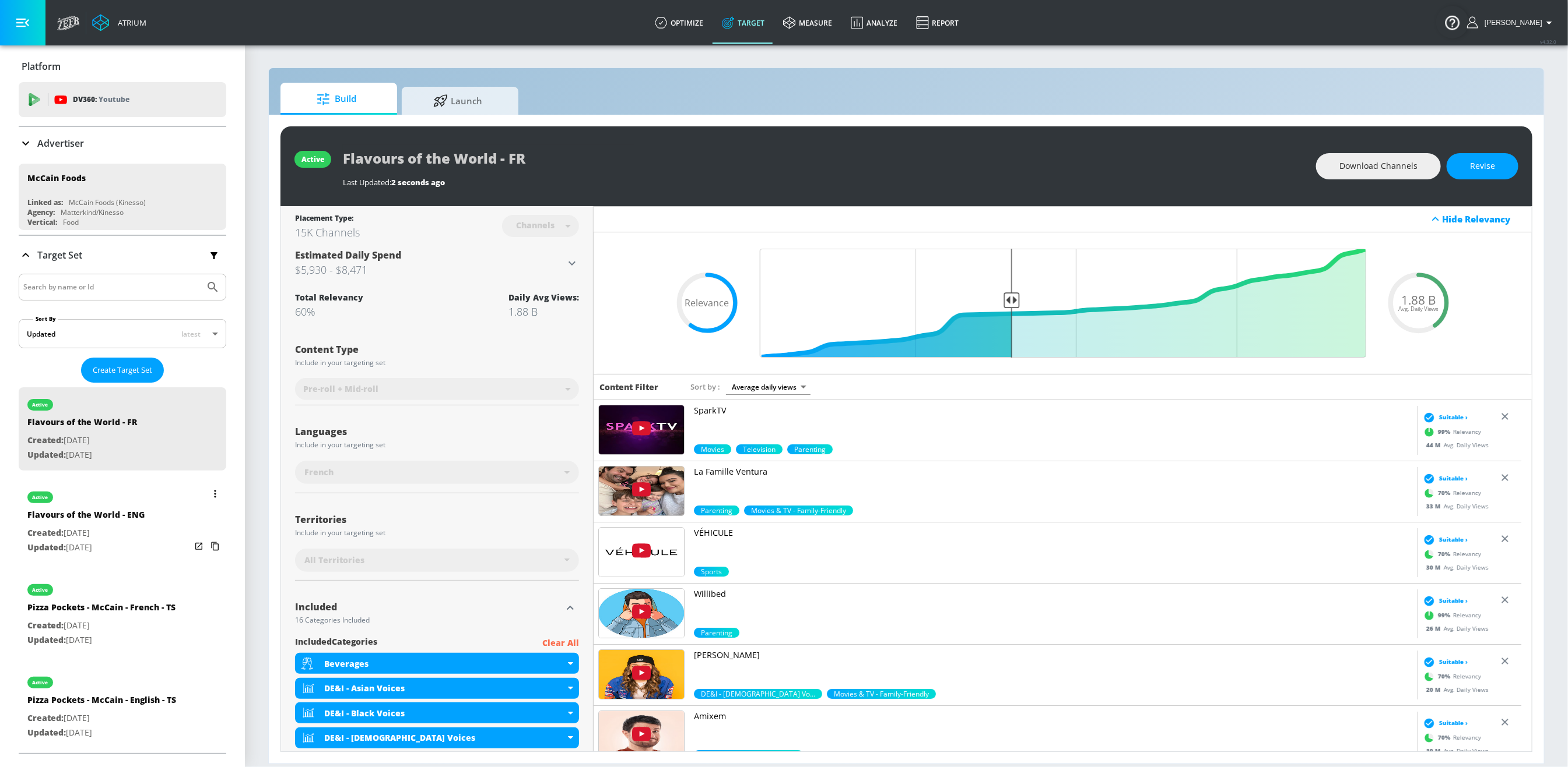
click at [134, 530] on p "Created: Oct. 14, 2025" at bounding box center [86, 533] width 117 height 15
type input "Flavours of the World - ENG"
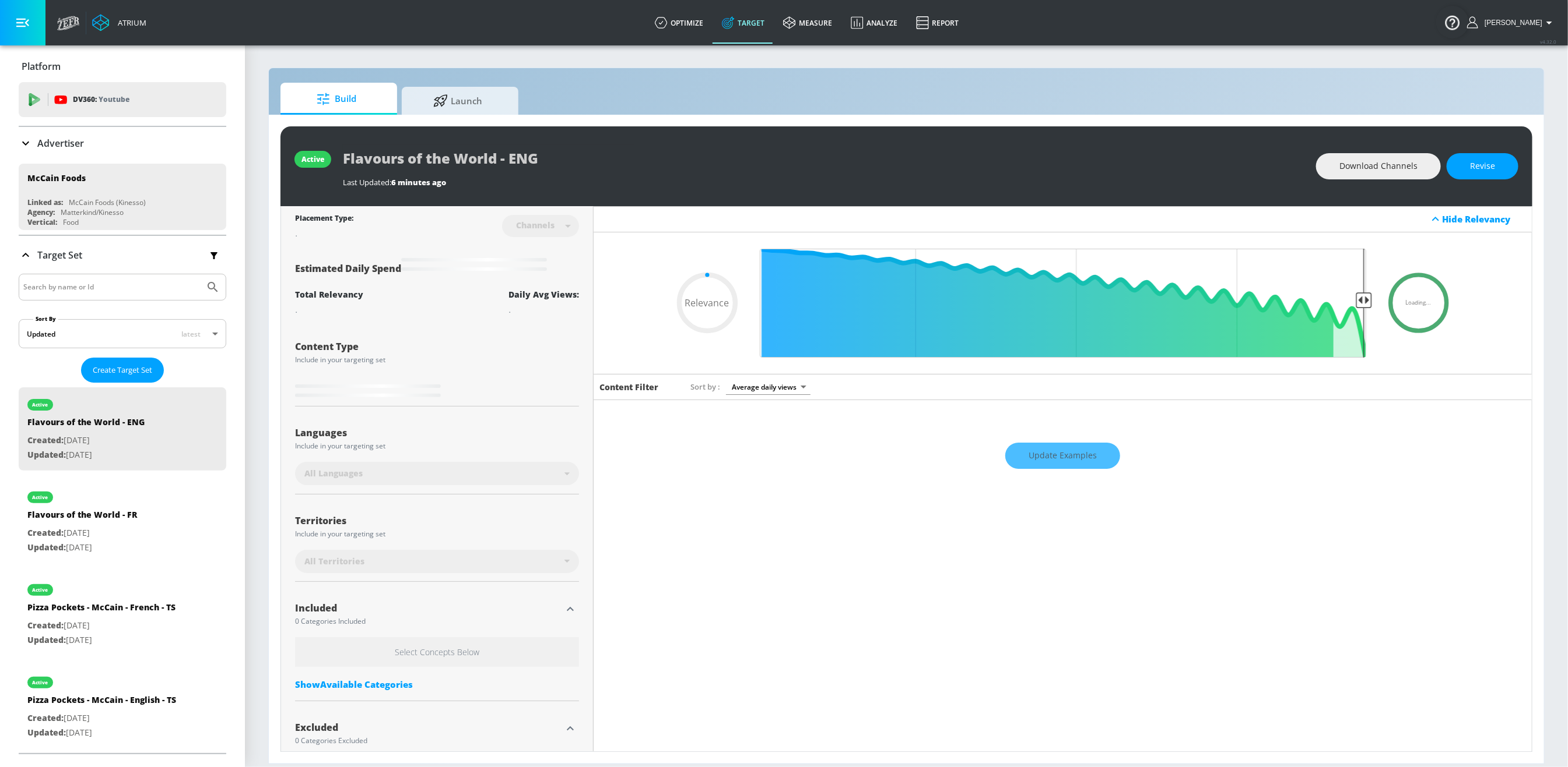
type input "0.6"
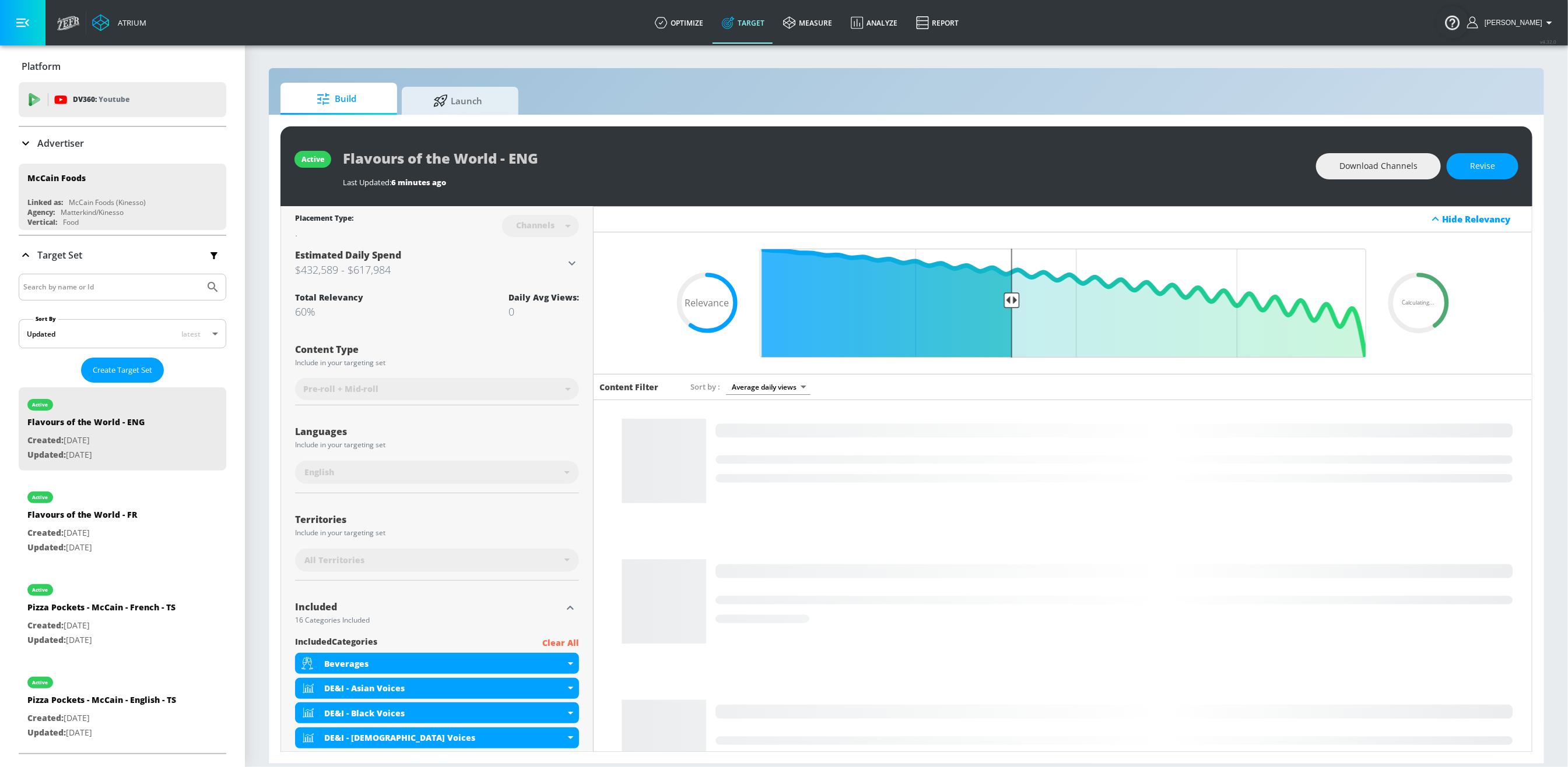
scroll to position [540, 0]
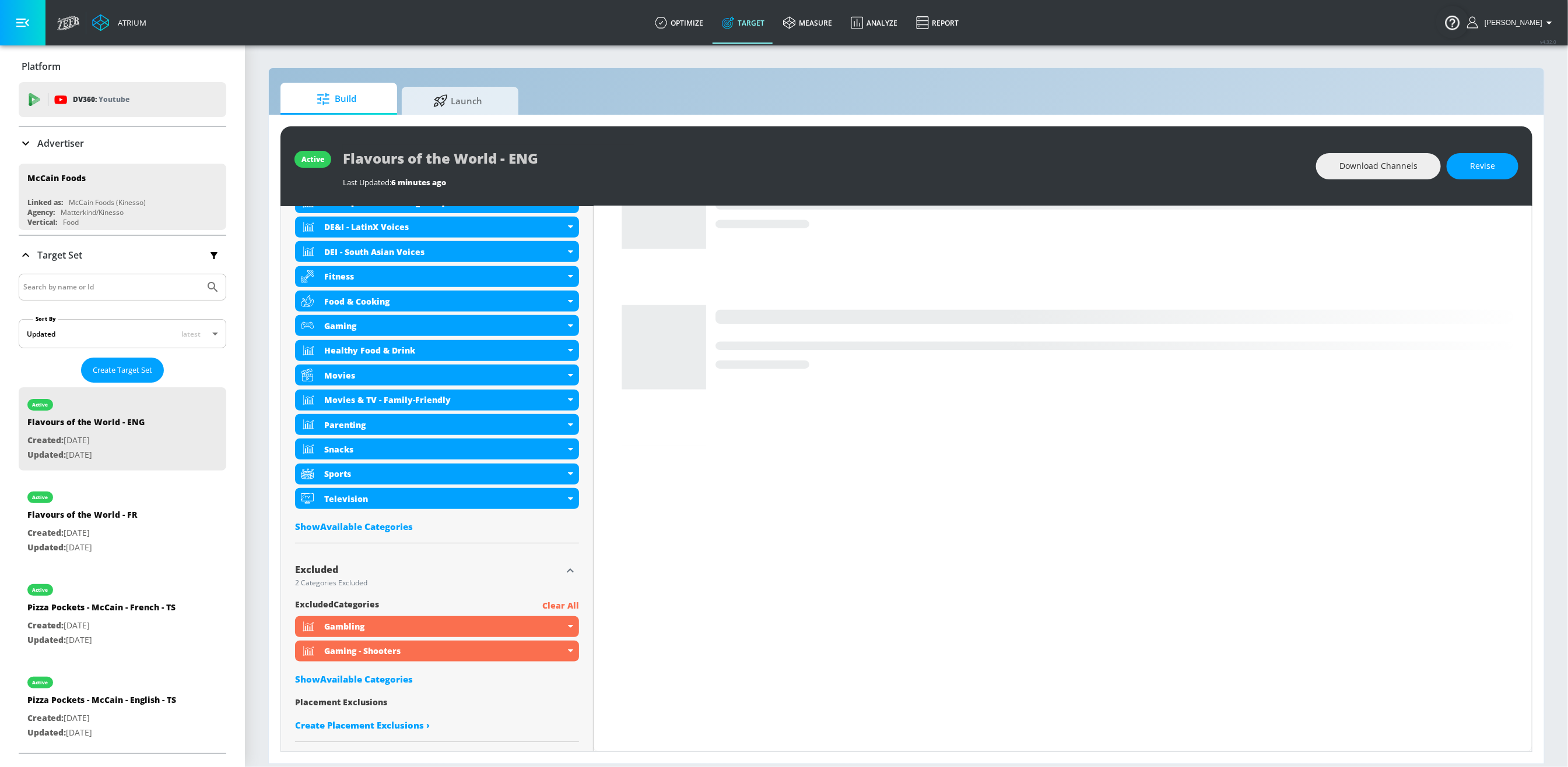
click at [395, 678] on div "Show Available Categories" at bounding box center [436, 678] width 284 height 11
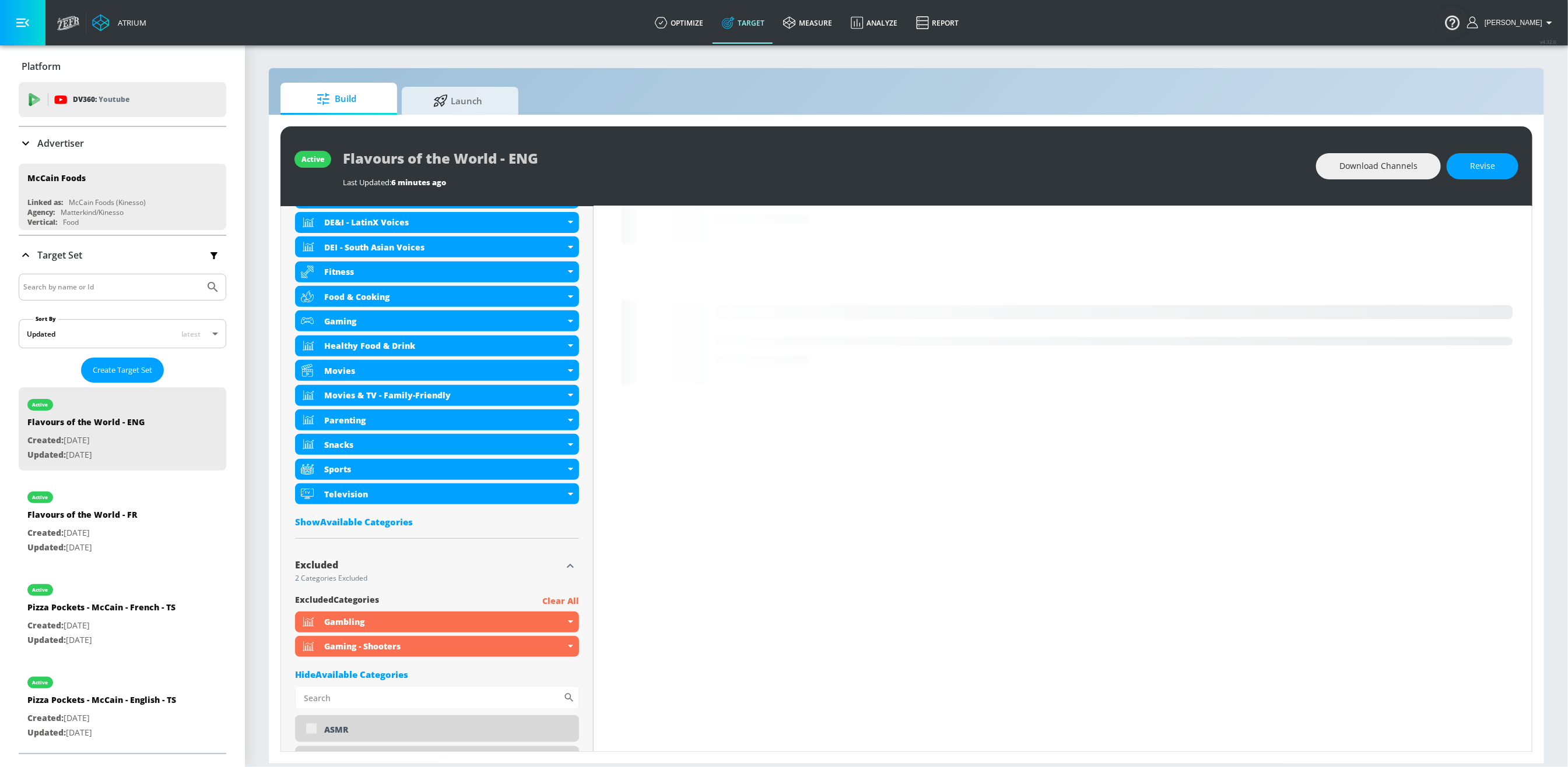
click at [424, 706] on input "Sort By" at bounding box center [429, 698] width 269 height 23
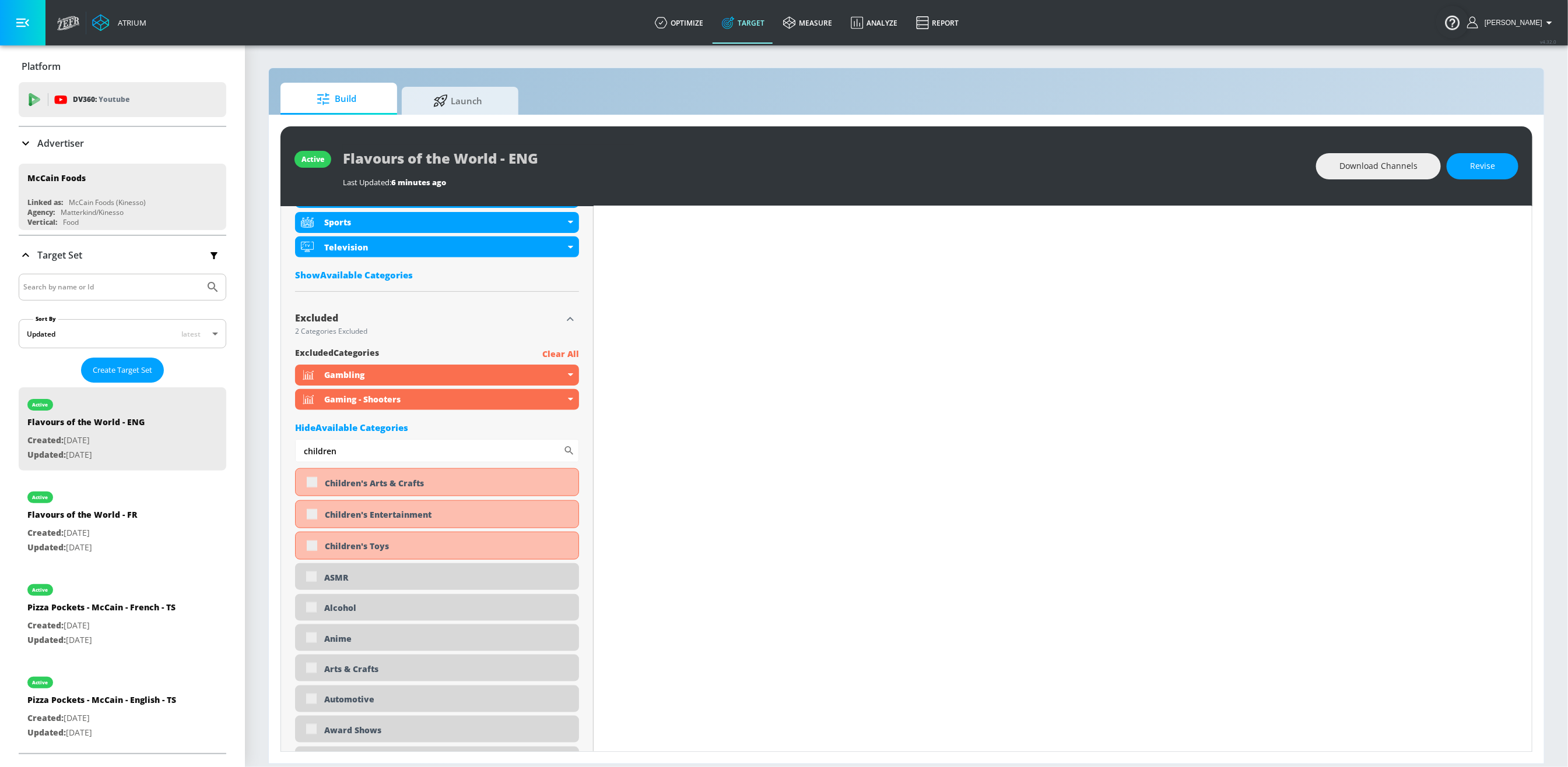
scroll to position [822, 0]
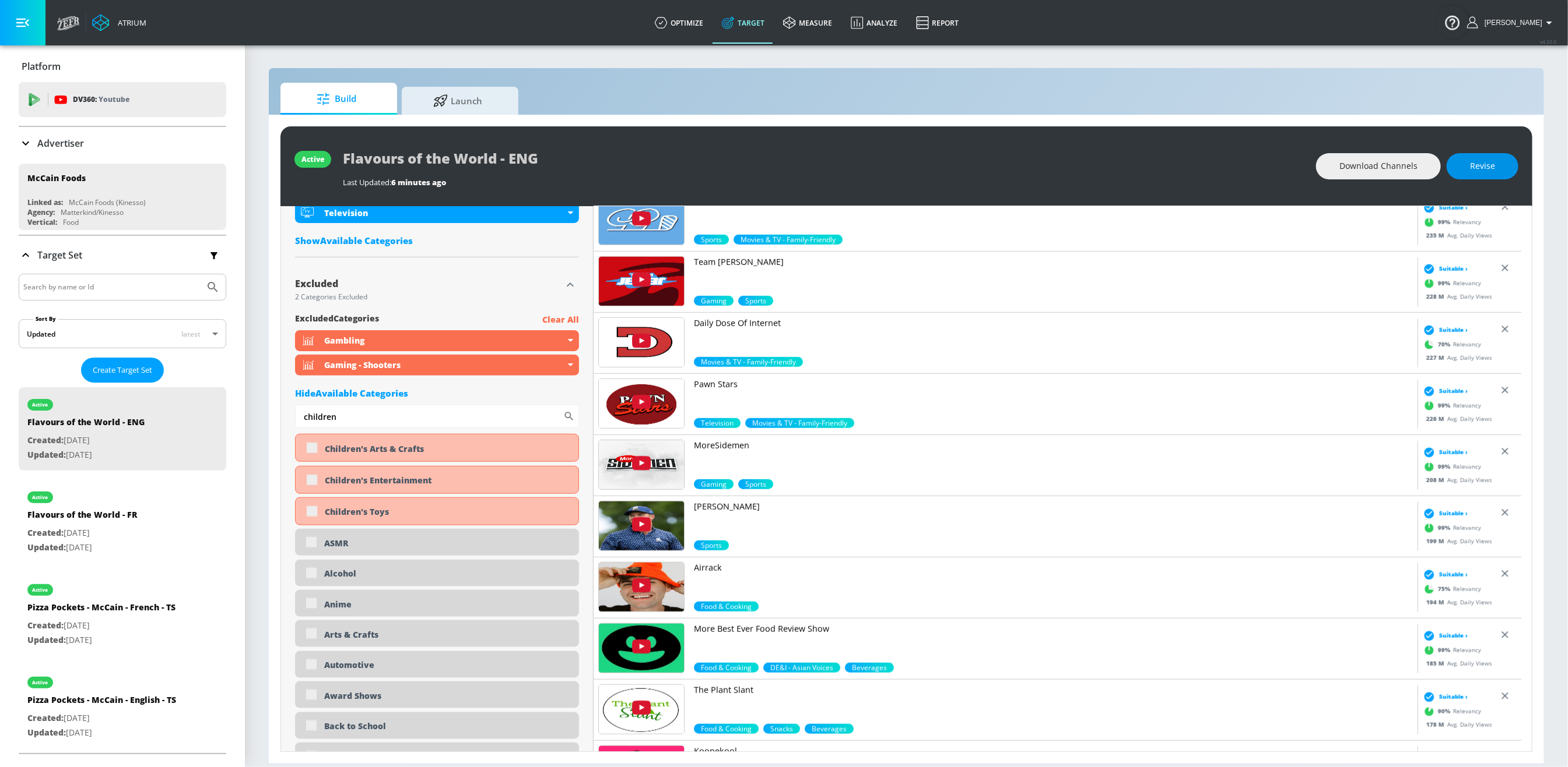
type input "children"
click at [1487, 173] on span "Revise" at bounding box center [1482, 166] width 25 height 15
click at [309, 453] on input "checkbox" at bounding box center [312, 448] width 21 height 21
checkbox input "true"
click at [302, 484] on input "checkbox" at bounding box center [312, 480] width 21 height 21
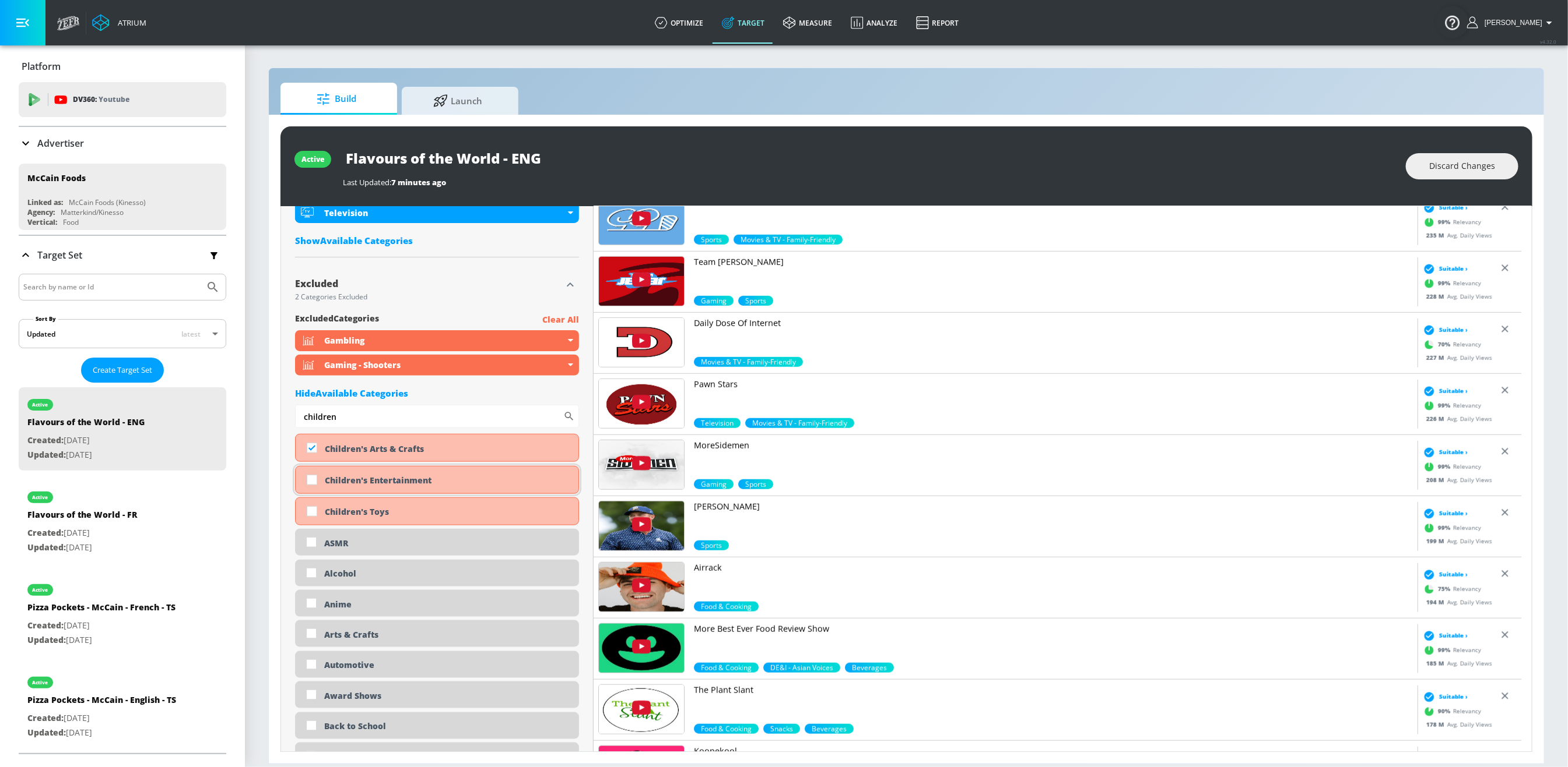
checkbox input "true"
click at [311, 506] on input "checkbox" at bounding box center [312, 512] width 21 height 21
checkbox input "true"
click at [357, 419] on input "children" at bounding box center [429, 416] width 269 height 23
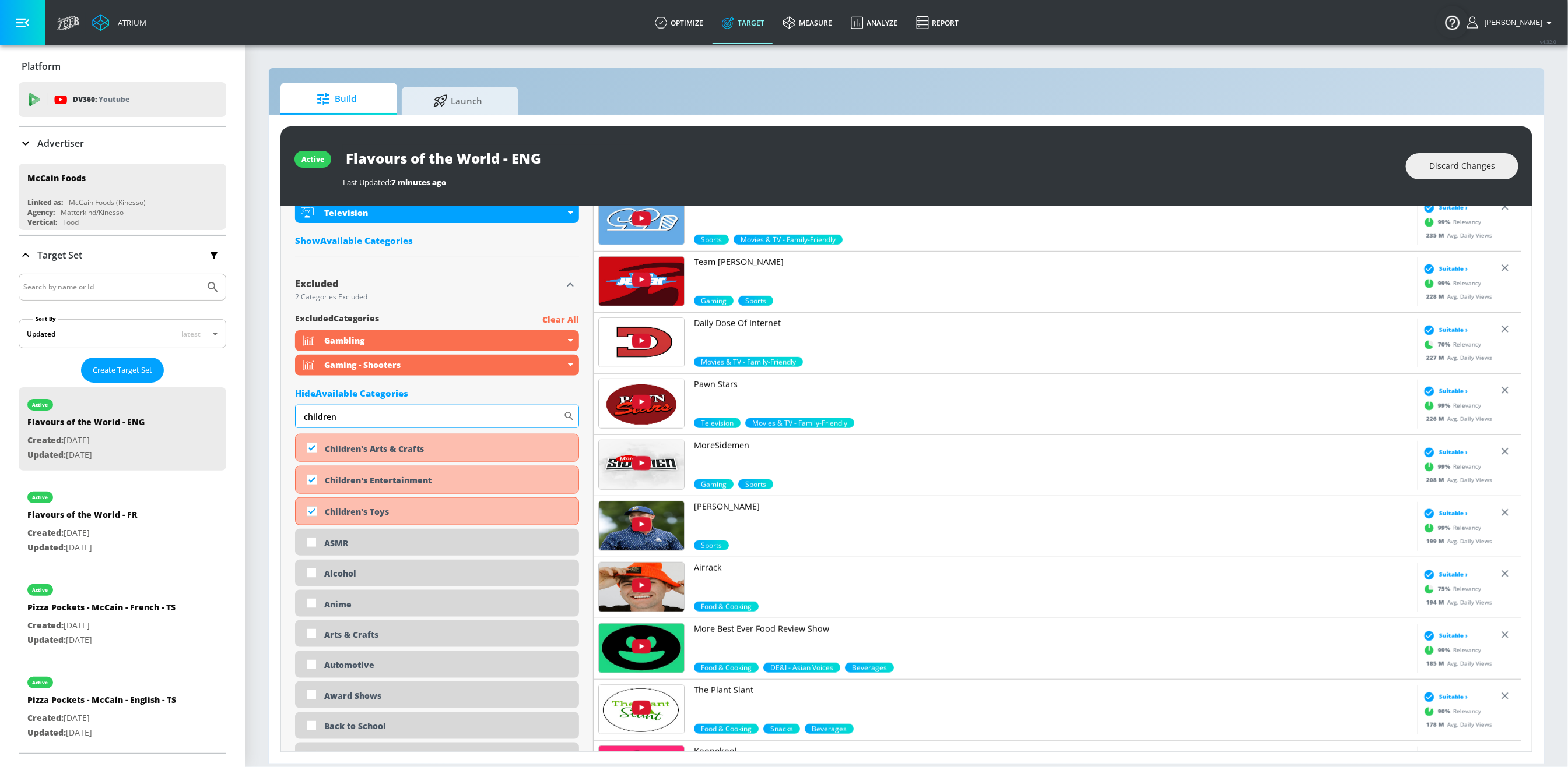
click at [357, 419] on input "children" at bounding box center [429, 416] width 269 height 23
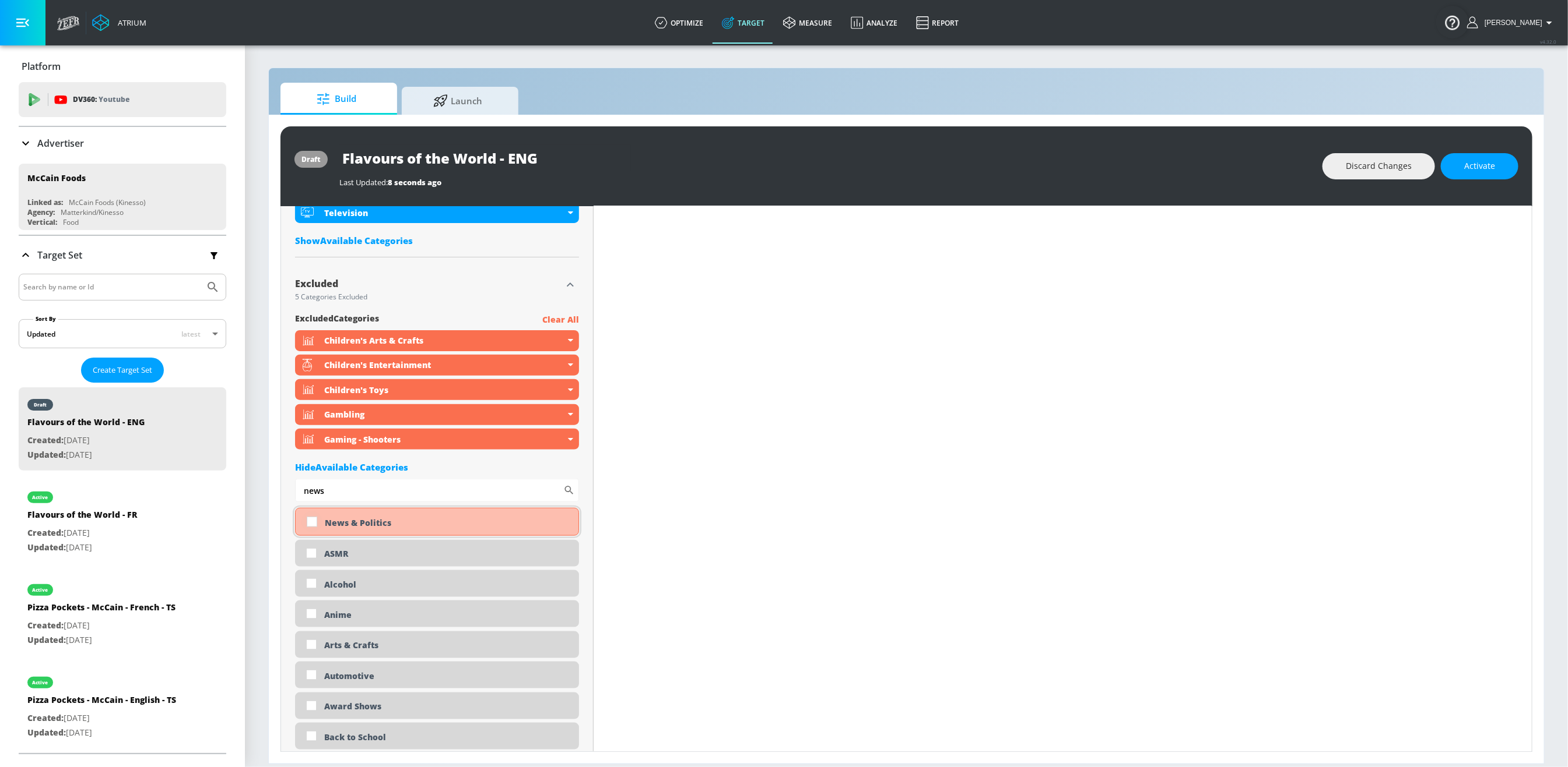
type input "news"
click at [311, 524] on input "checkbox" at bounding box center [312, 522] width 21 height 21
checkbox input "true"
click at [353, 485] on input "news" at bounding box center [429, 490] width 269 height 23
click at [352, 490] on input "news" at bounding box center [429, 490] width 269 height 23
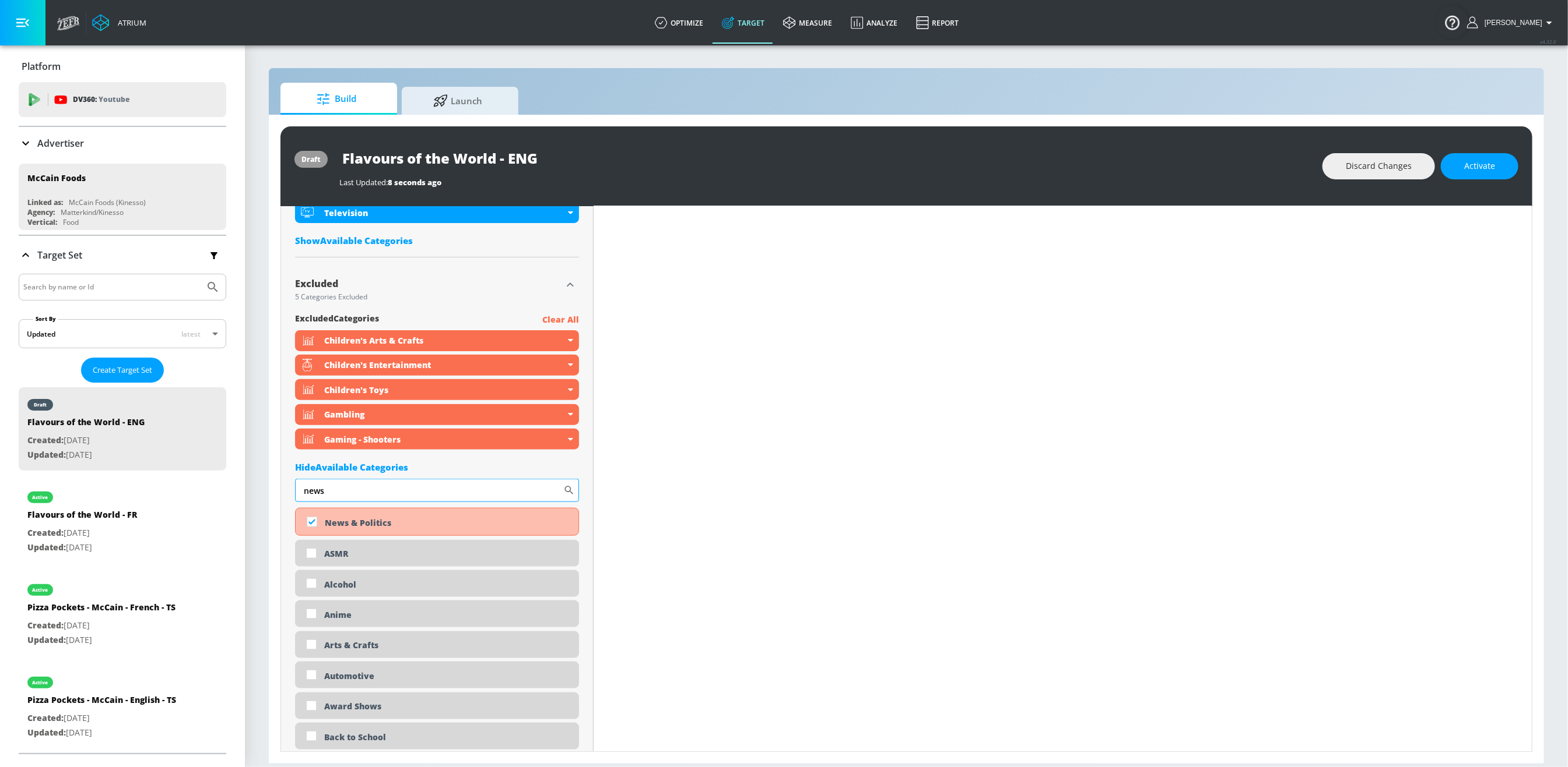
click at [352, 490] on input "news" at bounding box center [429, 490] width 269 height 23
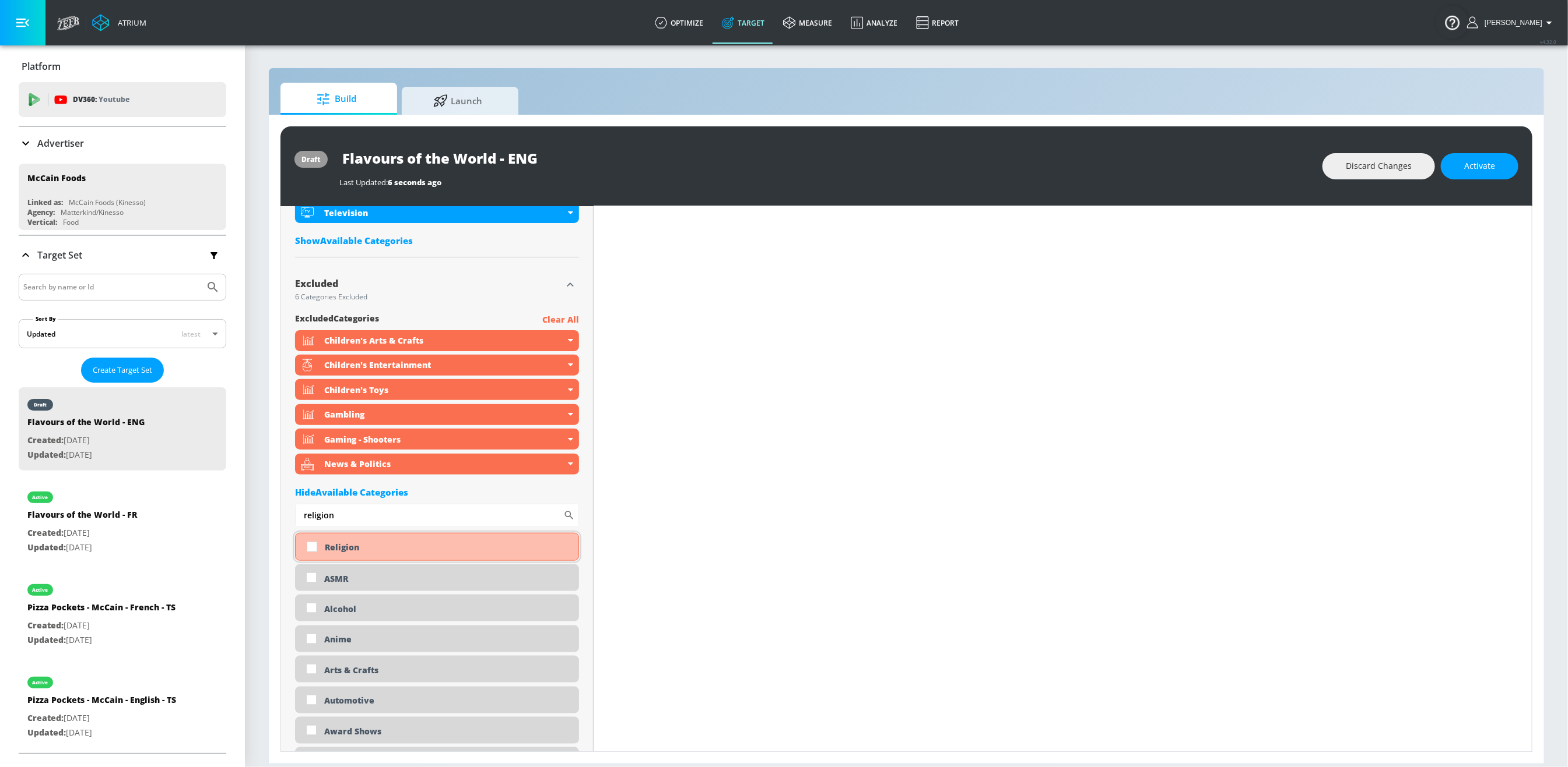
type input "religion"
click at [315, 552] on input "checkbox" at bounding box center [312, 547] width 21 height 21
checkbox input "true"
click at [350, 516] on input "religion" at bounding box center [429, 515] width 269 height 23
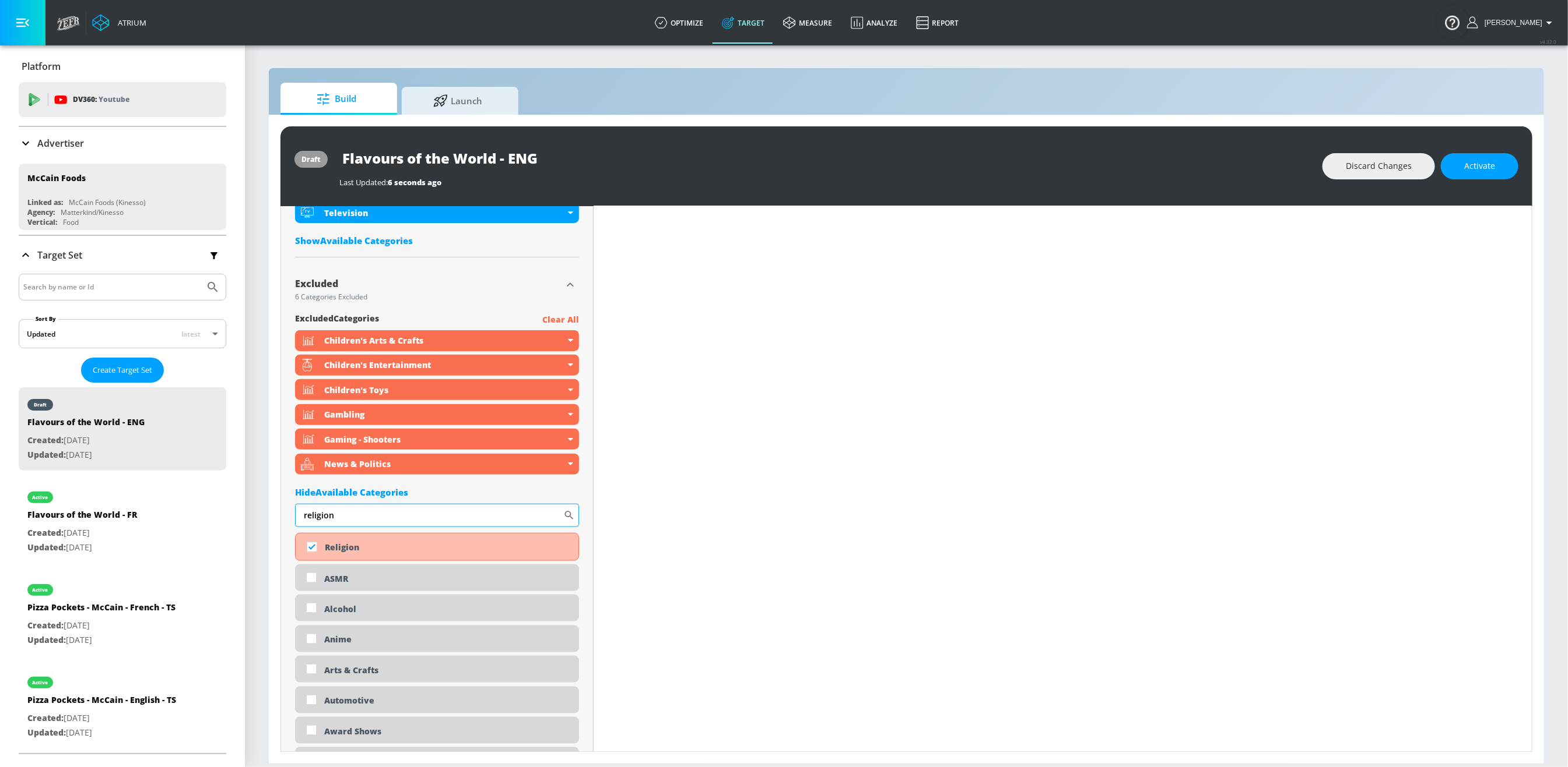
click at [350, 516] on input "religion" at bounding box center [429, 515] width 269 height 23
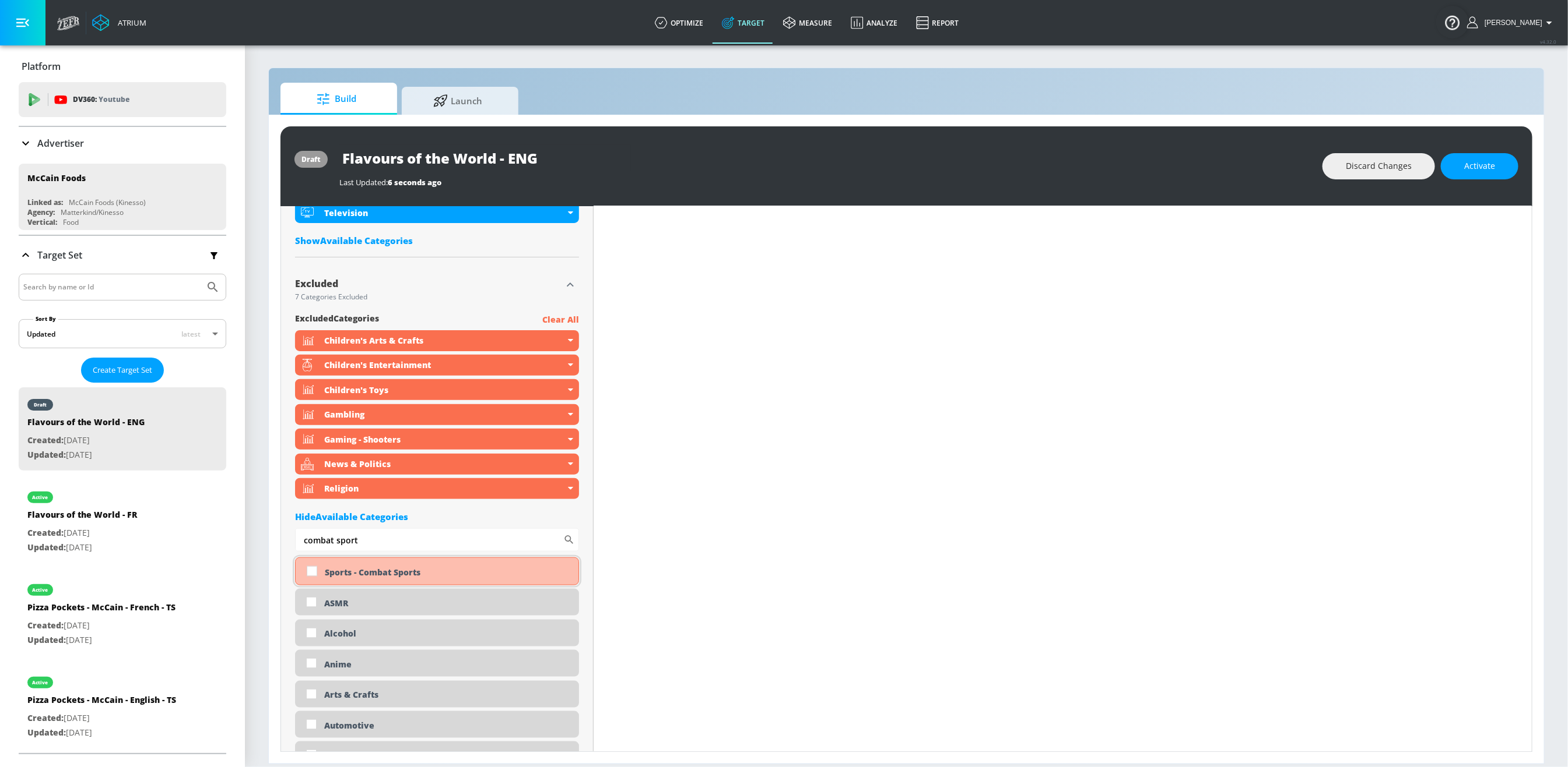
type input "combat sport"
click at [313, 575] on input "checkbox" at bounding box center [312, 572] width 21 height 21
checkbox input "true"
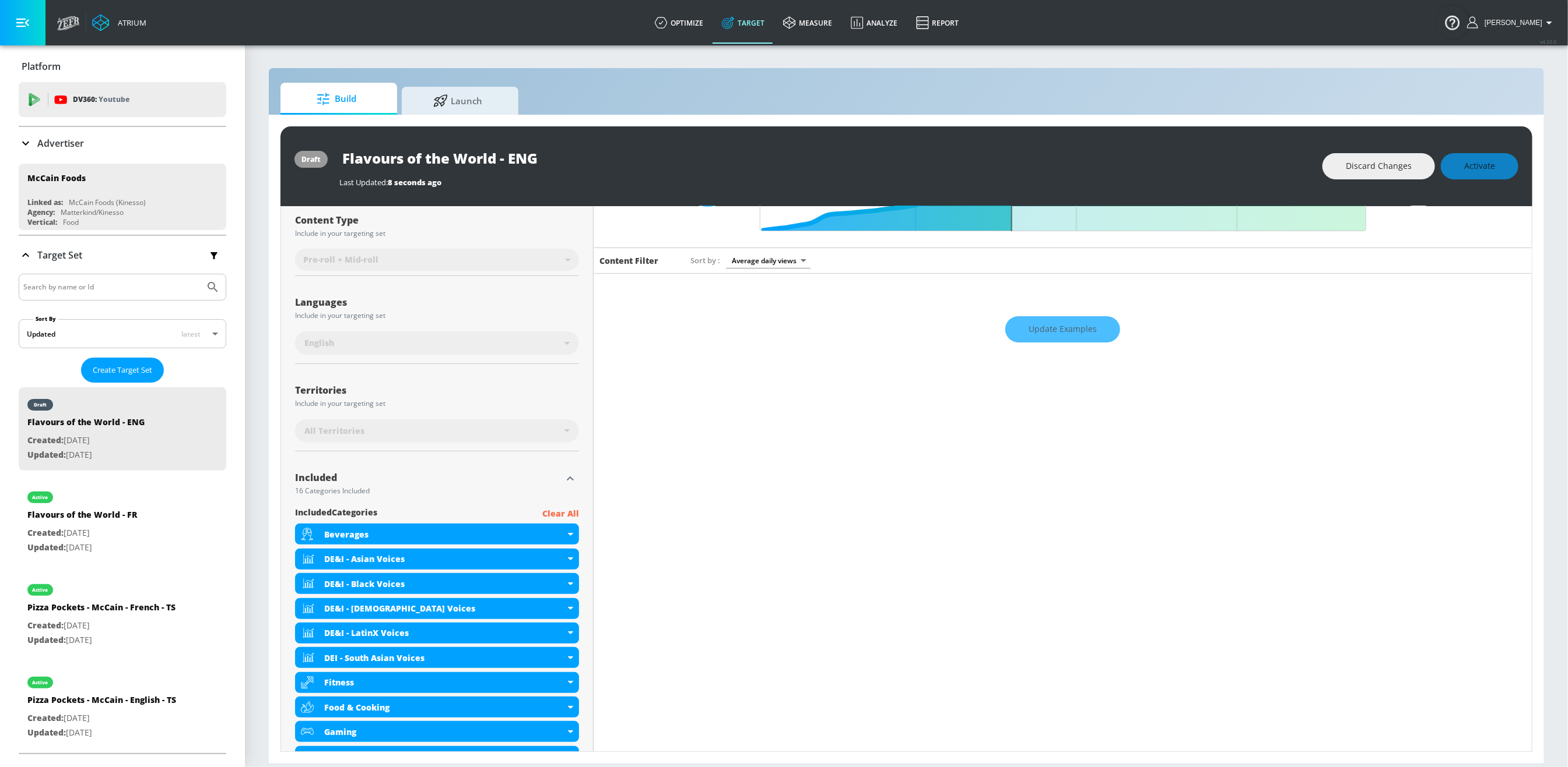
scroll to position [0, 0]
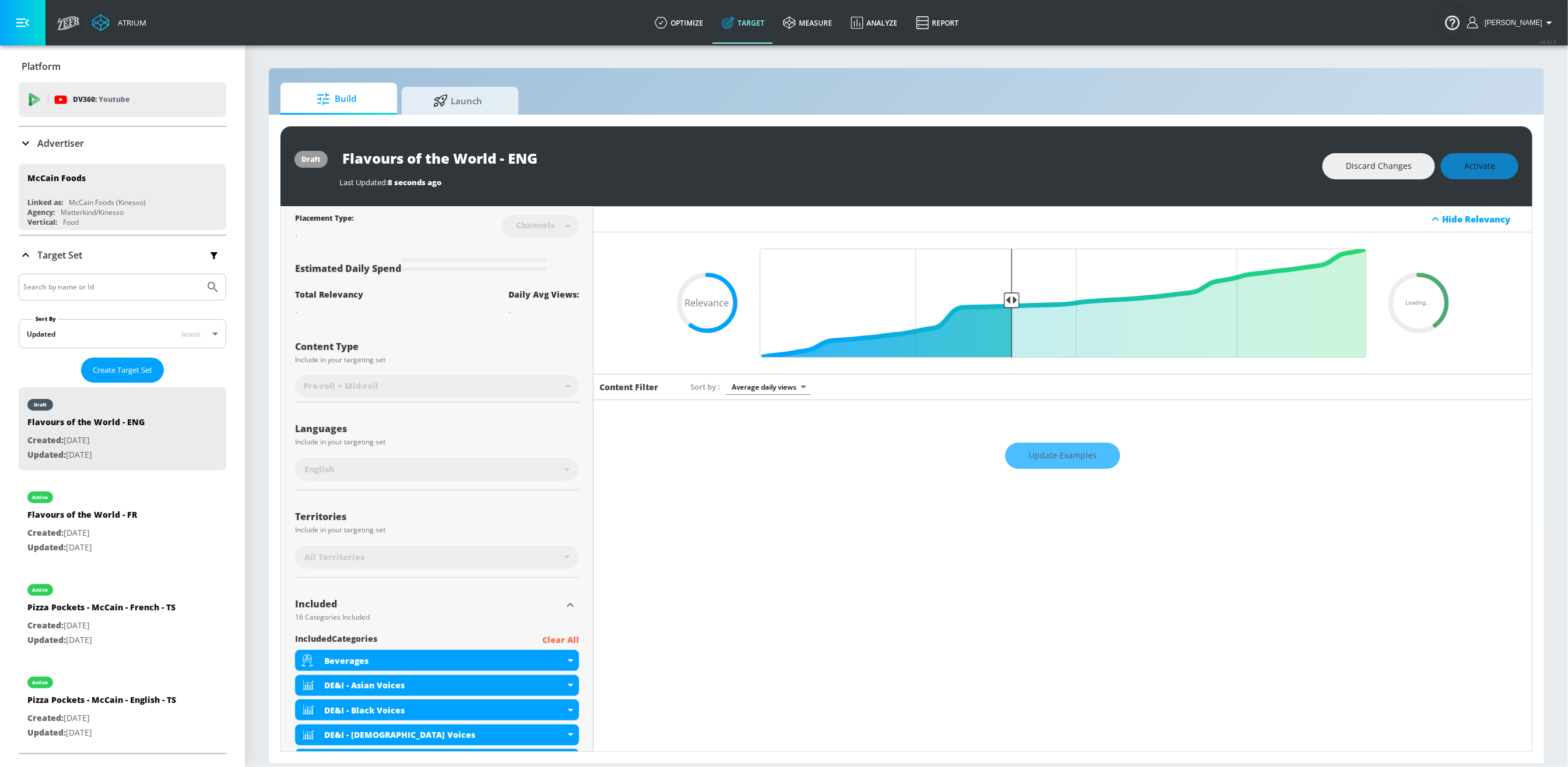
click at [1062, 457] on div "Update Examples" at bounding box center [1062, 456] width 938 height 41
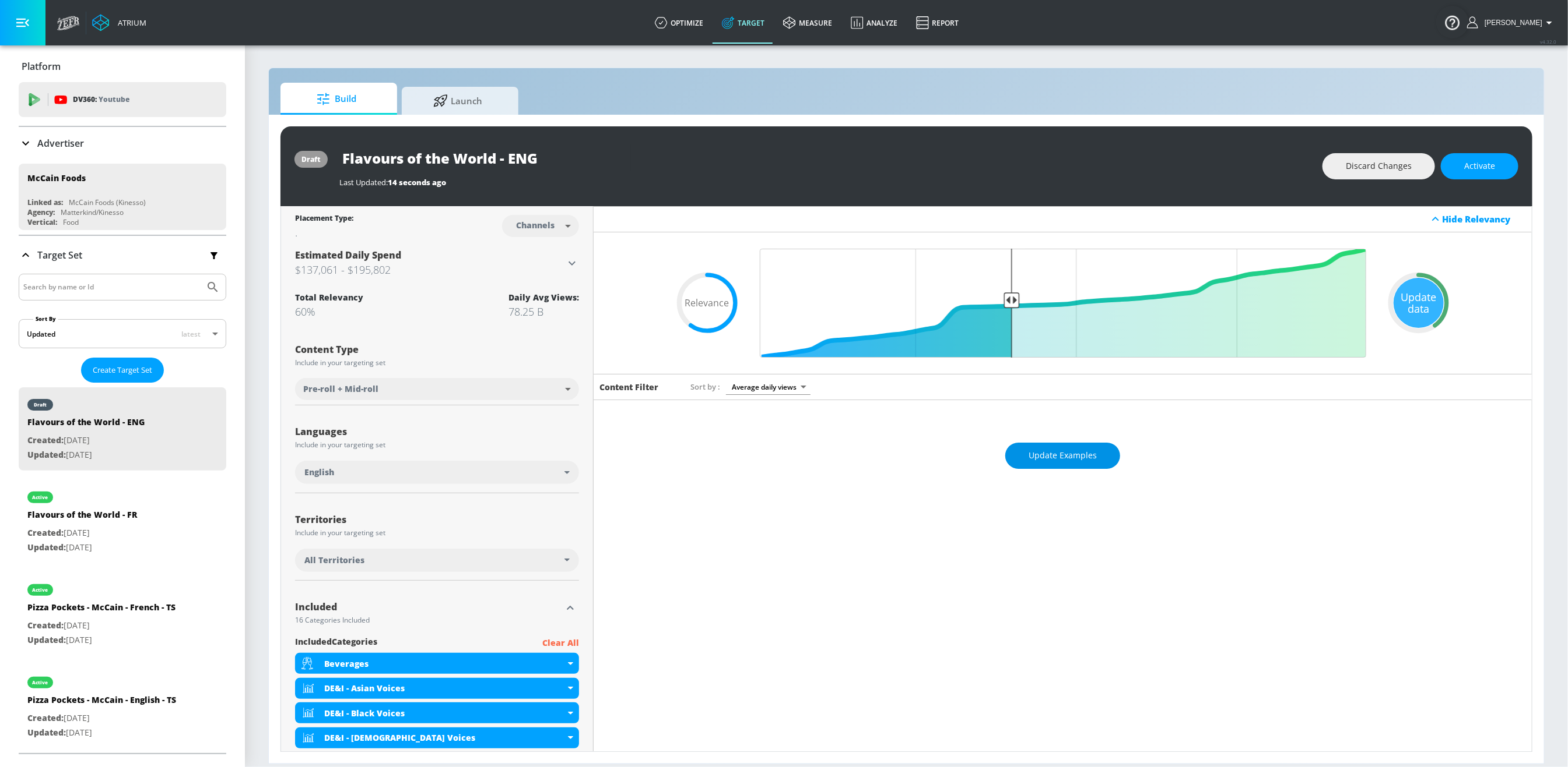
click at [1046, 447] on button "Update Examples" at bounding box center [1063, 456] width 115 height 26
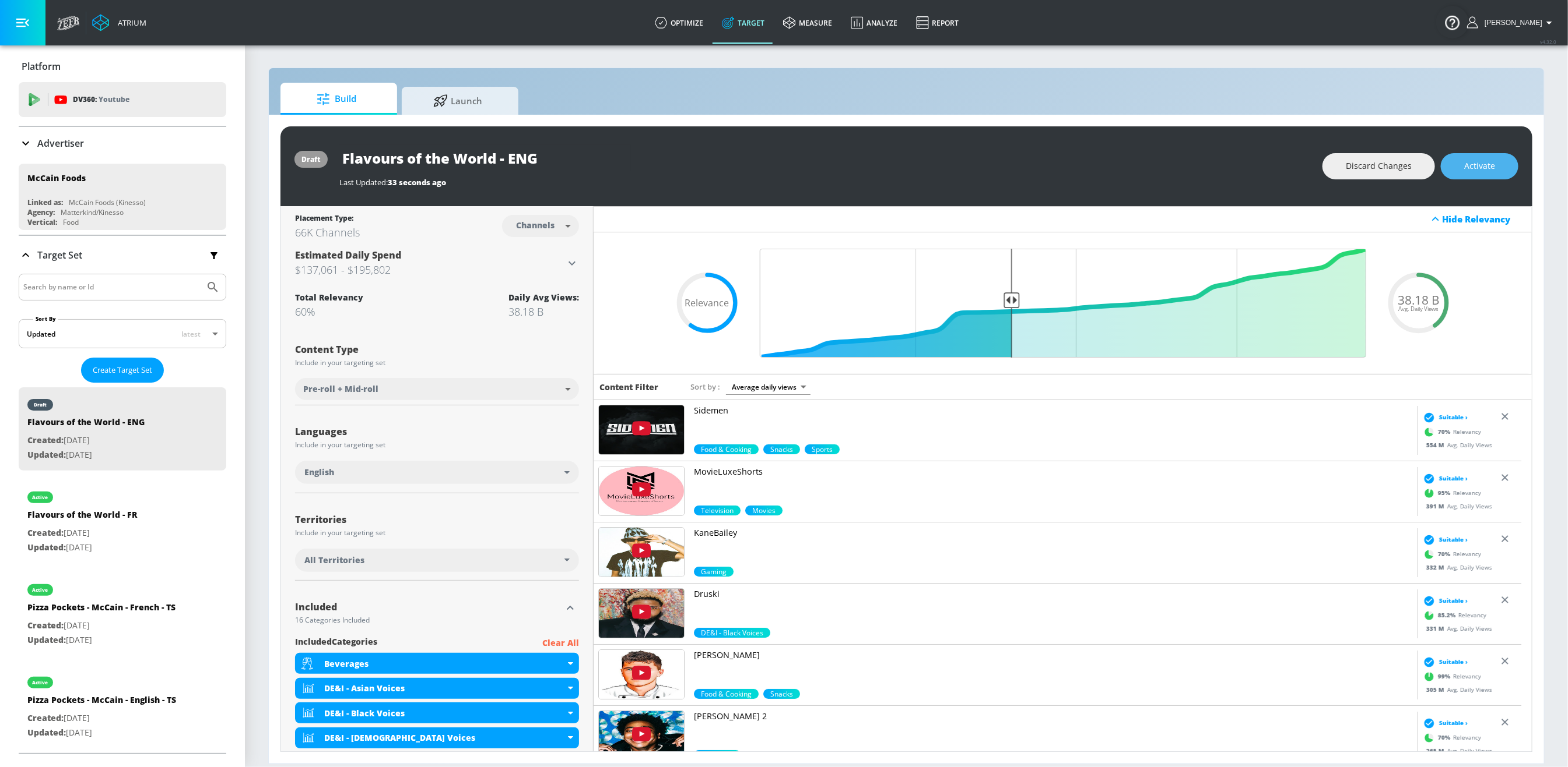
click at [1492, 164] on span "Activate" at bounding box center [1479, 166] width 31 height 15
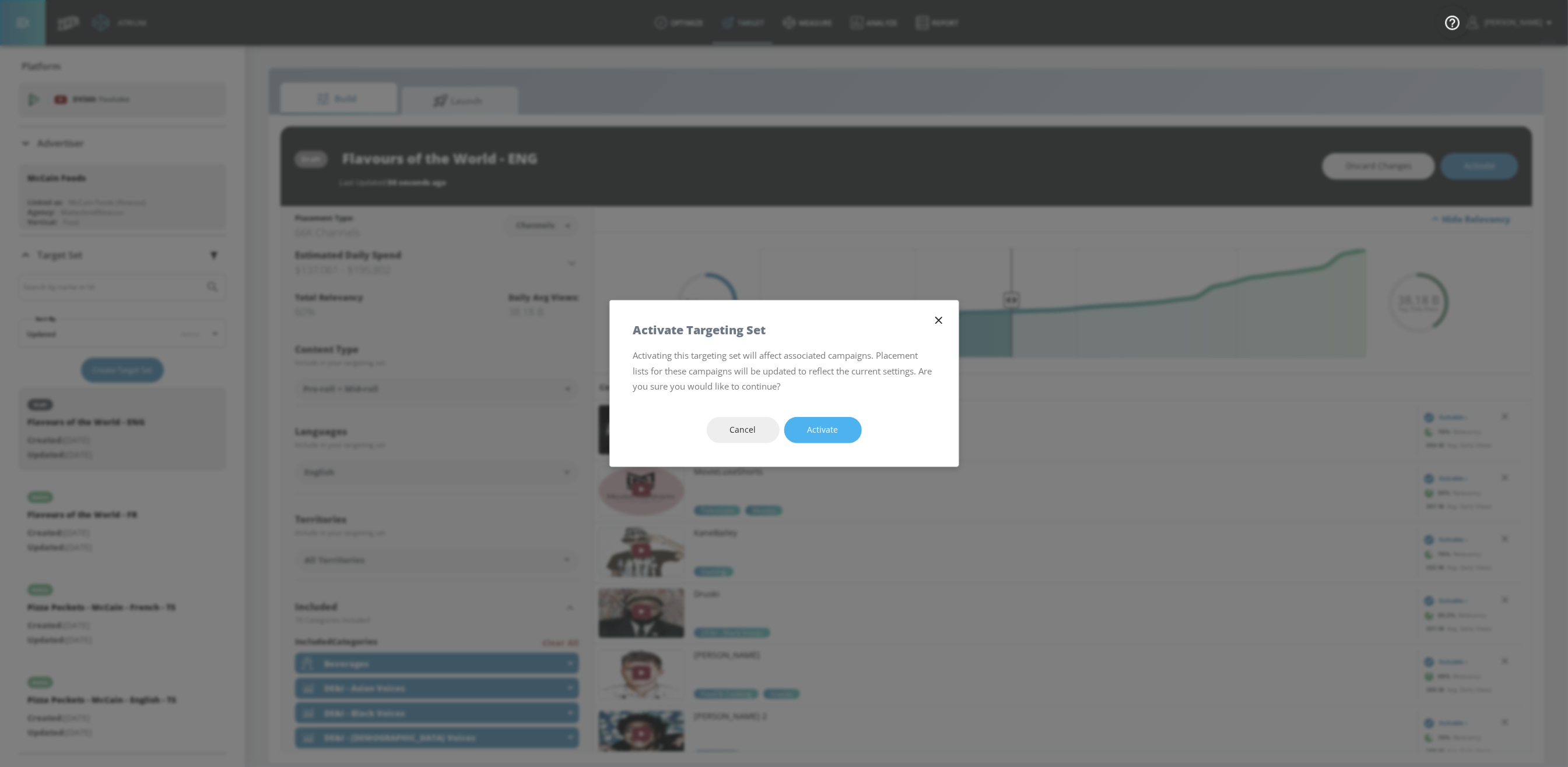
click at [853, 434] on button "Activate" at bounding box center [822, 430] width 77 height 26
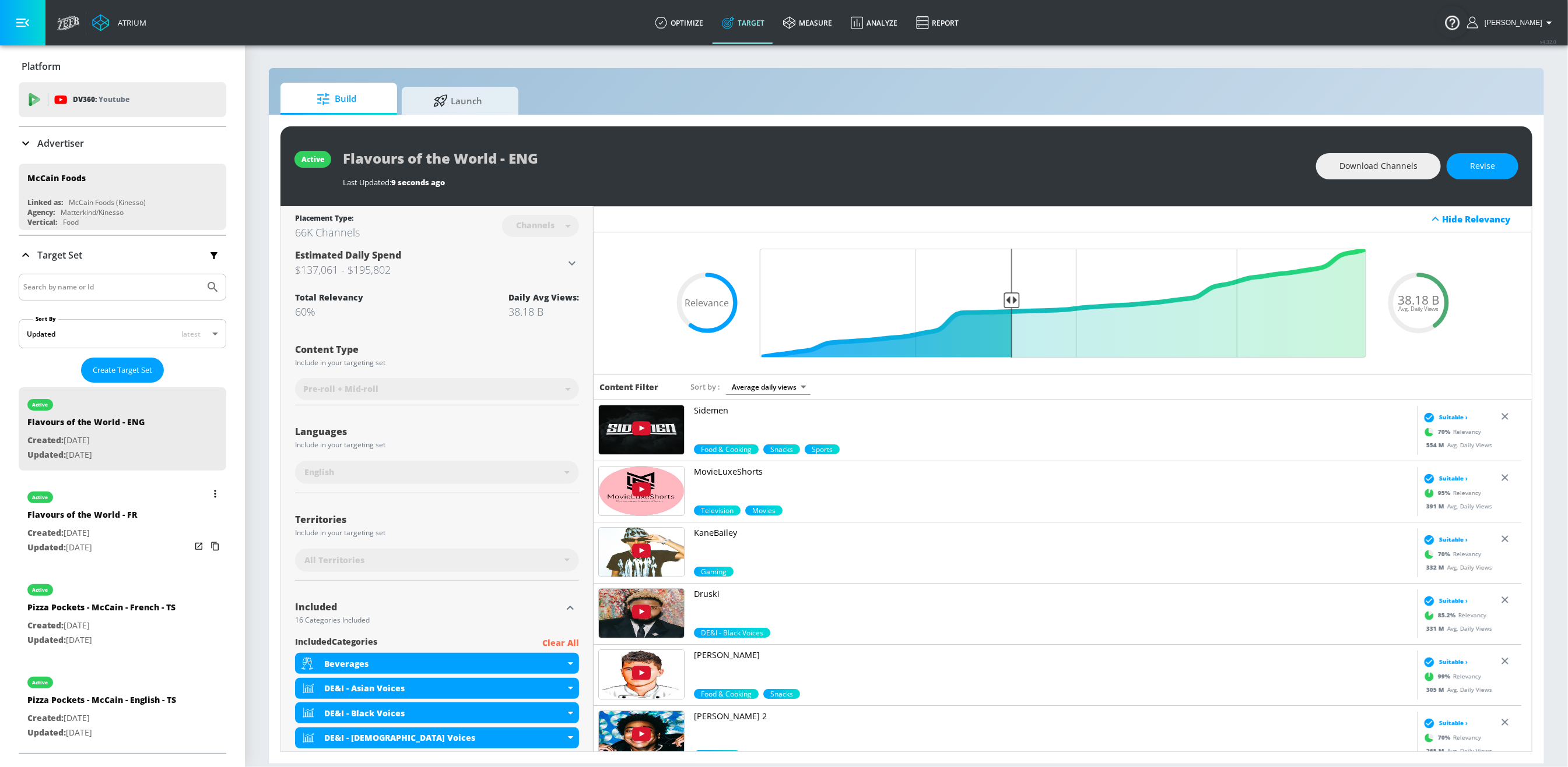
click at [119, 526] on p "Created: Oct. 14, 2025" at bounding box center [83, 533] width 110 height 15
type input "Flavours of the World - FR"
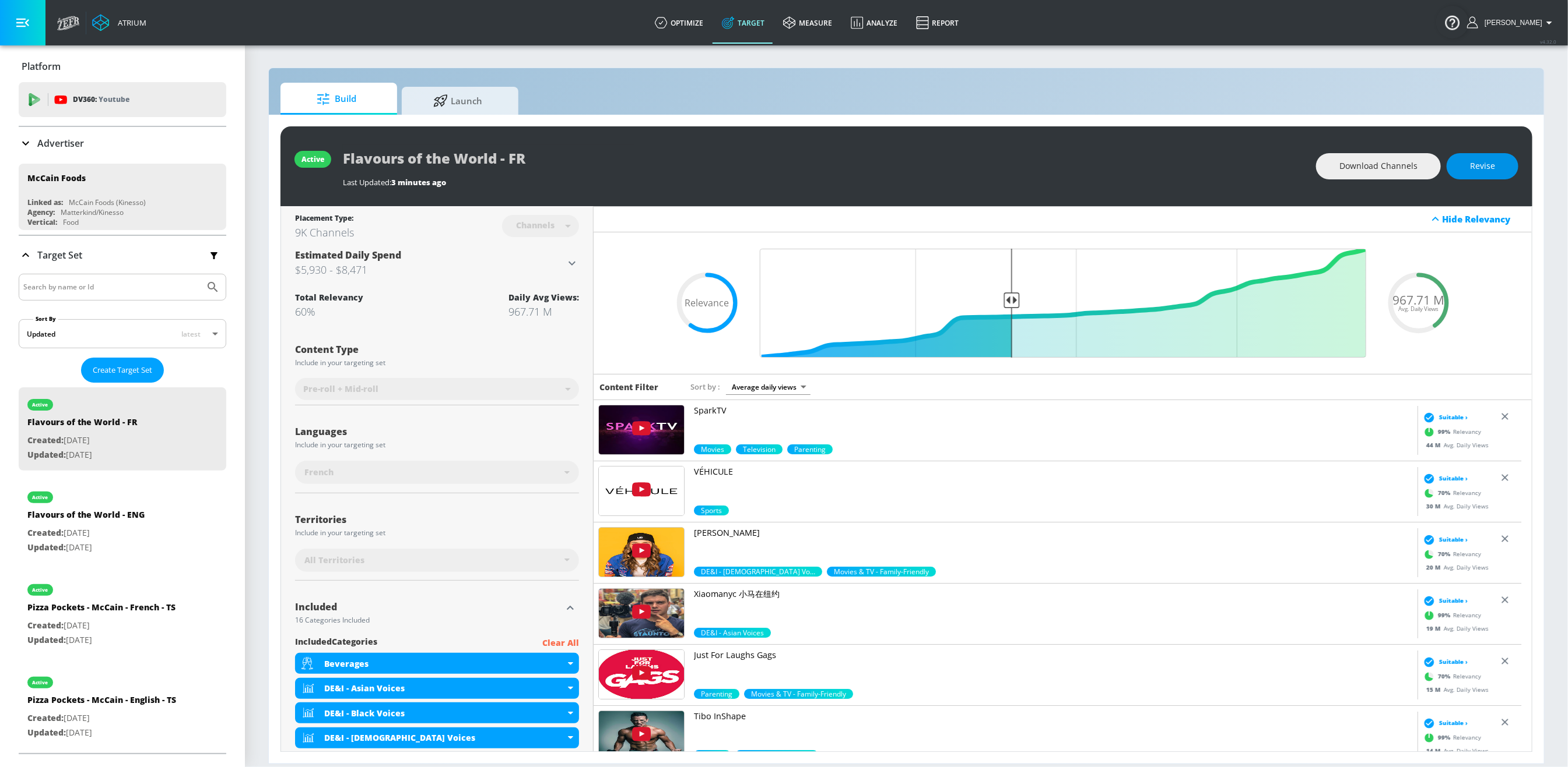
click at [1471, 173] on span "Revise" at bounding box center [1482, 166] width 25 height 15
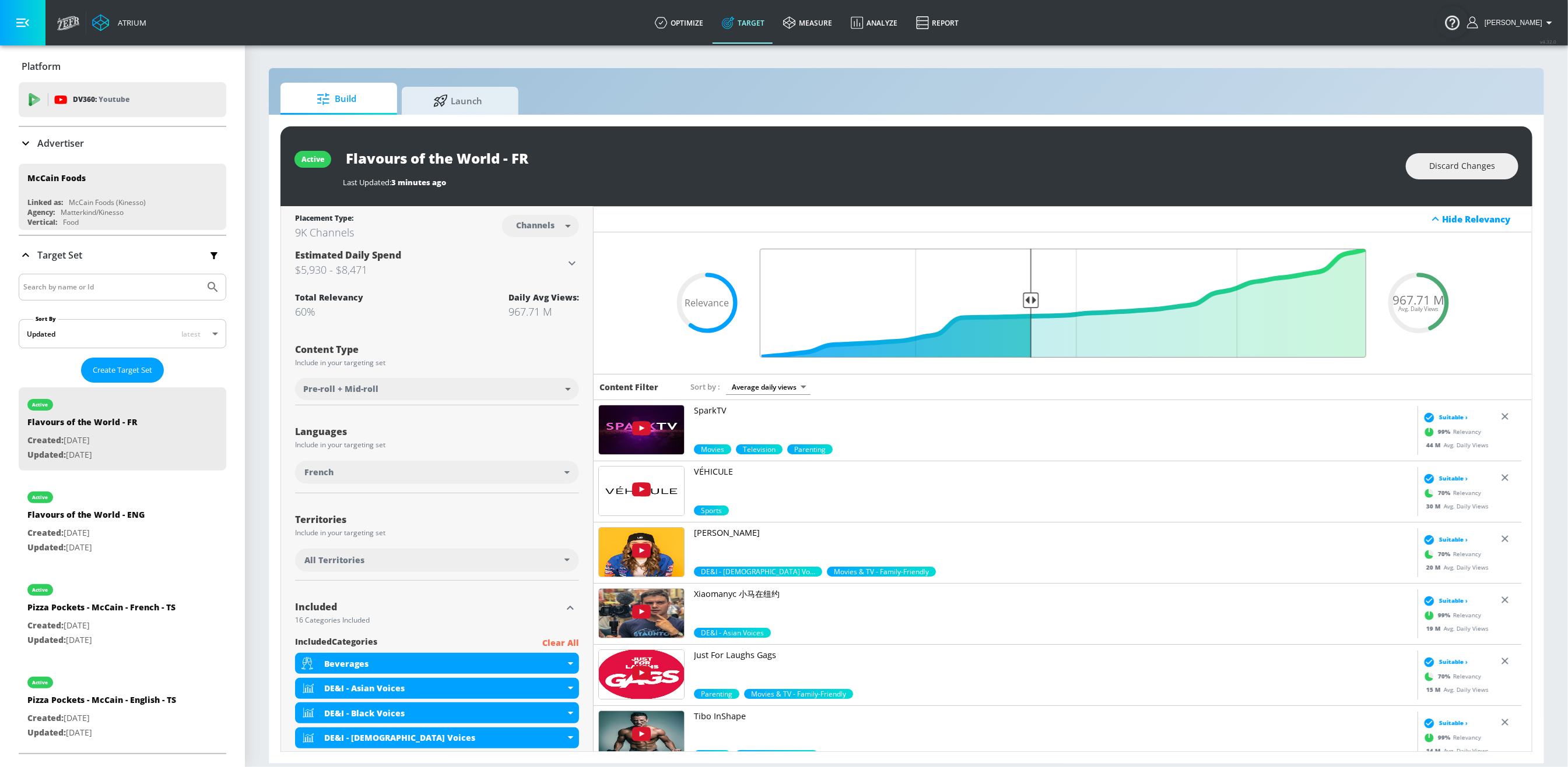
drag, startPoint x: 1000, startPoint y: 301, endPoint x: 1021, endPoint y: 298, distance: 21.2
click at [1021, 298] on input "Final Threshold" at bounding box center [1062, 302] width 618 height 109
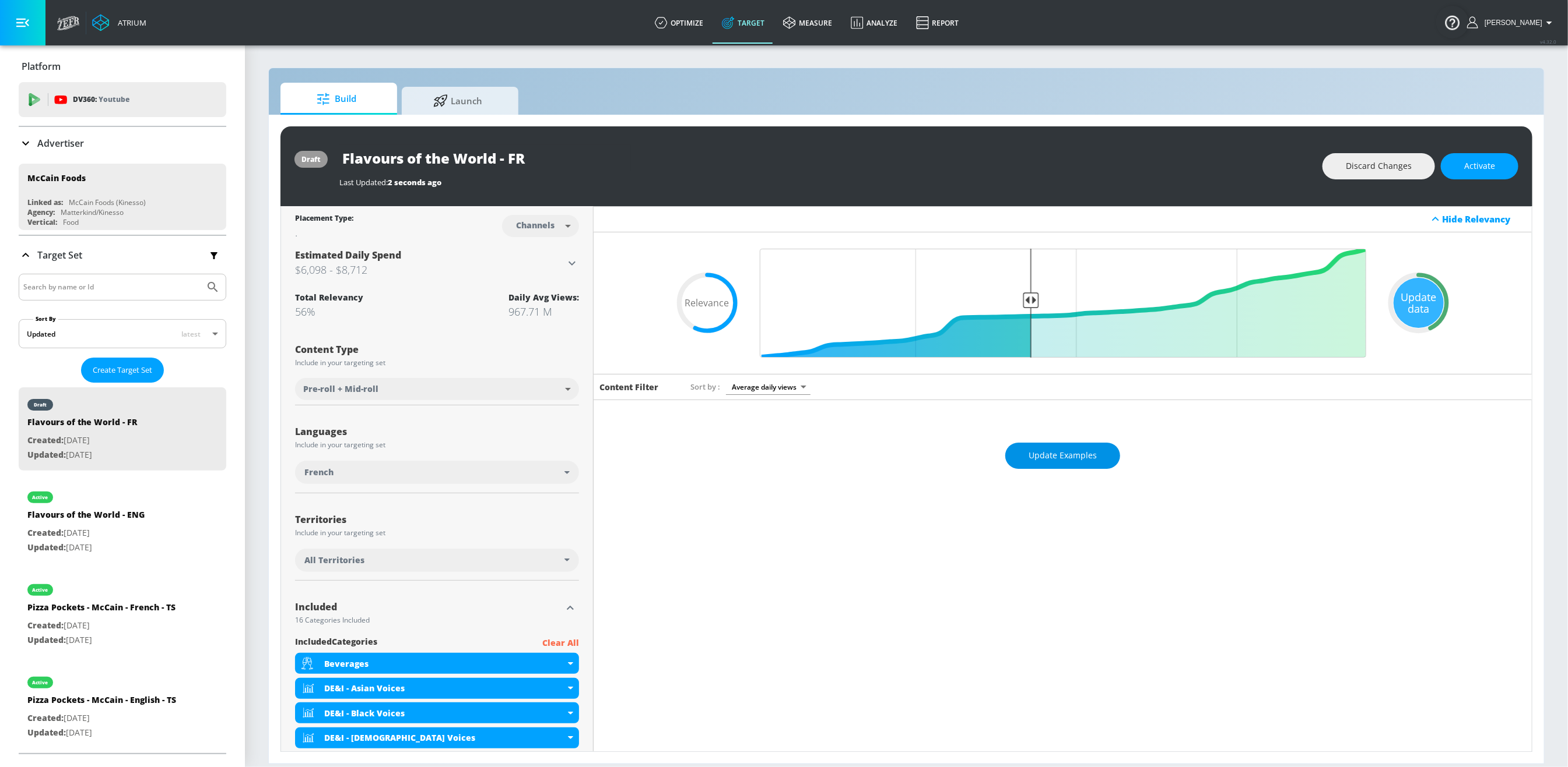
click at [1085, 453] on span "Update Examples" at bounding box center [1062, 456] width 68 height 15
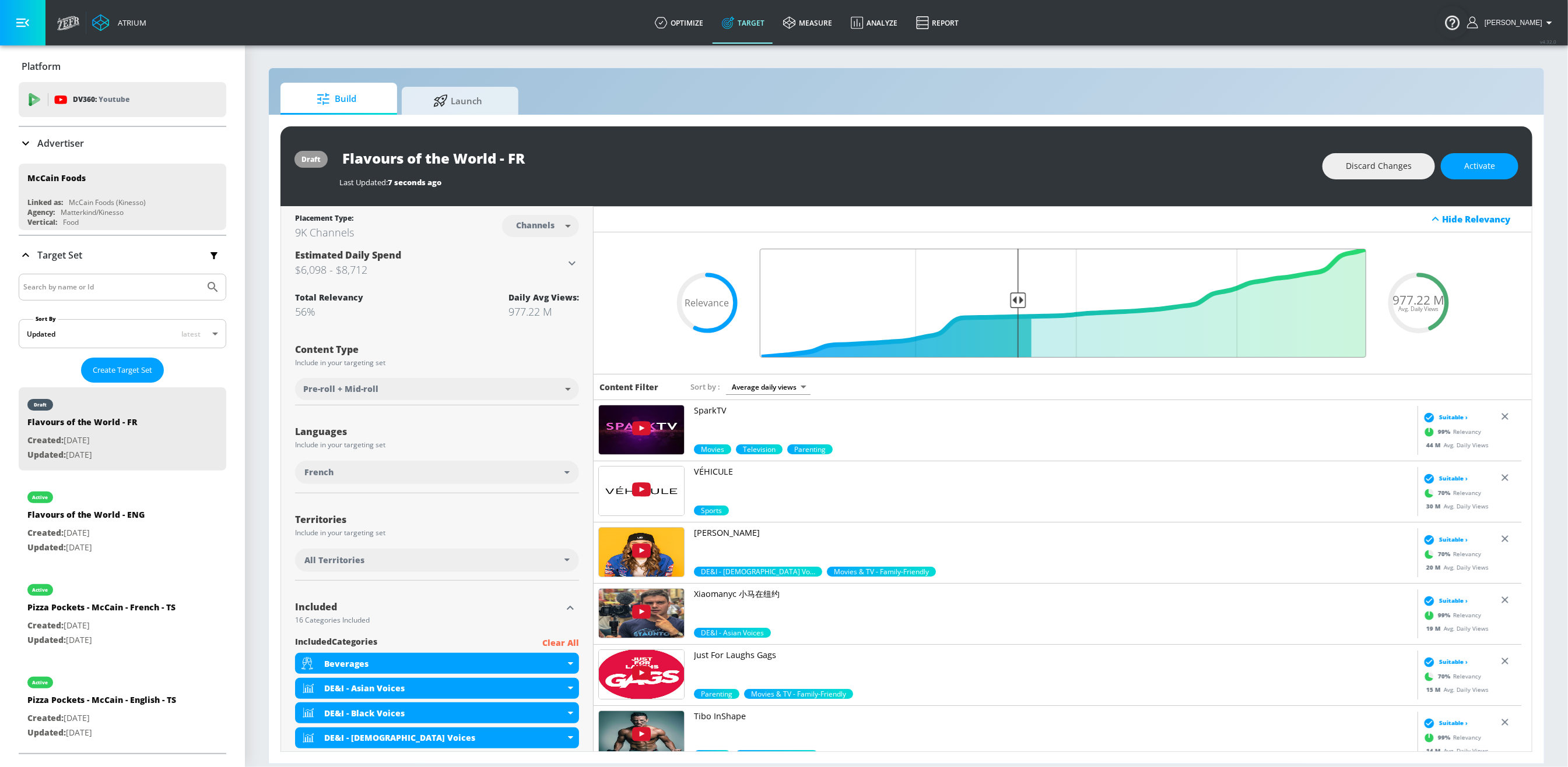
click at [1009, 296] on input "Final Threshold" at bounding box center [1062, 302] width 618 height 109
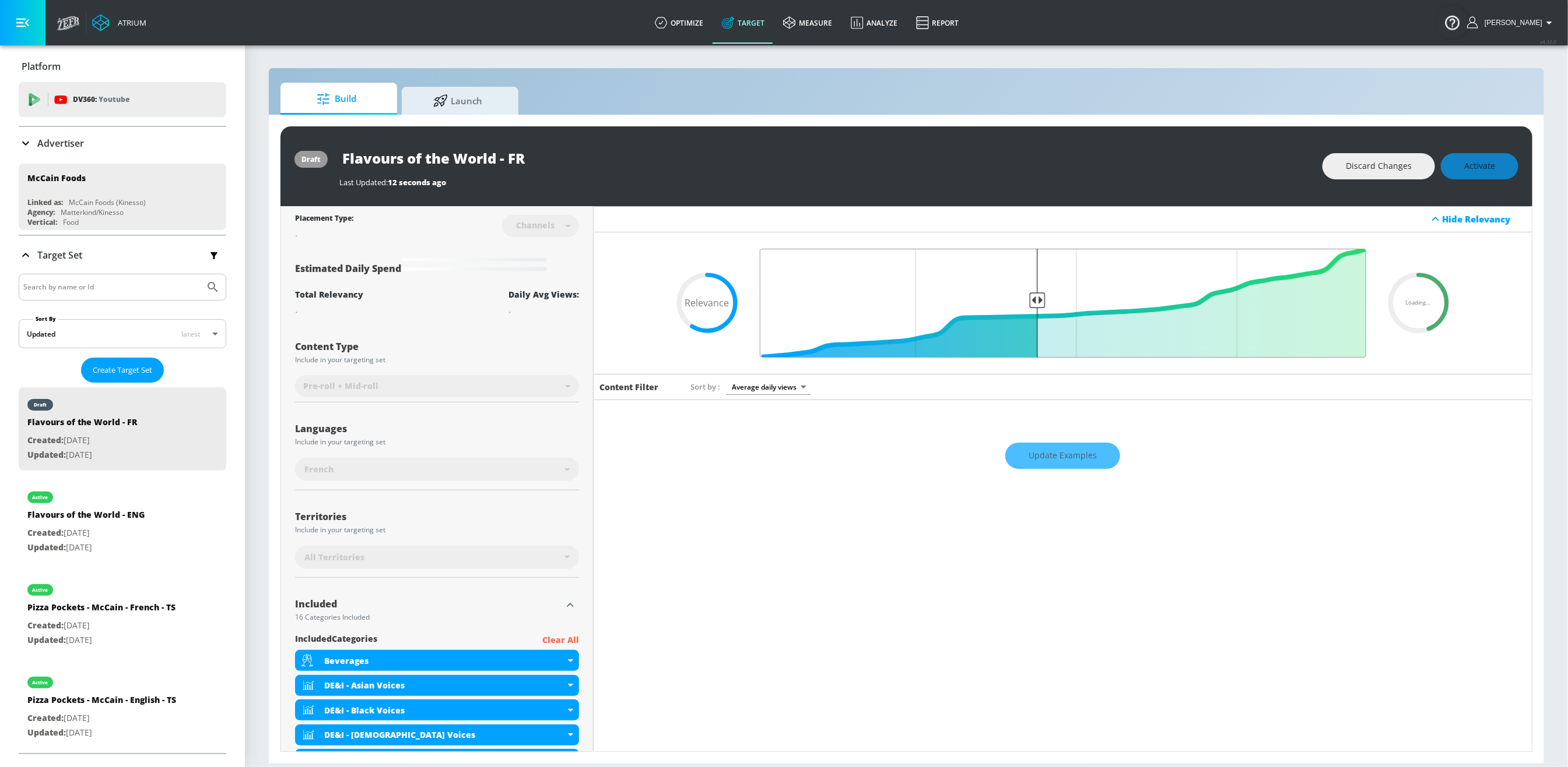
drag, startPoint x: 1007, startPoint y: 300, endPoint x: 1030, endPoint y: 300, distance: 23.0
click at [1030, 300] on input "Final Threshold" at bounding box center [1062, 302] width 618 height 109
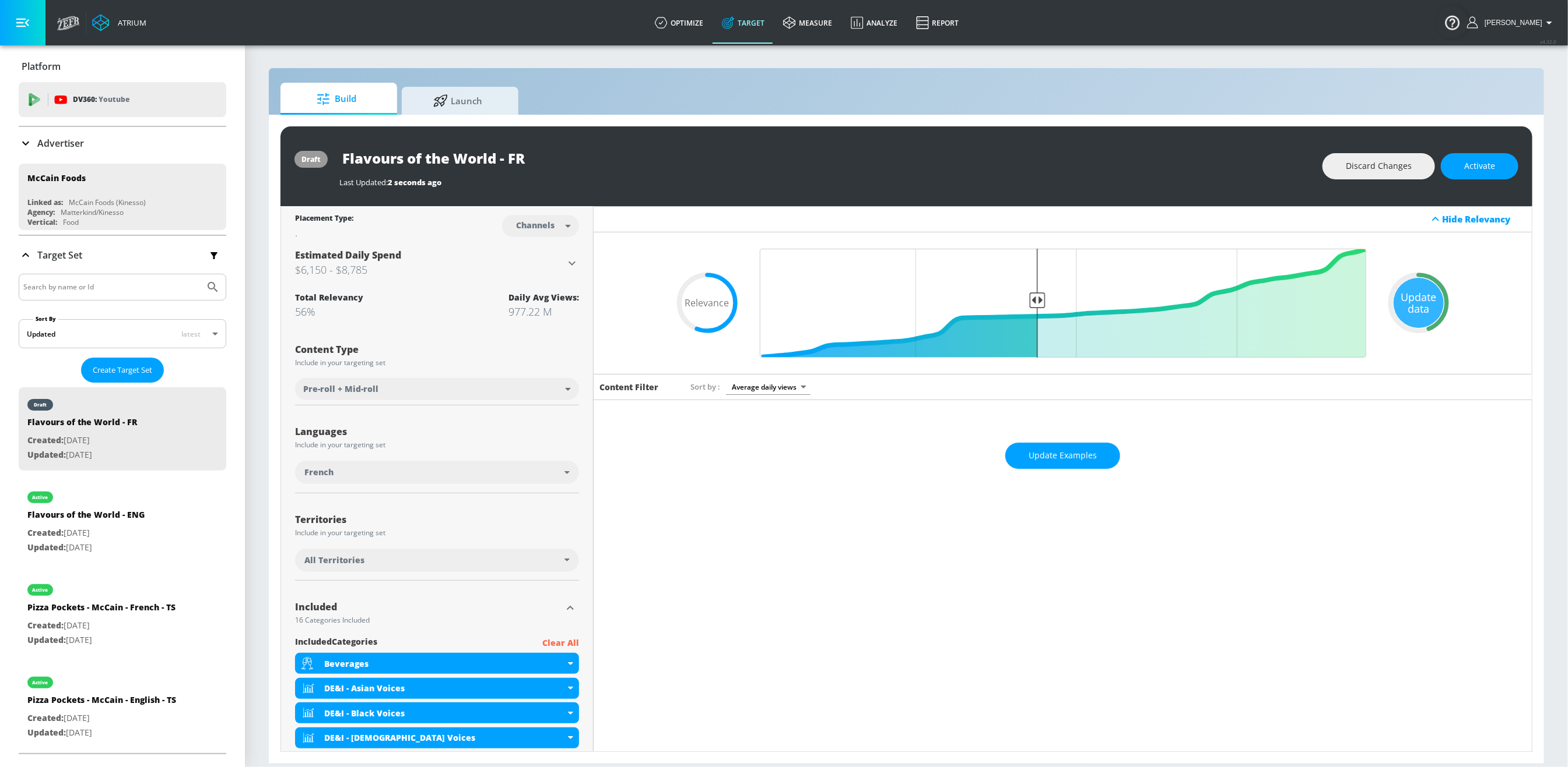
click at [1089, 444] on button "Update Examples" at bounding box center [1063, 456] width 115 height 26
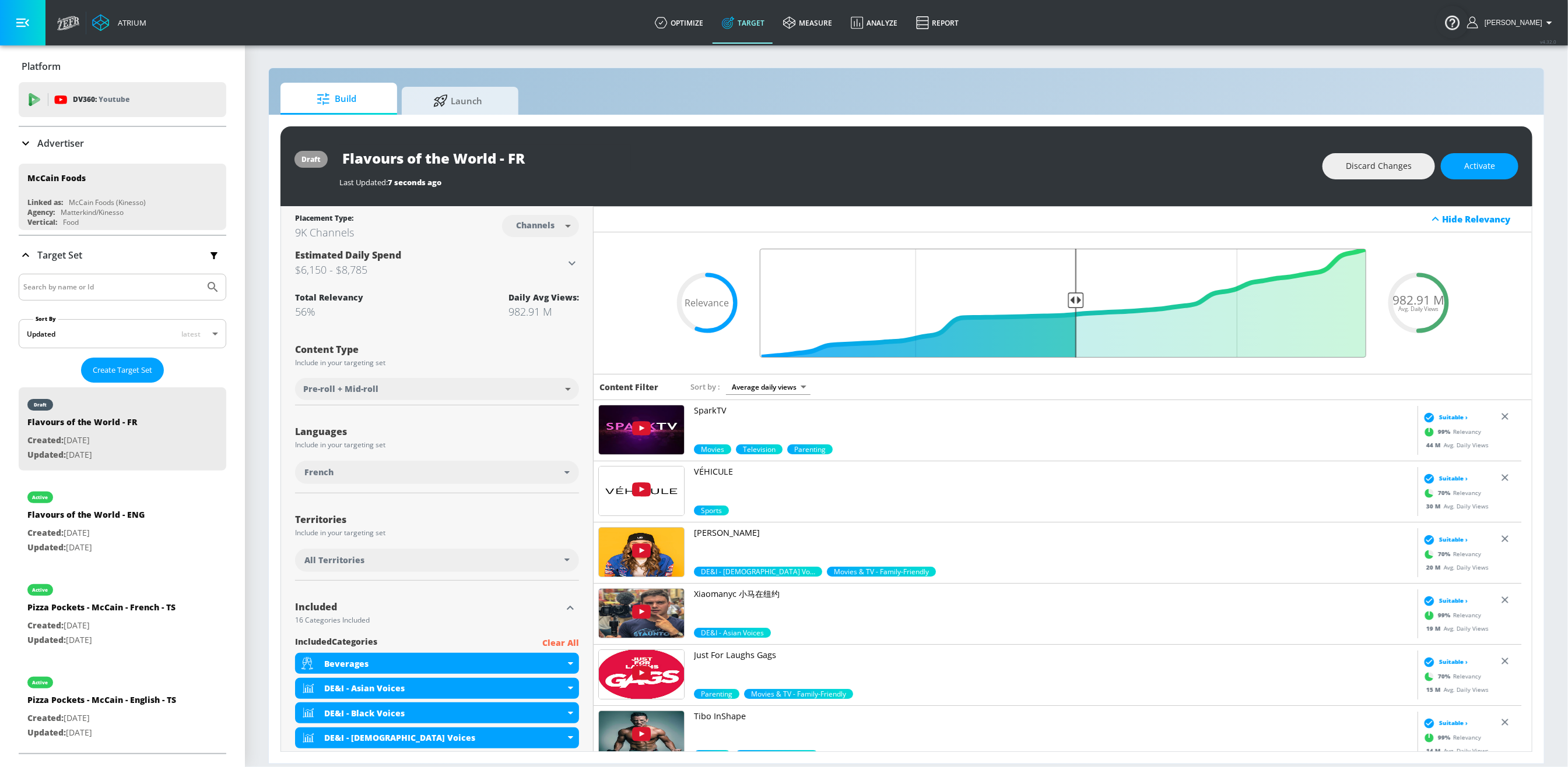
drag, startPoint x: 1025, startPoint y: 301, endPoint x: 1066, endPoint y: 299, distance: 41.0
type input "0.5"
click at [1066, 299] on input "Final Threshold" at bounding box center [1062, 302] width 618 height 109
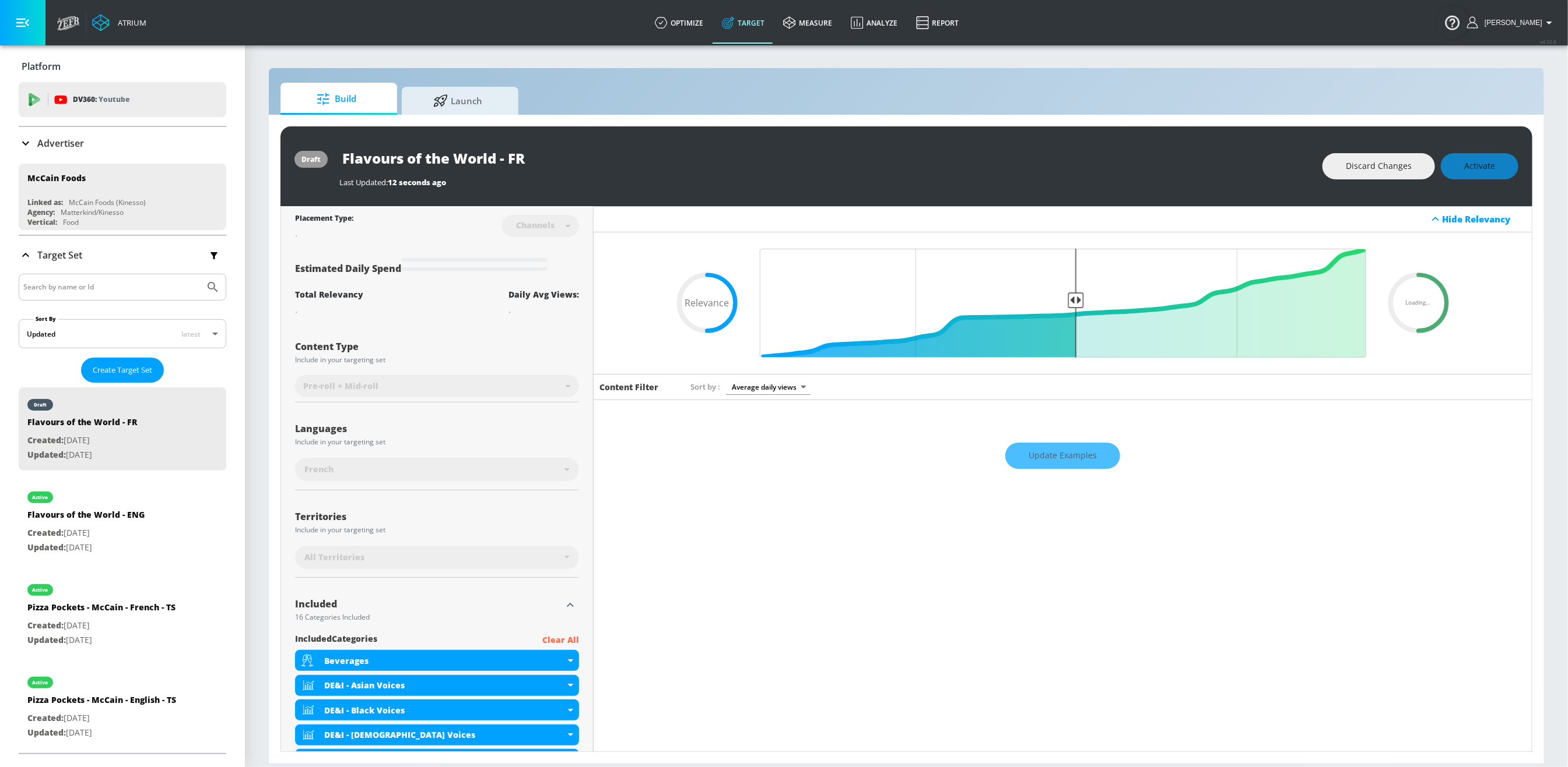
click at [1056, 461] on div "Update Examples" at bounding box center [1062, 456] width 938 height 41
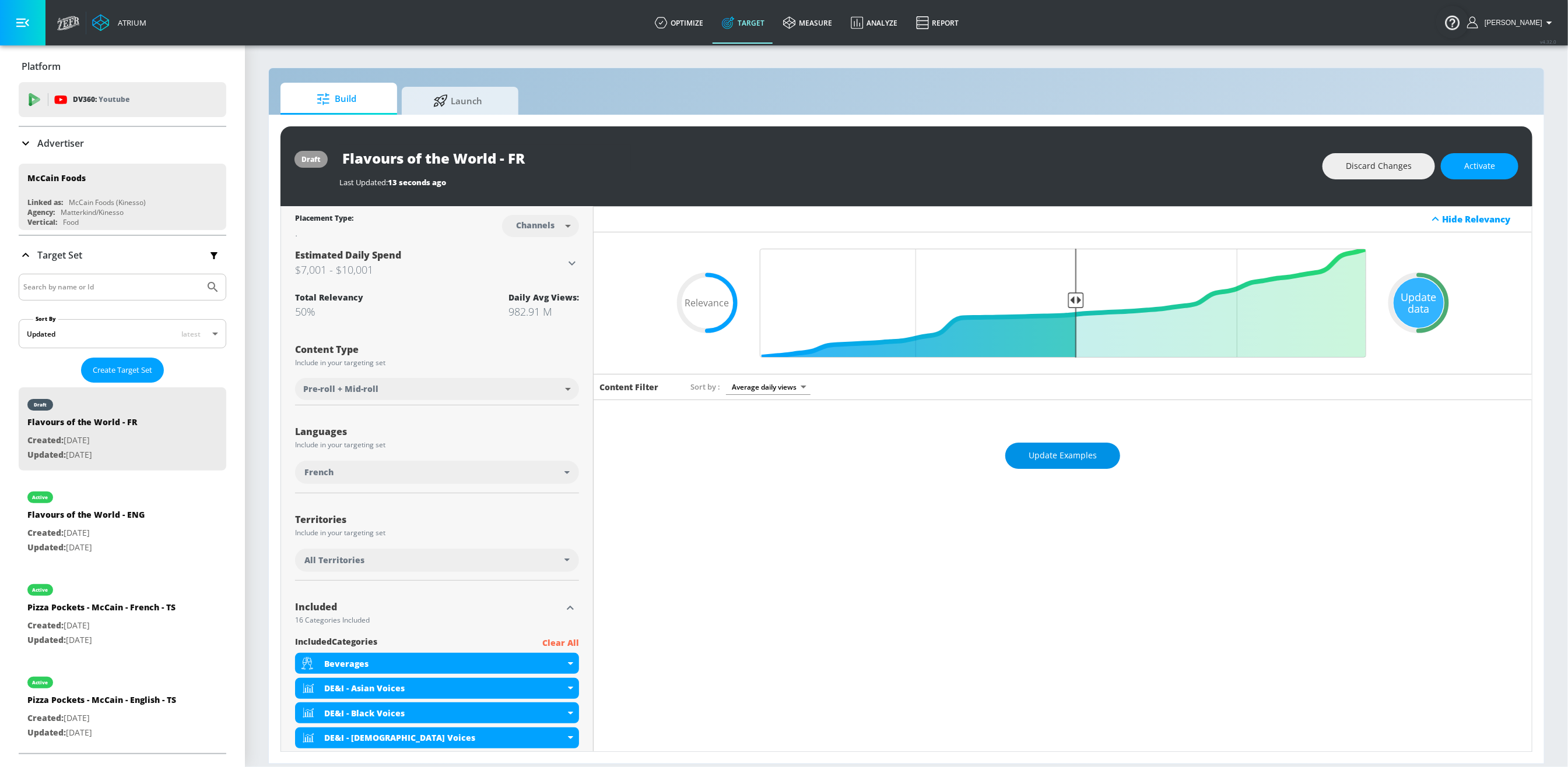
click at [1057, 463] on span "Update Examples" at bounding box center [1062, 456] width 68 height 15
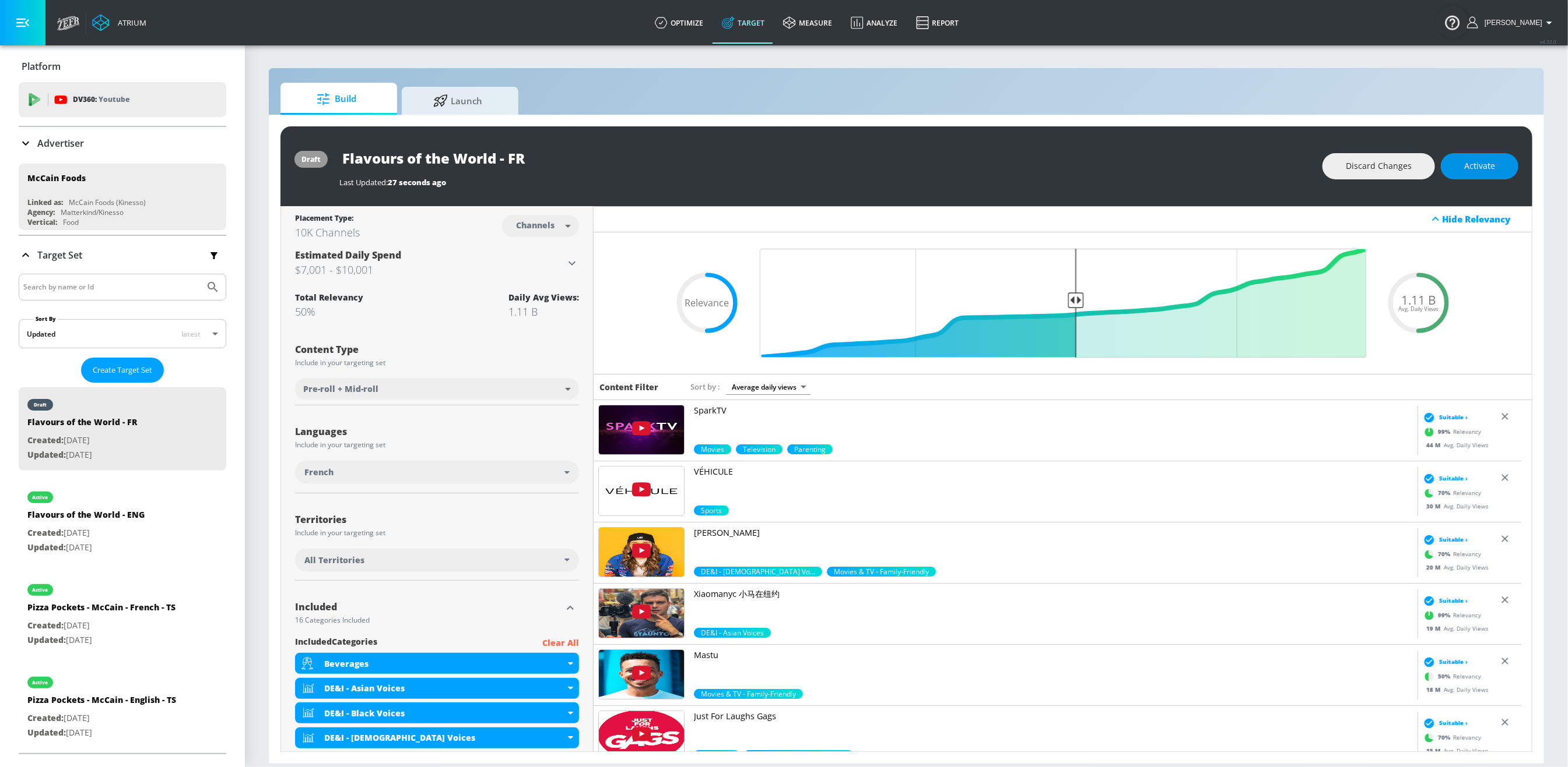
click at [1476, 155] on button "Activate" at bounding box center [1479, 166] width 77 height 26
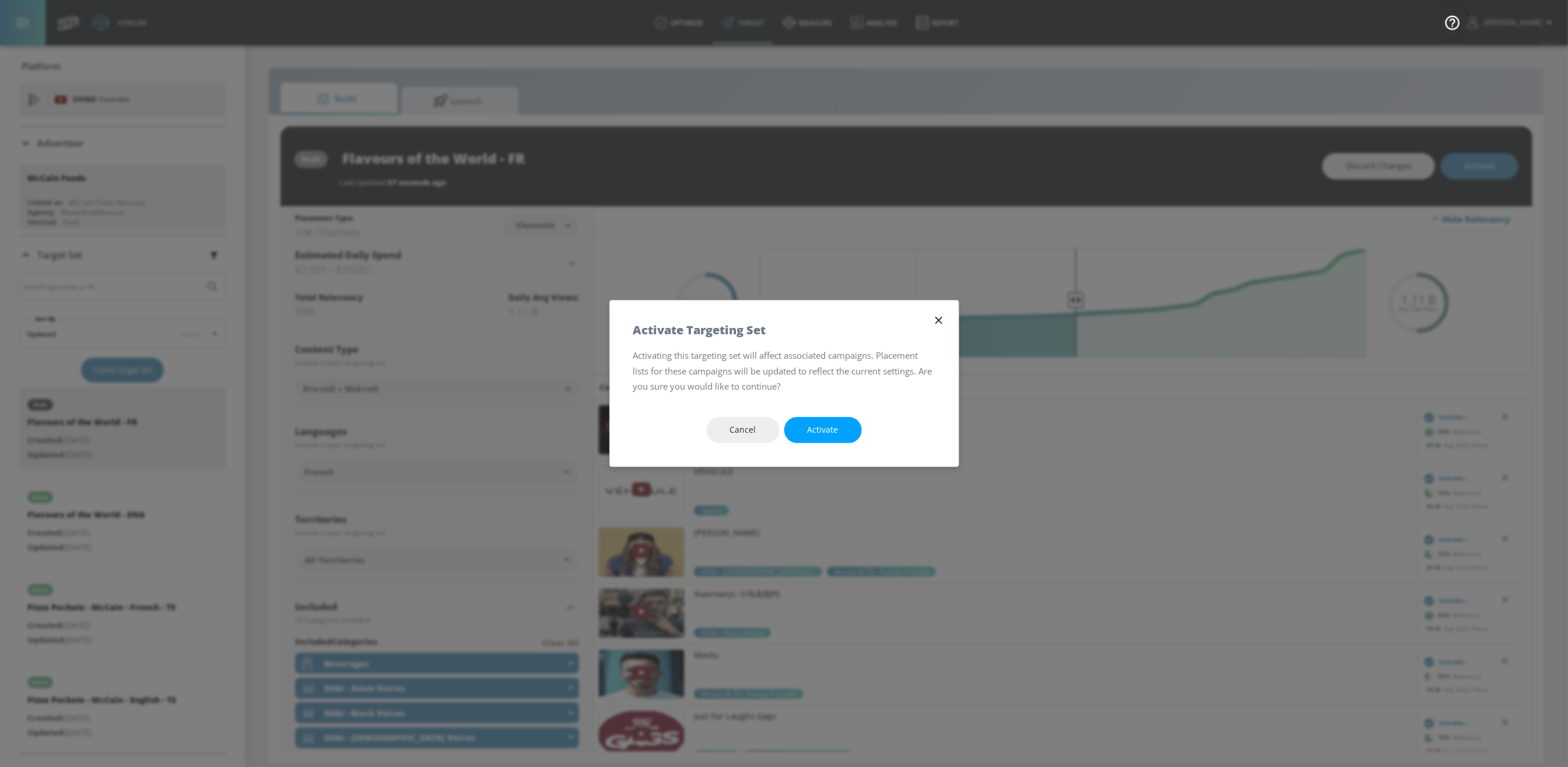
click at [852, 434] on button "Activate" at bounding box center [822, 430] width 77 height 26
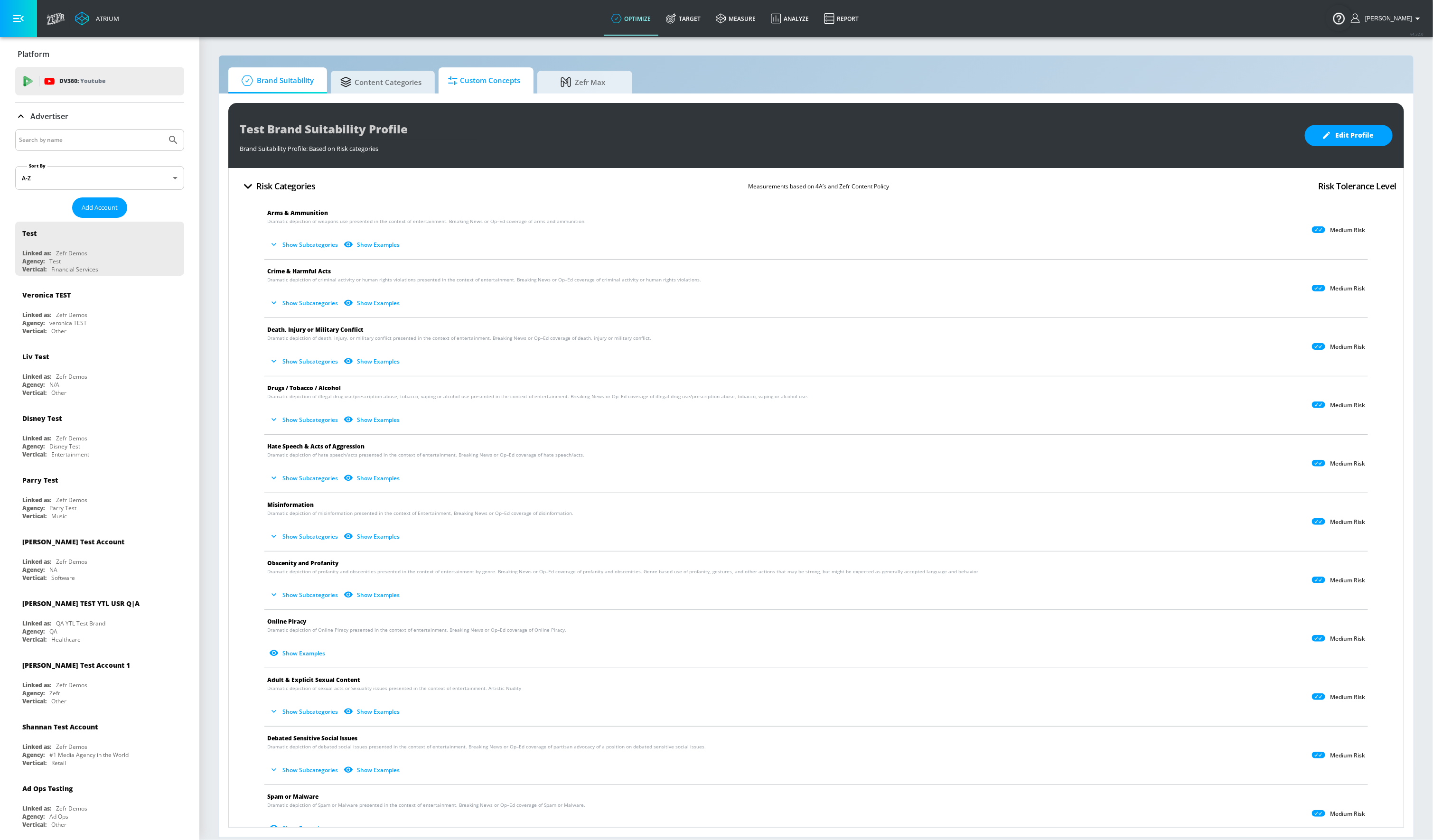
click at [490, 88] on span "Custom Concepts" at bounding box center [484, 81] width 72 height 23
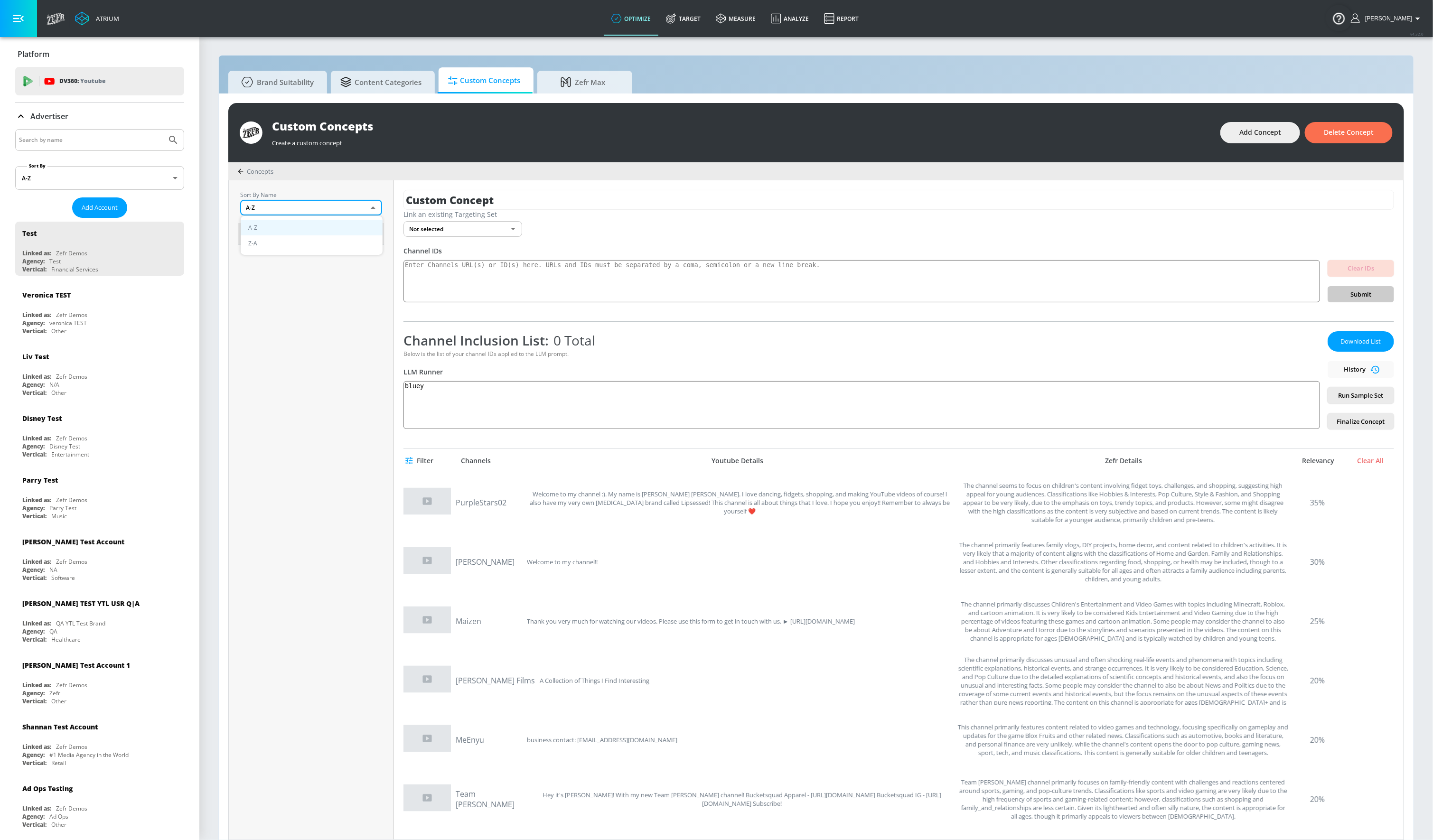
click at [370, 207] on body "Atrium optimize Target measure Analyze Report optimize Target measure Analyze R…" at bounding box center [716, 425] width 1433 height 850
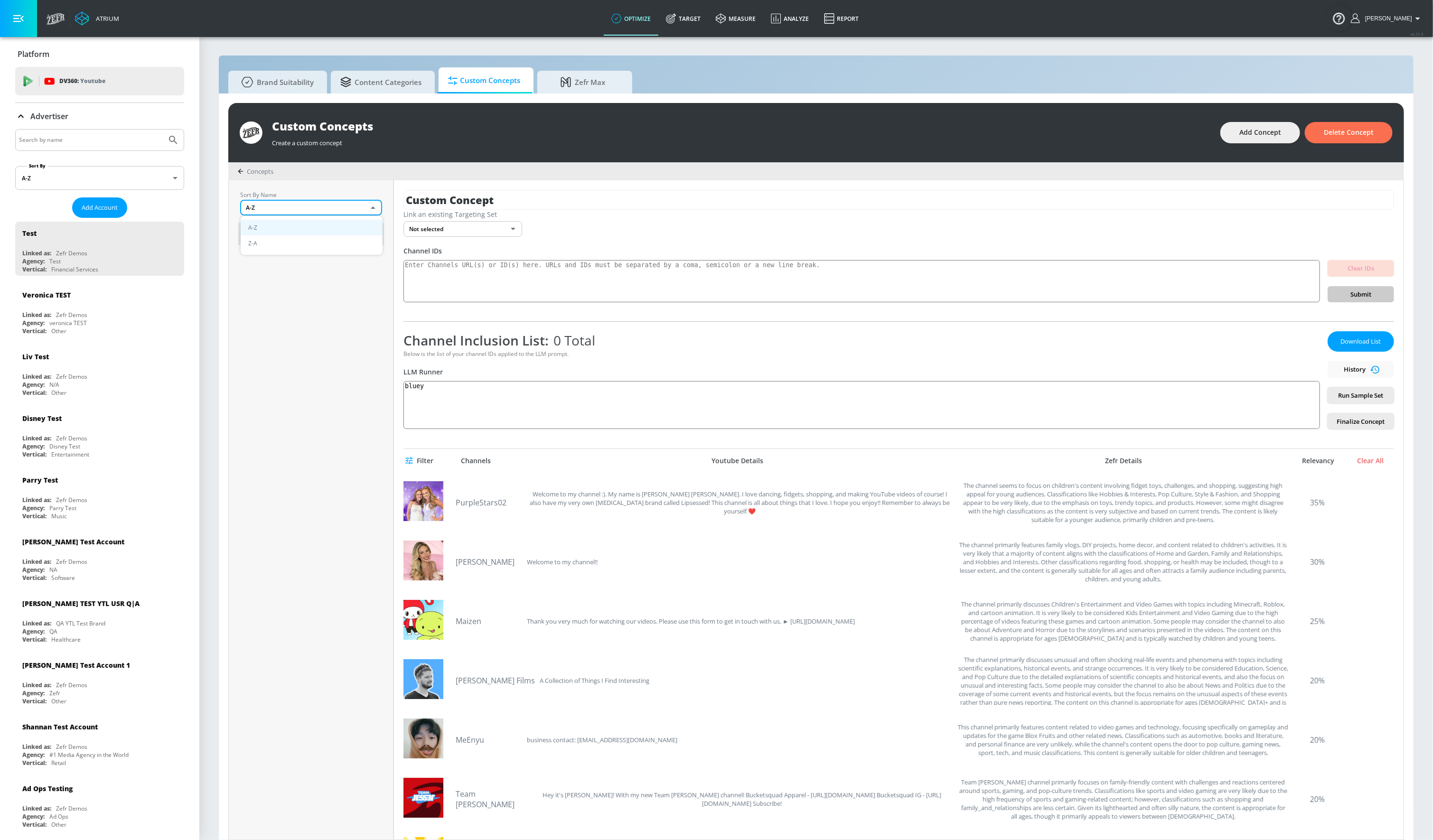
click at [370, 207] on div at bounding box center [716, 420] width 1433 height 840
click at [42, 304] on div "Veronica TEST" at bounding box center [102, 294] width 159 height 23
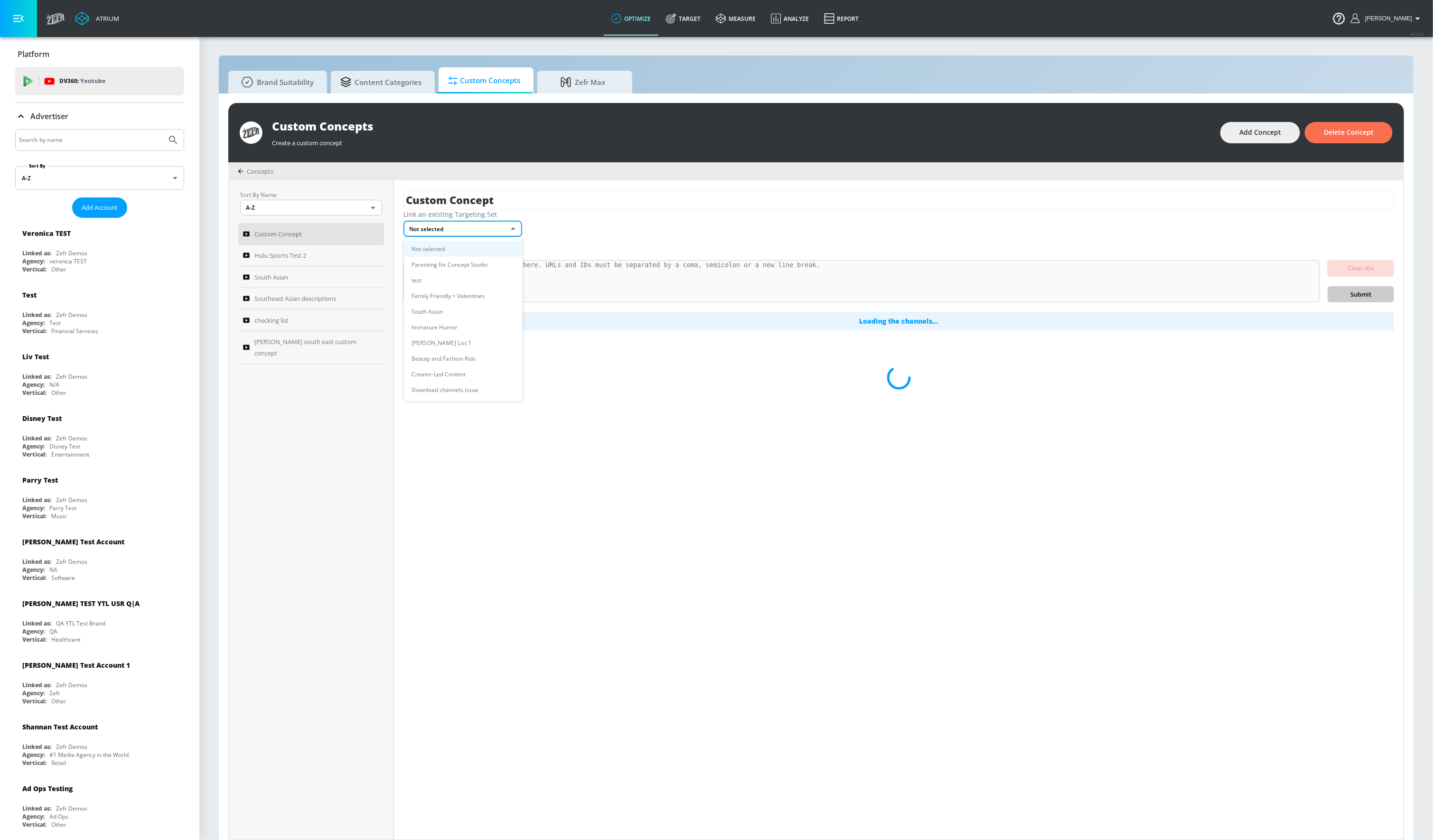
click at [455, 233] on body "Atrium optimize Target measure Analyze Report optimize Target measure Analyze R…" at bounding box center [716, 425] width 1433 height 850
click at [604, 216] on div at bounding box center [716, 420] width 1433 height 840
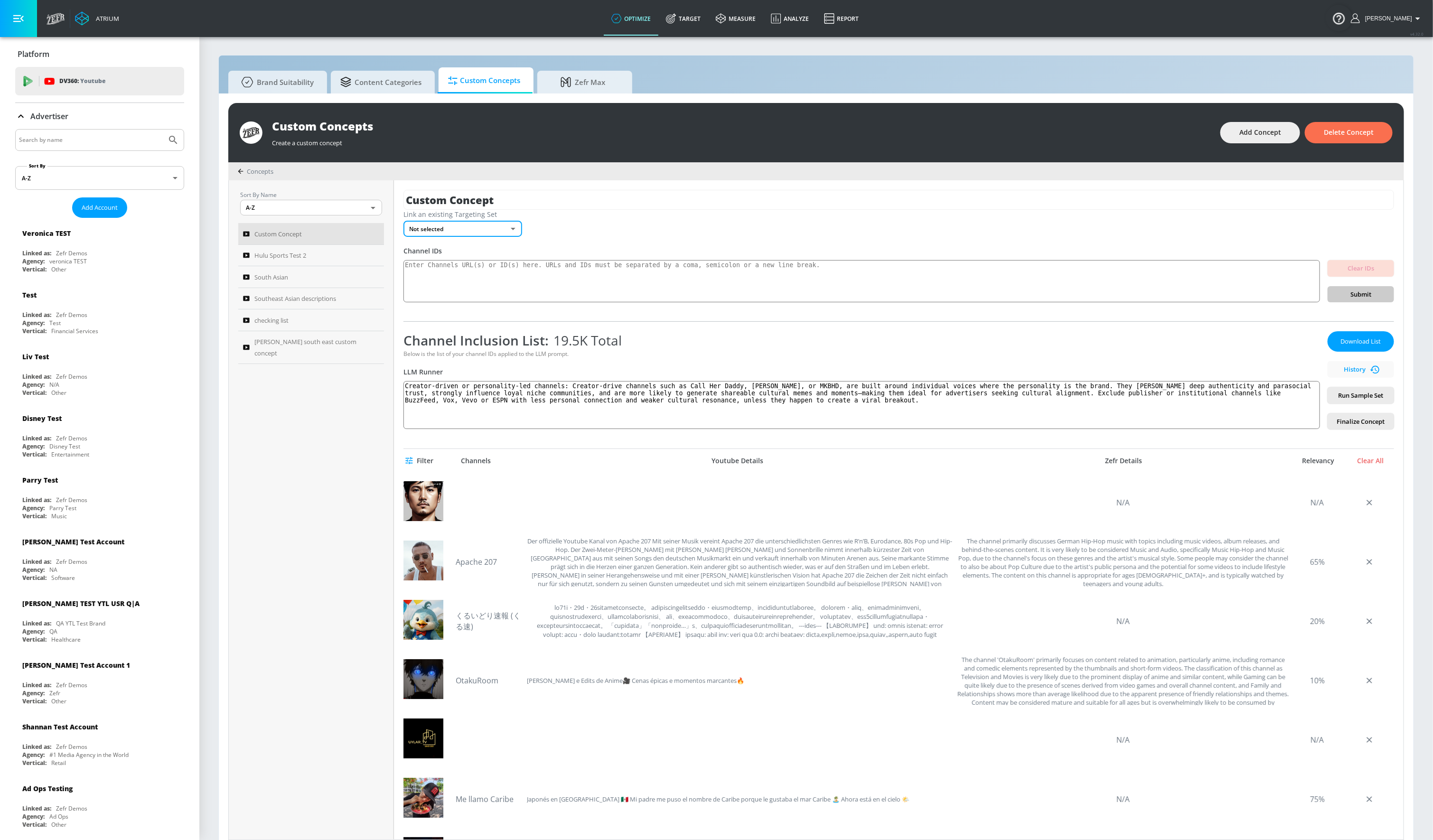
click at [1395, 30] on div "Stephanie" at bounding box center [1387, 18] width 82 height 37
click at [1393, 21] on span "Stephanie" at bounding box center [1387, 18] width 51 height 6
click at [62, 365] on div at bounding box center [716, 420] width 1433 height 840
click at [61, 371] on div "Liv Test Linked as: Zefr Demos Agency: N/A Vertical: Other" at bounding box center [99, 372] width 169 height 54
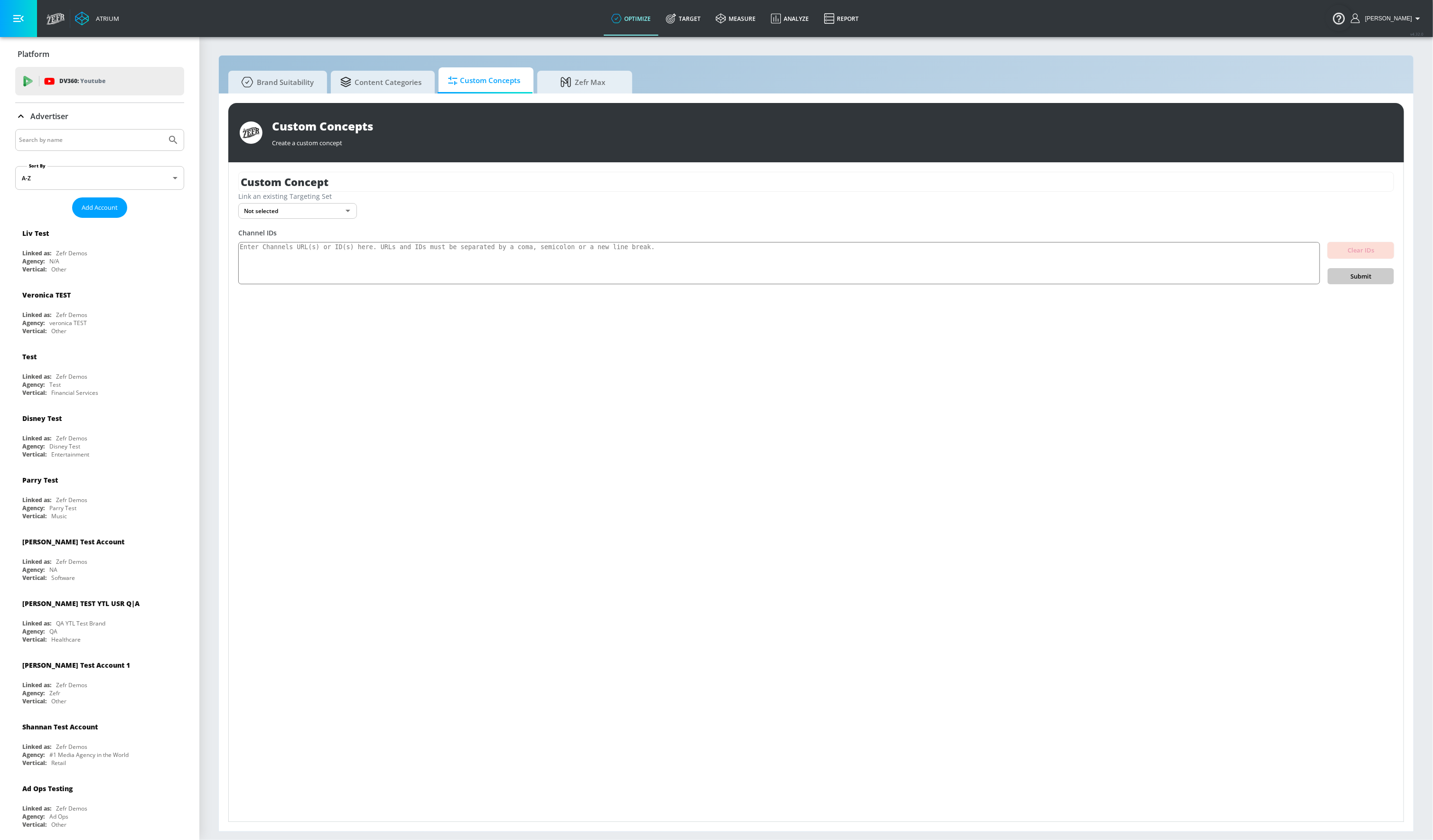
click at [1415, 16] on icon "button" at bounding box center [1418, 18] width 11 height 11
click at [1397, 48] on div "Logout" at bounding box center [1383, 44] width 80 height 11
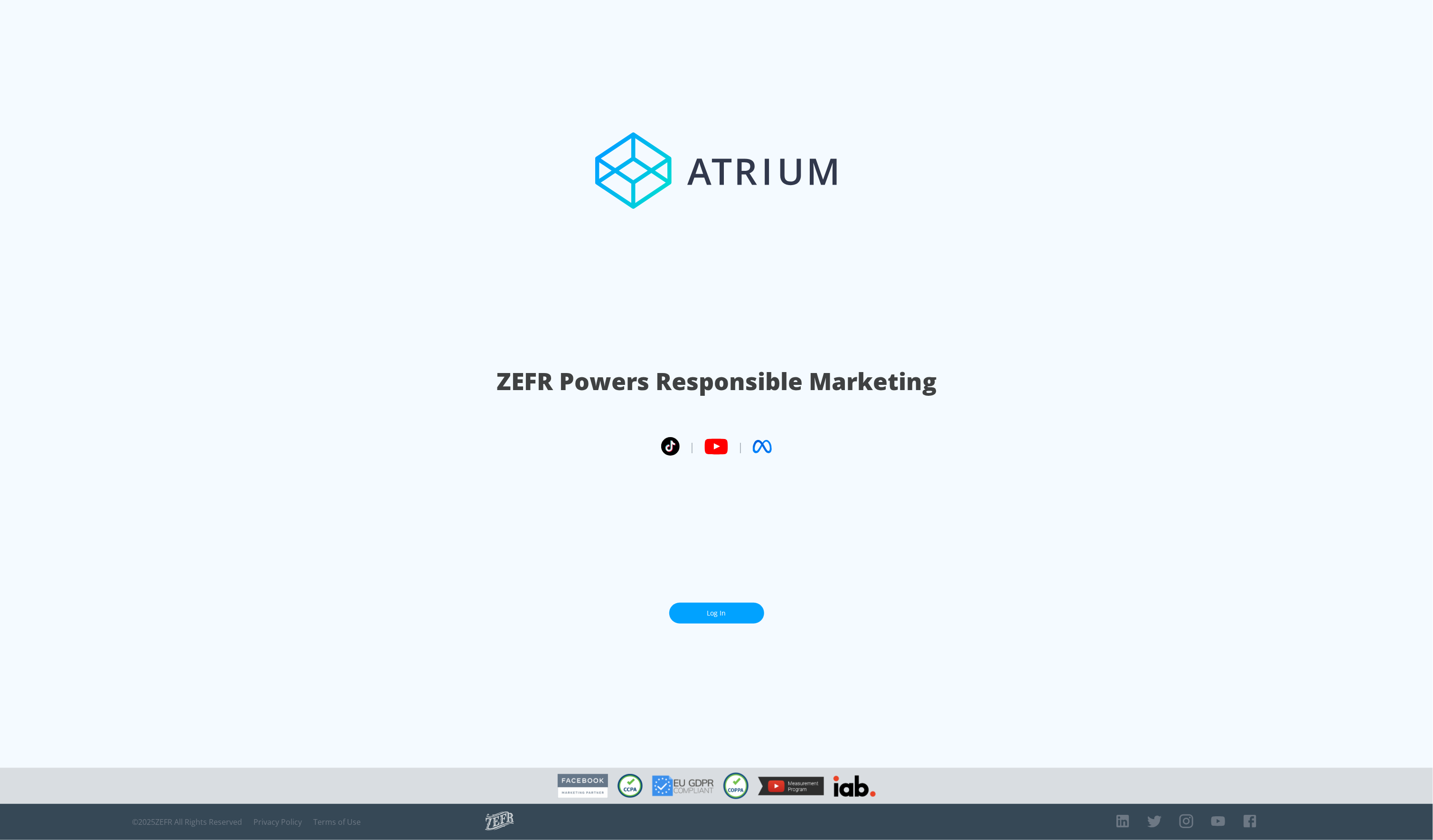
click at [708, 614] on link "Log In" at bounding box center [717, 614] width 95 height 21
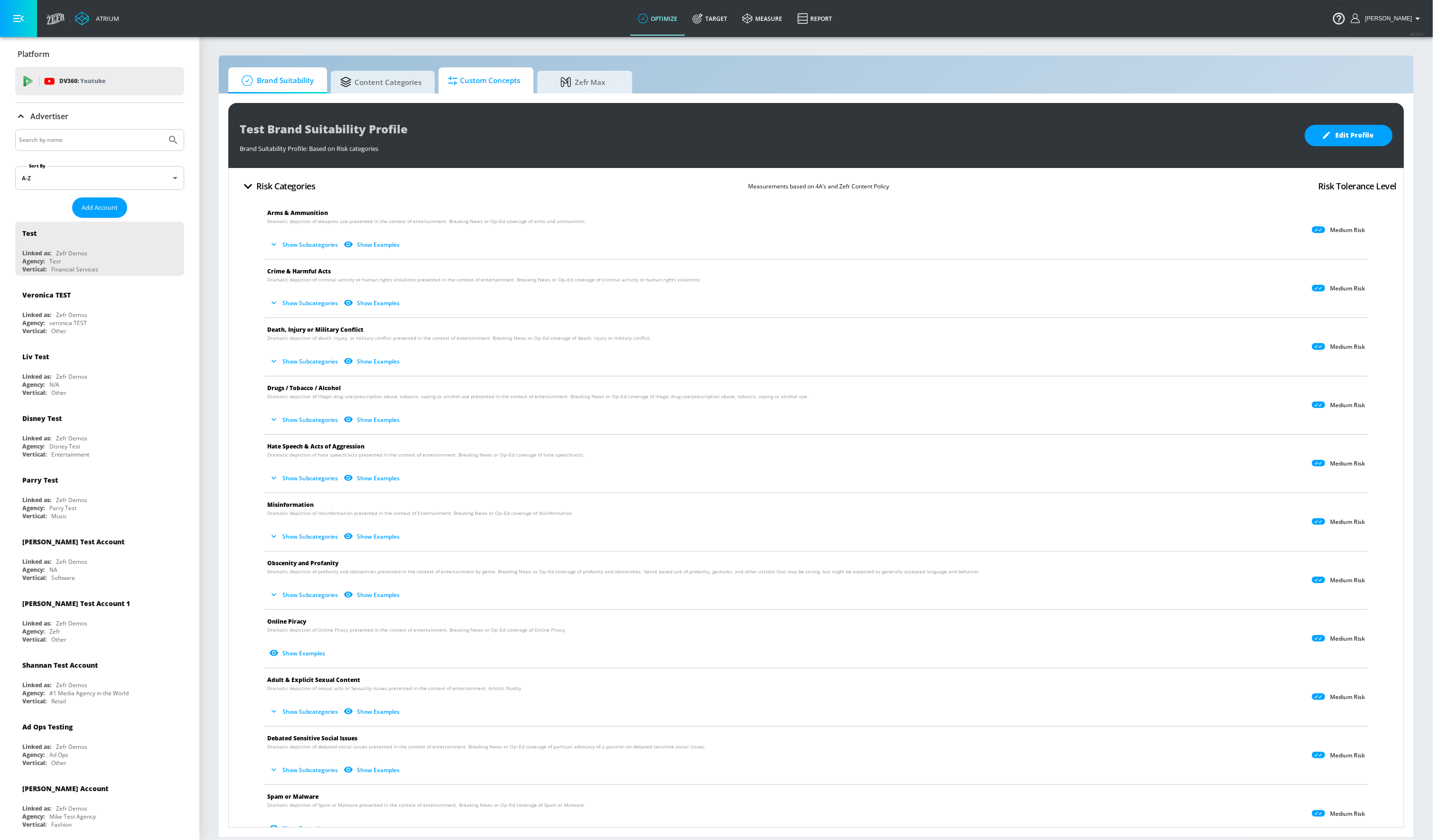
click at [476, 74] on span "Custom Concepts" at bounding box center [484, 81] width 72 height 23
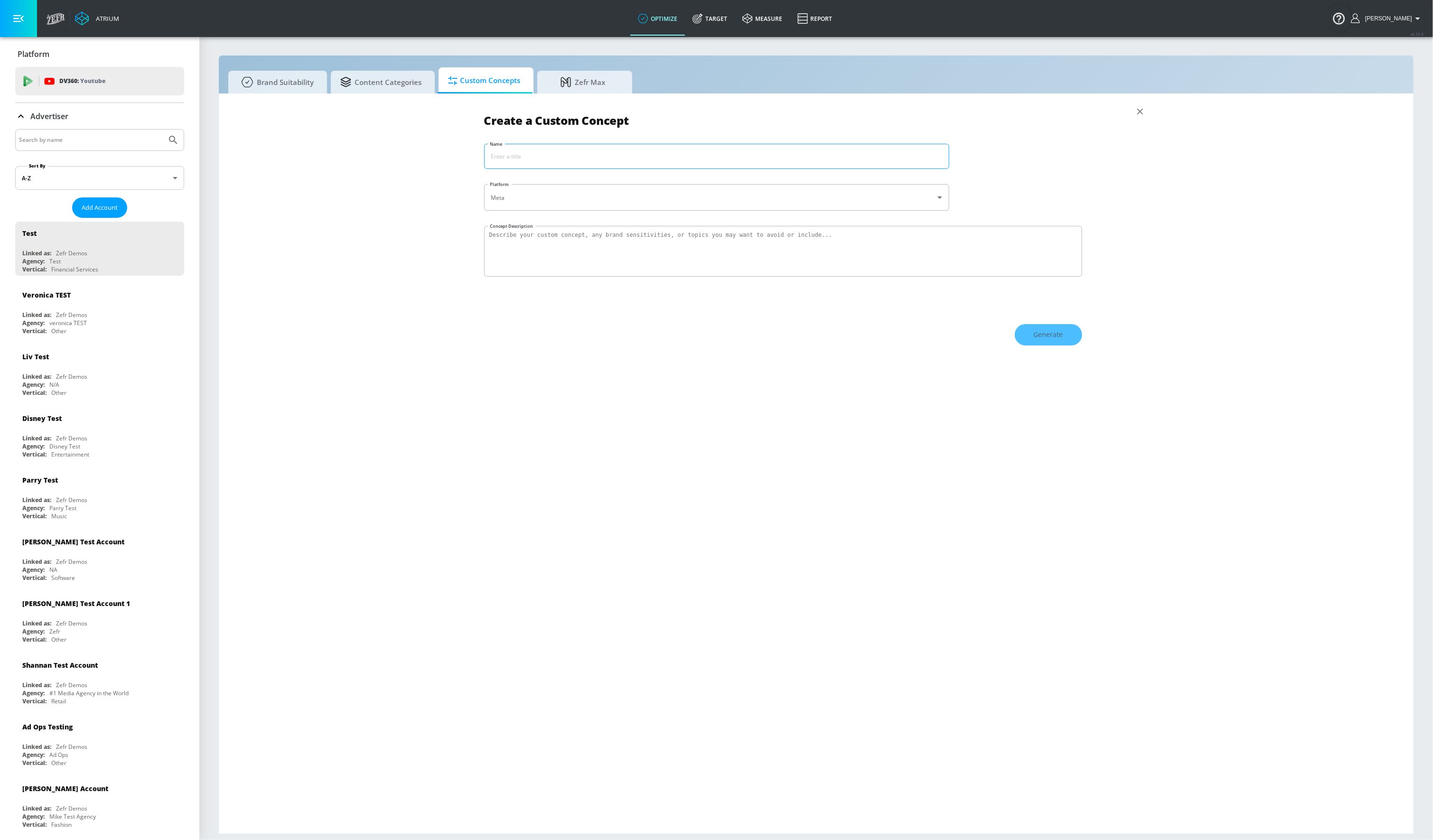
click at [575, 155] on input "Name" at bounding box center [717, 156] width 464 height 24
click at [558, 149] on input "Coke" at bounding box center [717, 156] width 464 height 24
click at [521, 154] on input "Coke" at bounding box center [717, 156] width 464 height 24
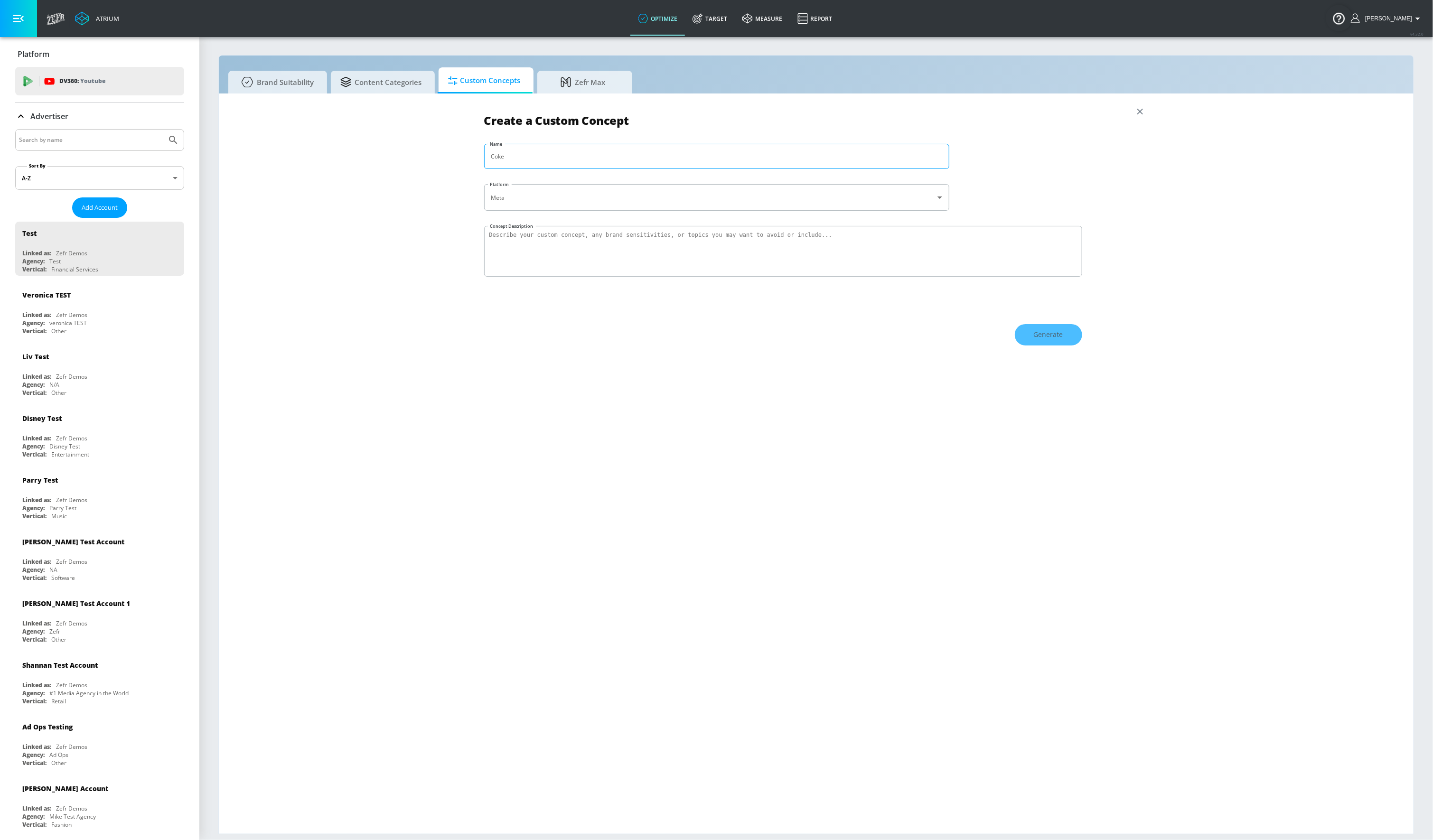
click at [521, 154] on input "Coke" at bounding box center [717, 156] width 464 height 24
click at [548, 152] on input "Coke" at bounding box center [717, 156] width 464 height 24
type input "Coke Children Avoidance"
type textarea "I want to avoid parenting content in my campaigns because of corporate restrict…"
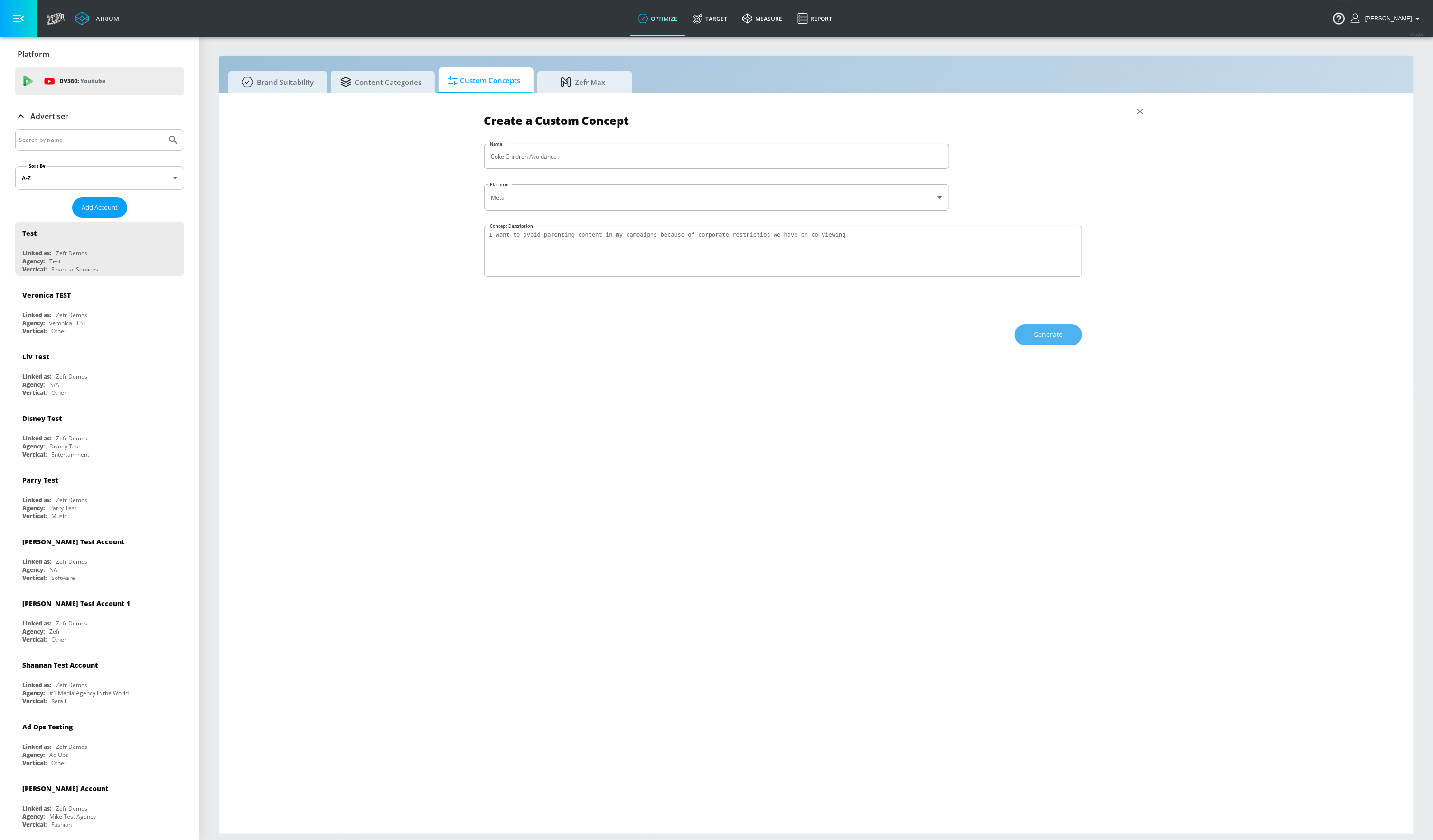
click at [1037, 330] on span "Generate" at bounding box center [1049, 335] width 30 height 12
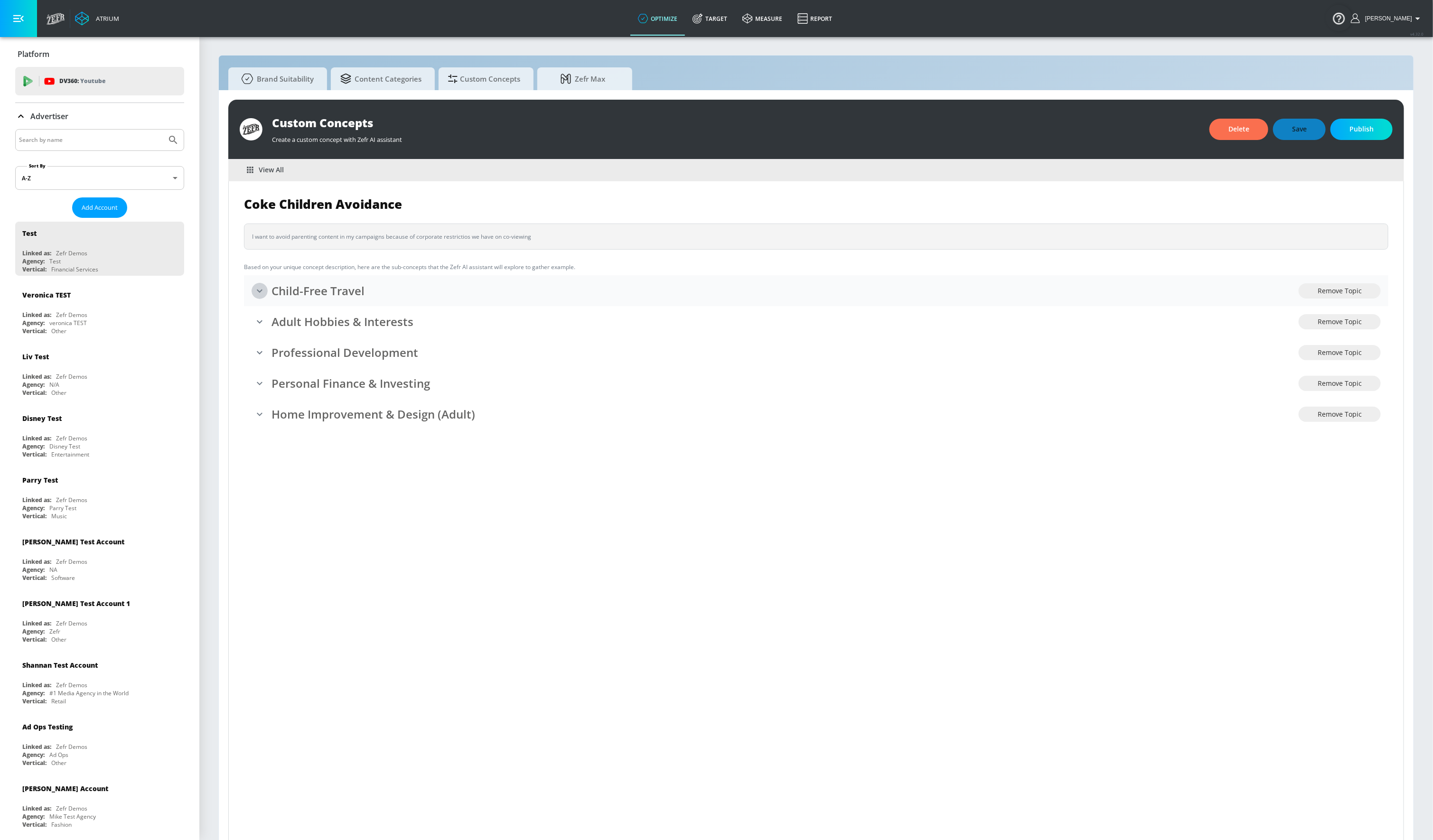
click at [260, 289] on icon "expand" at bounding box center [260, 291] width 11 height 11
click at [270, 354] on div "Adult Hobbies & Interests" at bounding box center [776, 355] width 1047 height 20
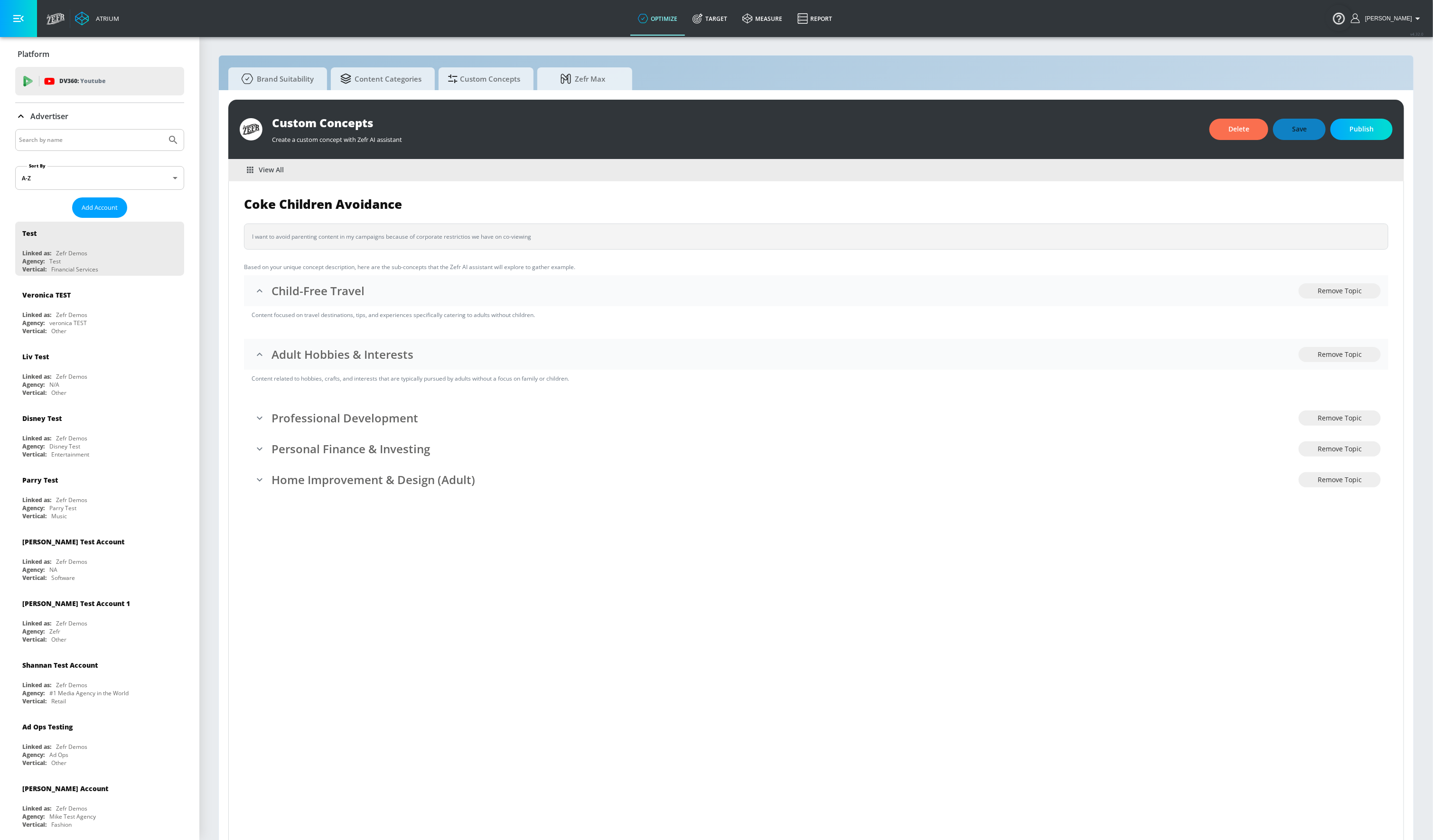
scroll to position [11, 0]
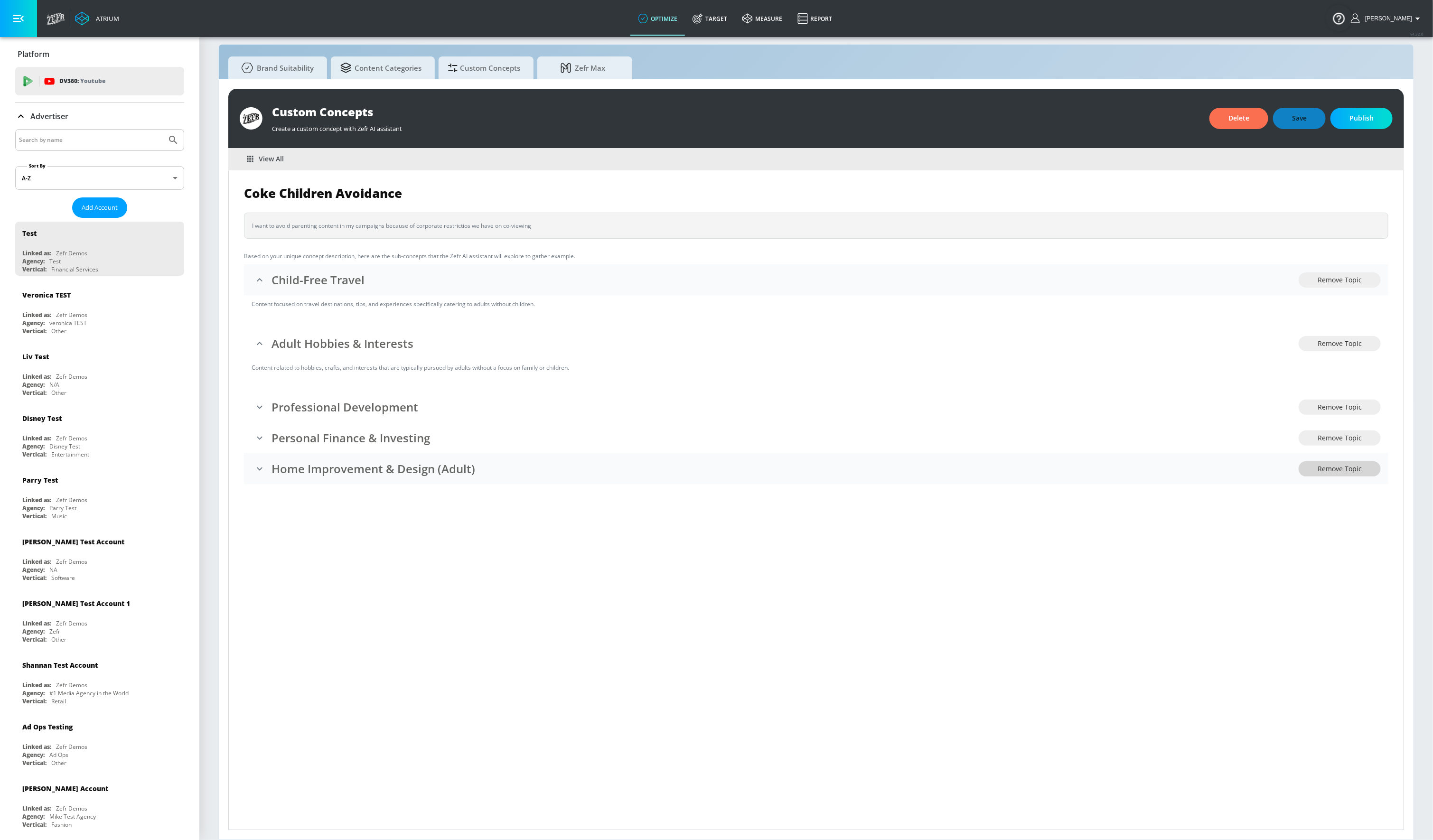
click at [1344, 475] on button "Remove Topic" at bounding box center [1340, 469] width 82 height 16
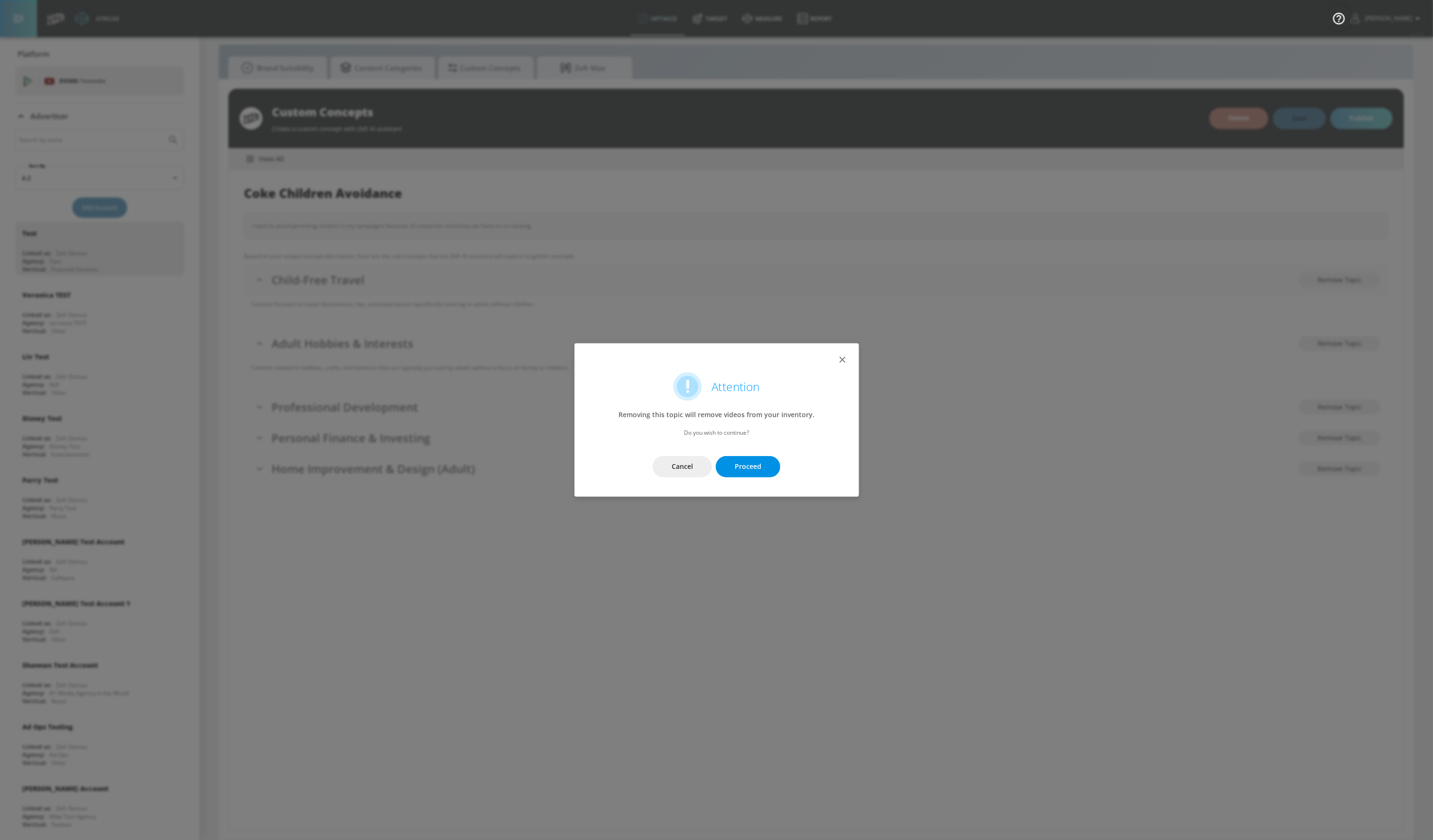
click at [749, 469] on span "Proceed" at bounding box center [748, 466] width 27 height 12
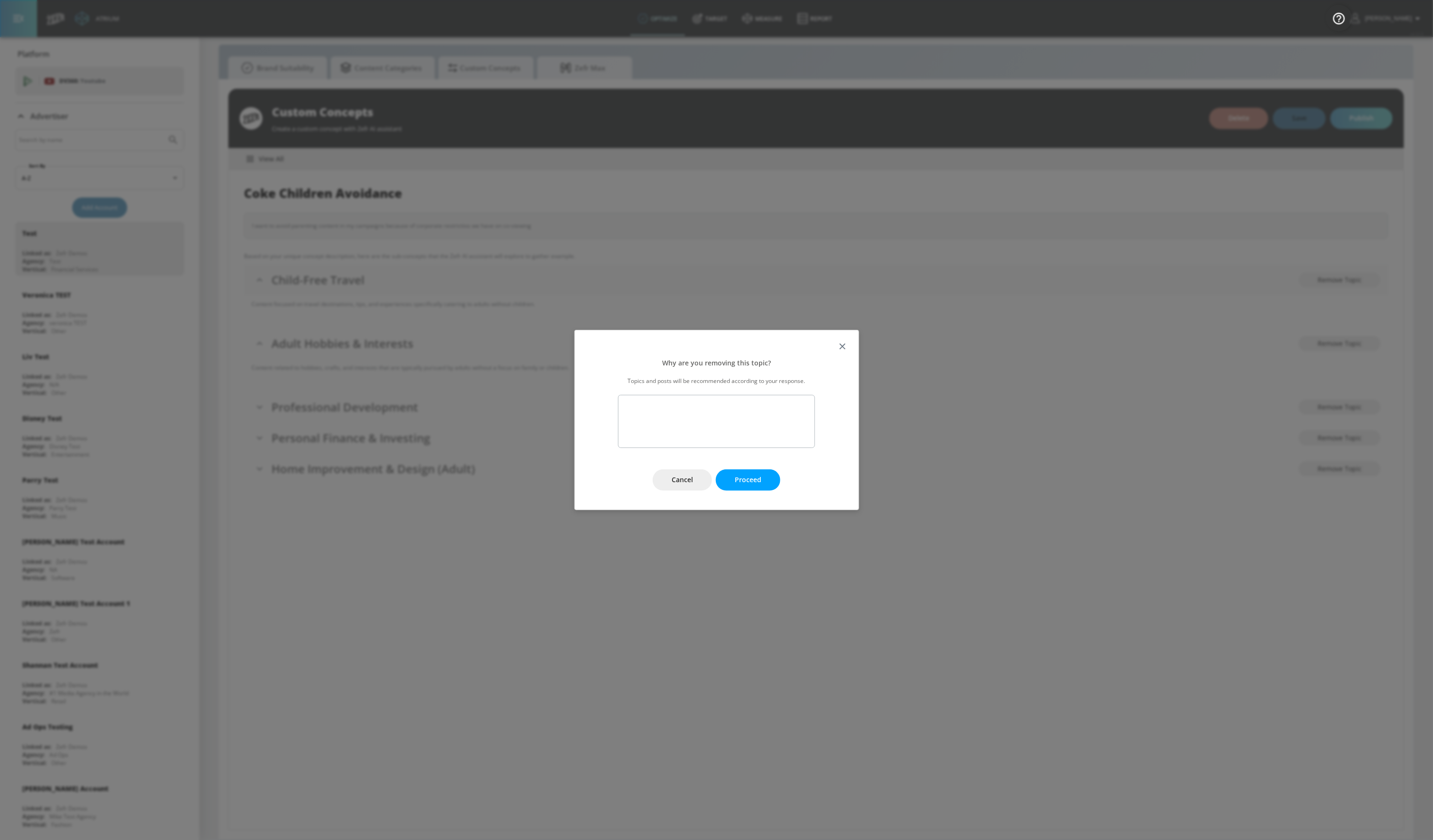
click at [738, 418] on textarea at bounding box center [716, 421] width 197 height 53
type textarea "not relevant"
click at [755, 483] on span "Proceed" at bounding box center [748, 480] width 27 height 12
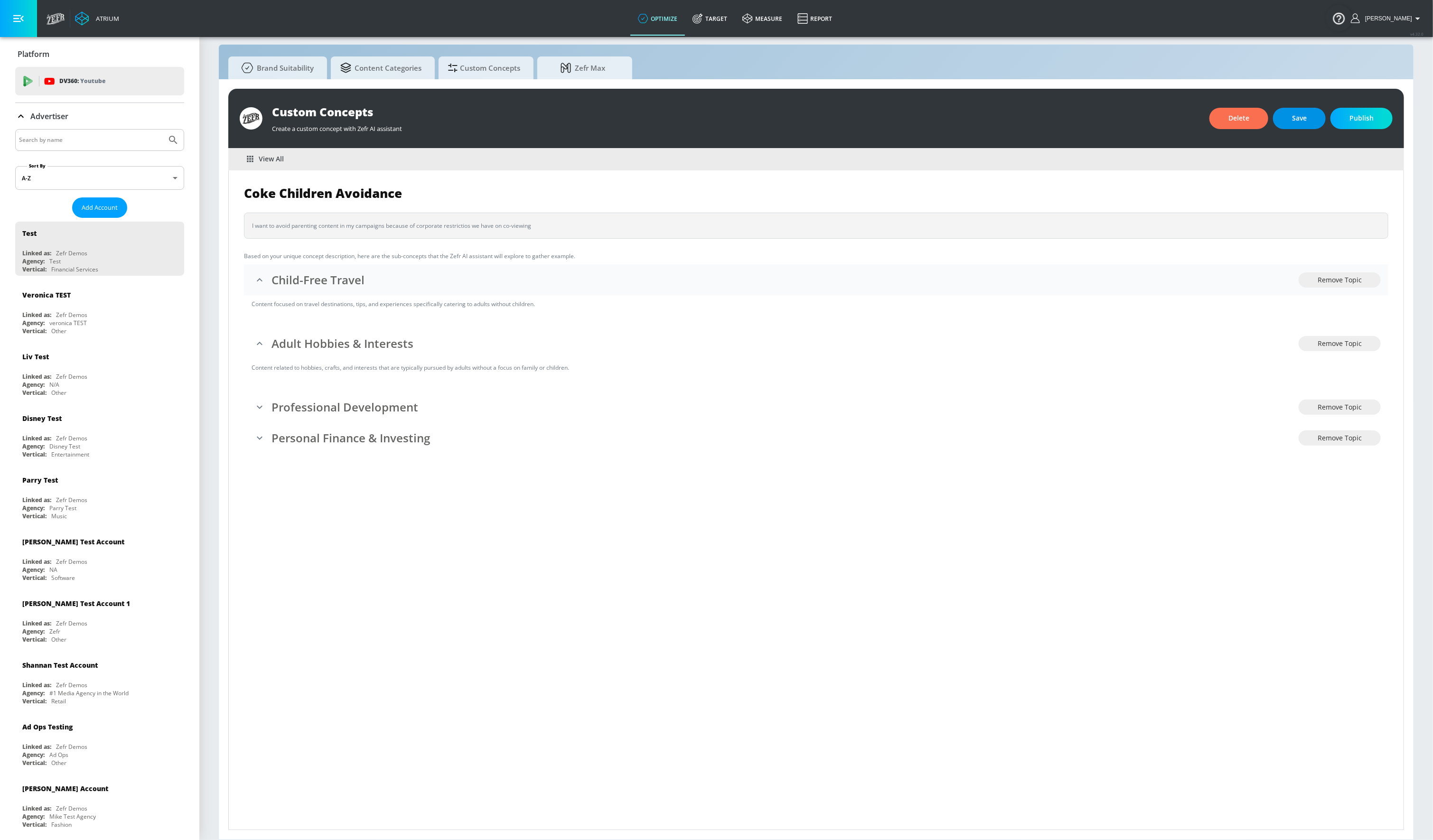
click at [1291, 121] on button "Save" at bounding box center [1299, 118] width 52 height 21
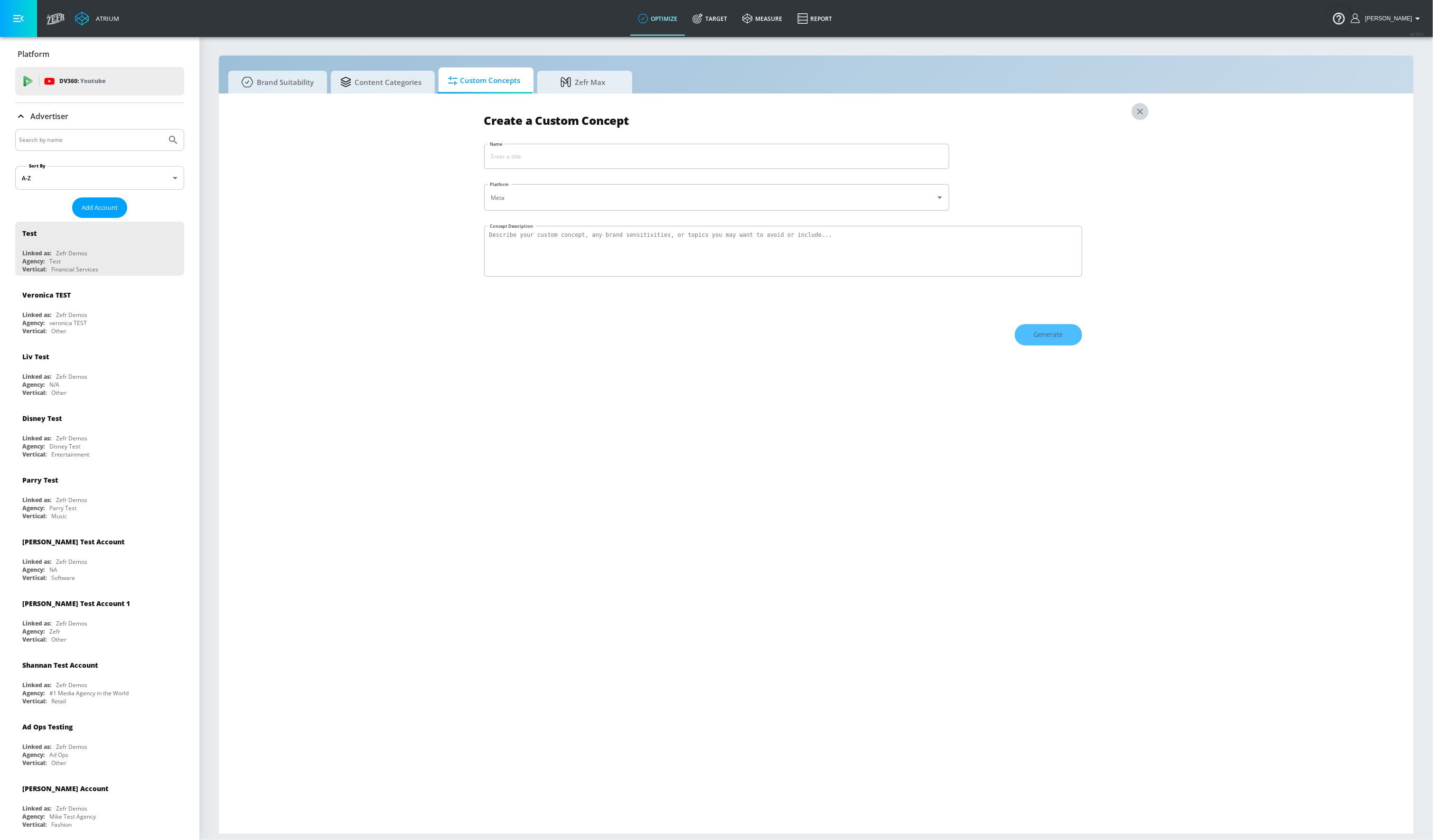
click at [1141, 115] on icon "button" at bounding box center [1140, 111] width 11 height 11
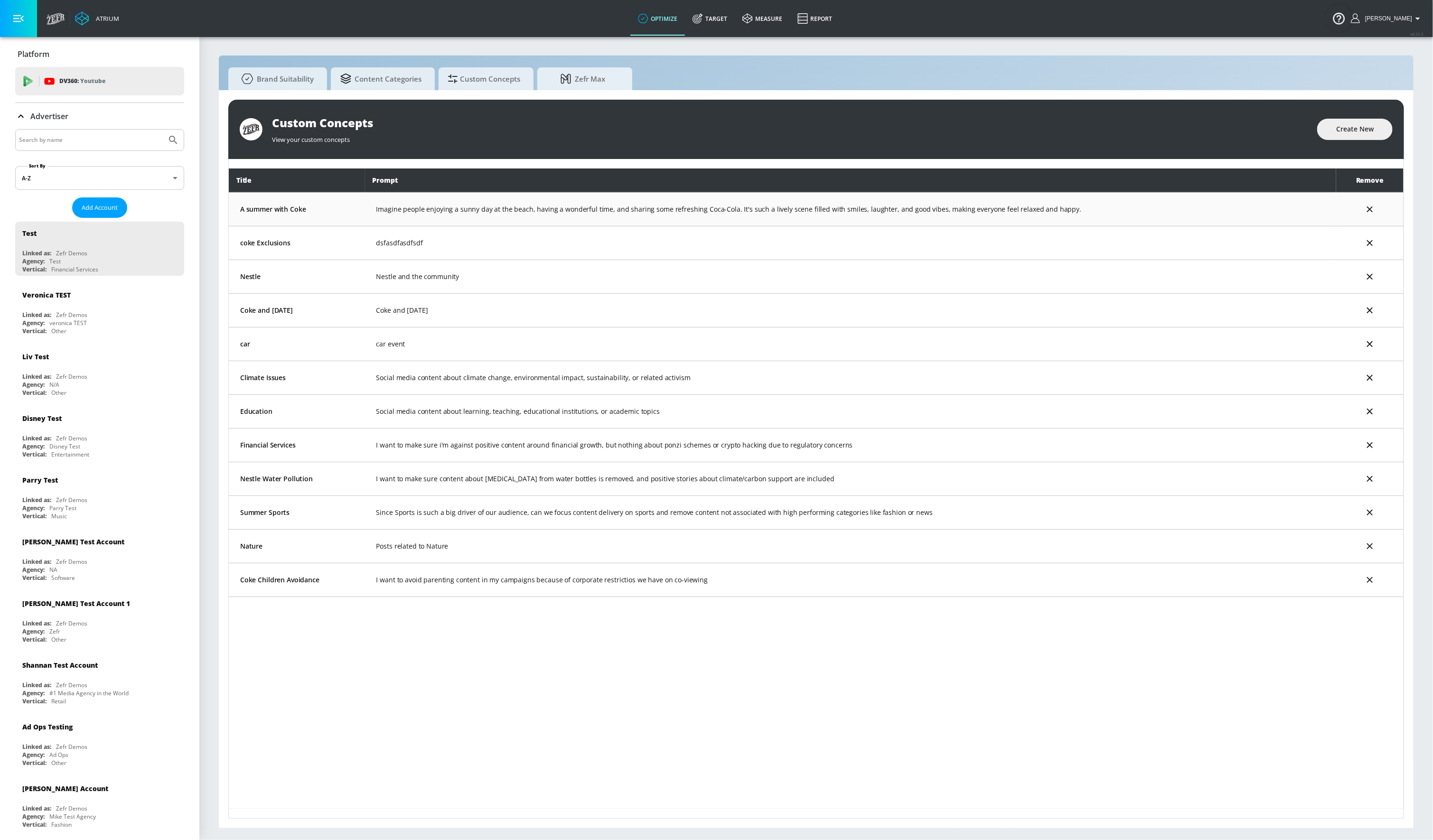
click at [694, 205] on td "Imagine people enjoying a sunny day at the beach, having a wonderful time, and …" at bounding box center [851, 209] width 972 height 34
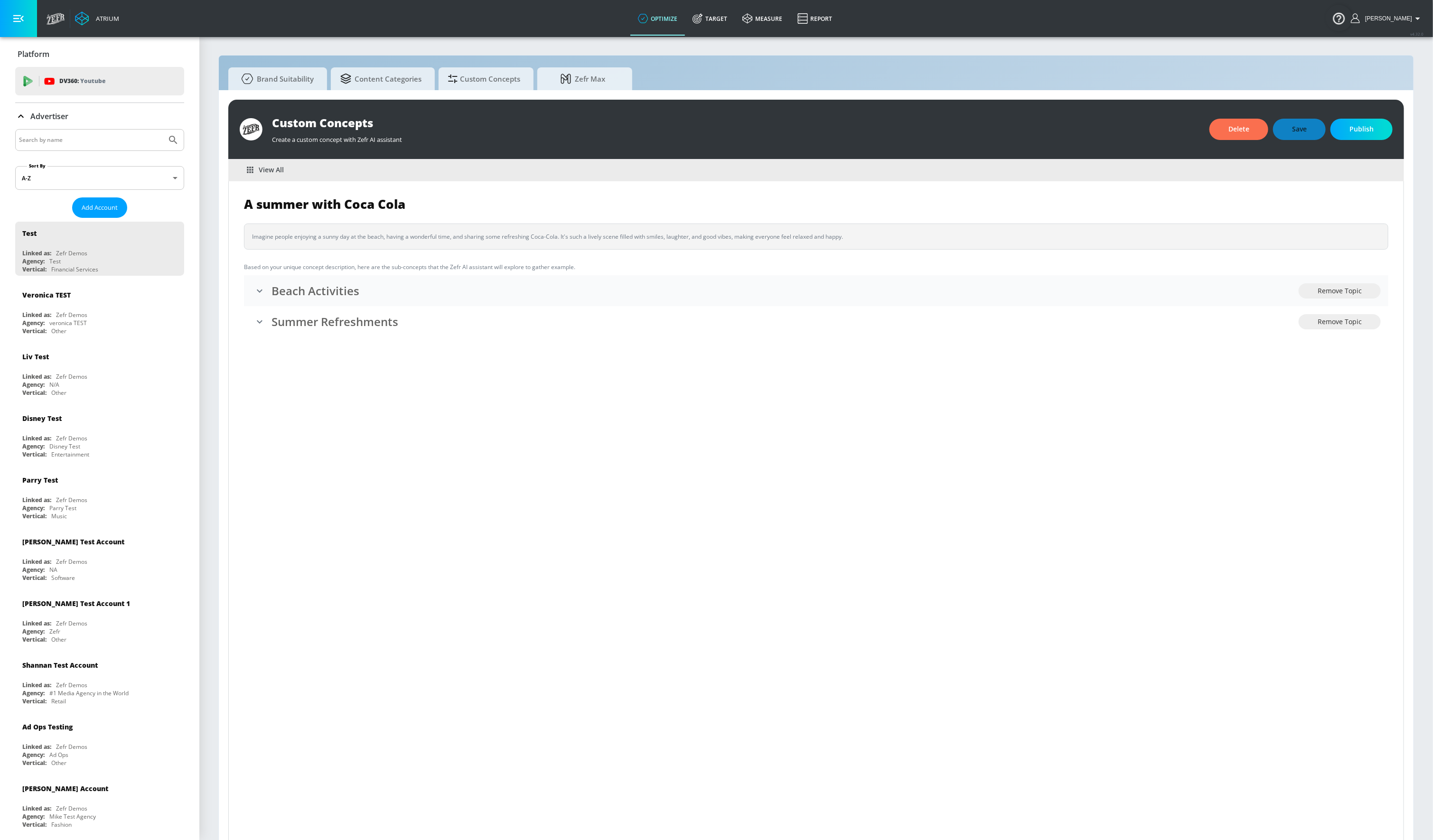
click at [330, 287] on h3 "Beach Activities" at bounding box center [785, 291] width 1028 height 16
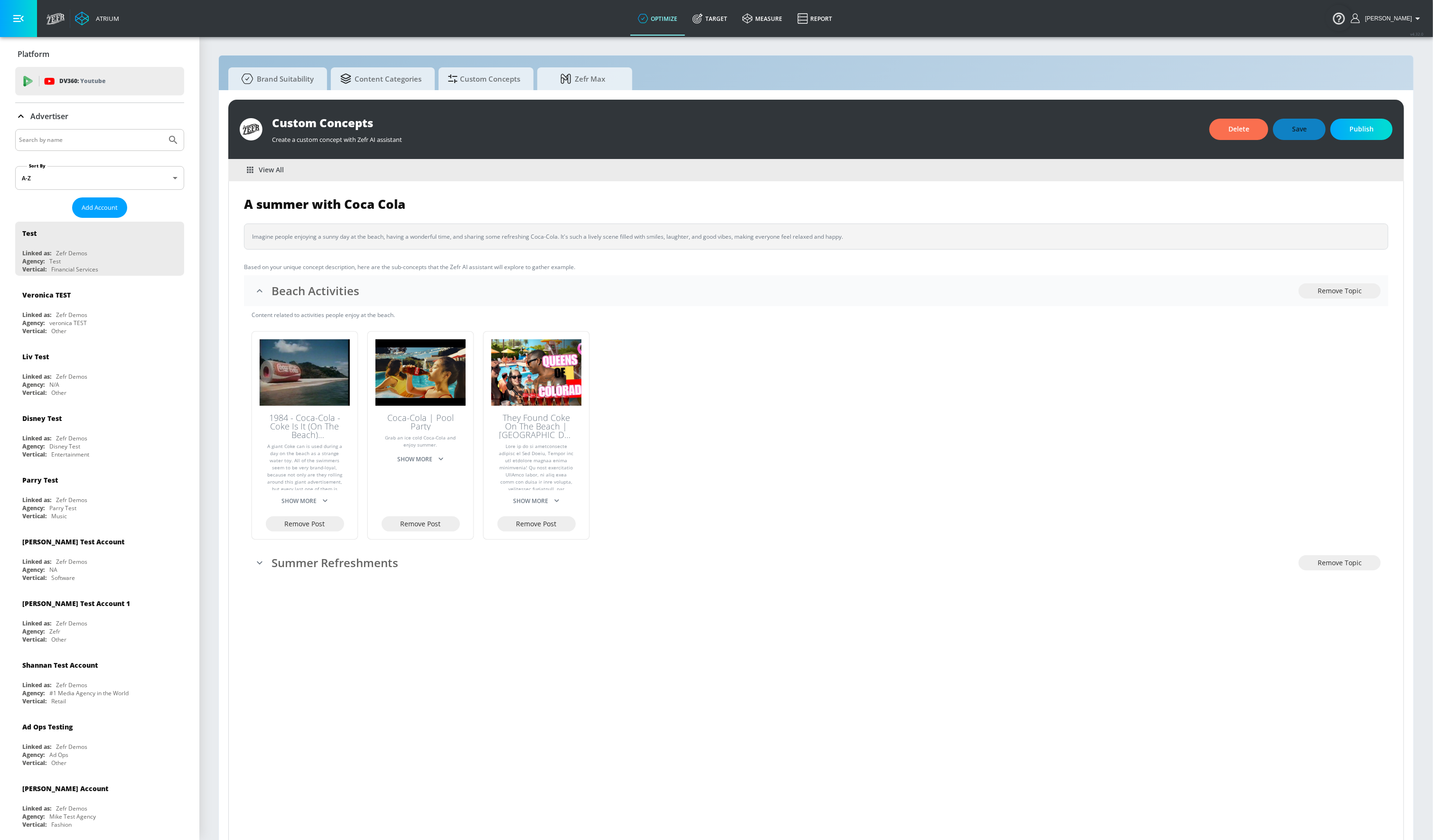
scroll to position [11, 0]
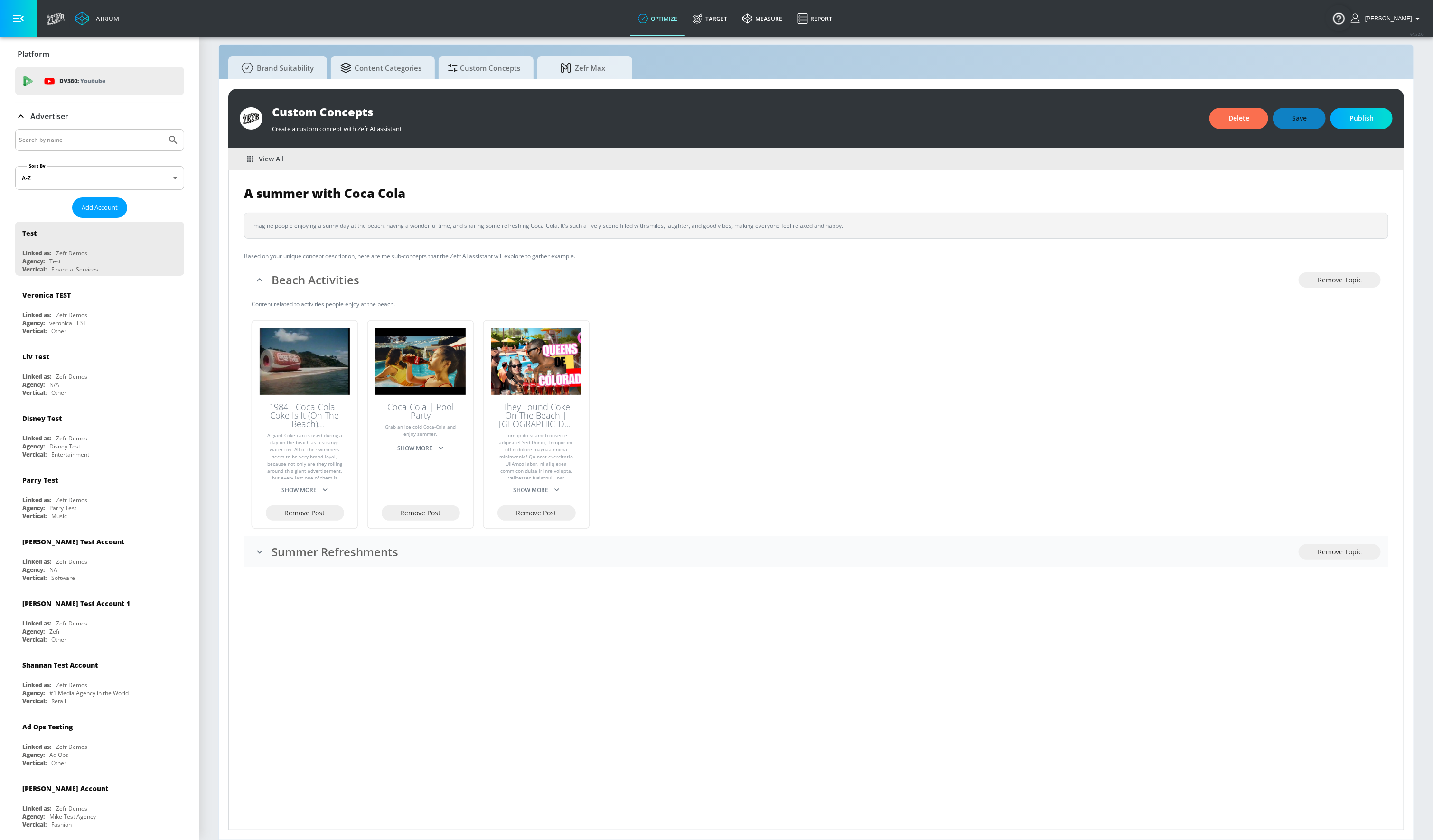
click at [346, 560] on div "Summer Refreshments" at bounding box center [776, 552] width 1047 height 20
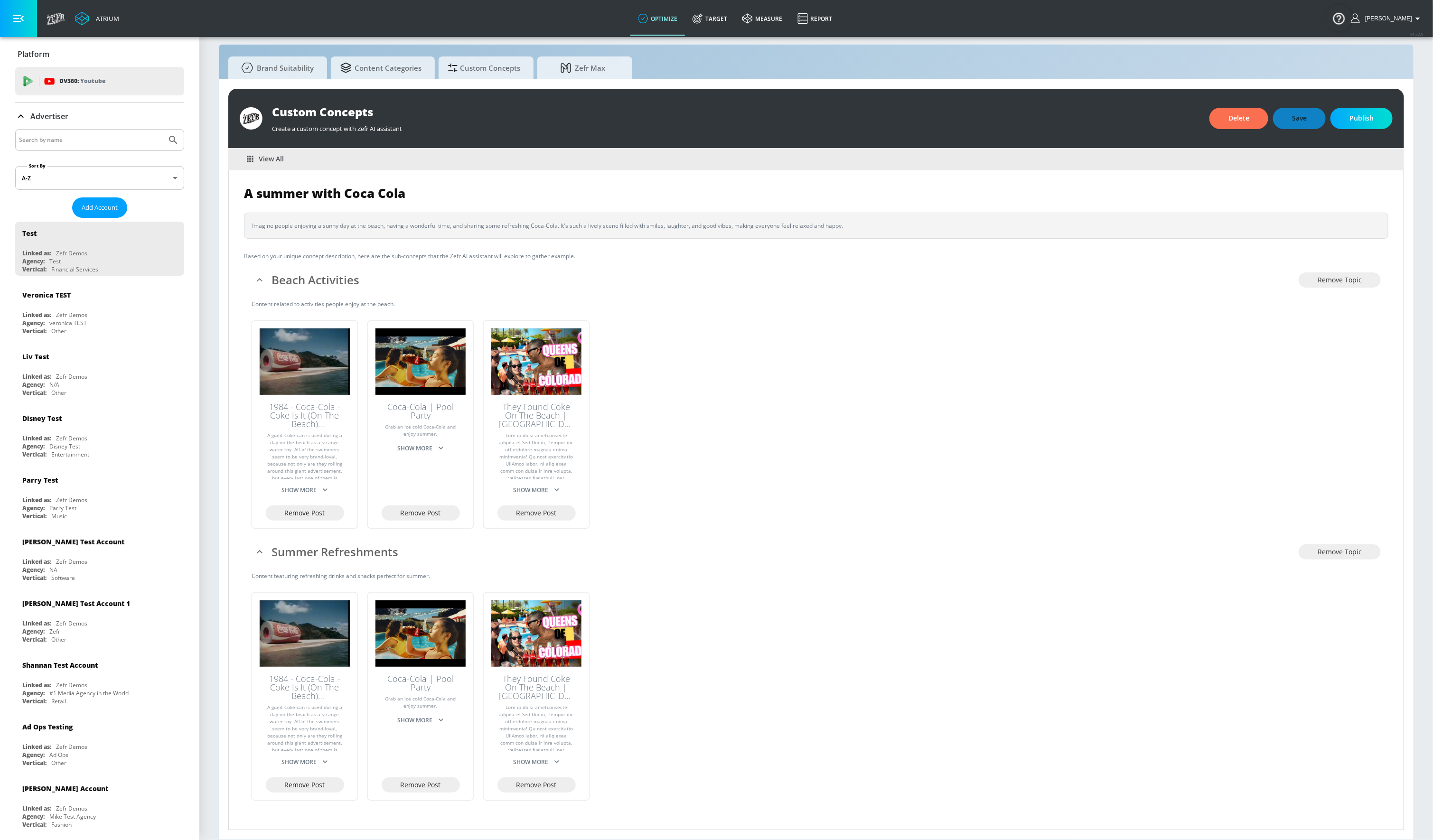
scroll to position [0, 0]
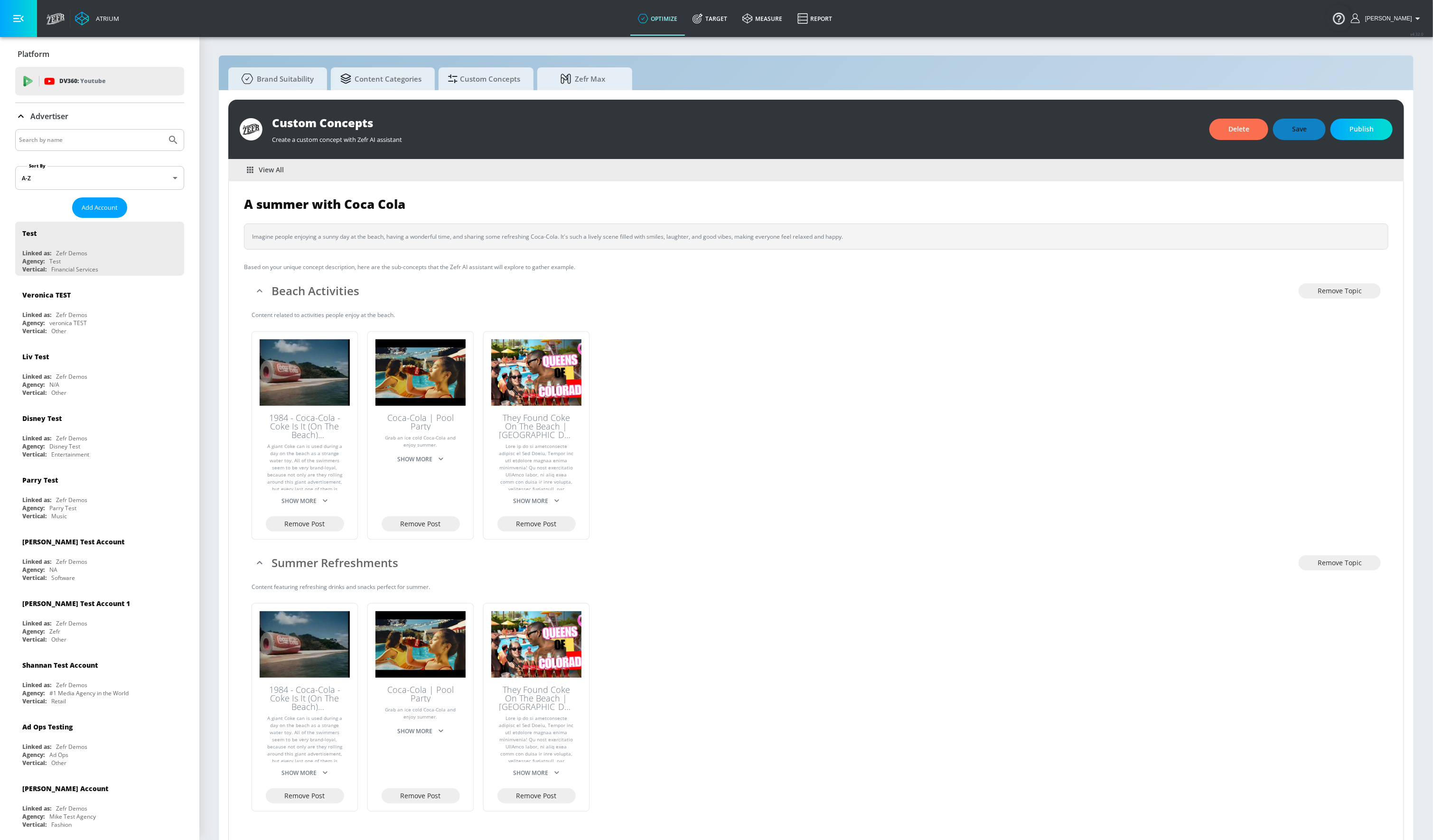
click at [266, 174] on span "View All" at bounding box center [266, 170] width 37 height 12
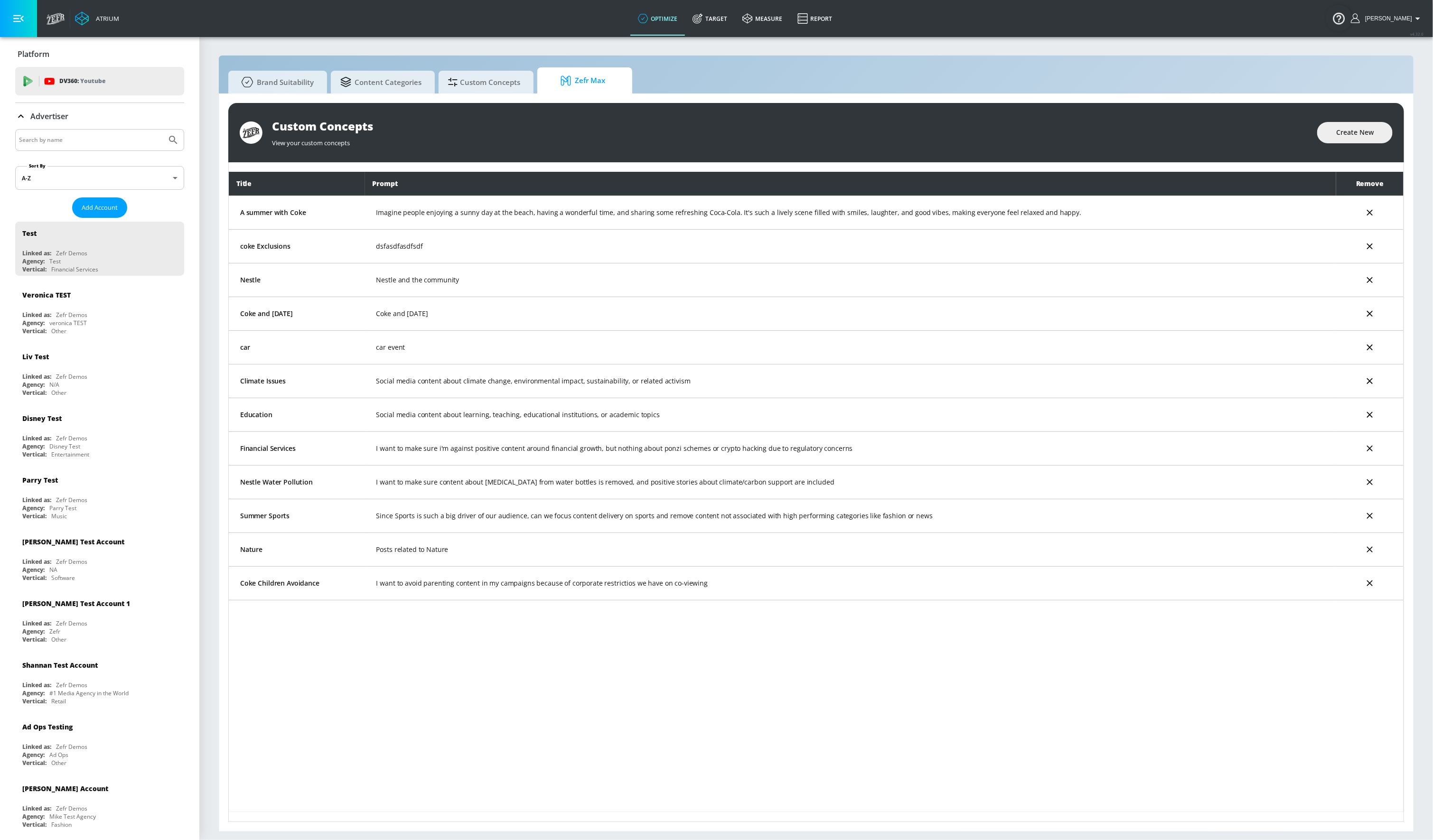
click at [597, 79] on span "Zefr Max" at bounding box center [583, 81] width 72 height 23
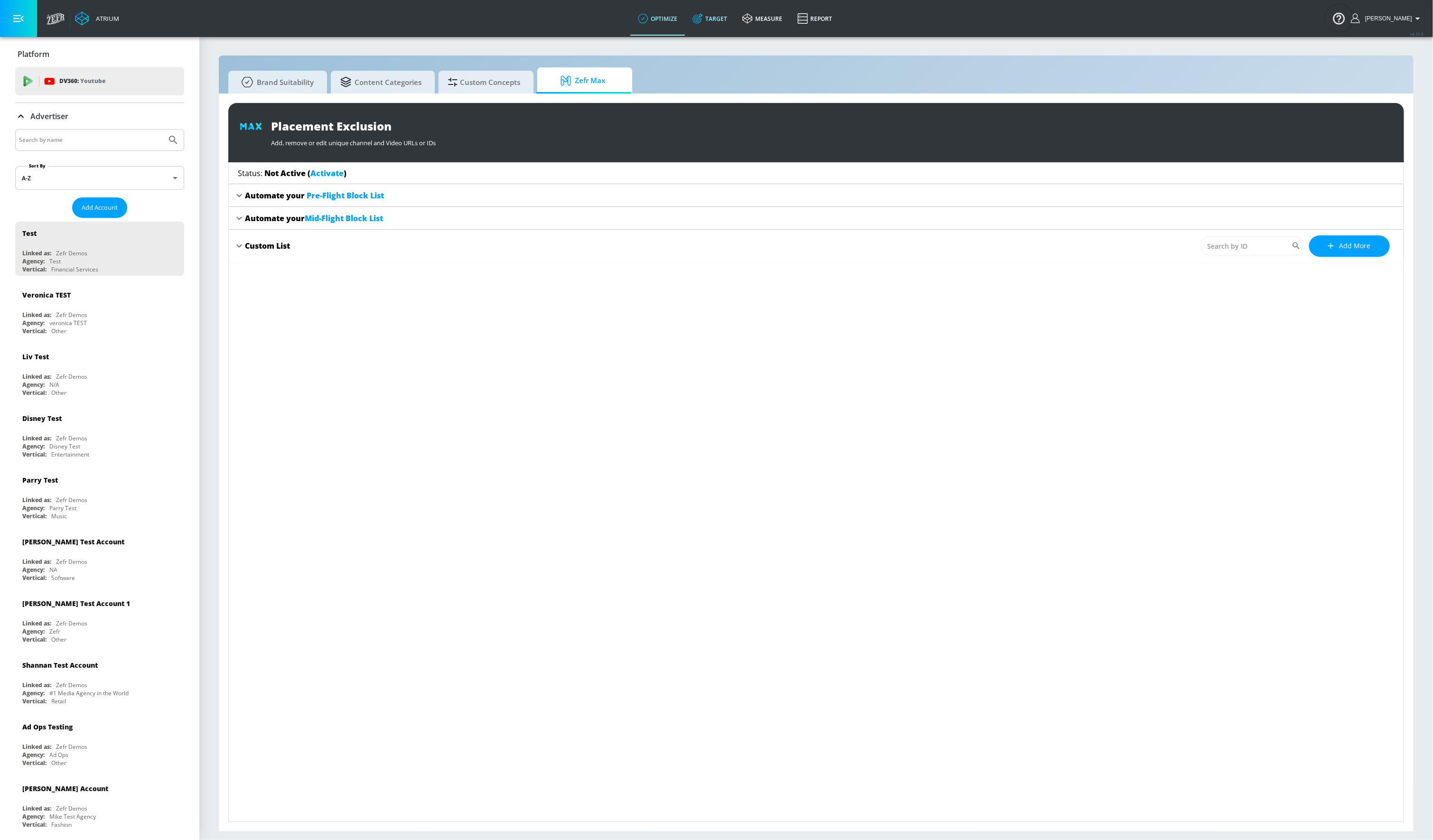
click at [724, 14] on link "Target" at bounding box center [710, 18] width 50 height 34
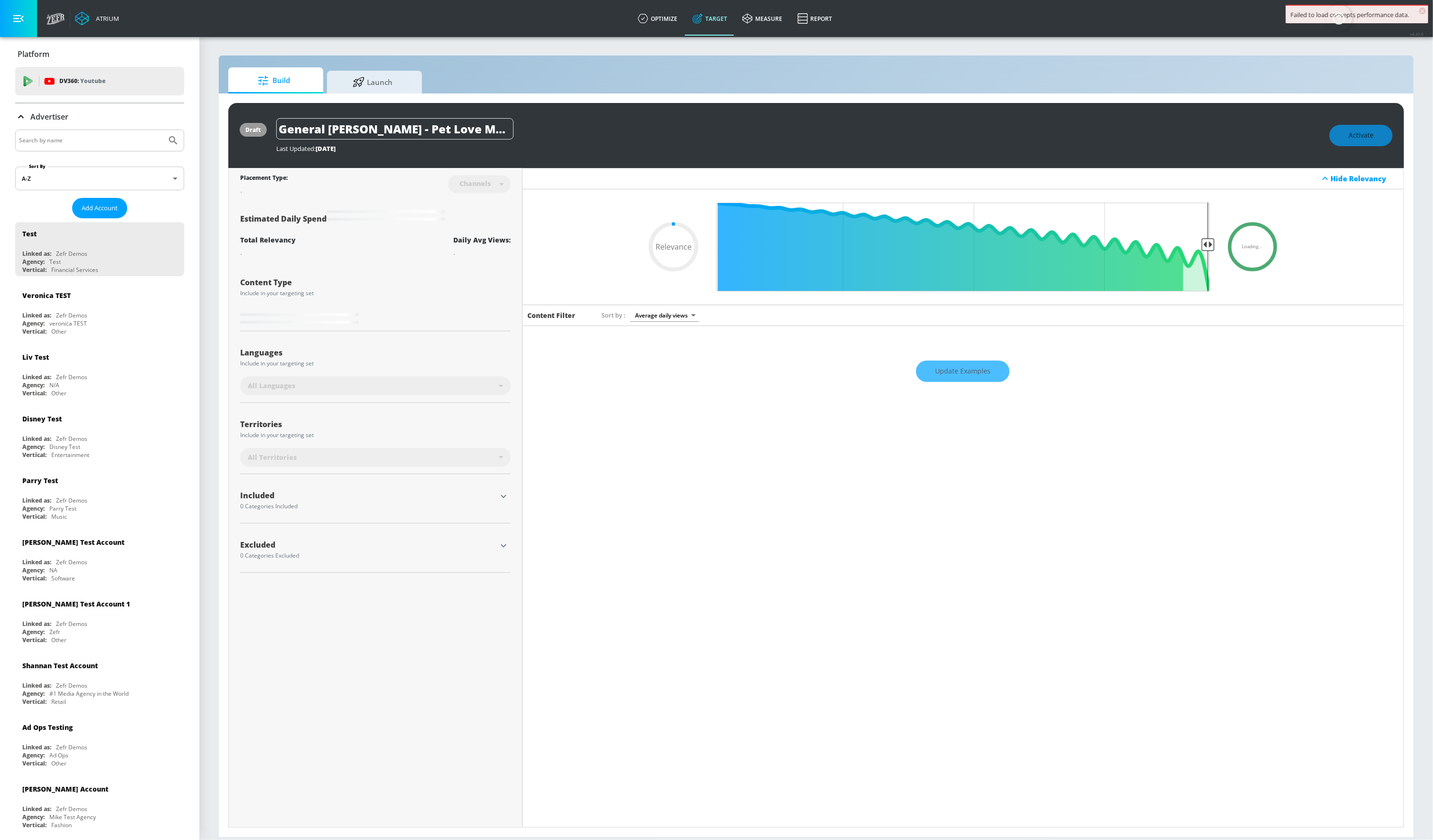
type input "0.05"
click at [781, 16] on link "measure" at bounding box center [762, 18] width 55 height 34
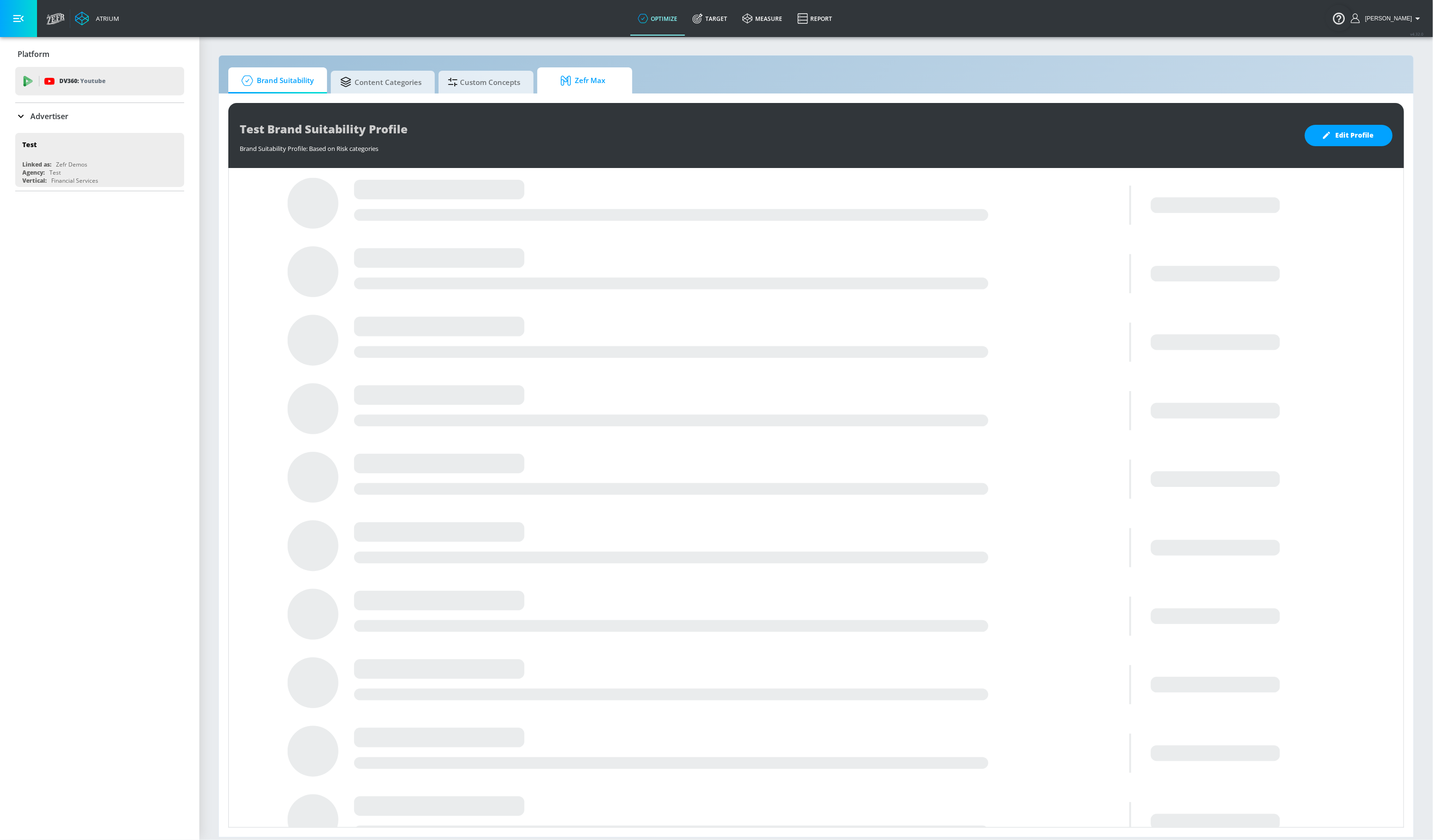
click at [599, 84] on span "Zefr Max" at bounding box center [583, 81] width 72 height 23
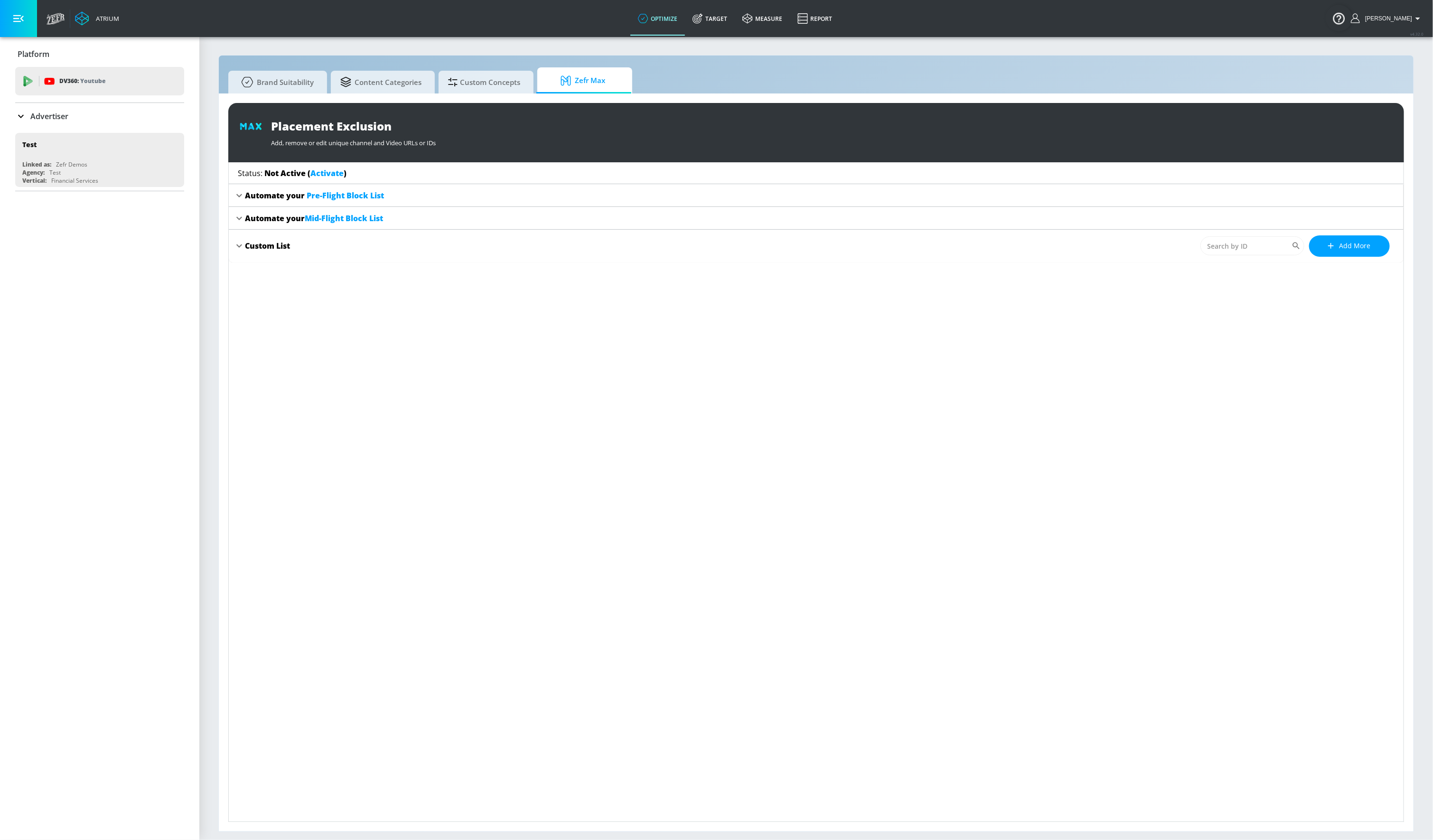
click at [241, 248] on icon at bounding box center [239, 246] width 11 height 11
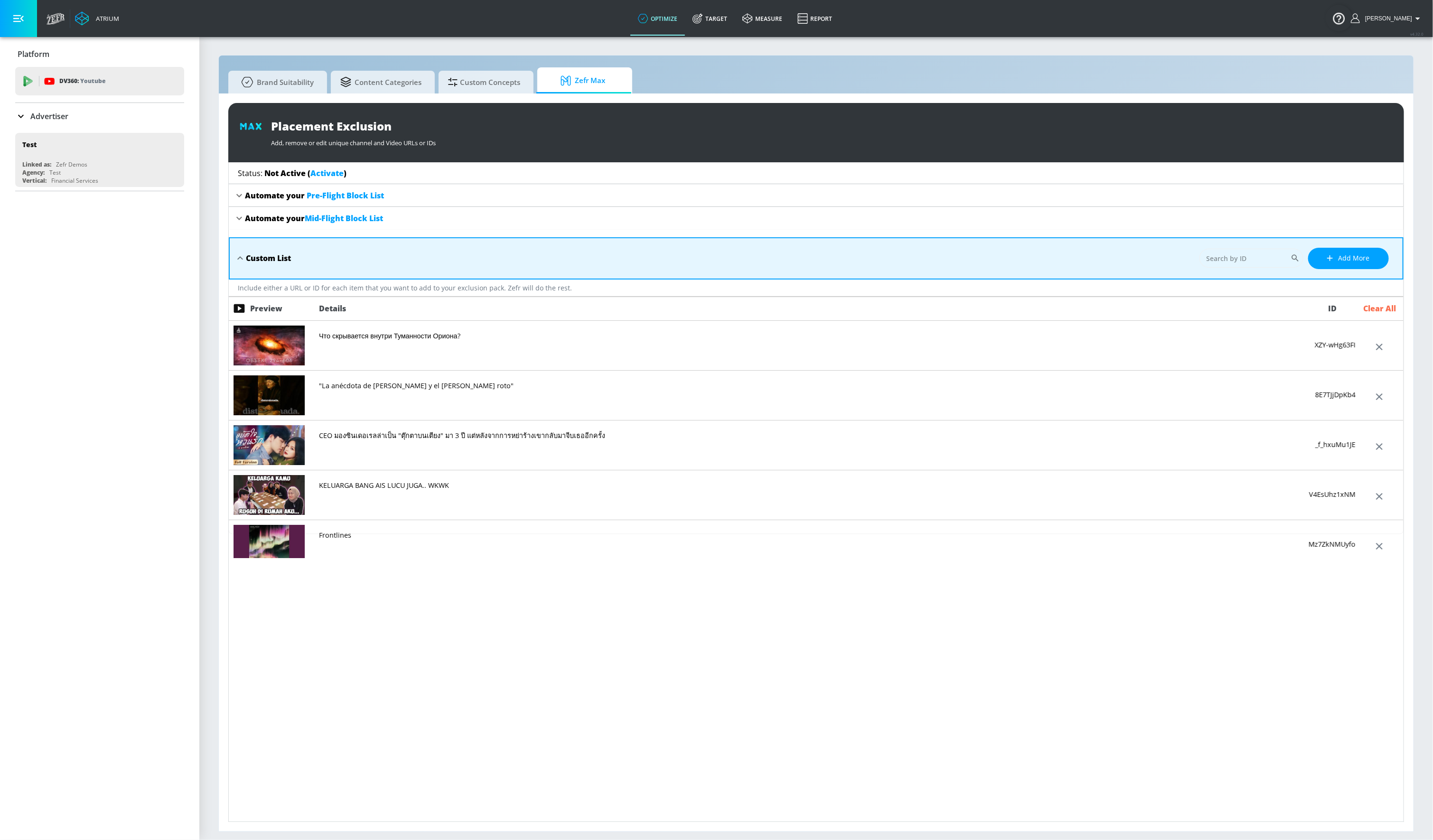
click at [1376, 312] on span "Clear All" at bounding box center [1380, 309] width 33 height 11
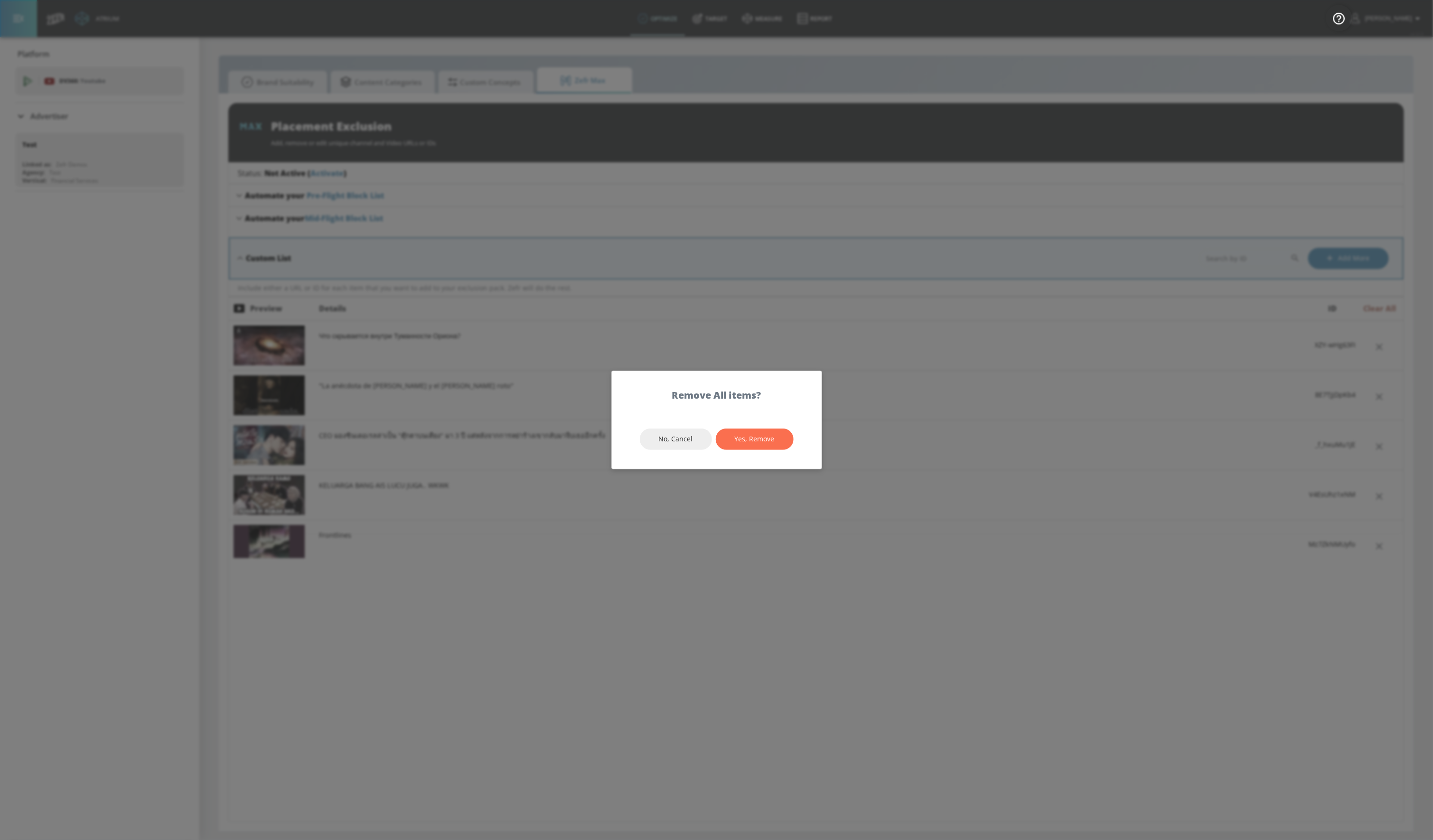
click at [736, 432] on button "Yes, Remove" at bounding box center [755, 439] width 78 height 21
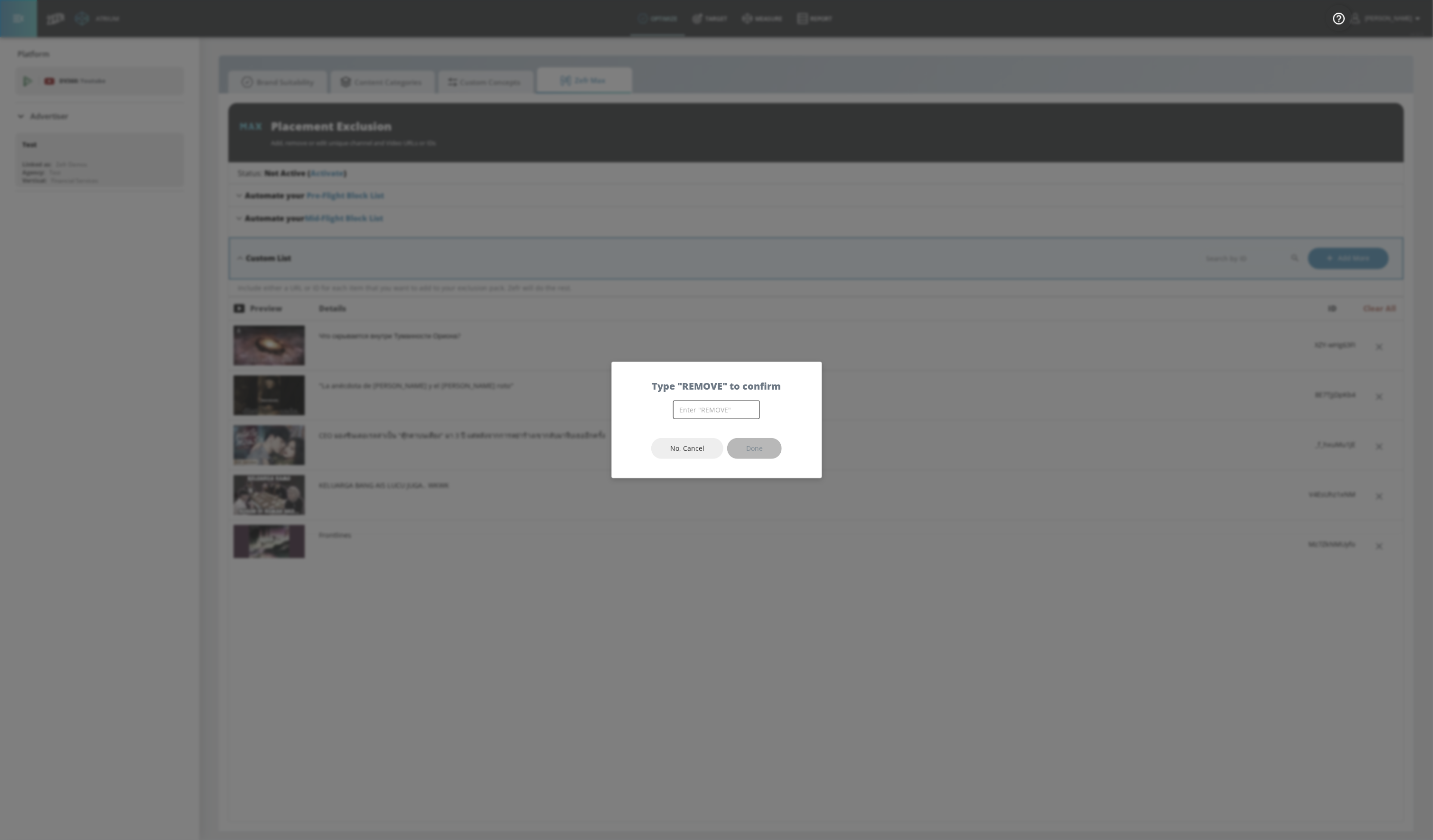
click at [736, 411] on input "text" at bounding box center [716, 410] width 87 height 18
type input "REMOVE"
drag, startPoint x: 795, startPoint y: 448, endPoint x: 783, endPoint y: 449, distance: 12.0
click at [795, 448] on div "No, Cancel Done" at bounding box center [717, 449] width 210 height 59
click at [747, 450] on span "Done" at bounding box center [754, 449] width 16 height 12
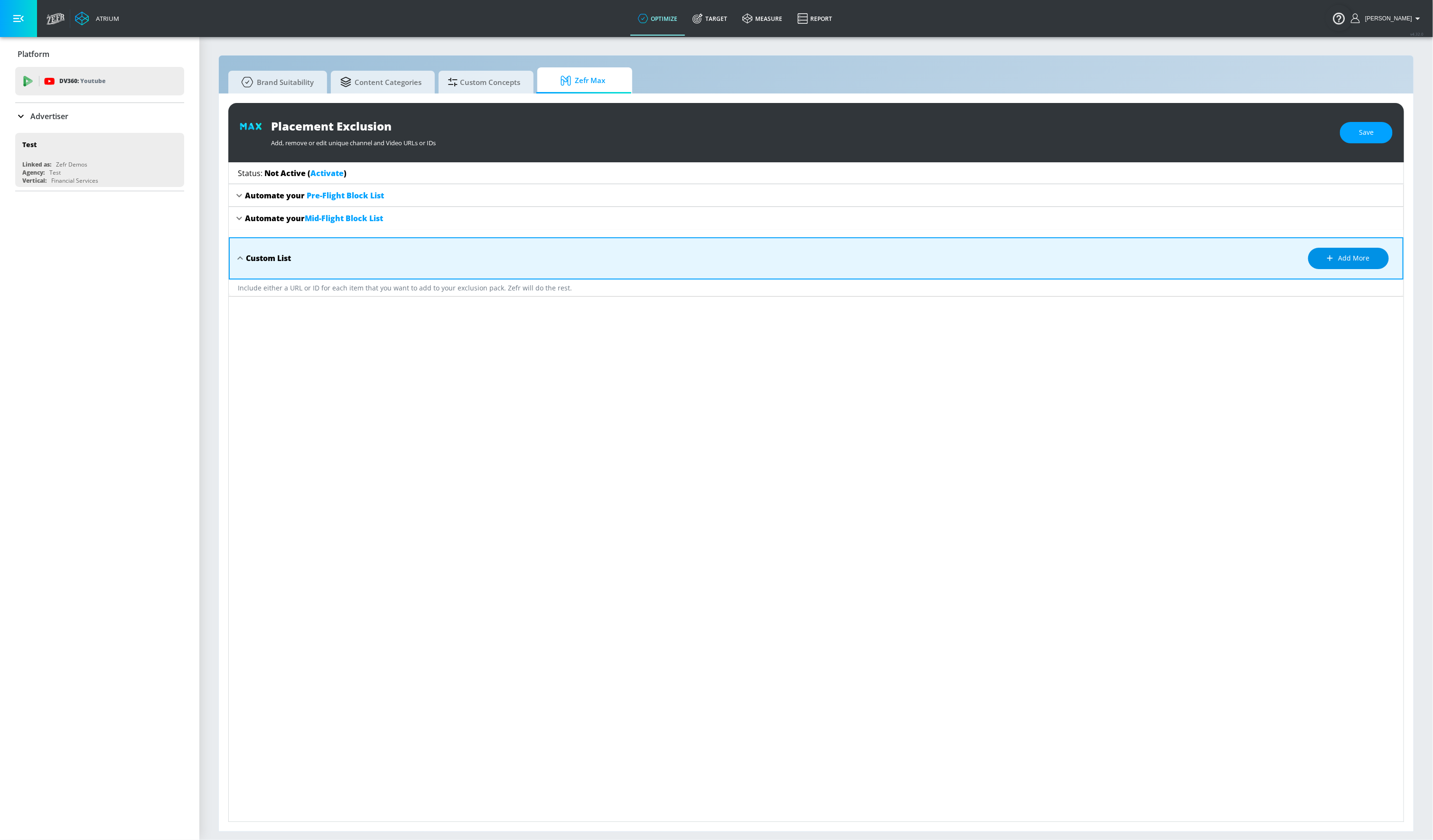
click at [1362, 260] on span "Add more" at bounding box center [1349, 258] width 42 height 12
paste textarea "z1AViDisvj4 -jNZKt61pDU 4psLT6LWoQM eJEyPuTd1a8"
type textarea "z1AViDisvj4 -jNZKt61pDU 4psLT6LWoQM eJEyPuTd1a8"
type textarea "x"
type textarea "z1AViDisvj4 -jNZKt61pDU 4psLT6LWoQM eJEyPuTd1a8"
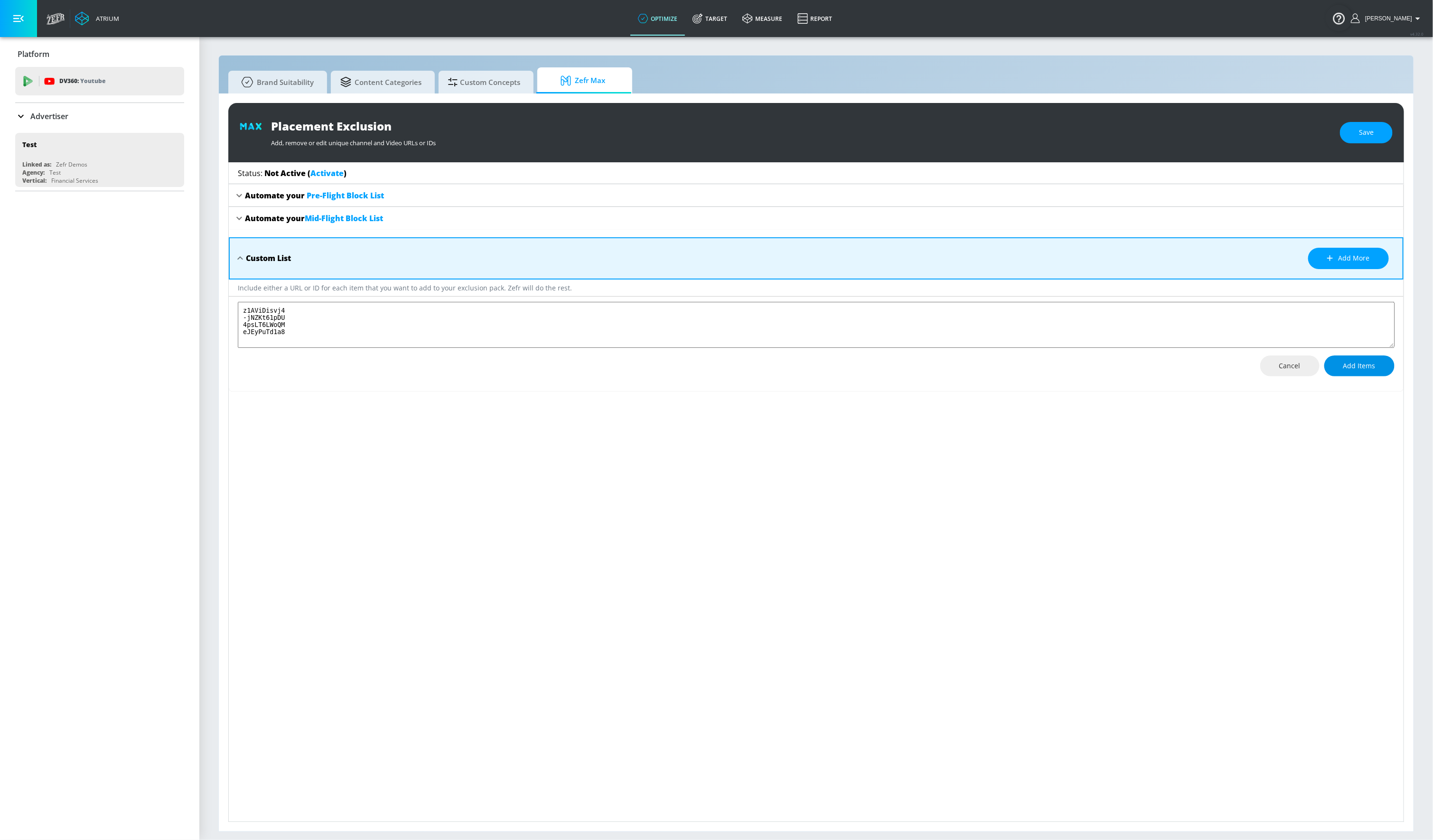
click at [1365, 372] on span "Add Items" at bounding box center [1359, 366] width 33 height 12
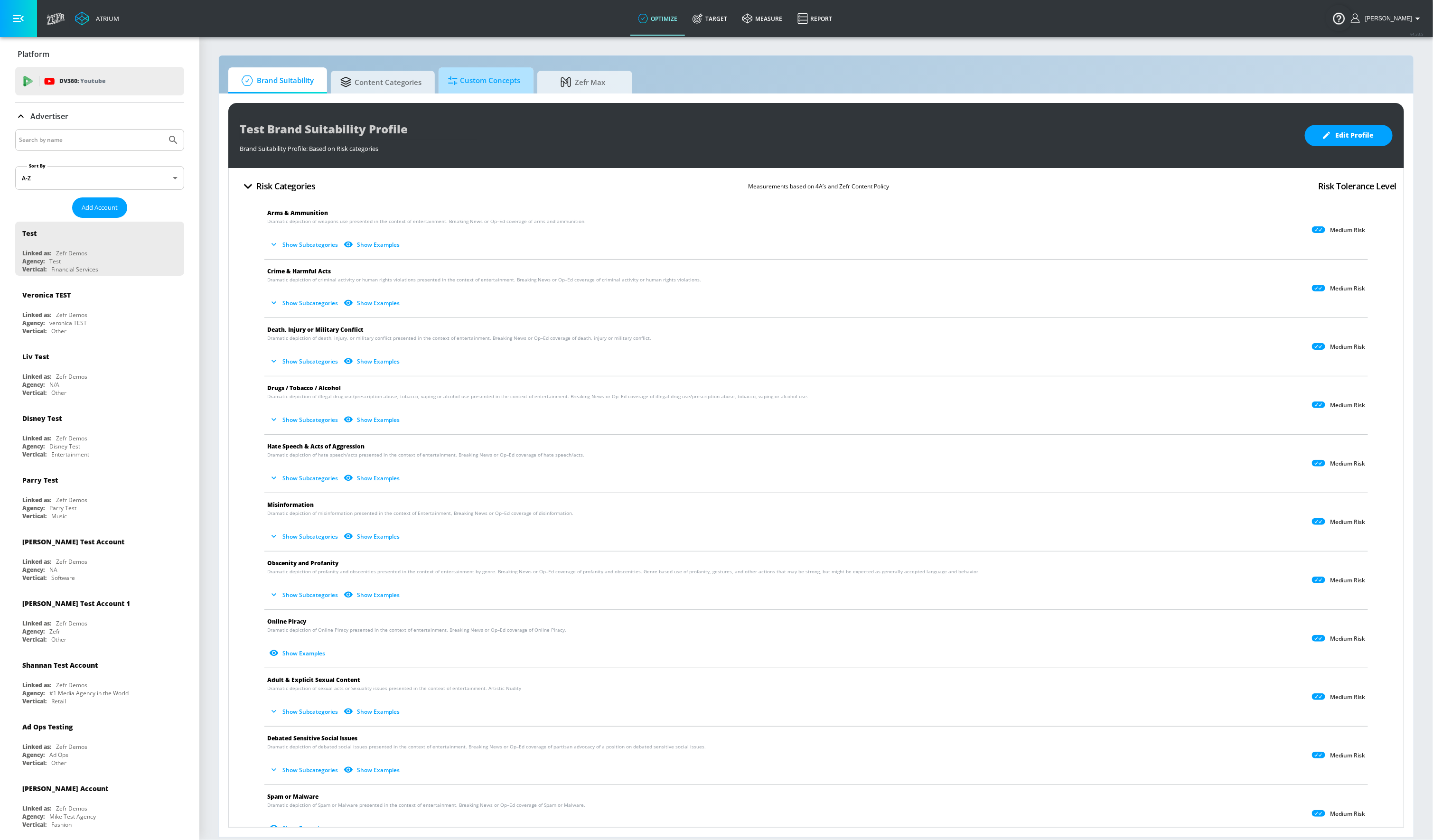
click at [472, 79] on span "Custom Concepts" at bounding box center [484, 81] width 72 height 23
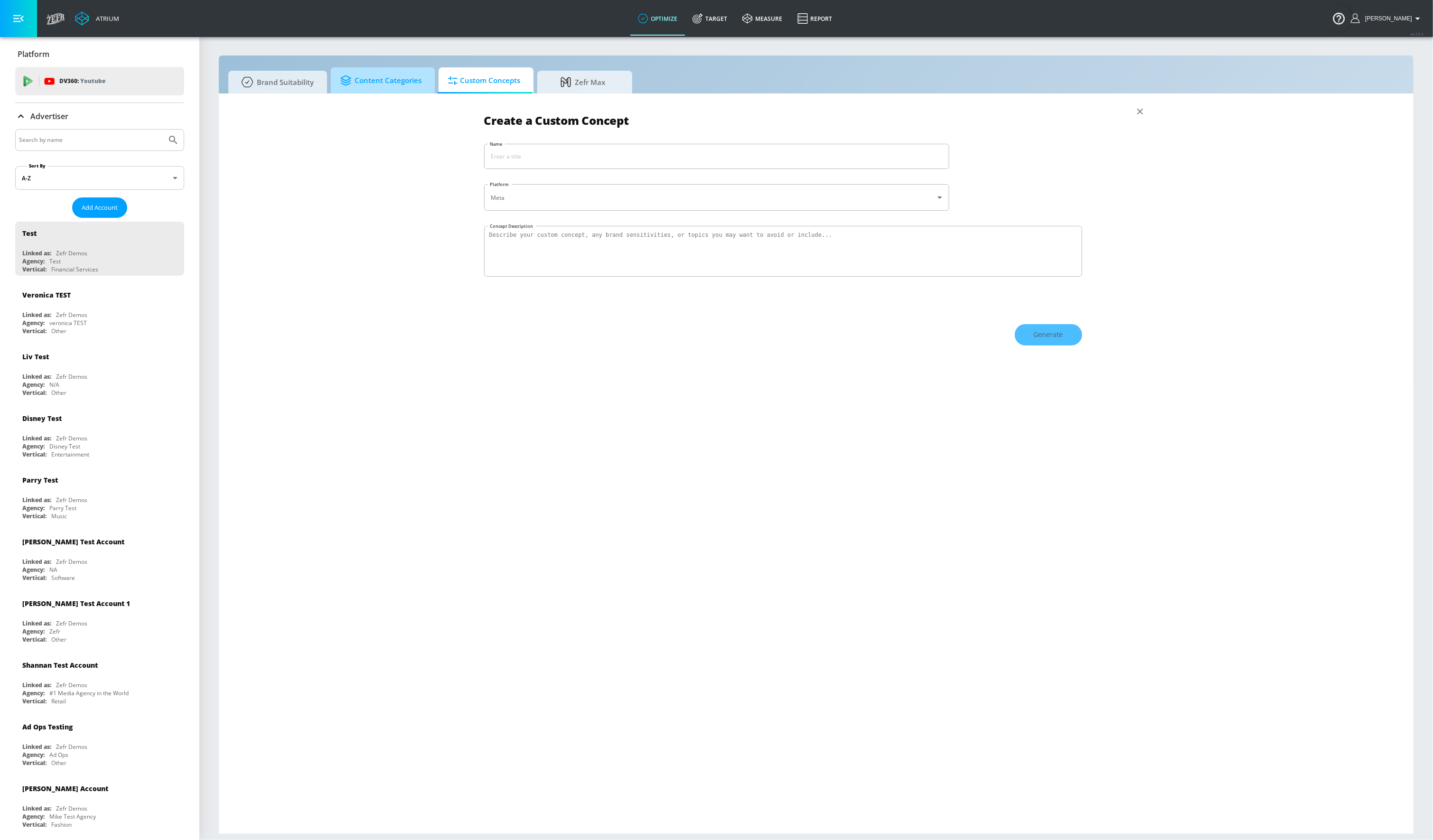
click at [398, 87] on span "Content Categories" at bounding box center [381, 81] width 81 height 23
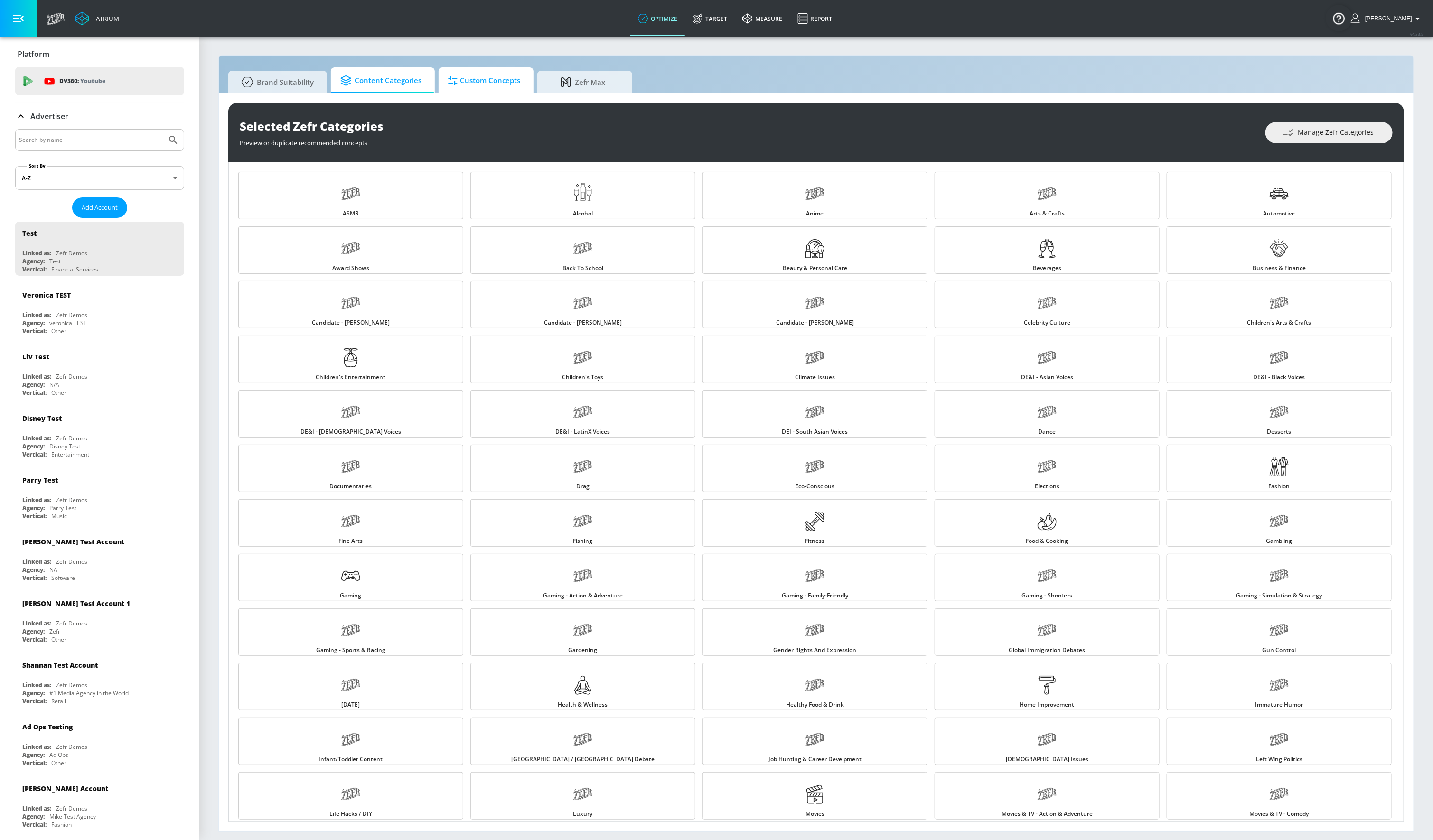
click at [466, 80] on span "Custom Concepts" at bounding box center [484, 81] width 72 height 23
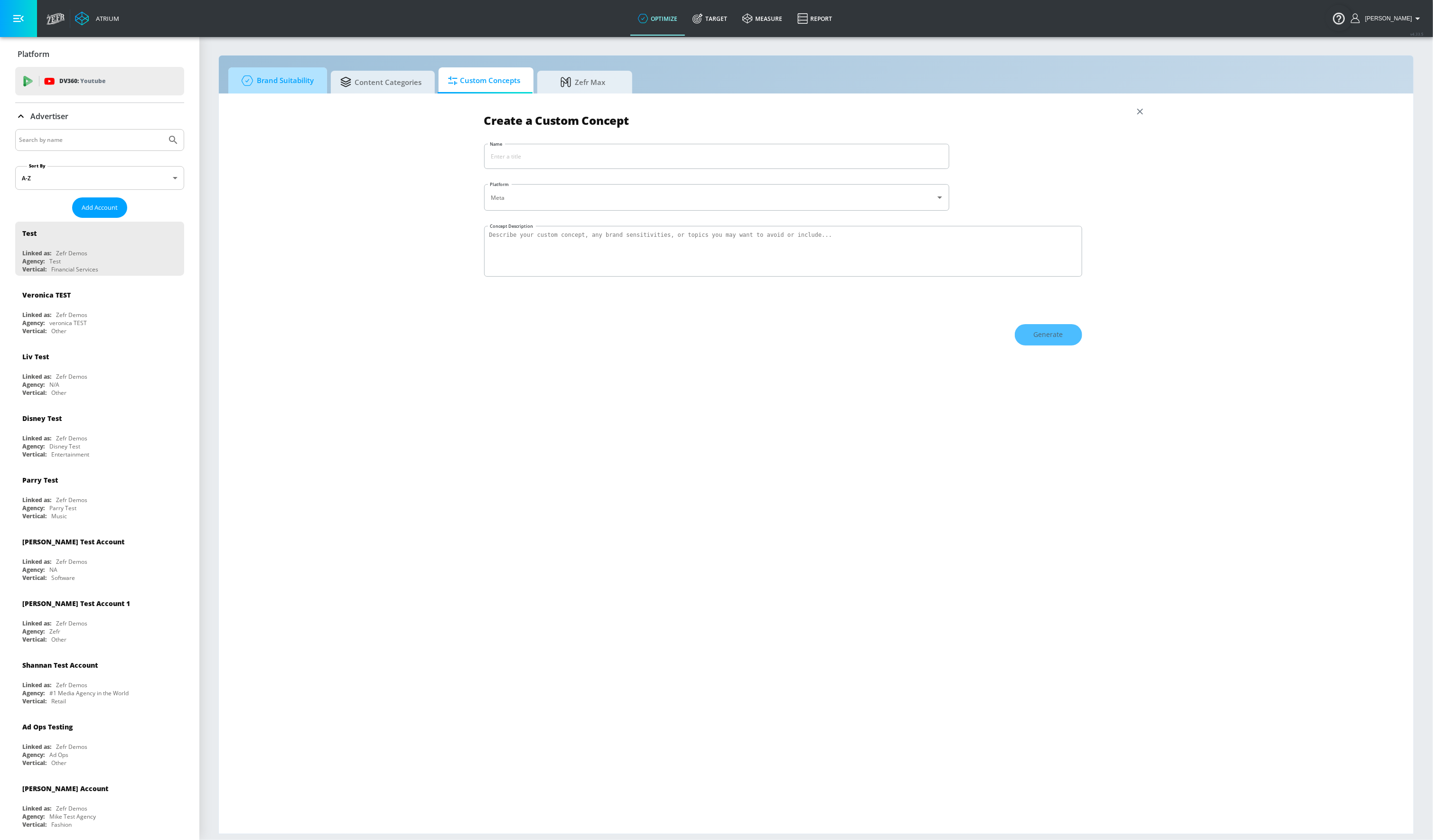
click at [308, 80] on span "Brand Suitability" at bounding box center [275, 81] width 76 height 23
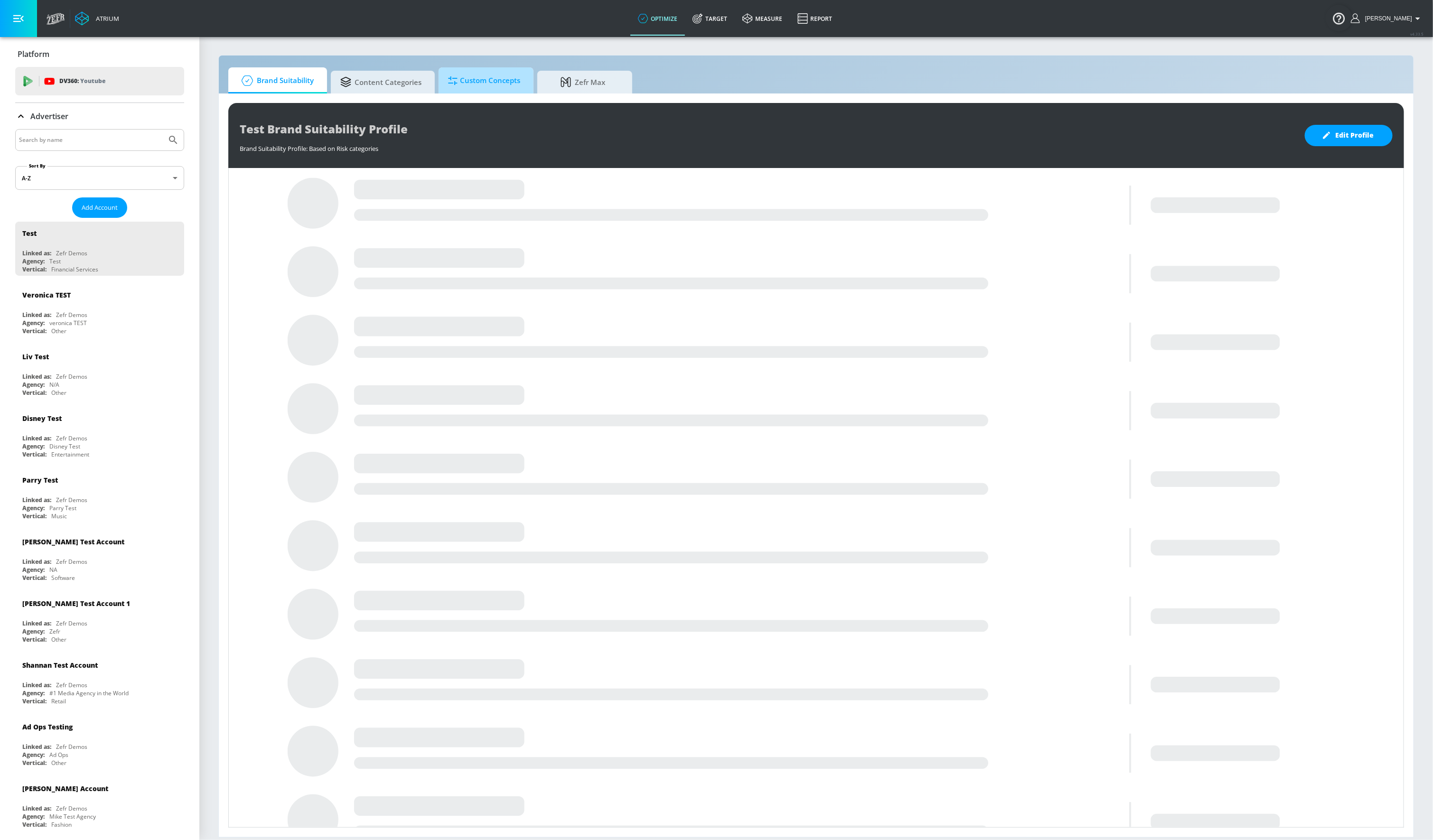
click at [495, 74] on span "Custom Concepts" at bounding box center [484, 81] width 72 height 23
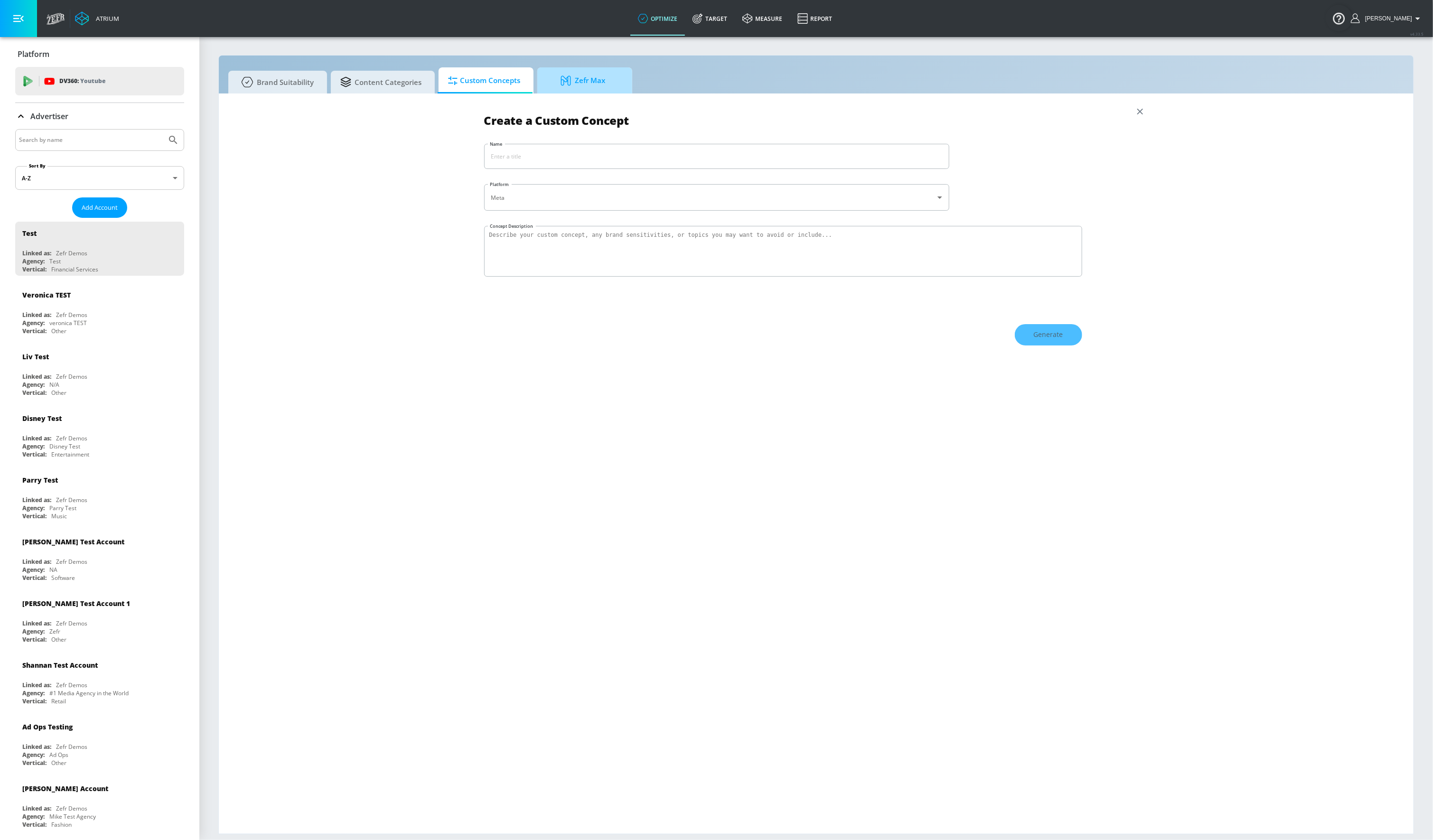
click at [544, 87] on link "Zefr Max" at bounding box center [585, 80] width 95 height 26
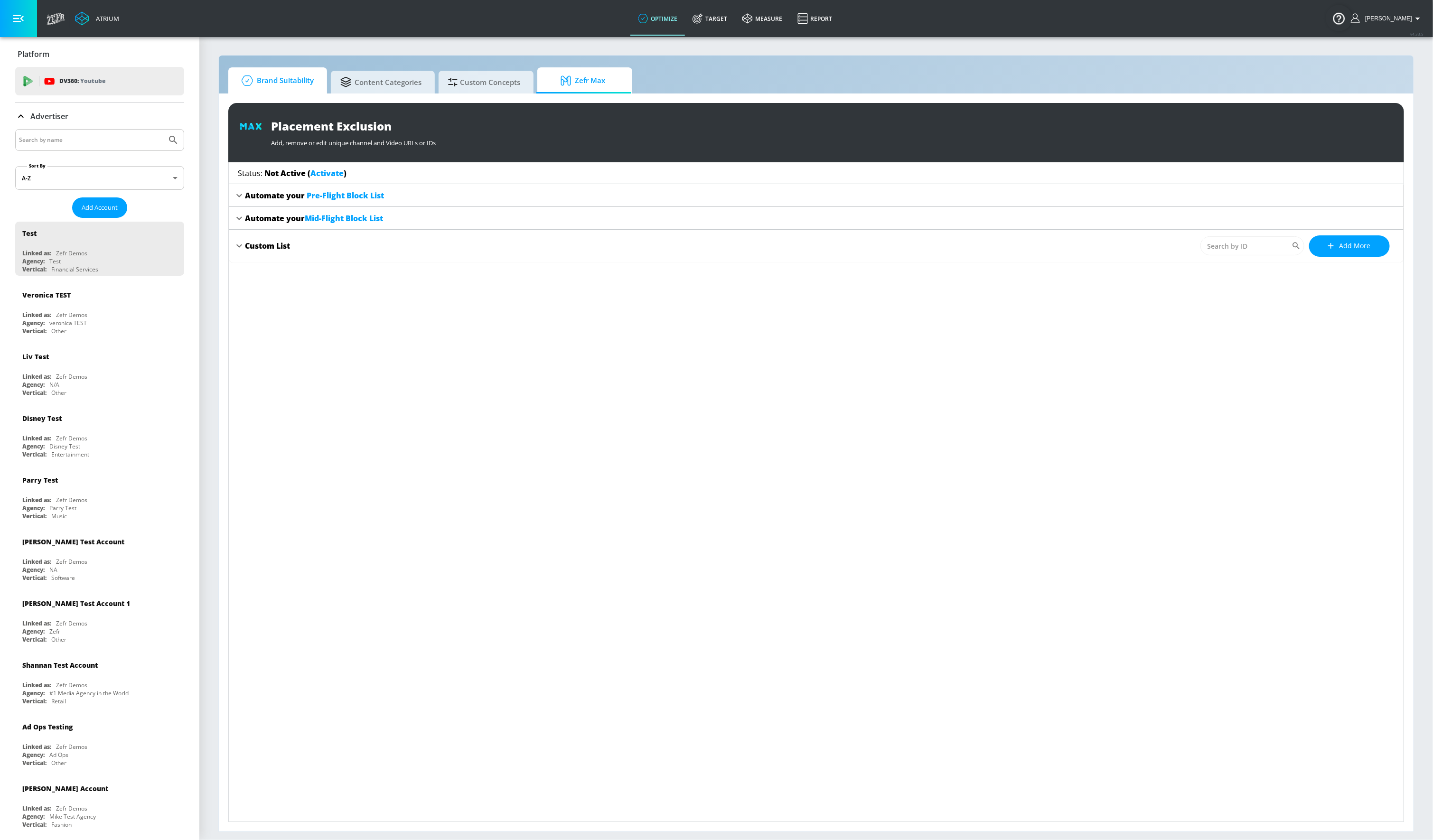
click at [304, 79] on span "Brand Suitability" at bounding box center [275, 81] width 76 height 23
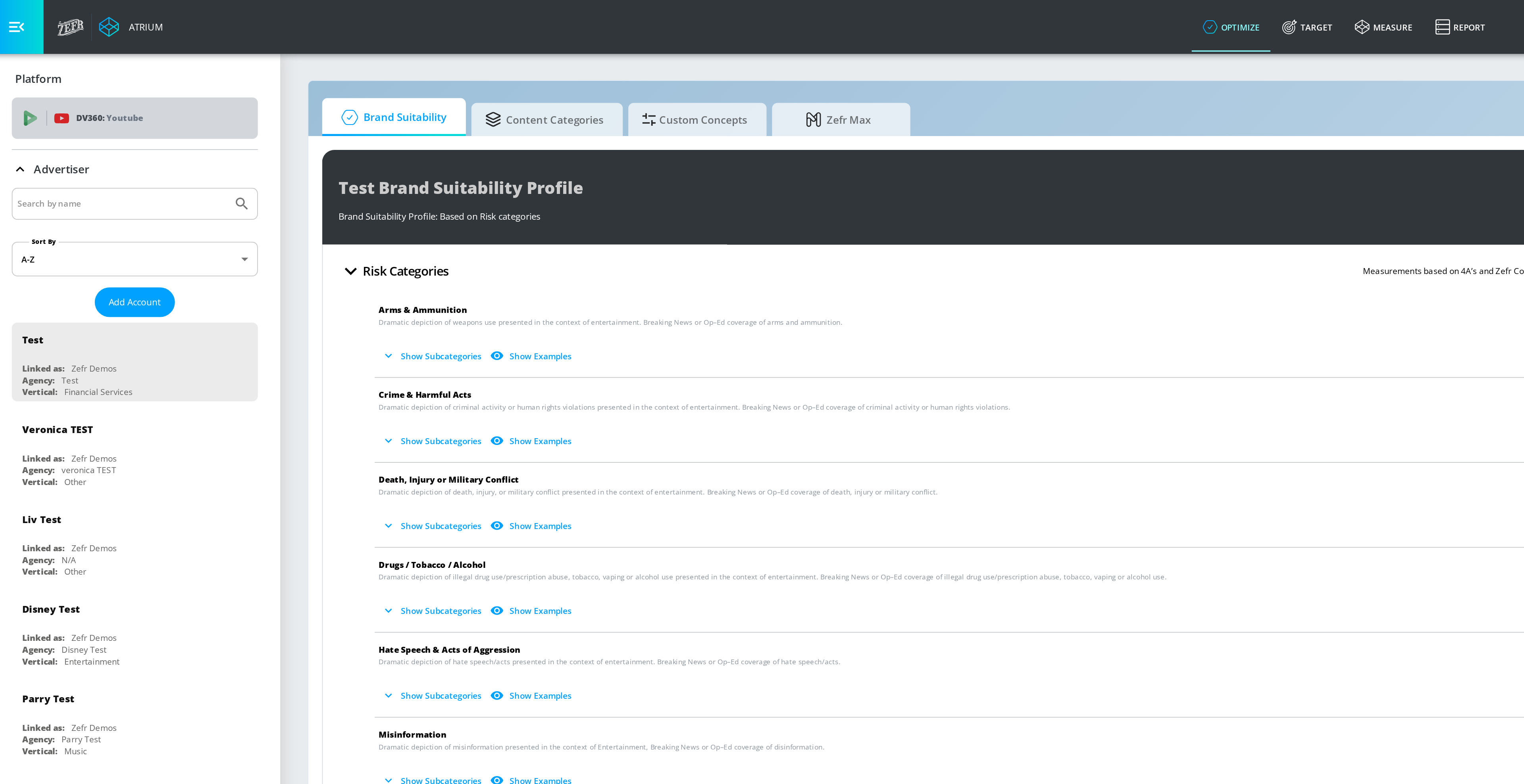
click at [35, 66] on span "DV360: Youtube" at bounding box center [83, 67] width 128 height 9
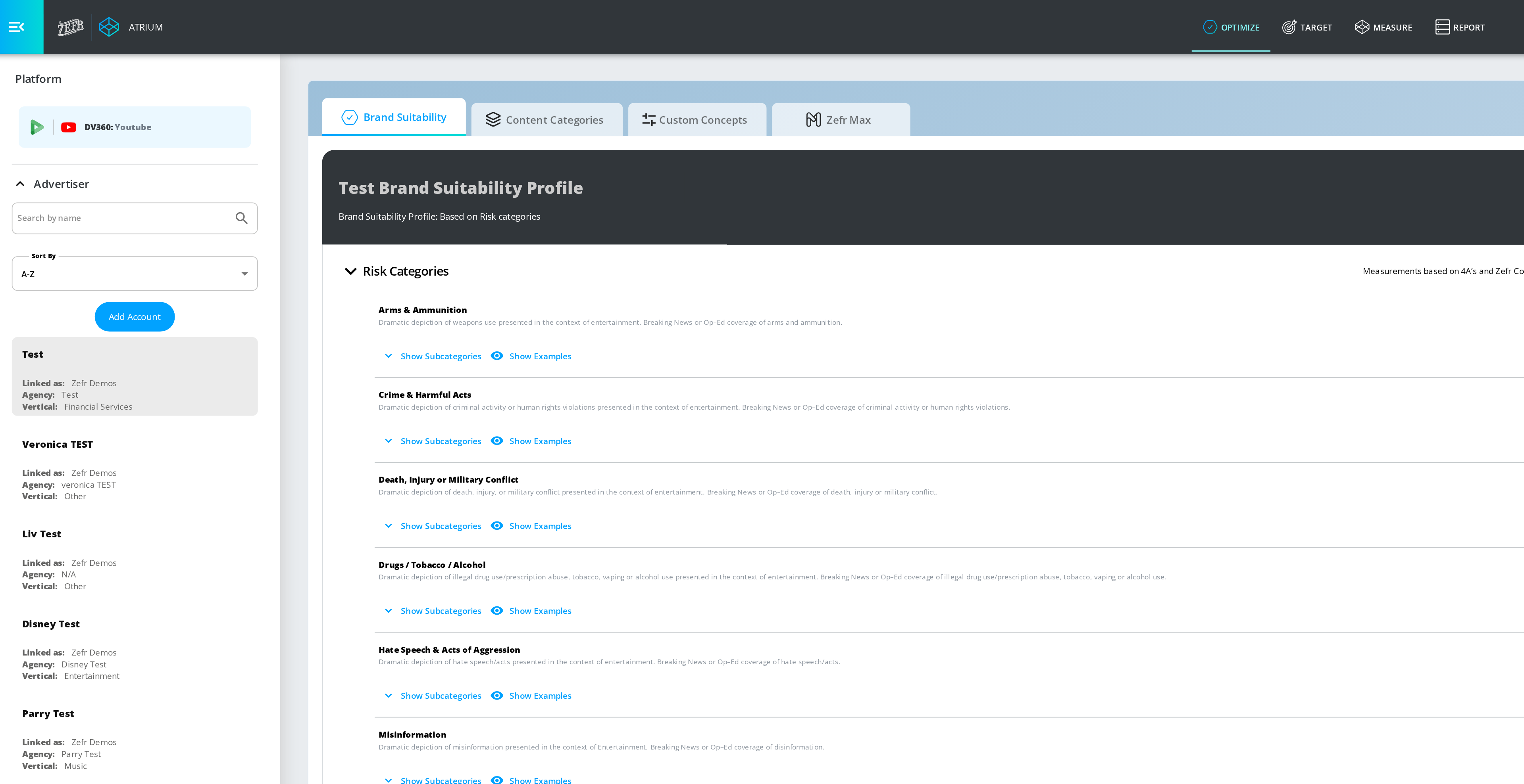
click at [32, 67] on div "DV360: Youtube" at bounding box center [83, 73] width 133 height 24
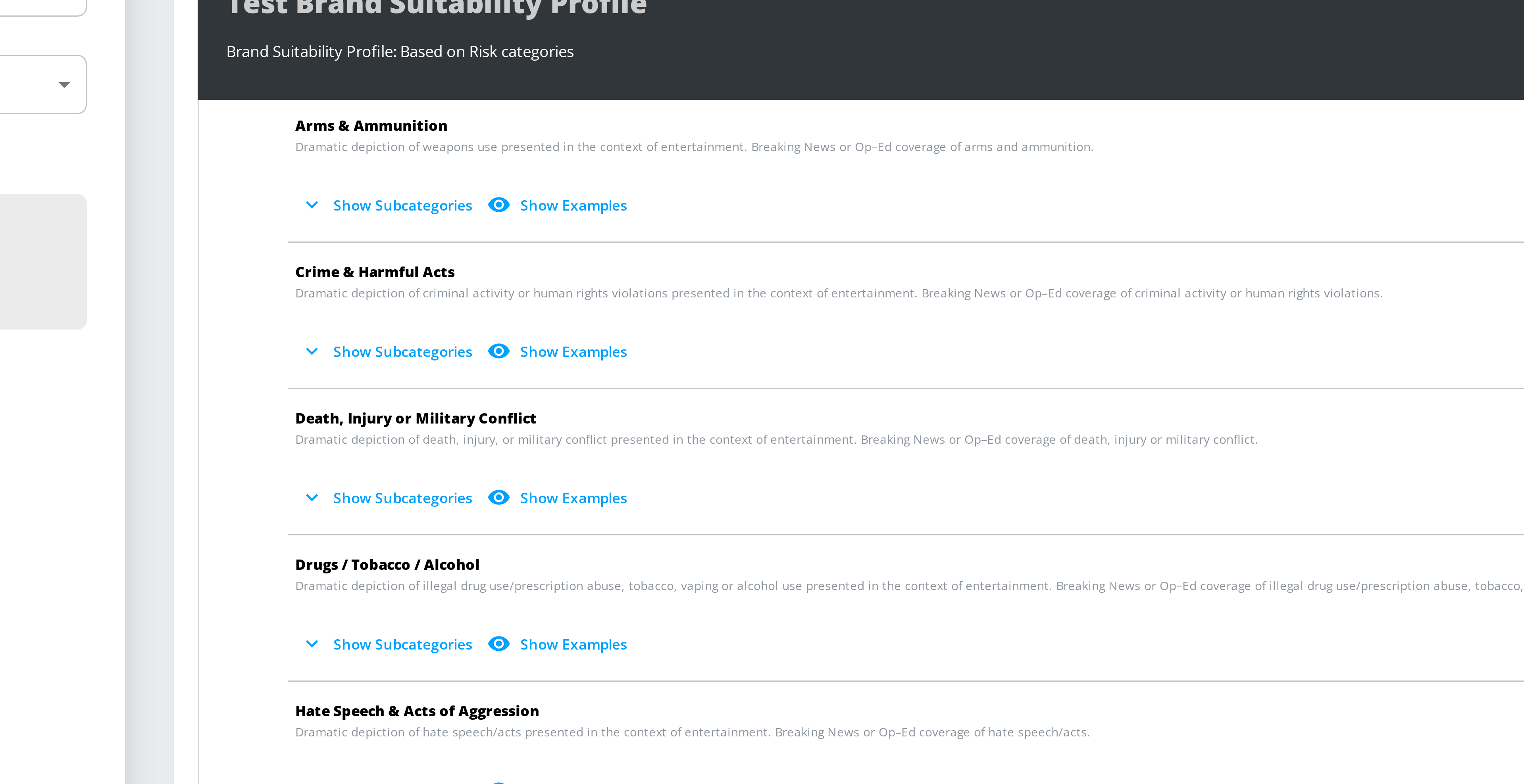
scroll to position [17, 0]
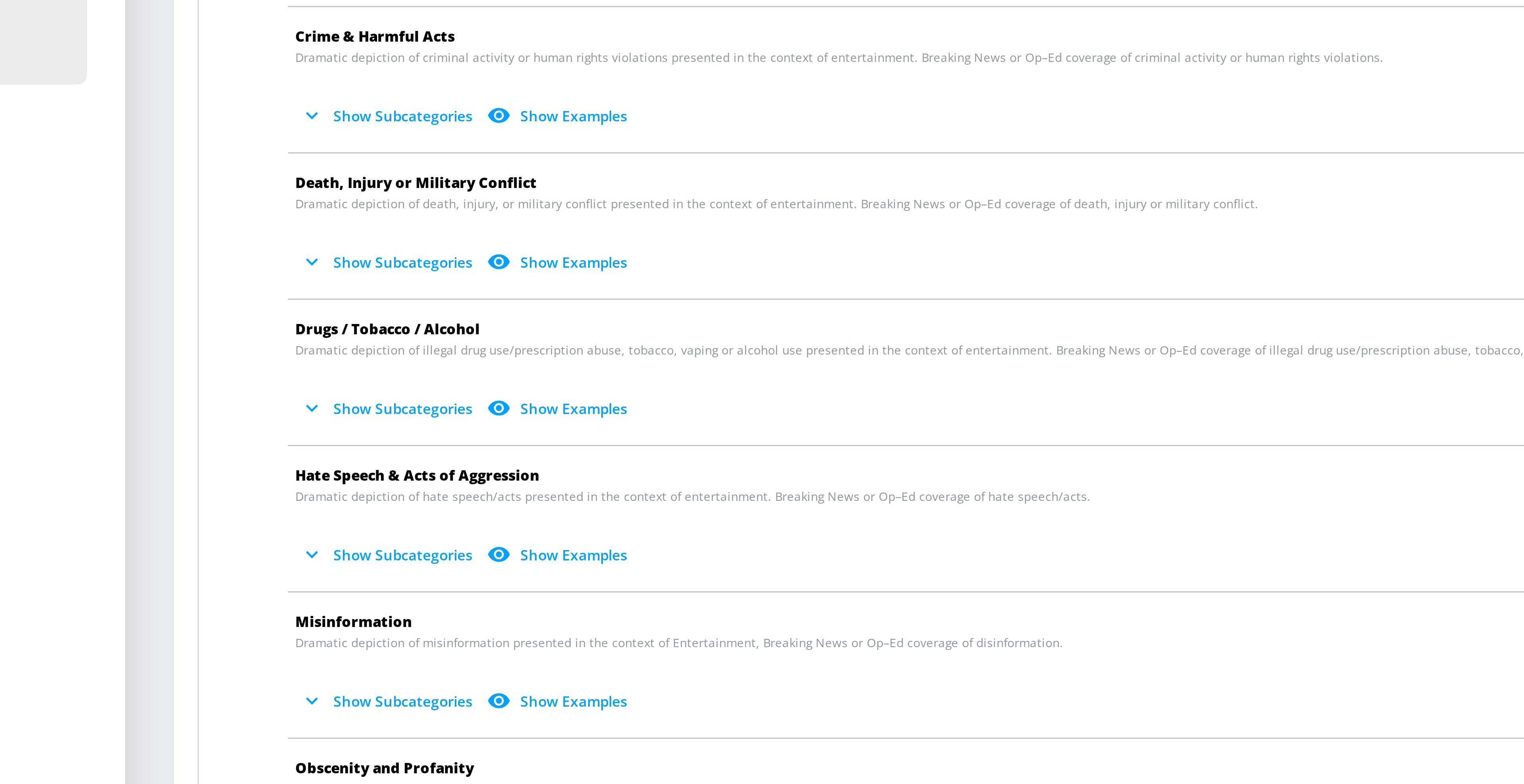
click at [255, 370] on button "Show Subcategories" at bounding box center [254, 371] width 62 height 13
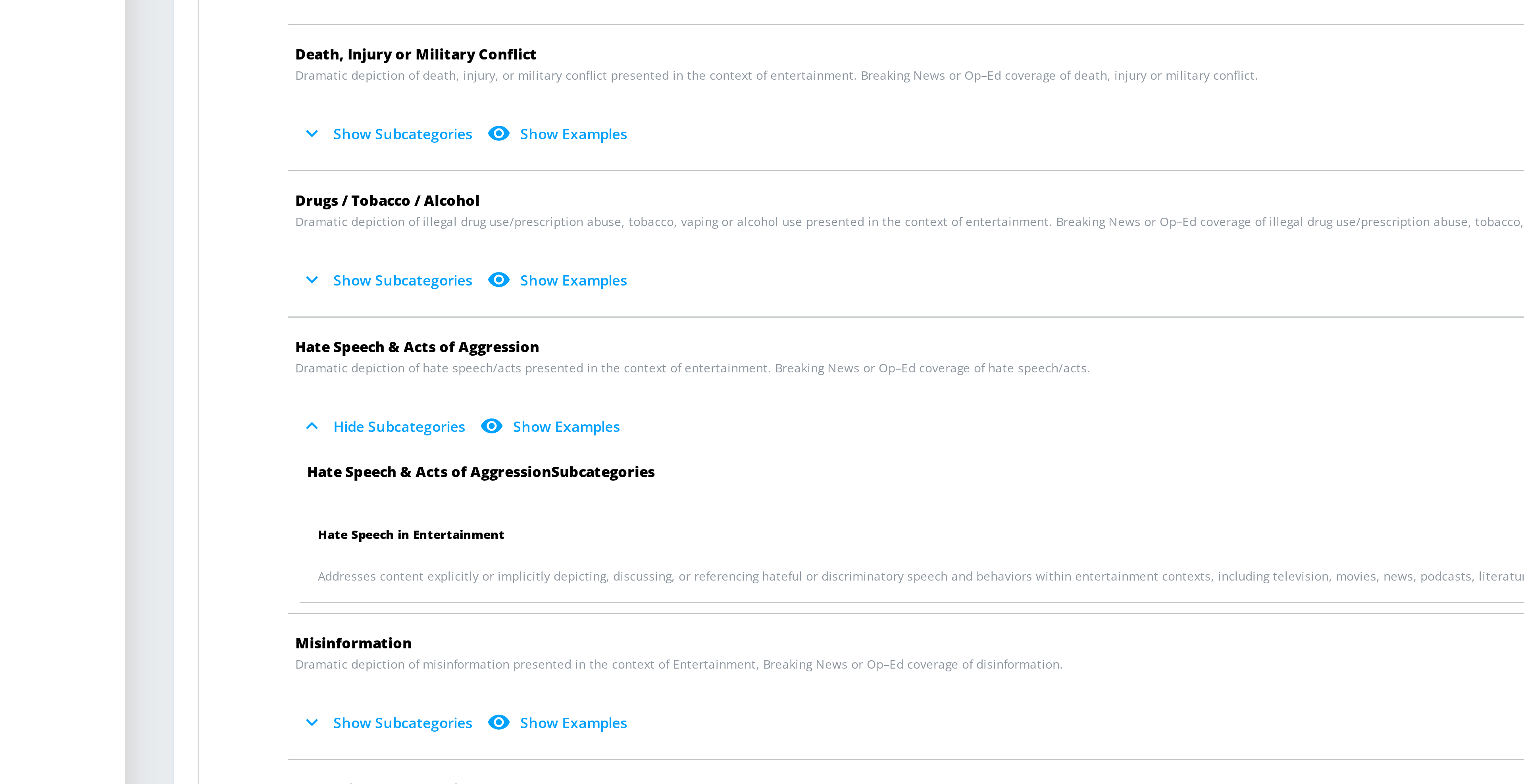
scroll to position [42, 0]
click at [308, 373] on button "Show Examples" at bounding box center [309, 371] width 51 height 13
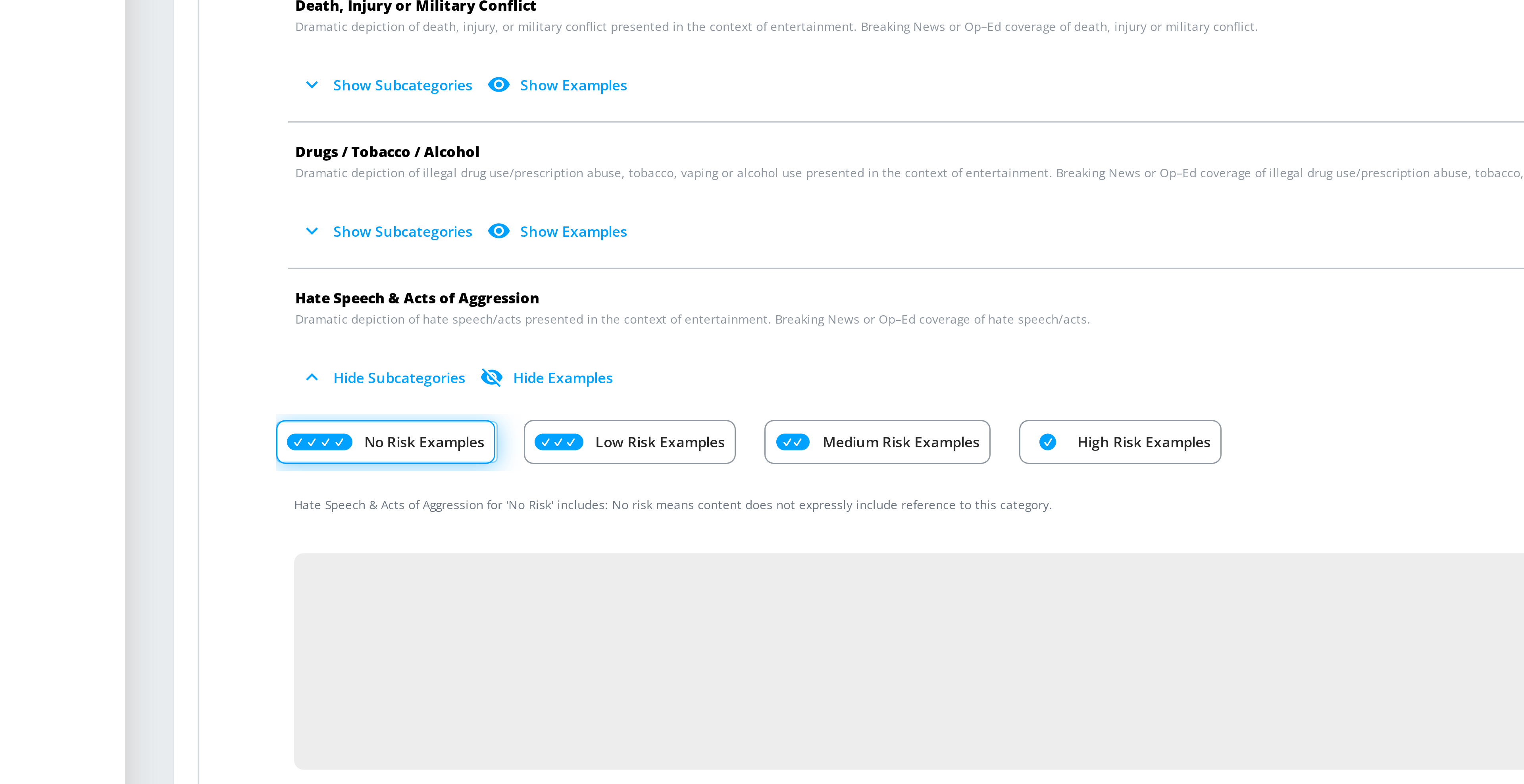
scroll to position [46, 0]
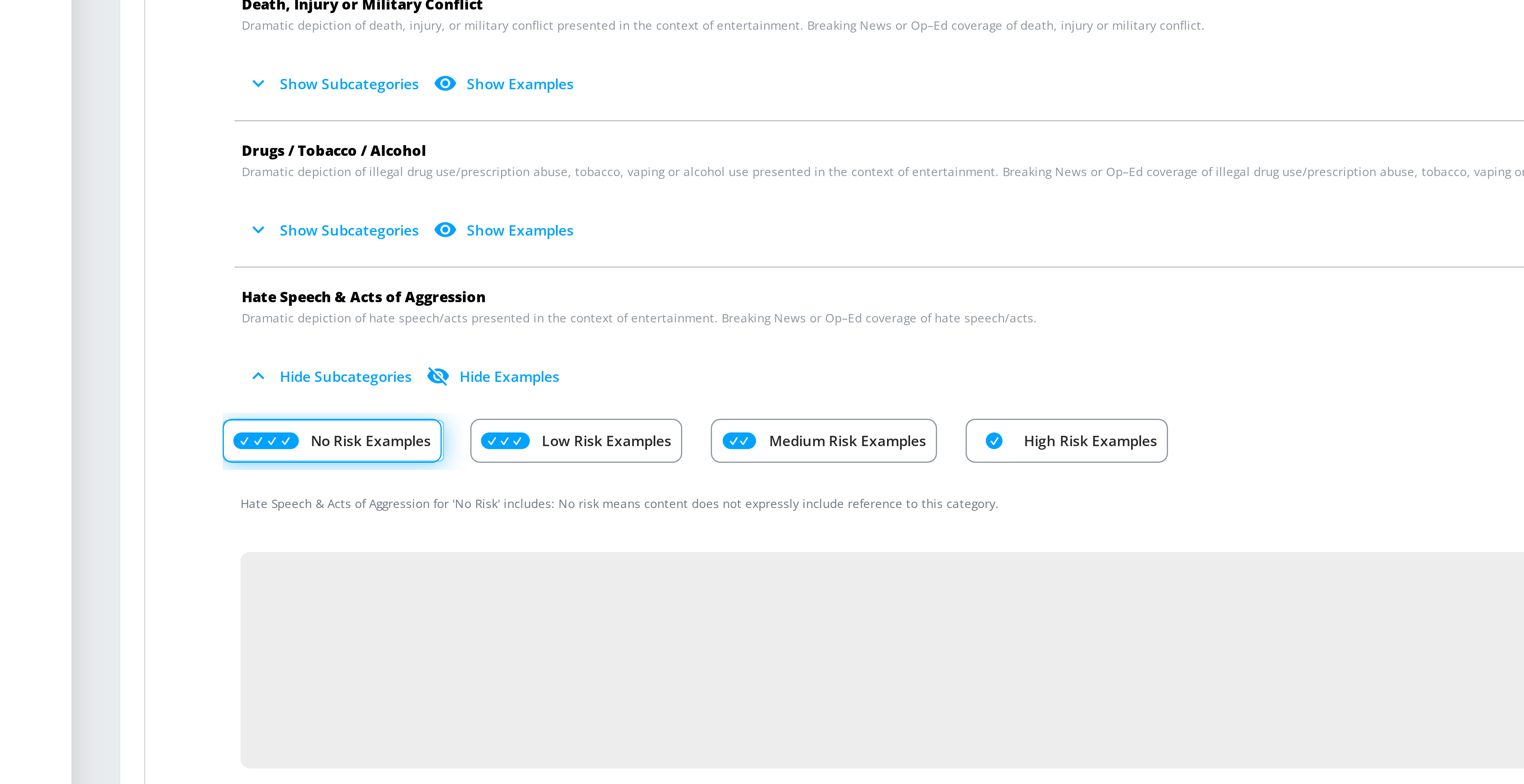
click at [404, 380] on p "Medium Risk Examples" at bounding box center [425, 375] width 53 height 8
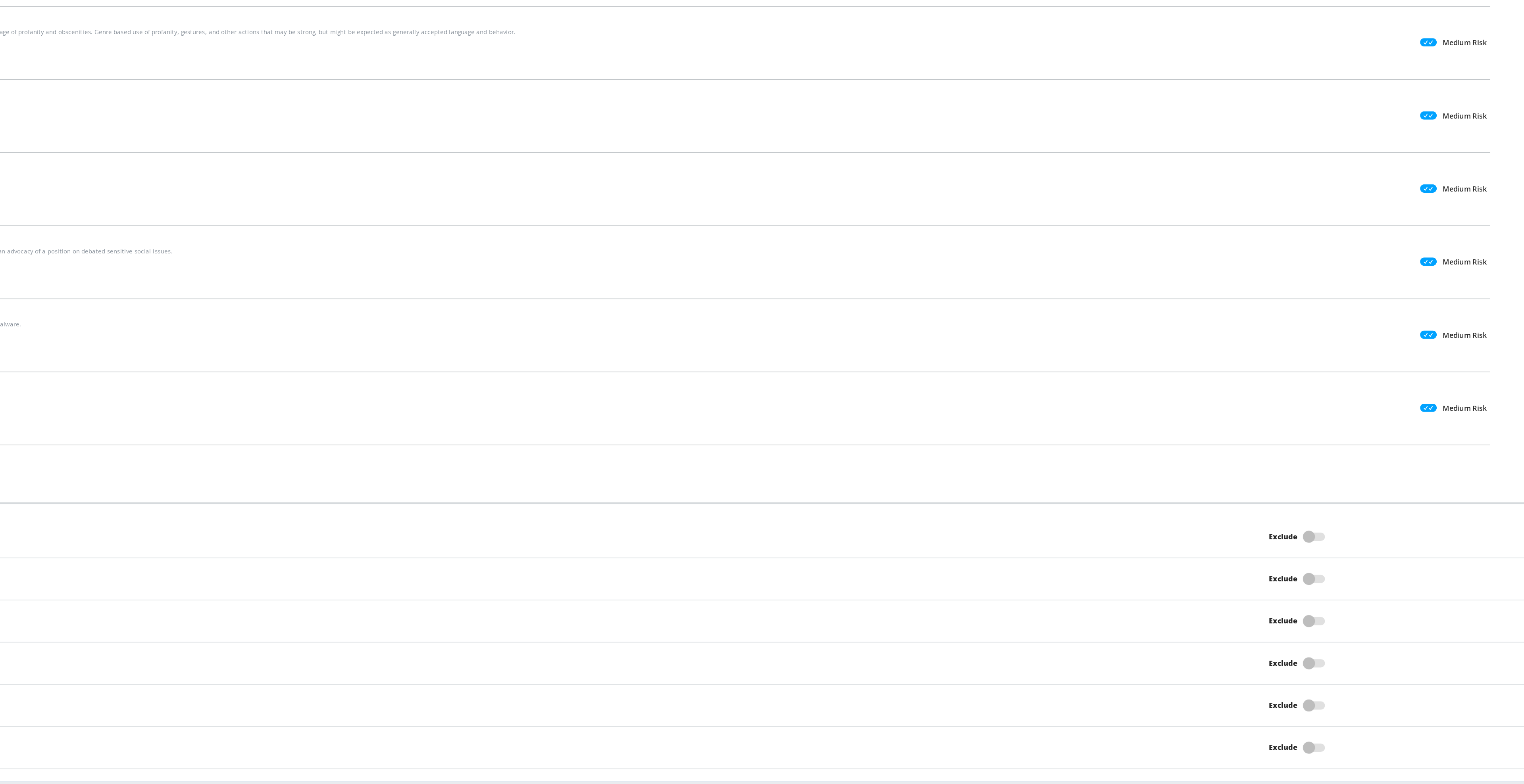
scroll to position [0, 0]
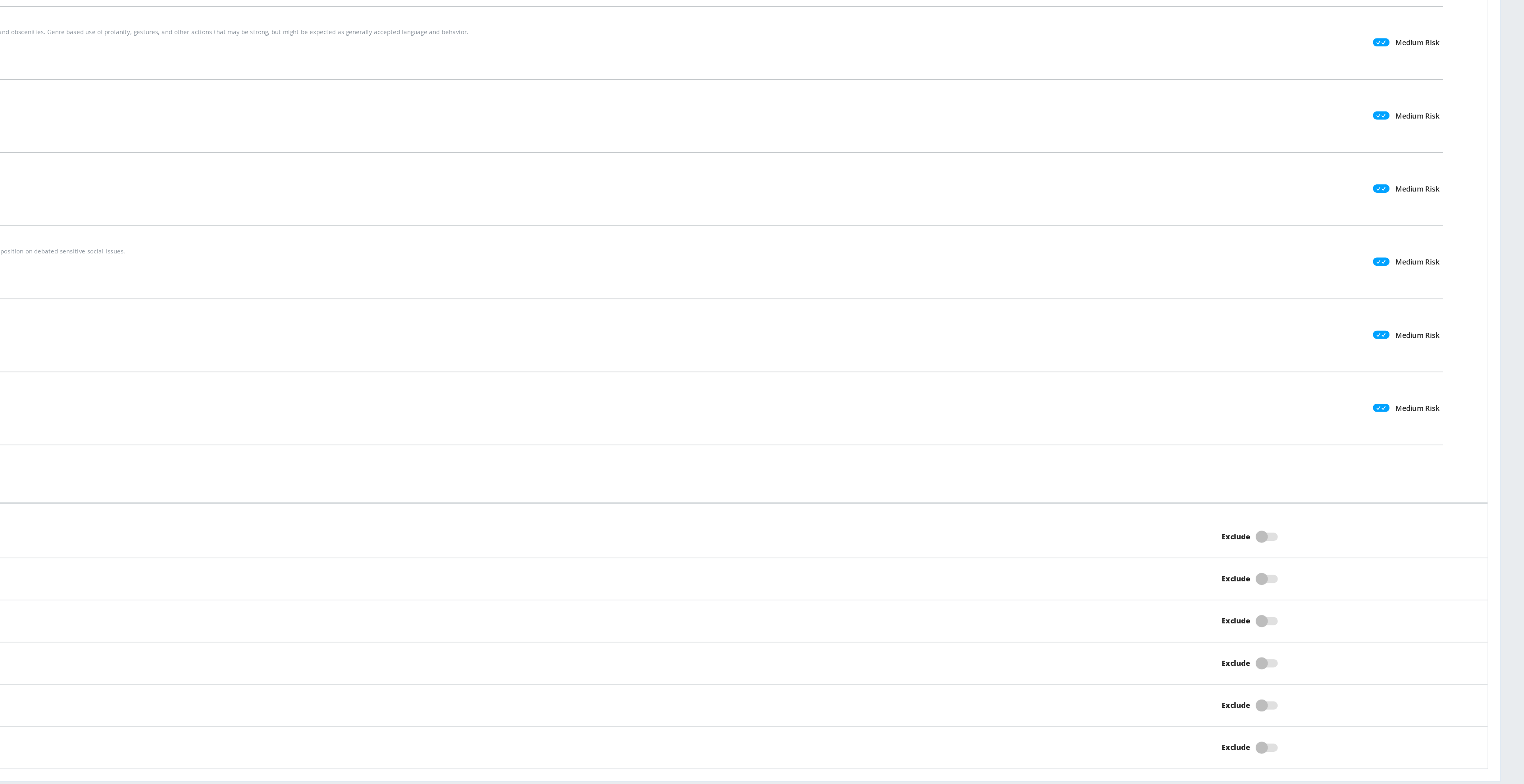
click at [1198, 617] on div "Exclude" at bounding box center [1337, 618] width 324 height 15
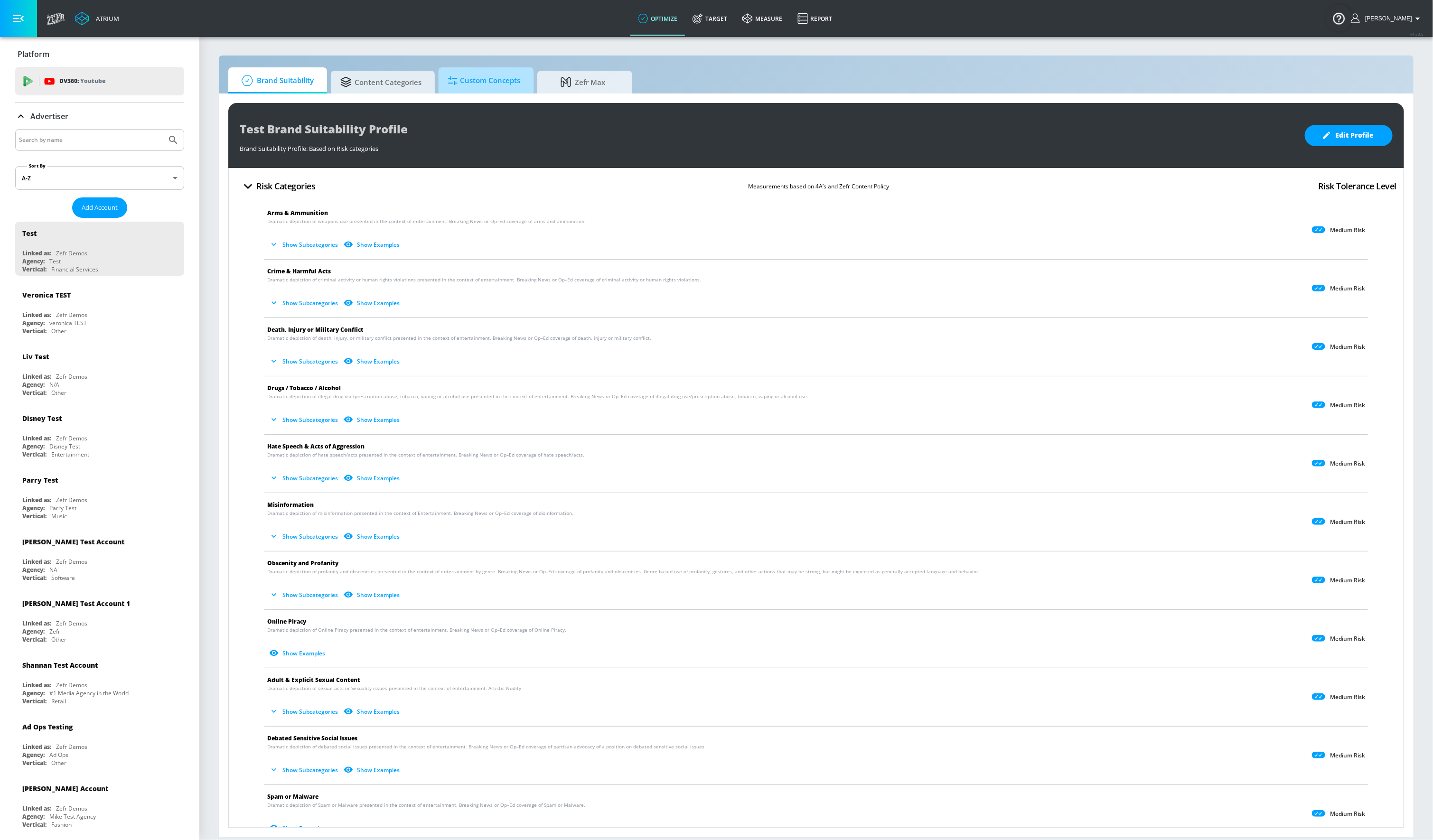
click at [489, 80] on span "Custom Concepts" at bounding box center [484, 81] width 72 height 23
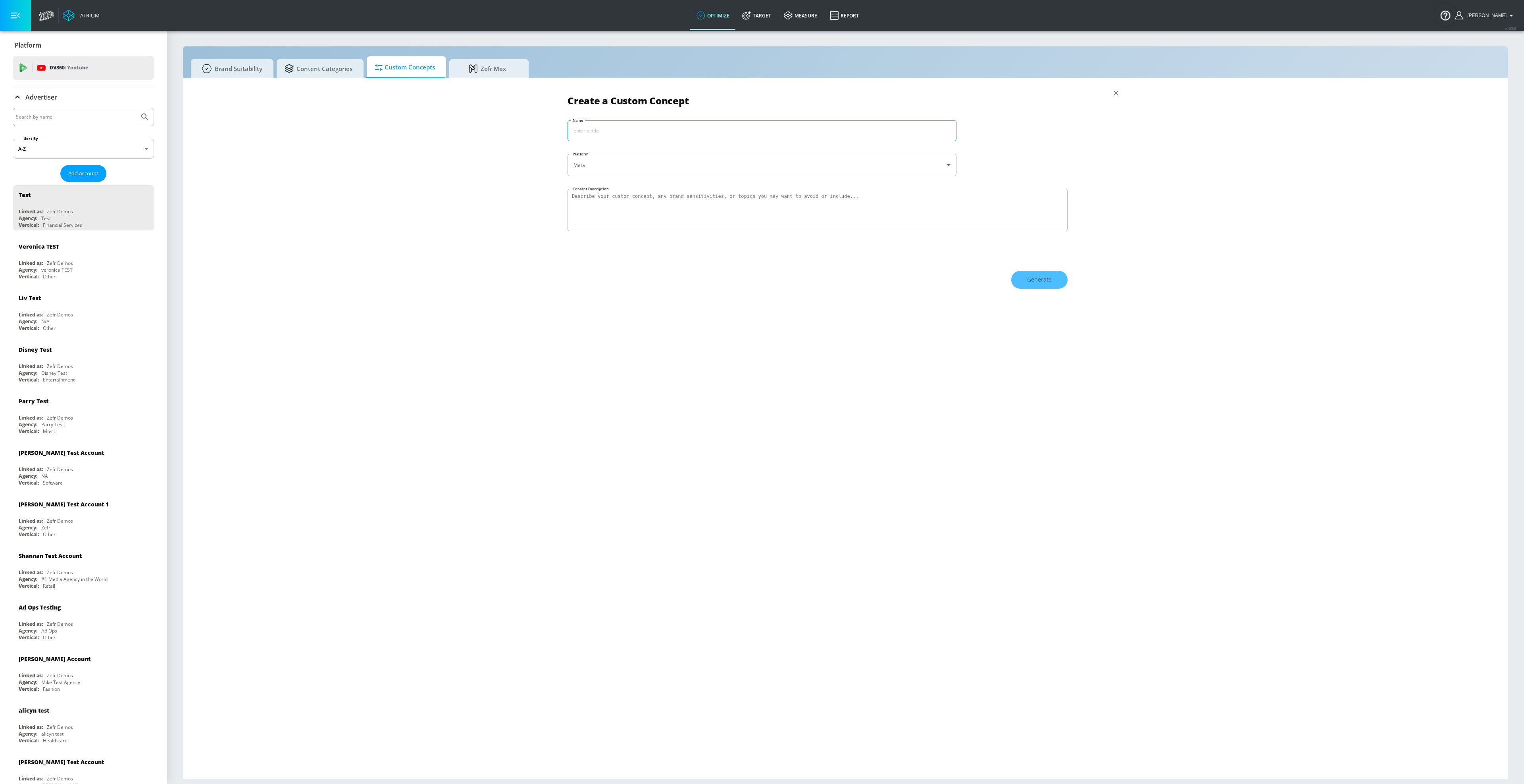
click at [595, 124] on input "Name" at bounding box center [762, 131] width 388 height 20
click at [586, 125] on input "Name" at bounding box center [762, 131] width 388 height 20
type input "Coca Cola Summer Plastics Controversy"
type textarea "I"
type textarea "There's a corporate crisis around plastics -- it hasn't entered our campaigns y…"
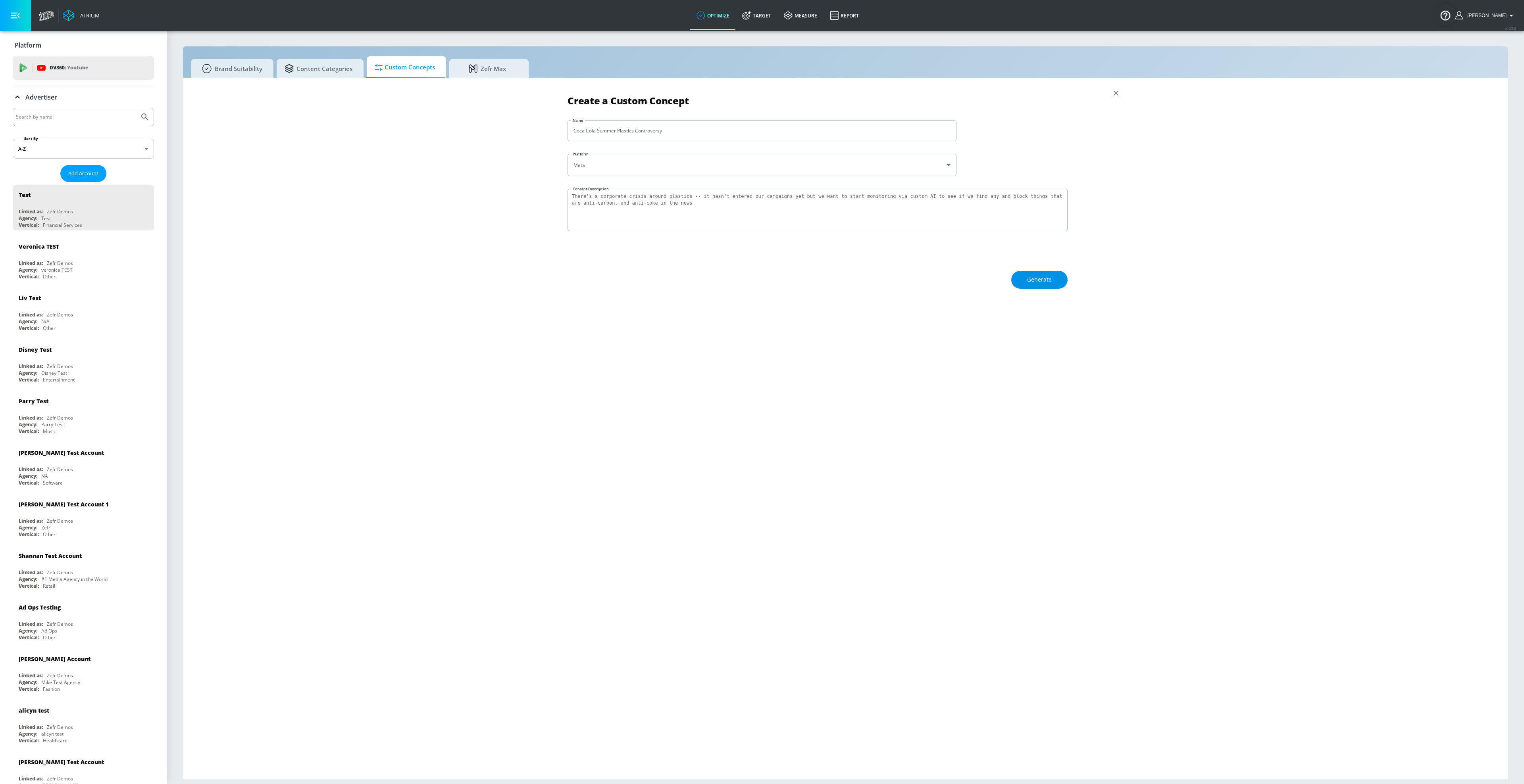
click at [1050, 276] on span "Generate" at bounding box center [1039, 280] width 25 height 10
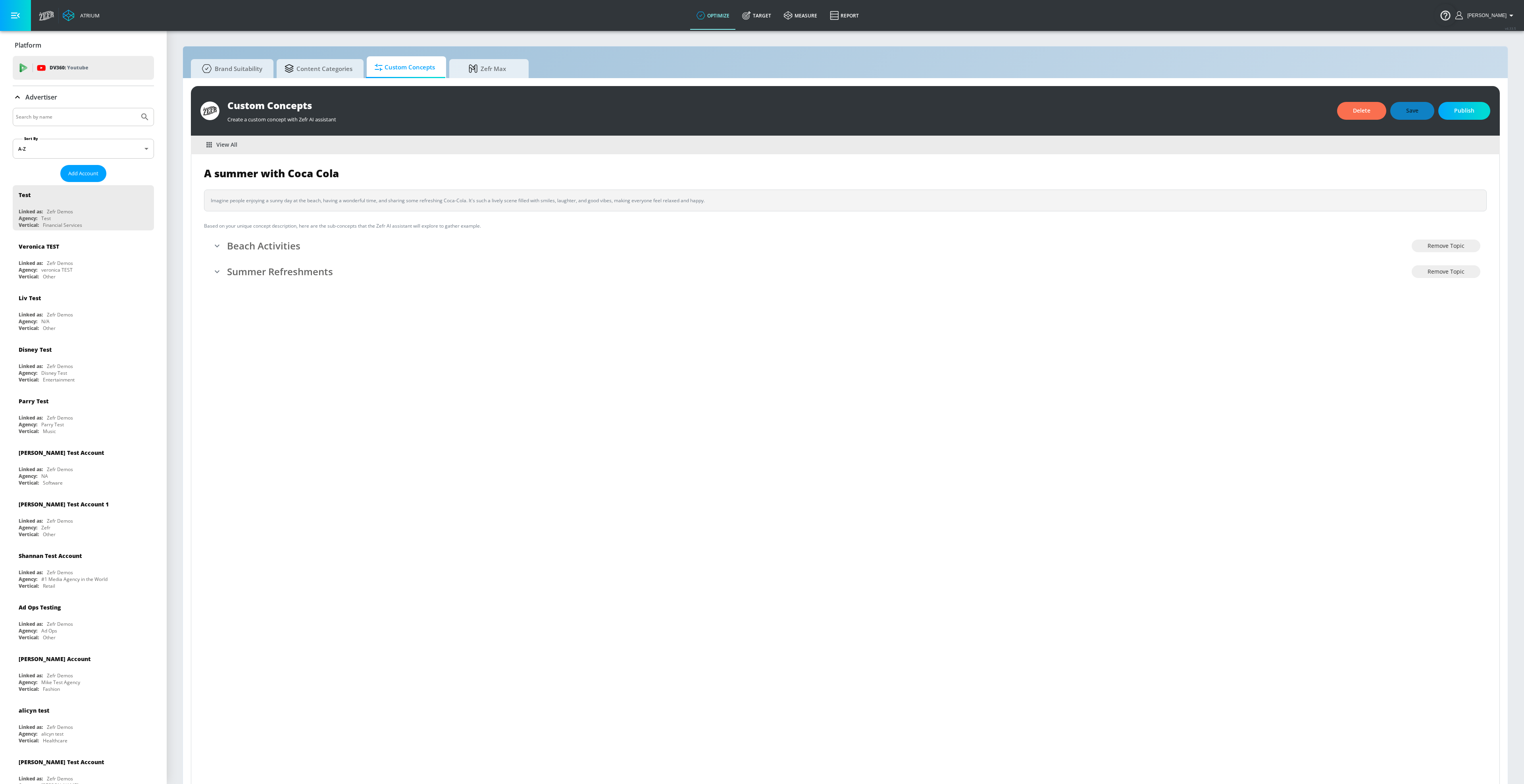
click at [219, 144] on span "View All" at bounding box center [222, 145] width 31 height 10
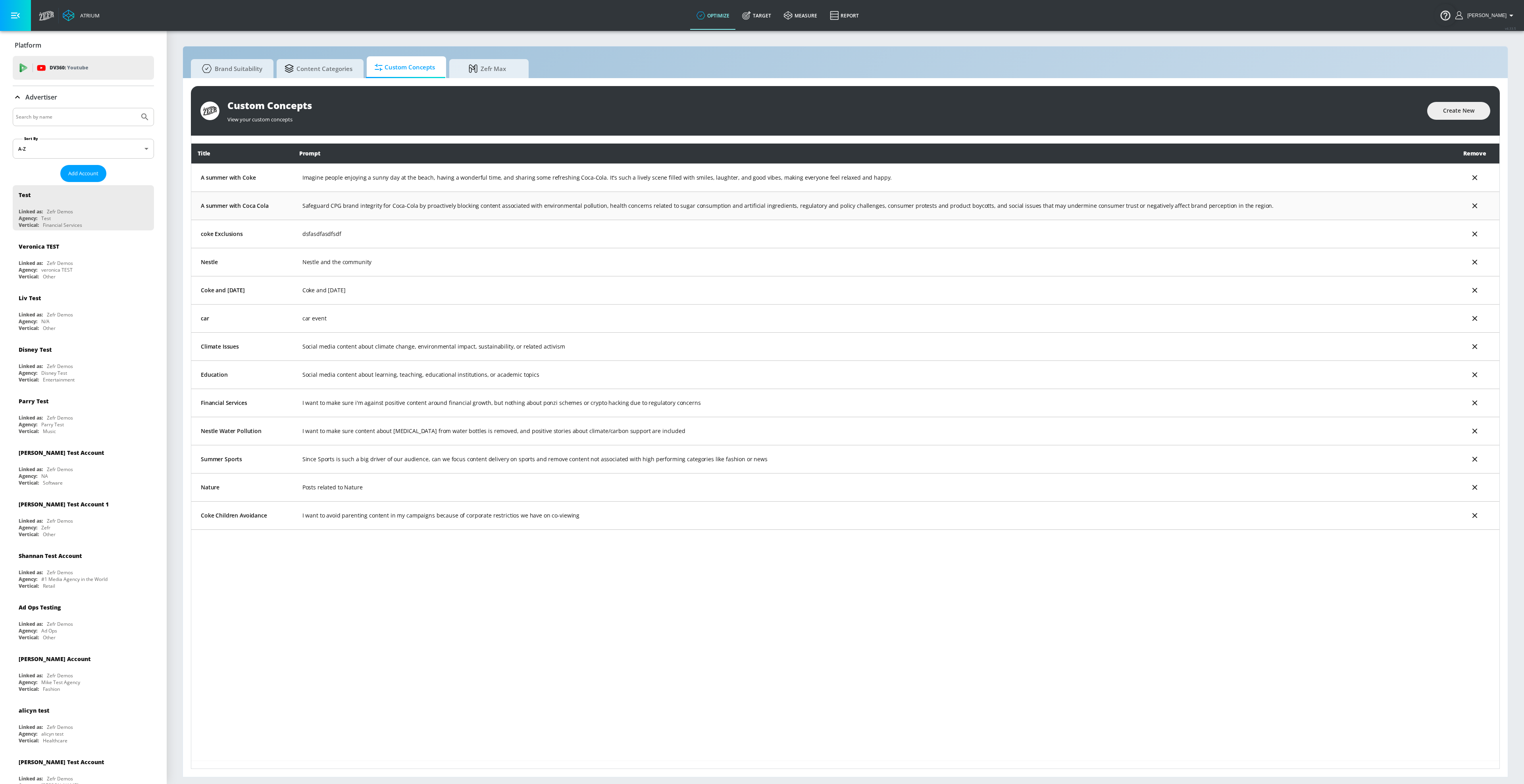
click at [247, 201] on td "A summer with Coca Cola" at bounding box center [242, 206] width 102 height 28
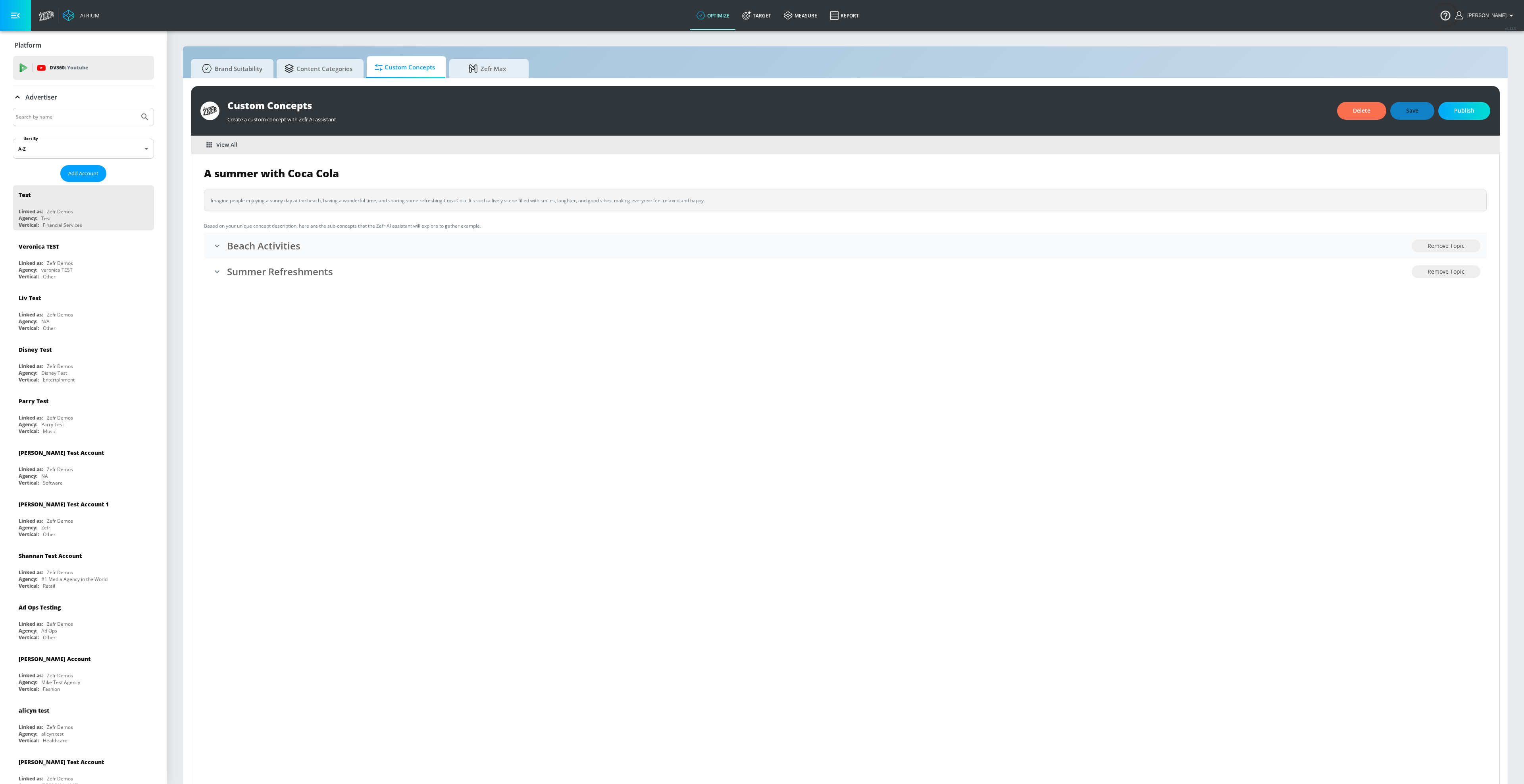
click at [242, 245] on h3 "Beach Activities" at bounding box center [819, 246] width 1184 height 13
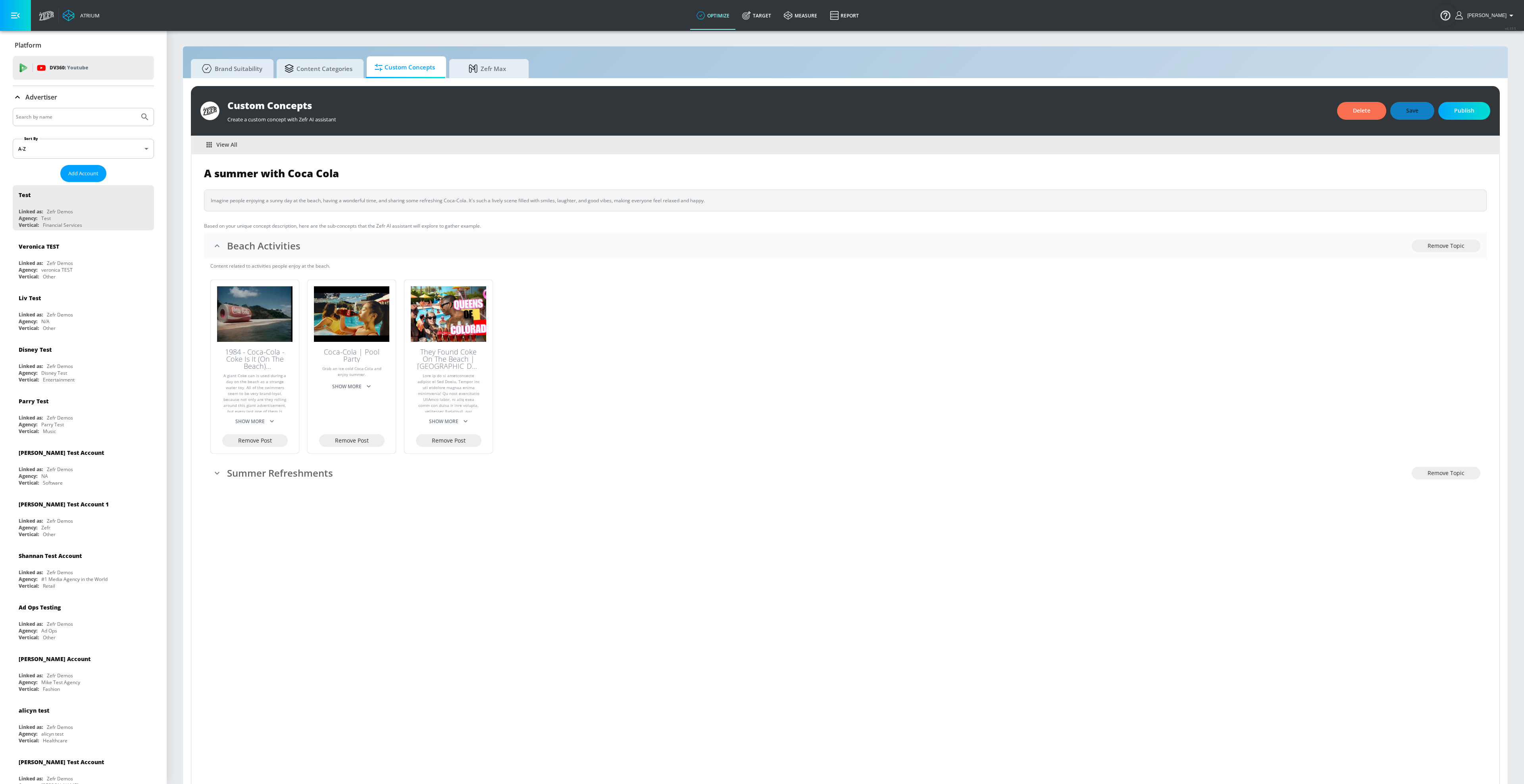
scroll to position [12, 0]
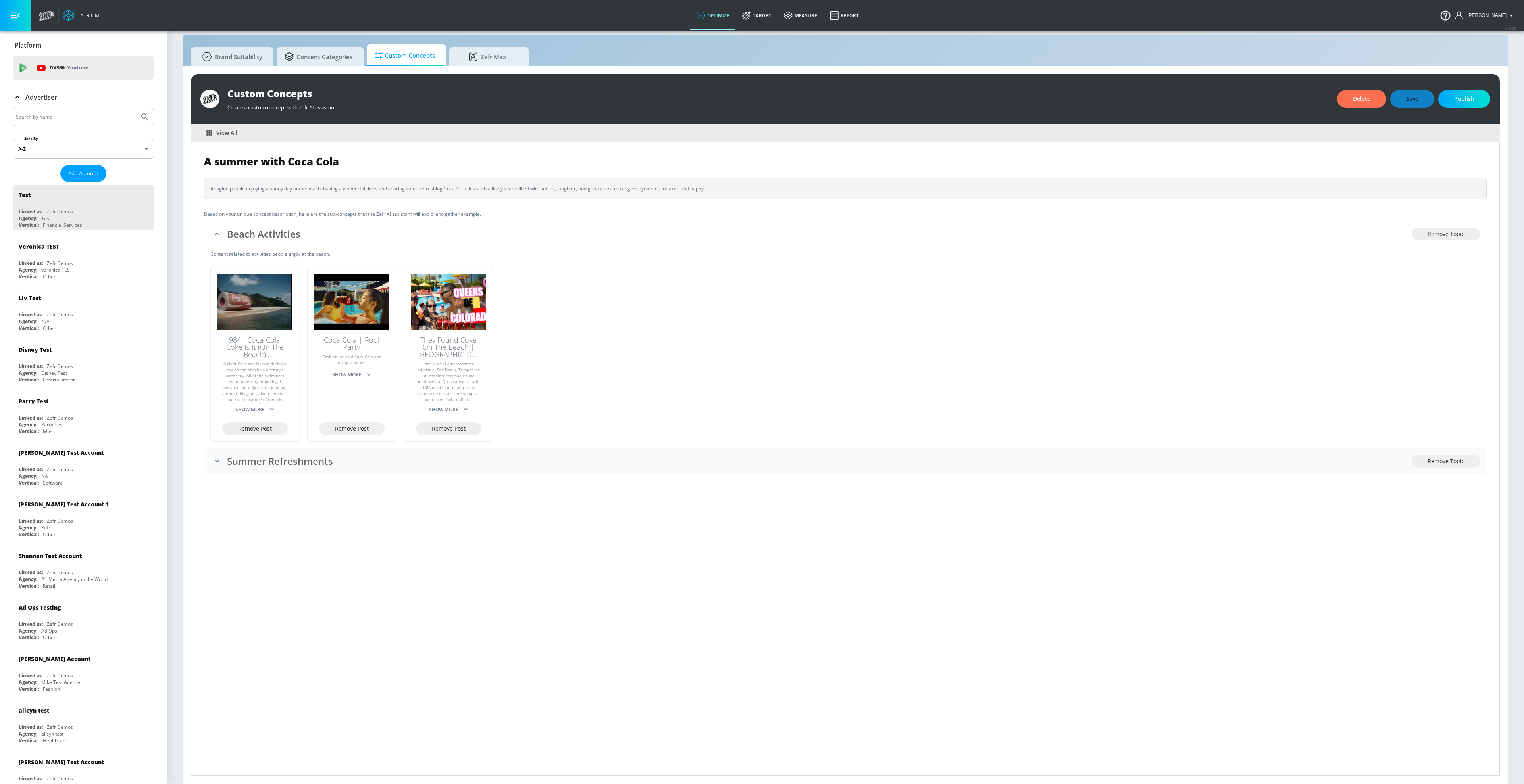
click at [268, 461] on h3 "Summer Refreshments" at bounding box center [819, 461] width 1184 height 13
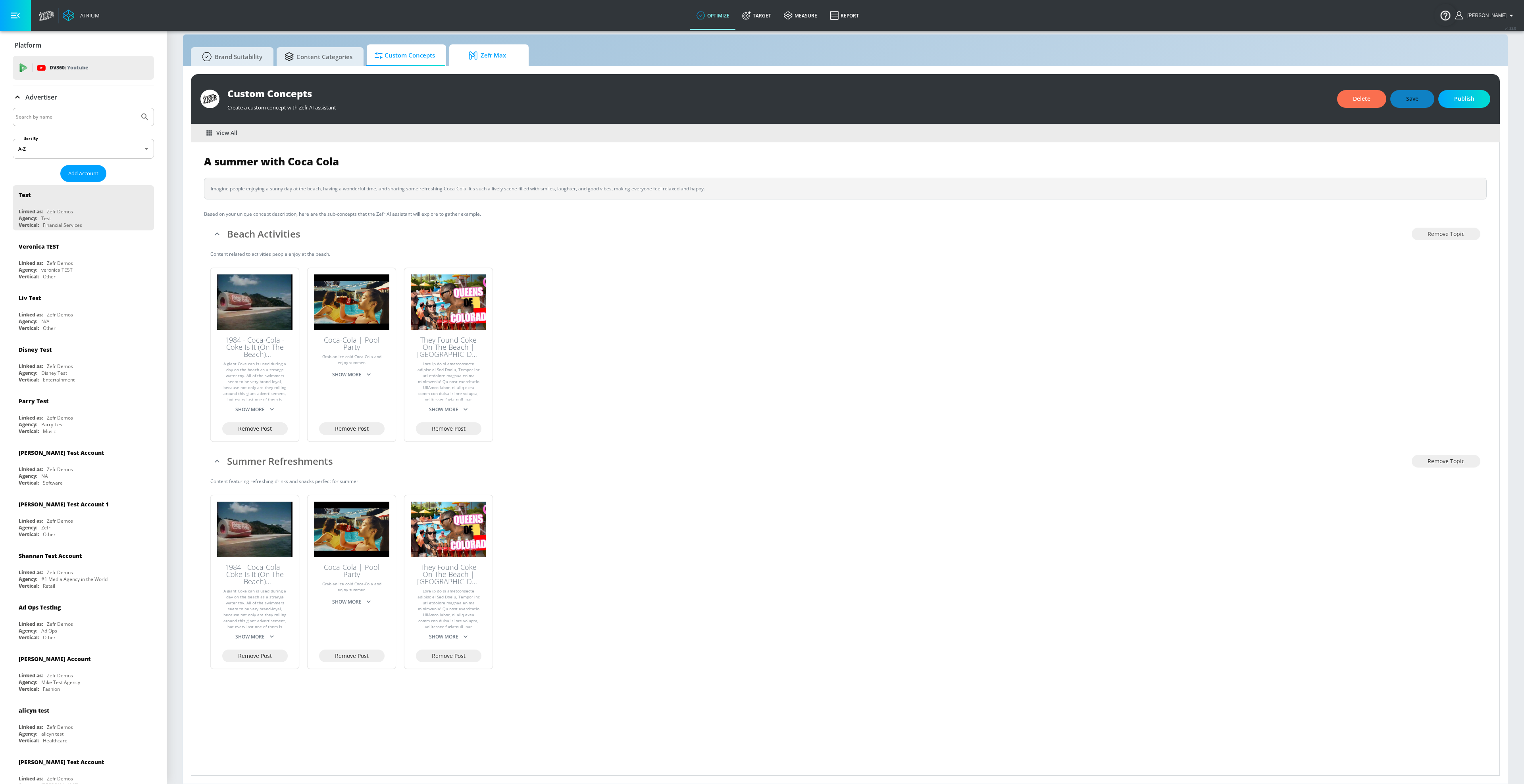
click at [503, 61] on span "Zefr Max" at bounding box center [487, 56] width 60 height 19
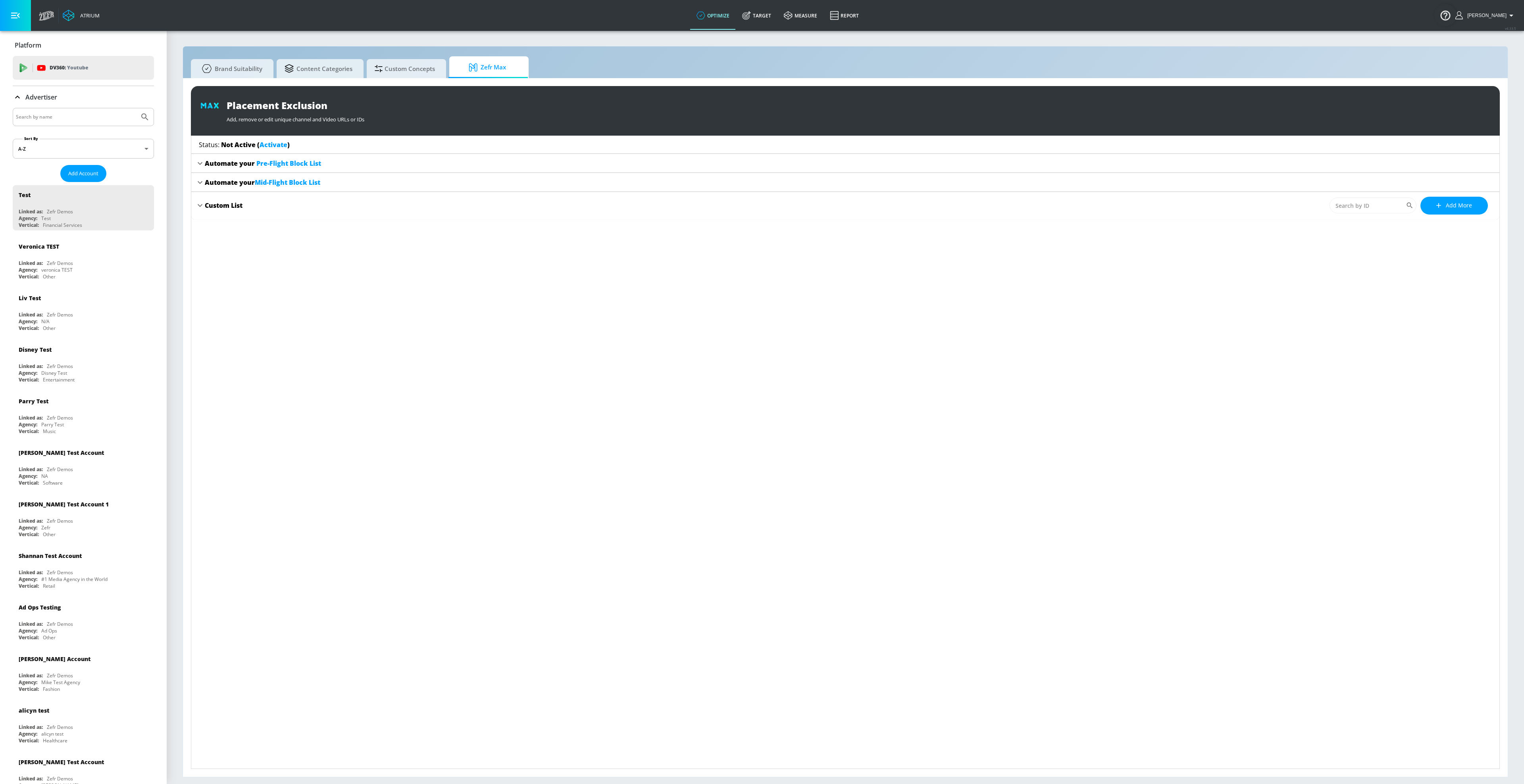
click at [315, 161] on span "Pre-Flight Block List" at bounding box center [288, 163] width 64 height 9
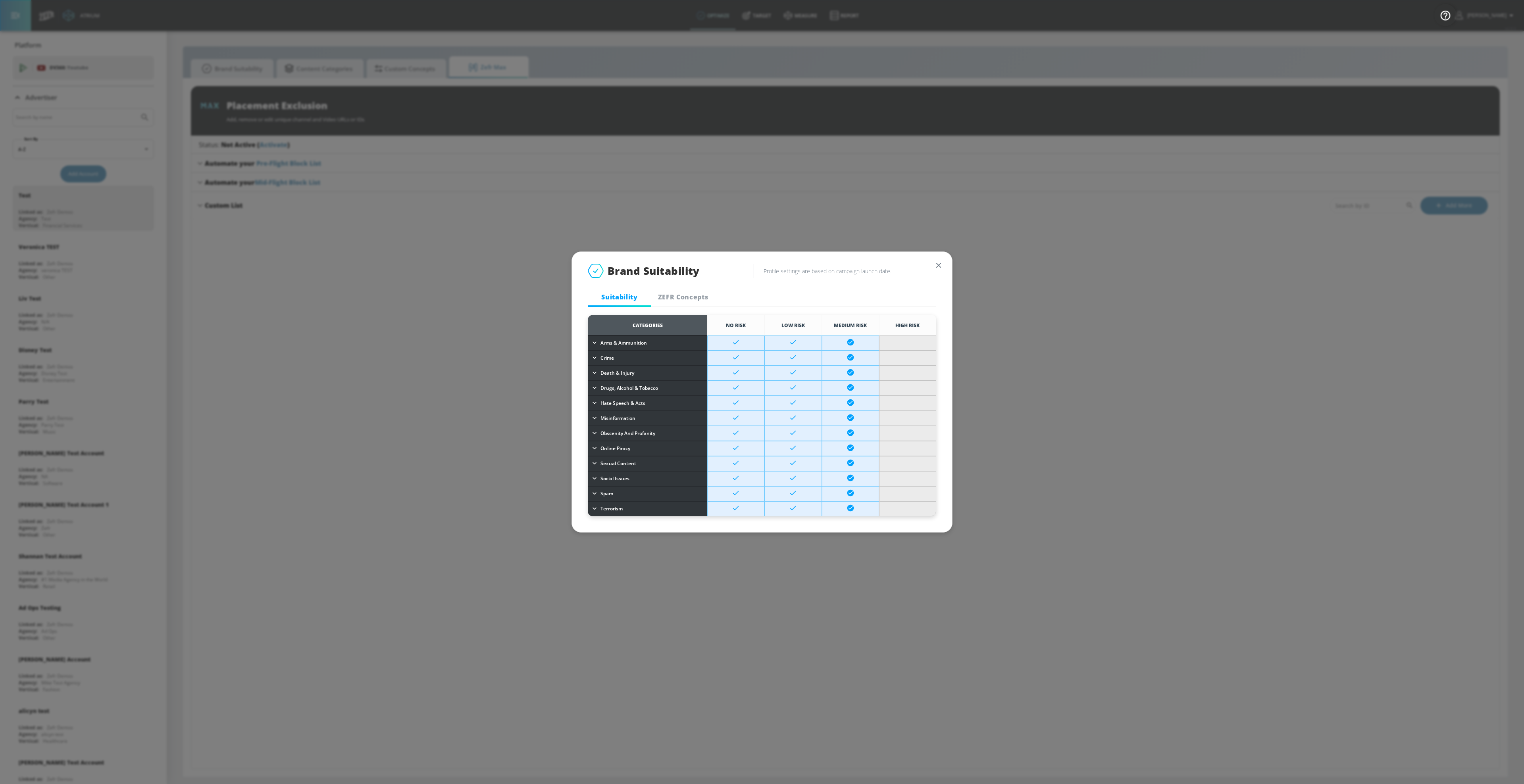
click at [938, 264] on icon "button" at bounding box center [938, 265] width 5 height 5
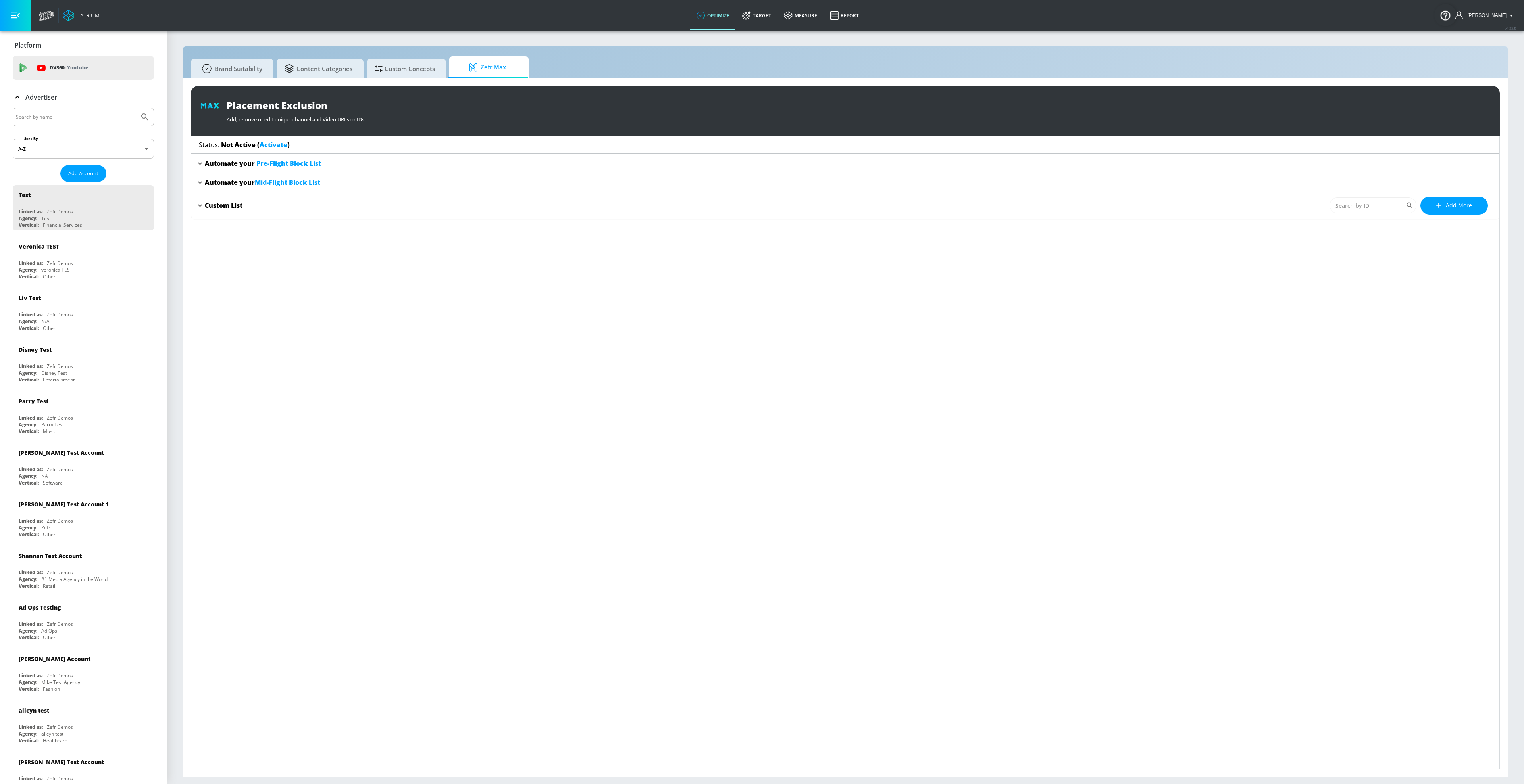
click at [198, 164] on icon at bounding box center [200, 163] width 9 height 9
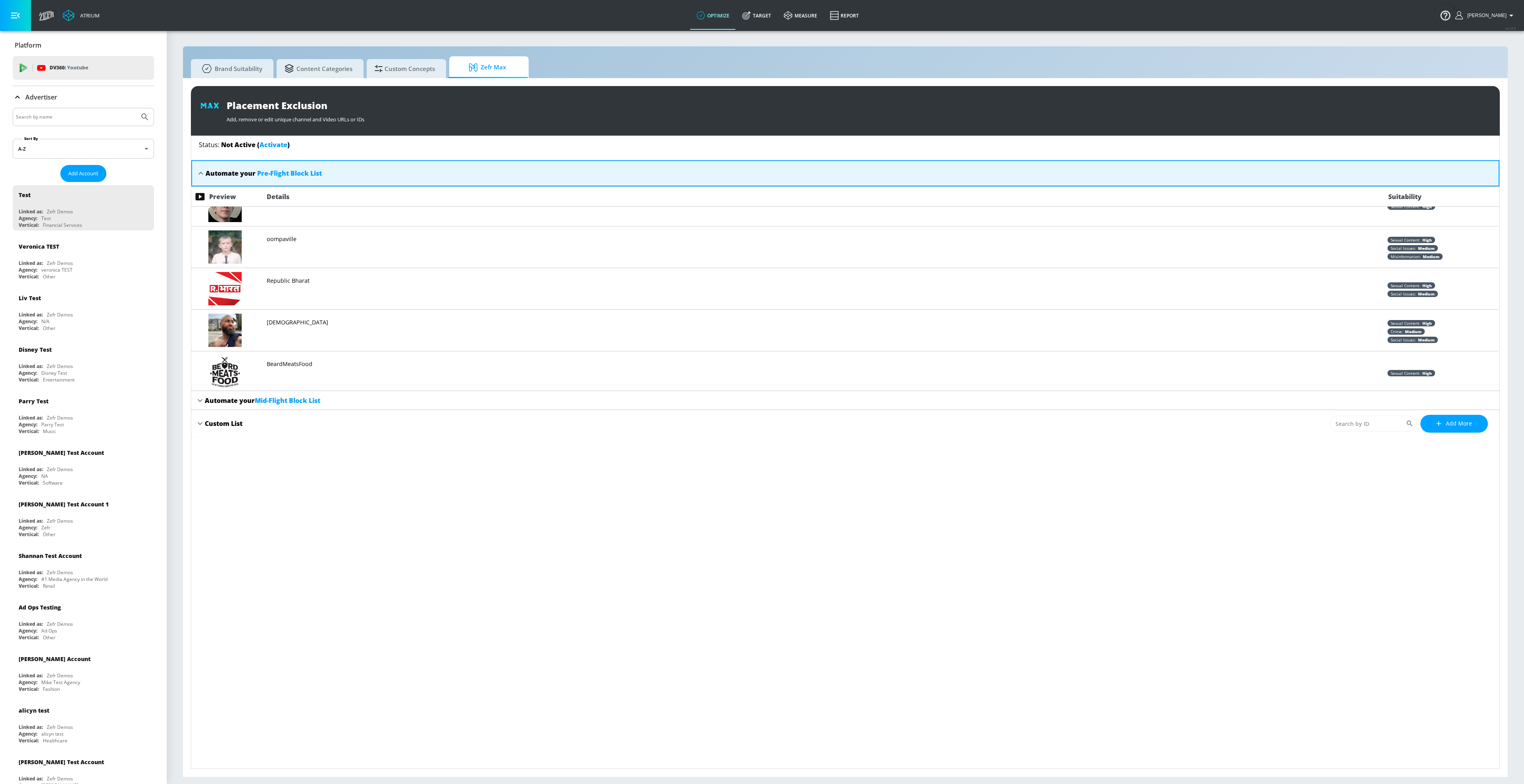
scroll to position [572, 0]
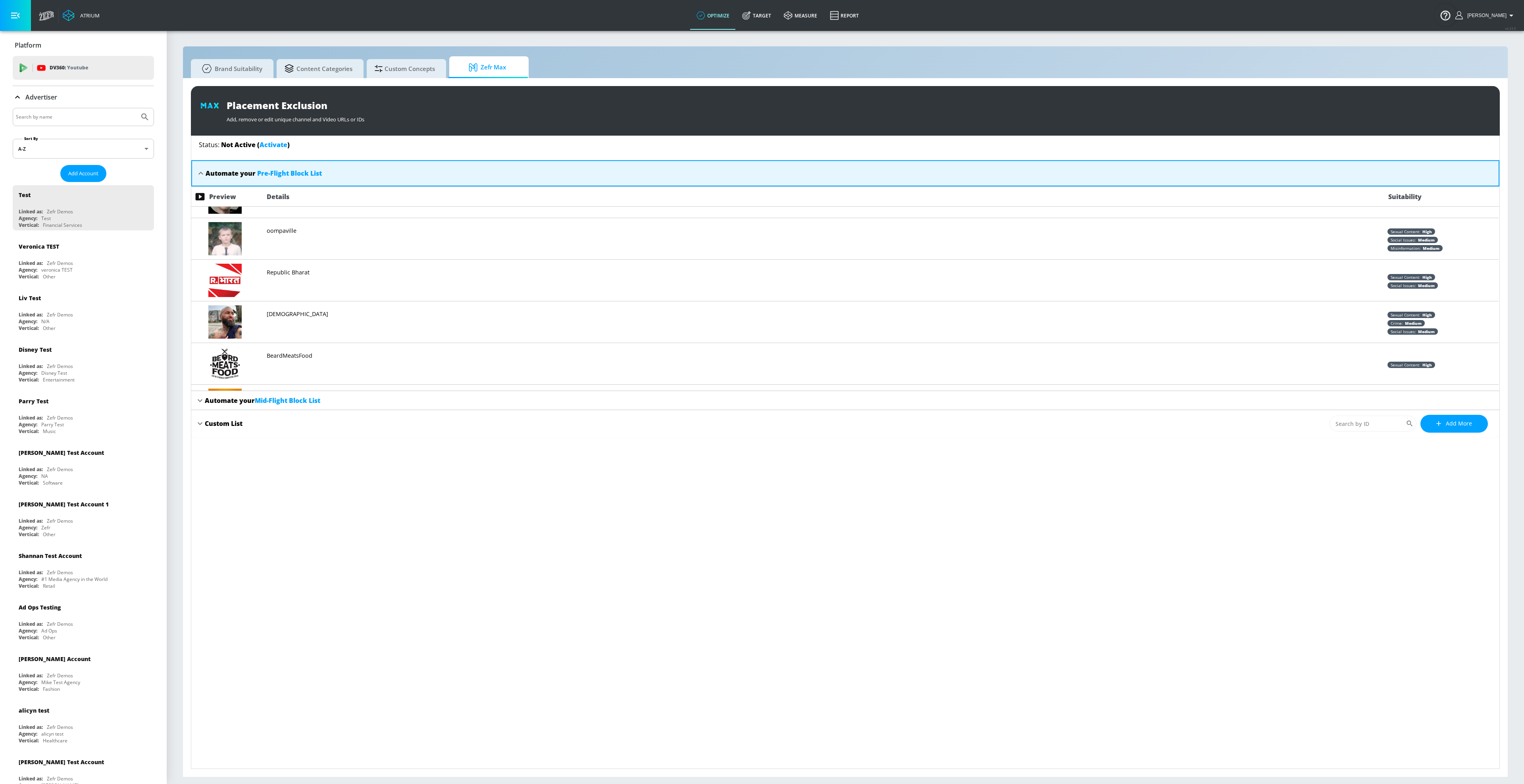
click at [284, 400] on span "Mid-Flight Block List" at bounding box center [288, 400] width 66 height 9
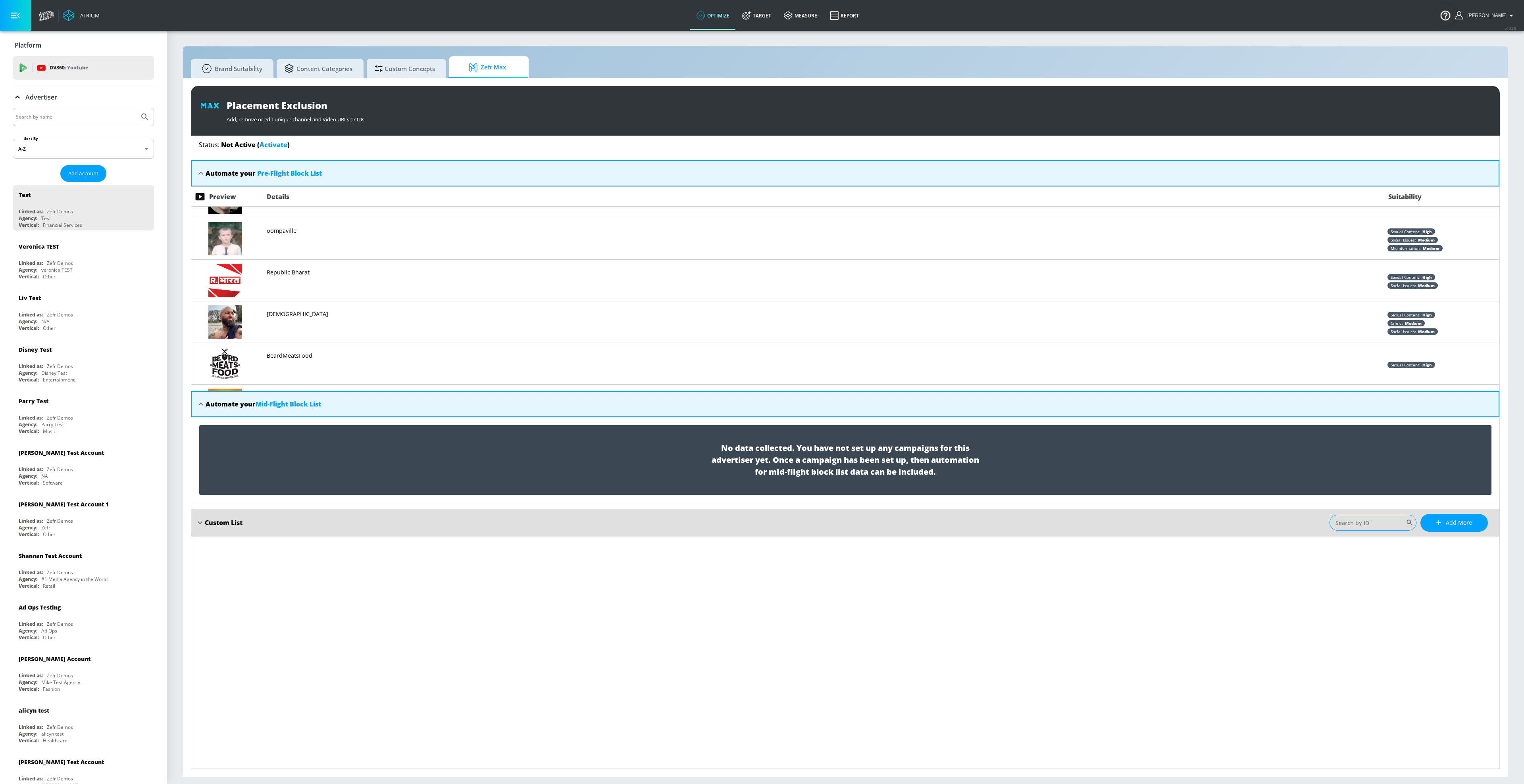
click at [1198, 517] on input "Sort By" at bounding box center [1367, 523] width 76 height 16
click at [1198, 521] on icon "button" at bounding box center [1438, 522] width 8 height 8
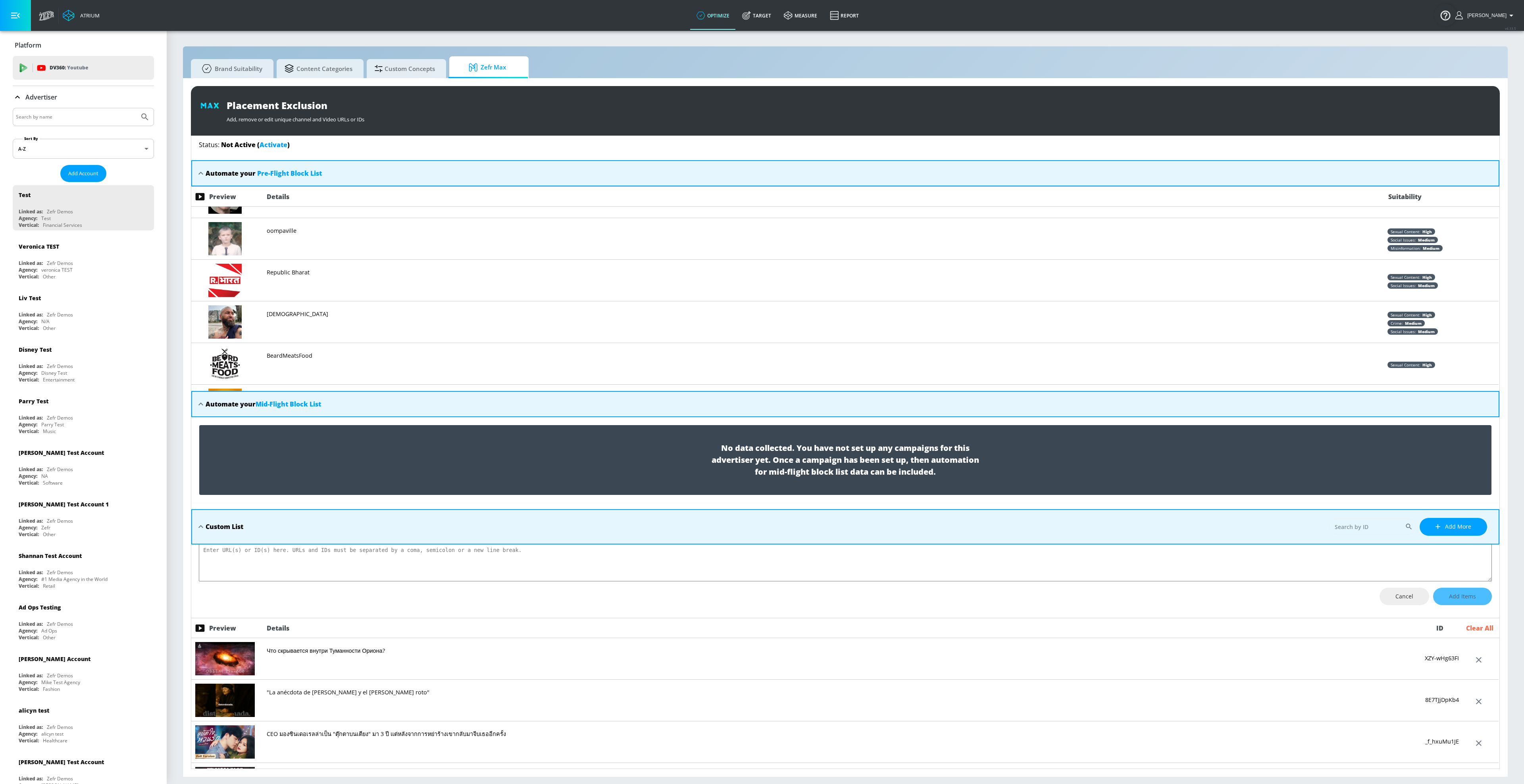
scroll to position [0, 0]
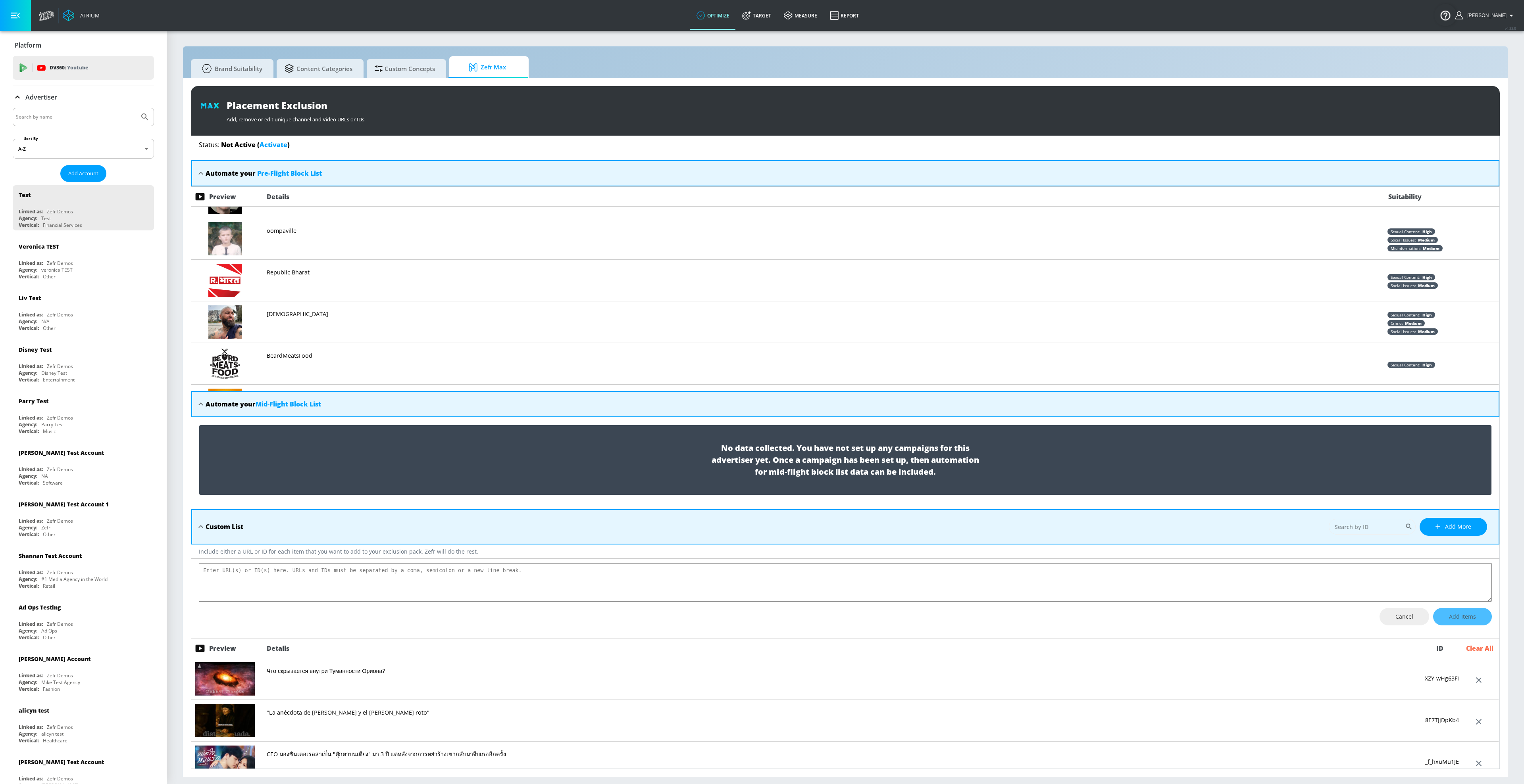
type textarea "https://www.youtube.com/watch?v=TIFjafya_eQ&t=379s"
type textarea "x"
type textarea "https://www.youtube.com/watch?v=TIFjafya_eQ&t=379s"
click at [1198, 615] on span "Add Items" at bounding box center [1462, 617] width 27 height 10
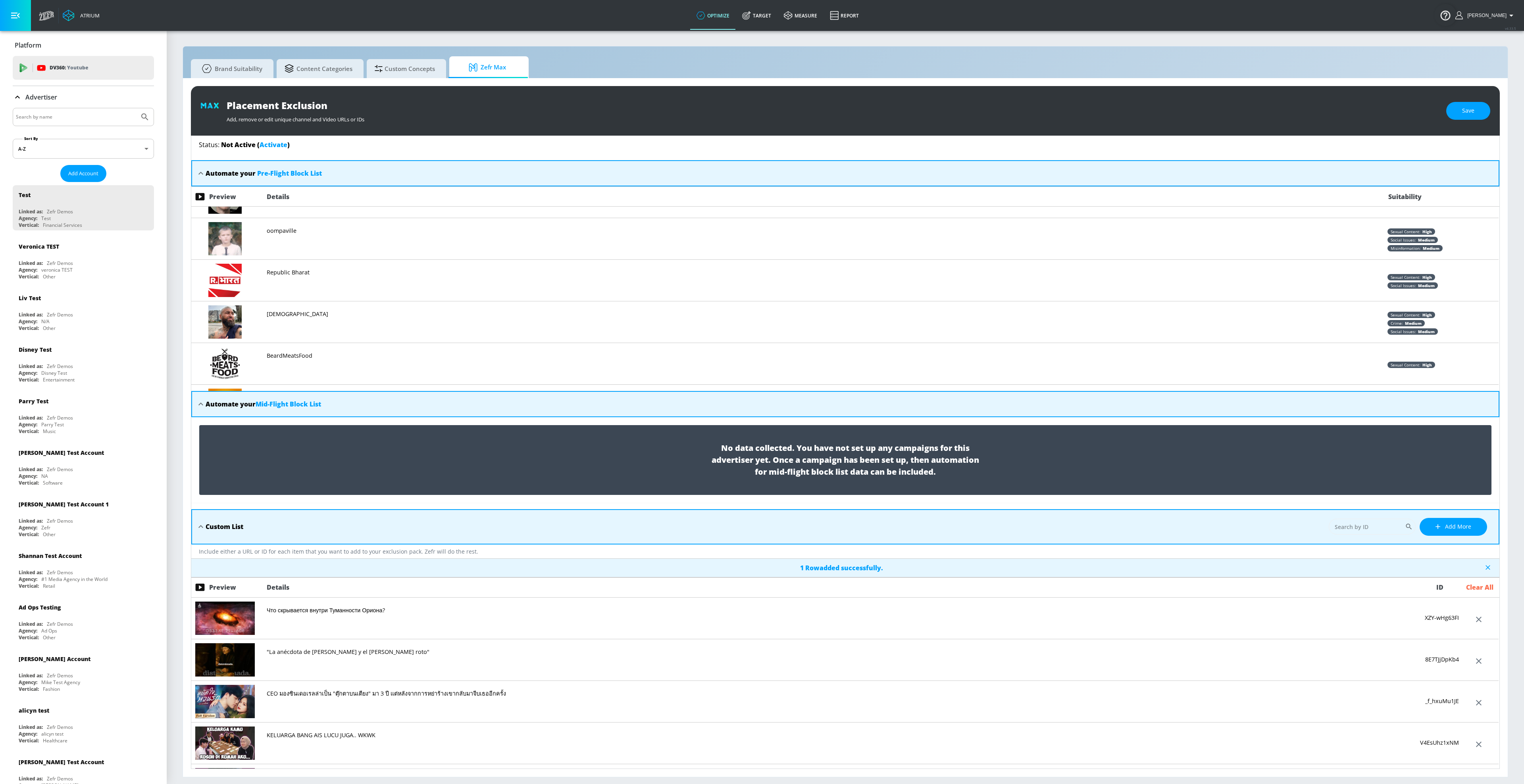
scroll to position [25, 0]
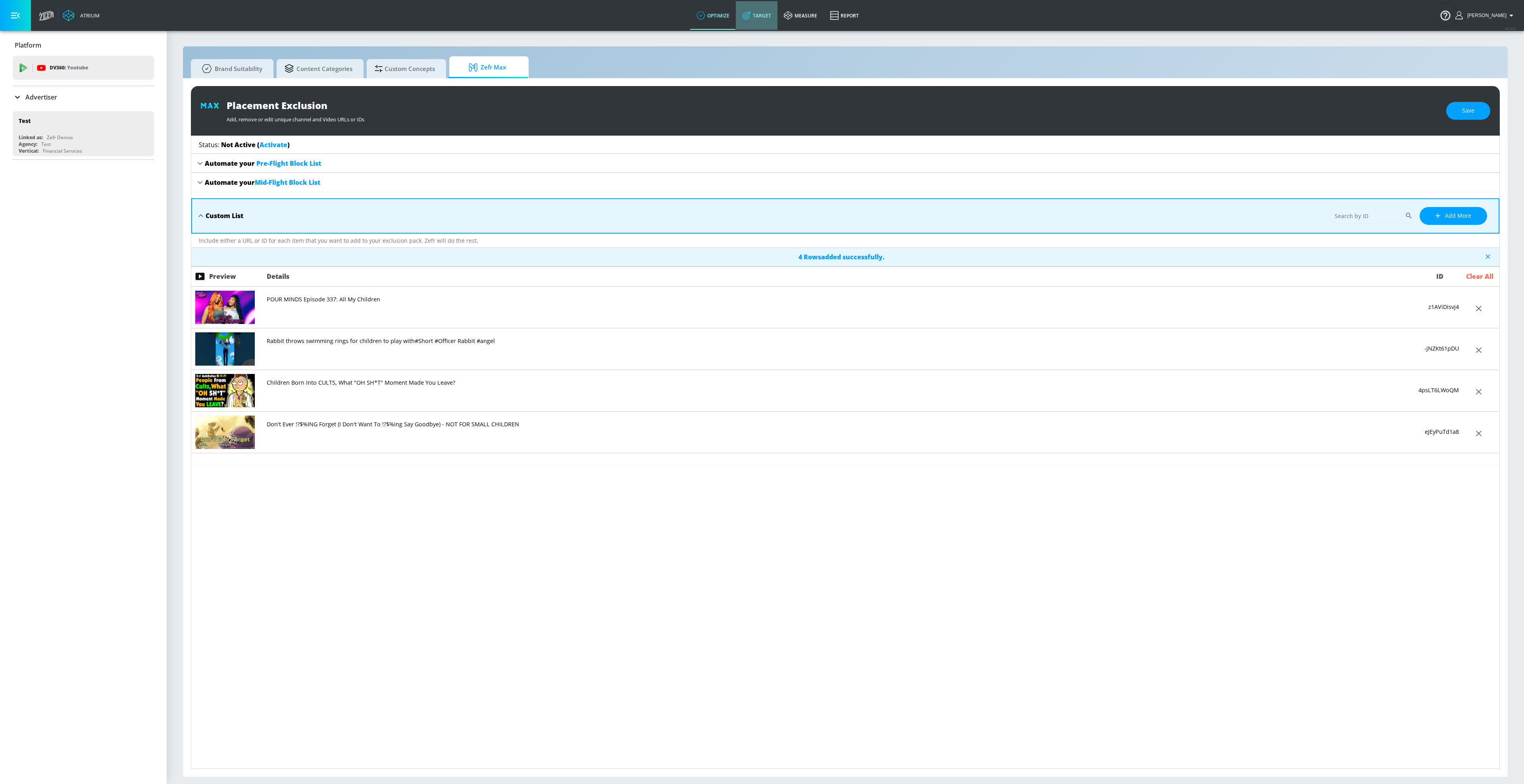
click at [751, 19] on icon at bounding box center [746, 15] width 9 height 9
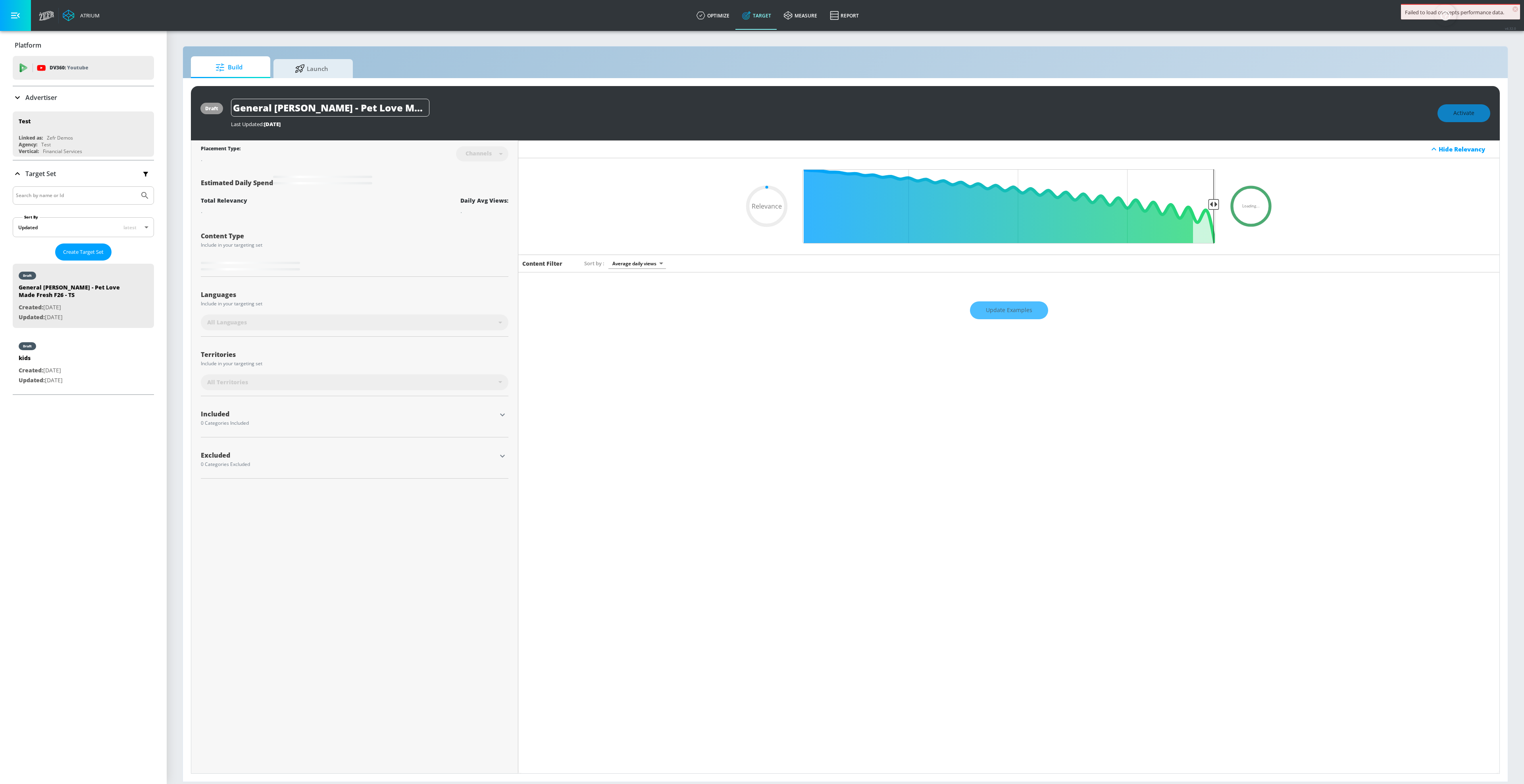
type input "0.67"
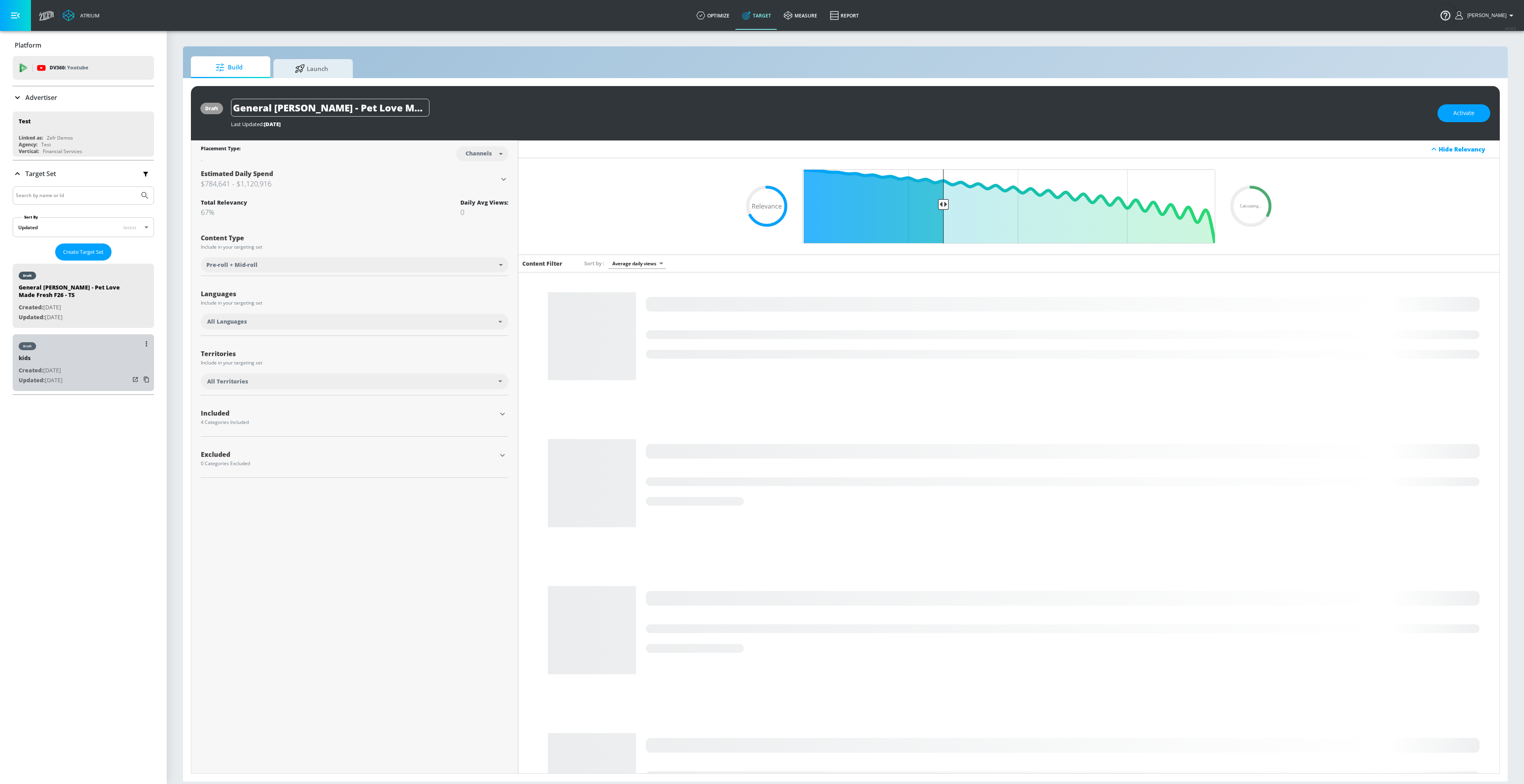
click at [54, 363] on div "kids" at bounding box center [41, 359] width 44 height 11
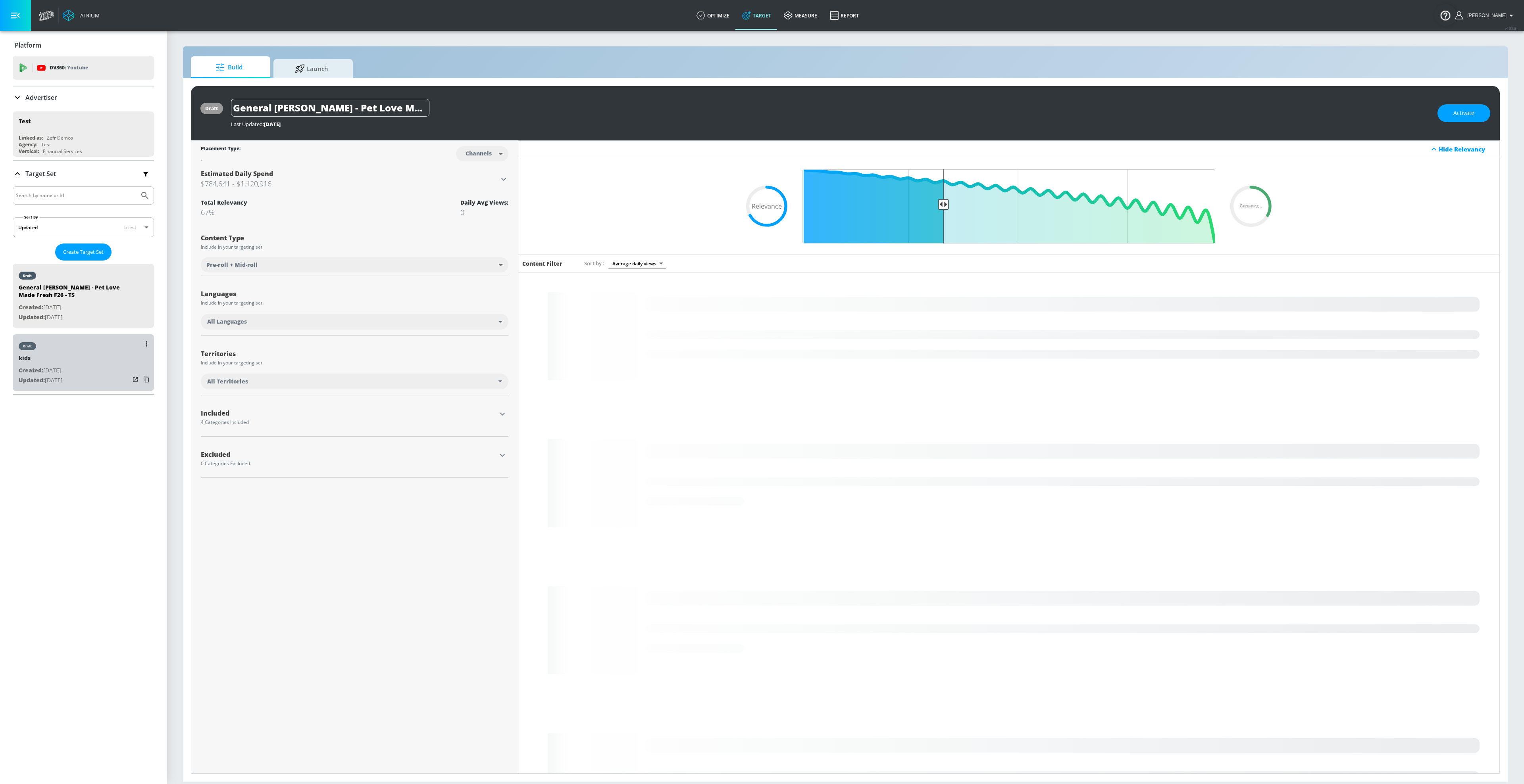
type input "kids"
type input "videos"
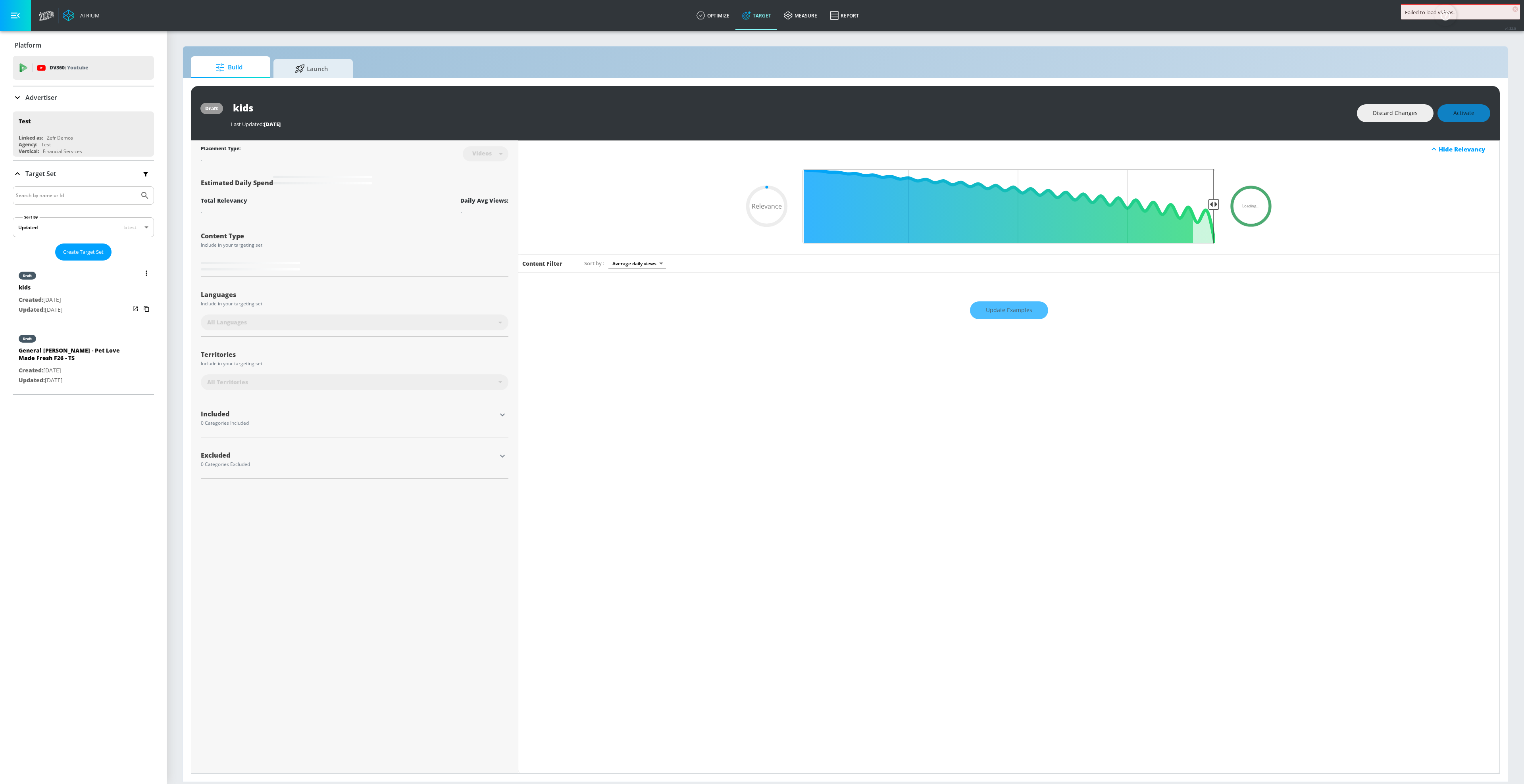
type input "0.89"
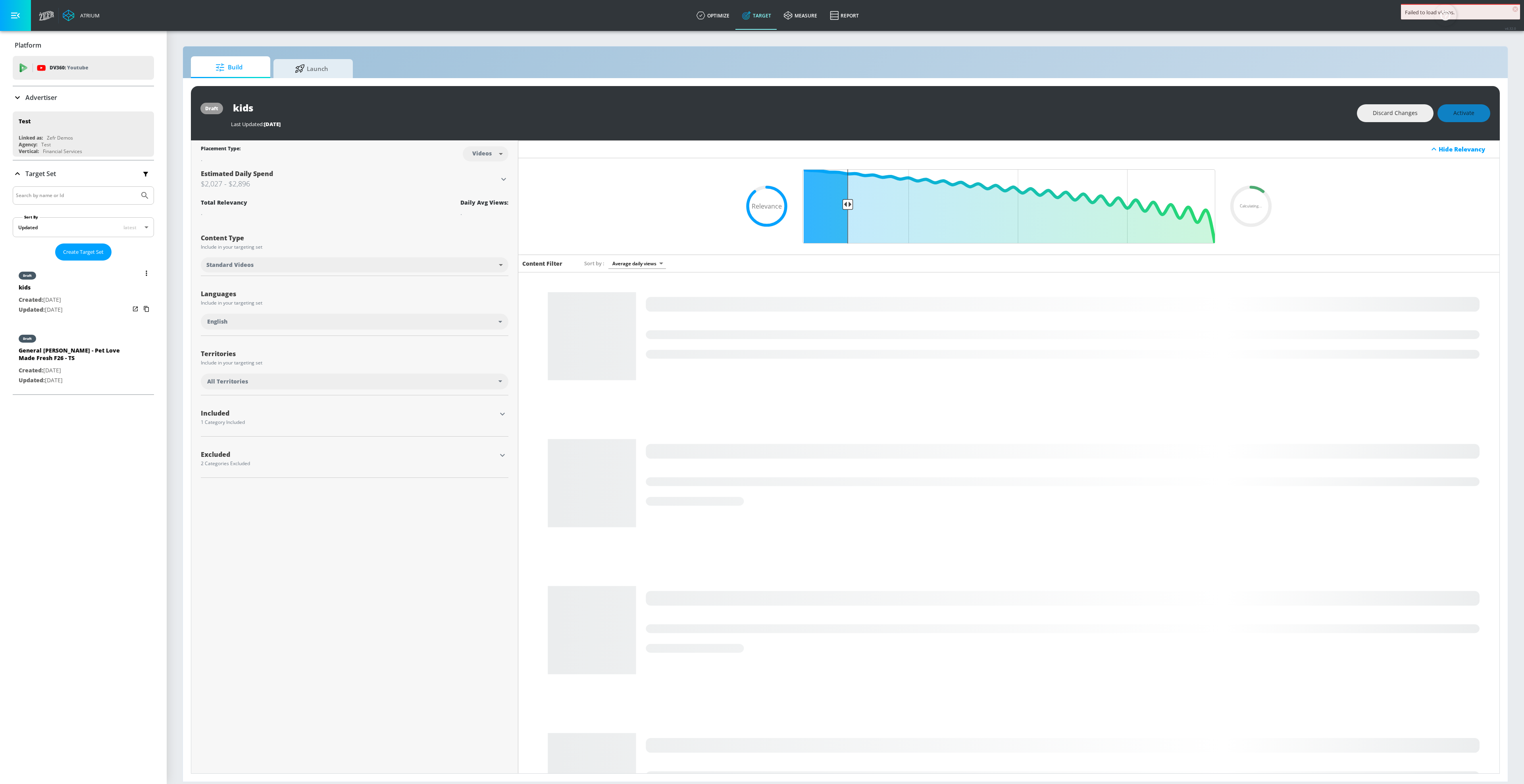
click at [96, 297] on div "draft kids Created: [DATE] Updated: [DATE]" at bounding box center [83, 292] width 141 height 57
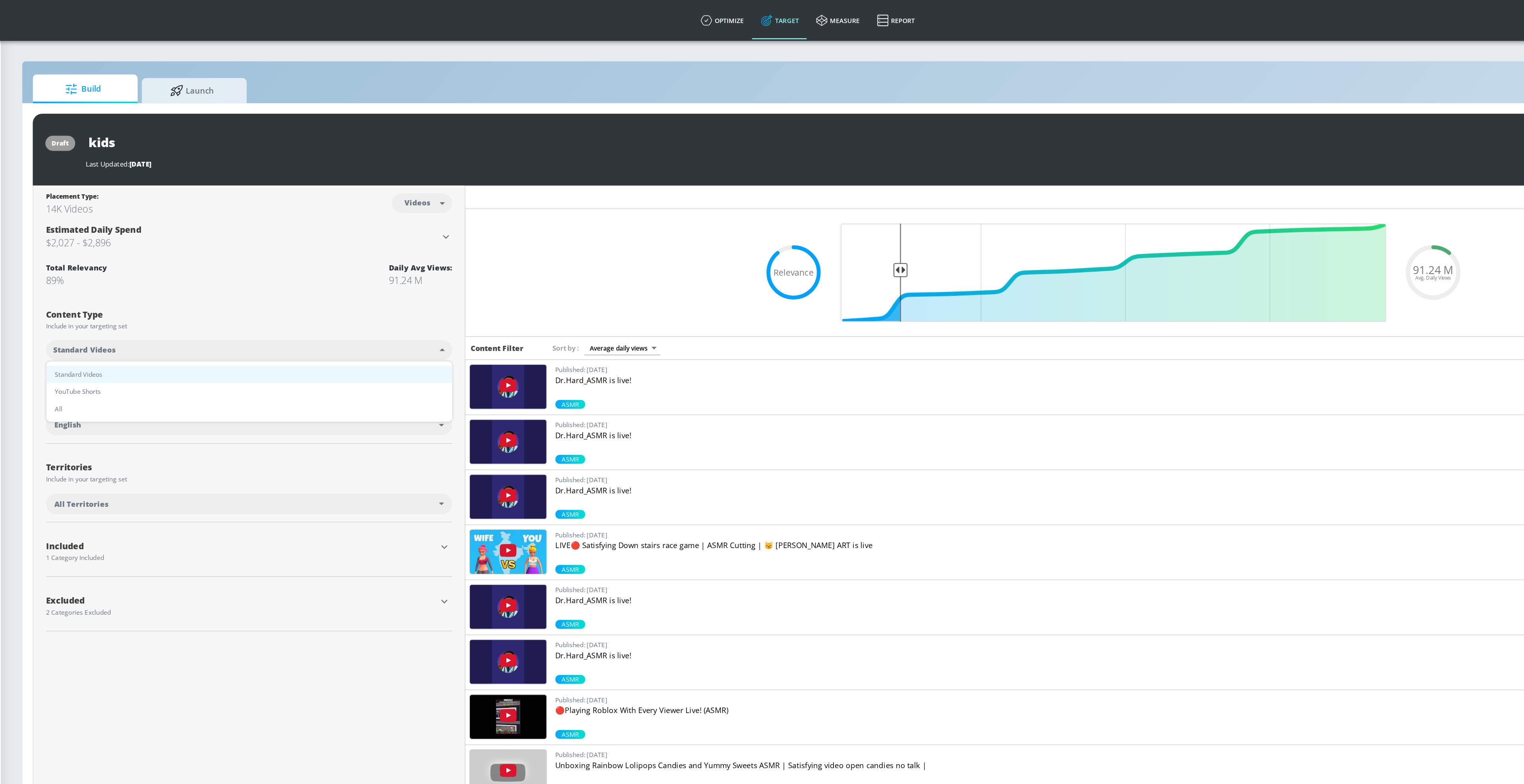
click at [461, 192] on body "Atrium optimize Target measure Report optimize Target measure Report v 4.32.0 […" at bounding box center [762, 392] width 1524 height 784
click at [487, 155] on div at bounding box center [762, 392] width 1524 height 784
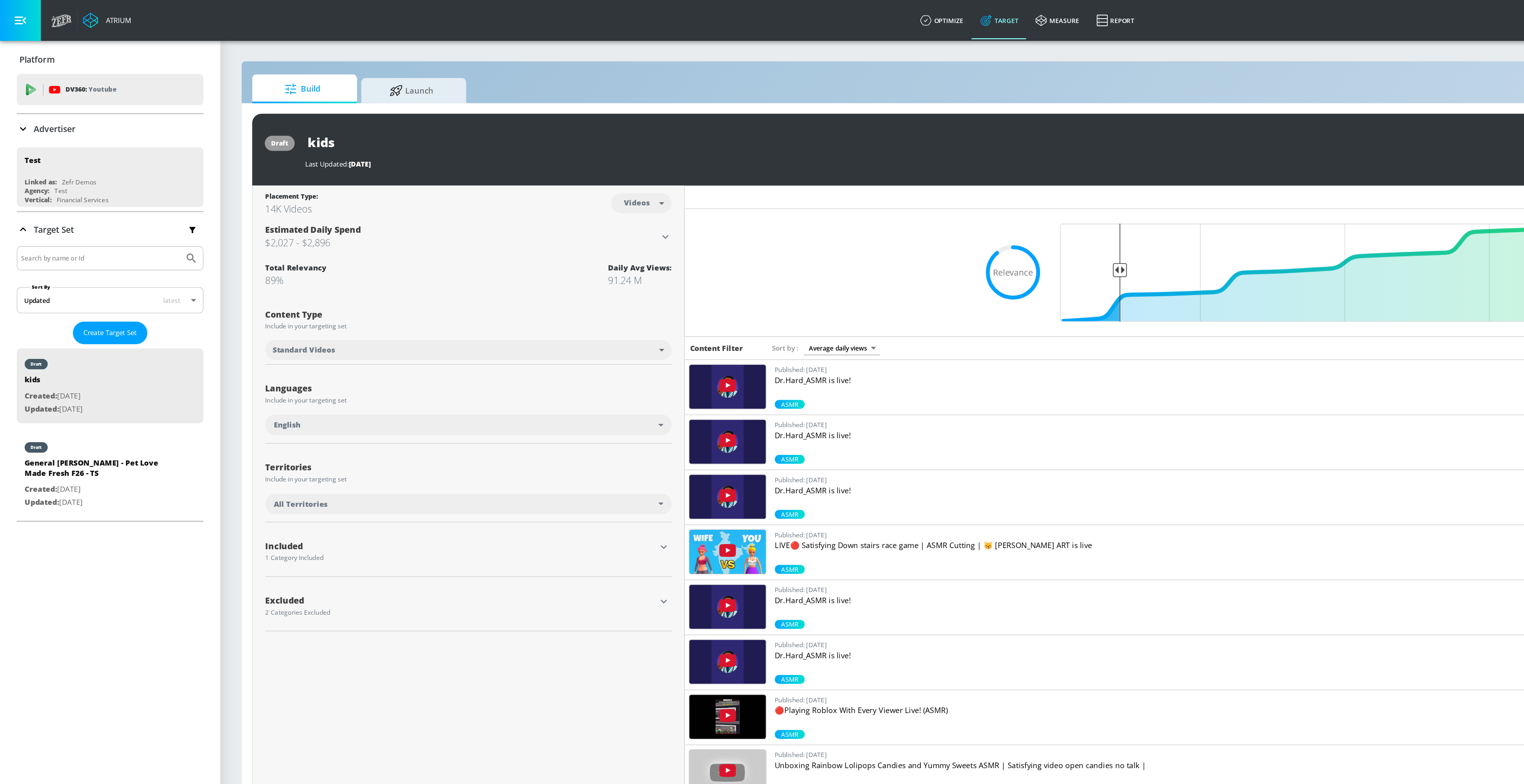
click at [321, 155] on body "Atrium optimize Target measure Report optimize Target measure Report v 4.32.0 […" at bounding box center [762, 392] width 1524 height 784
click at [424, 163] on div at bounding box center [762, 392] width 1524 height 784
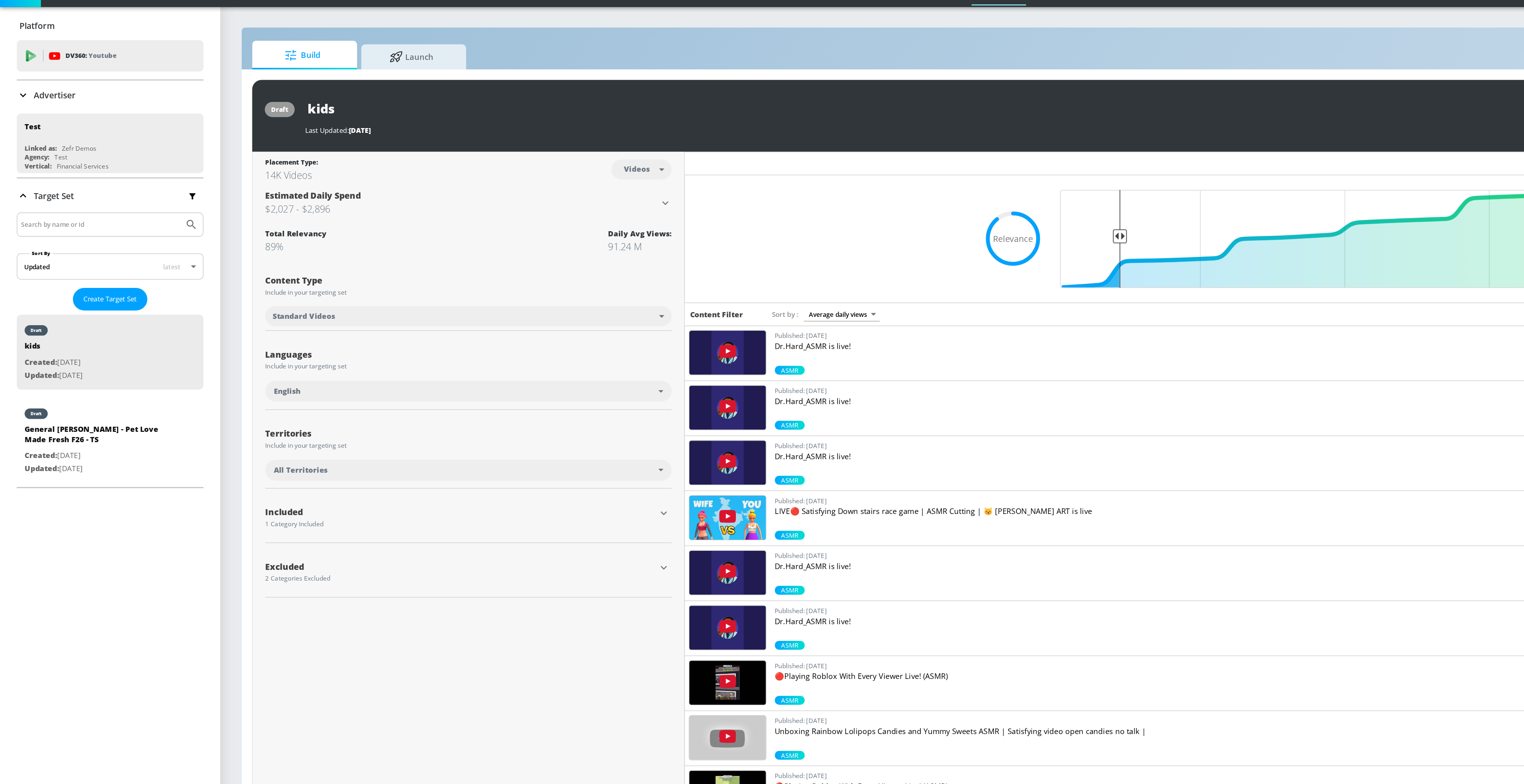
click at [438, 321] on div "English" at bounding box center [353, 321] width 291 height 8
click at [301, 293] on div at bounding box center [762, 392] width 1524 height 784
click at [334, 375] on div "All Territories" at bounding box center [354, 381] width 308 height 16
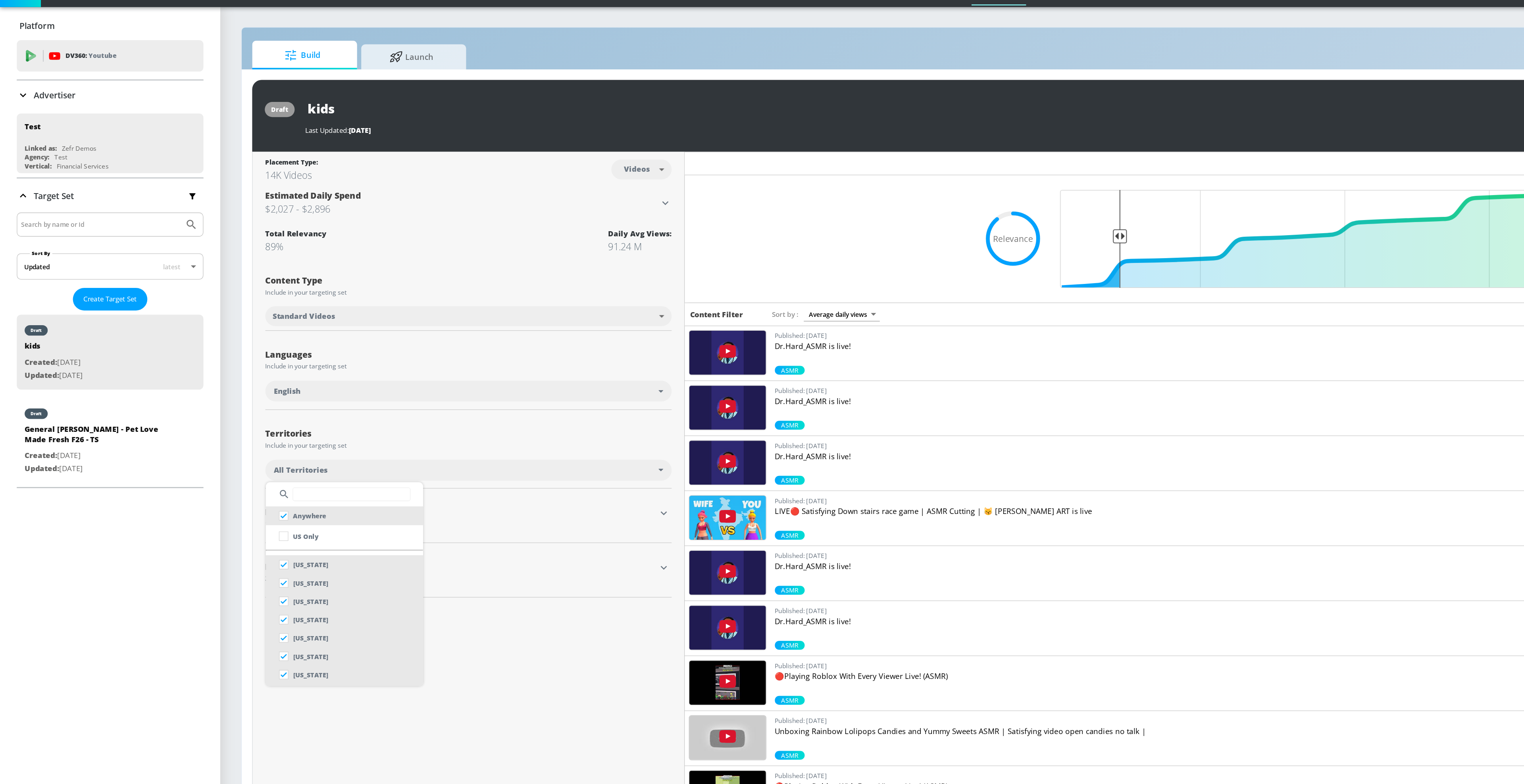
click at [360, 344] on div at bounding box center [762, 392] width 1524 height 784
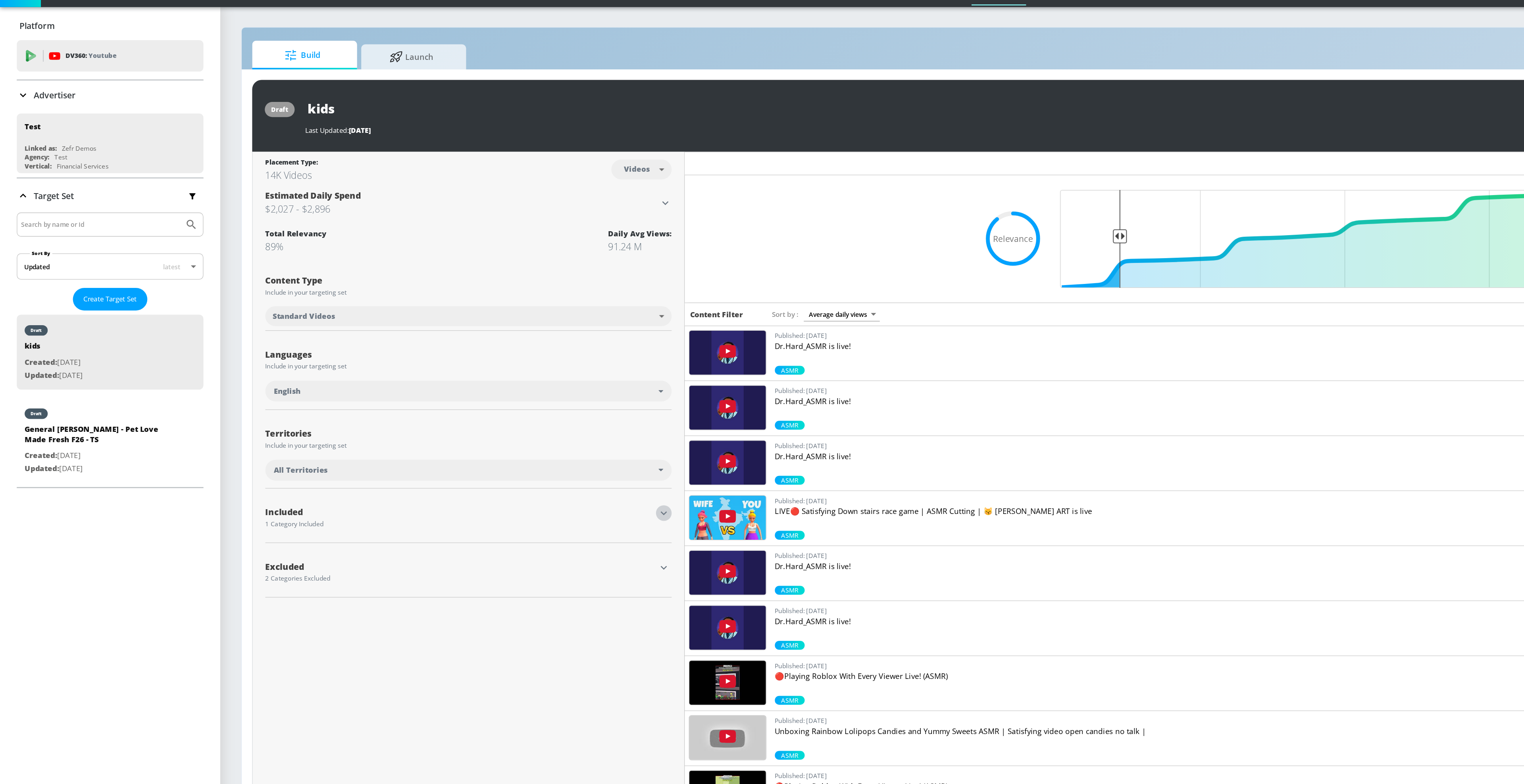
click at [499, 415] on icon "button" at bounding box center [502, 414] width 9 height 9
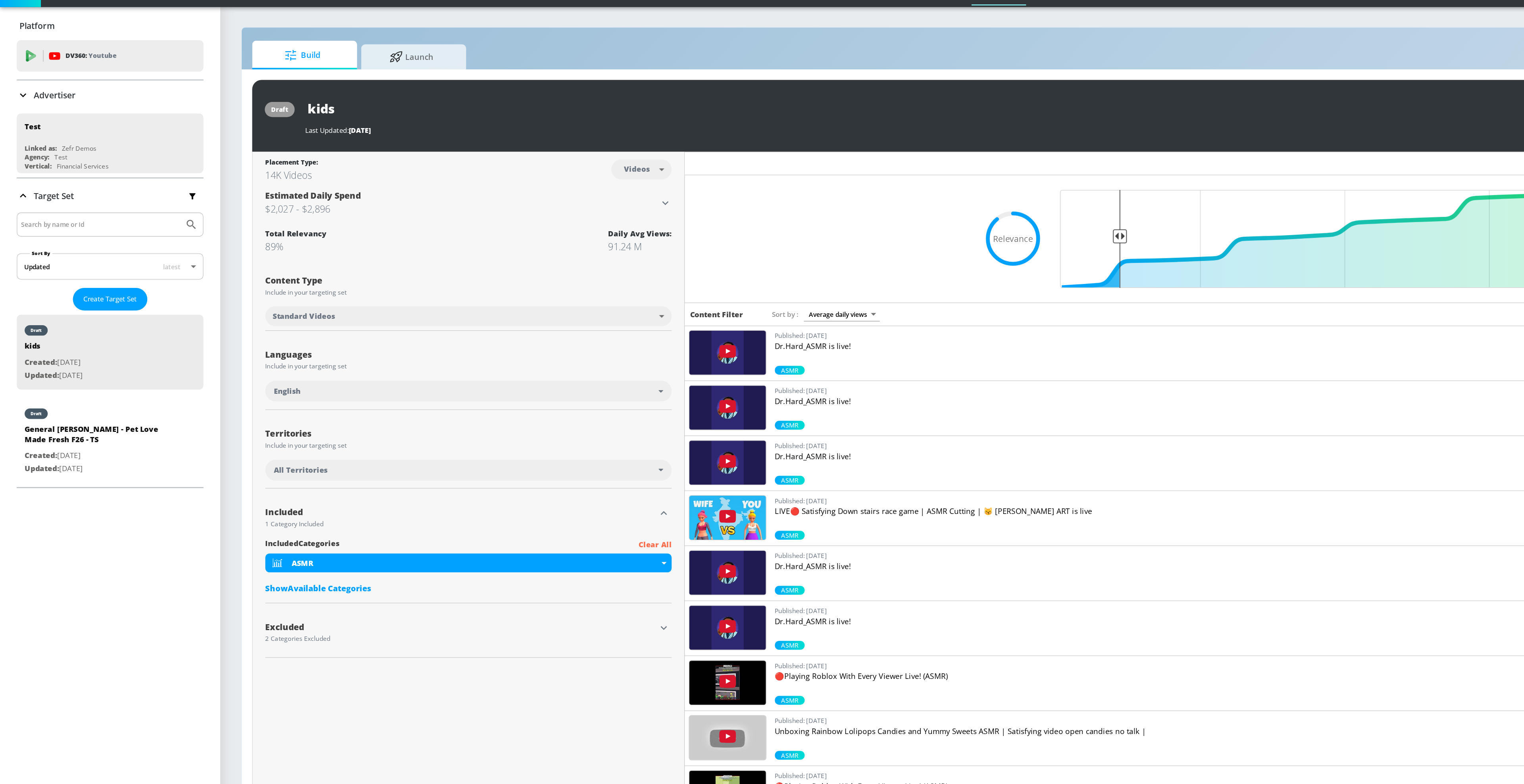
click at [248, 503] on div "Excluded" at bounding box center [348, 500] width 296 height 7
click at [505, 502] on icon "button" at bounding box center [502, 501] width 9 height 9
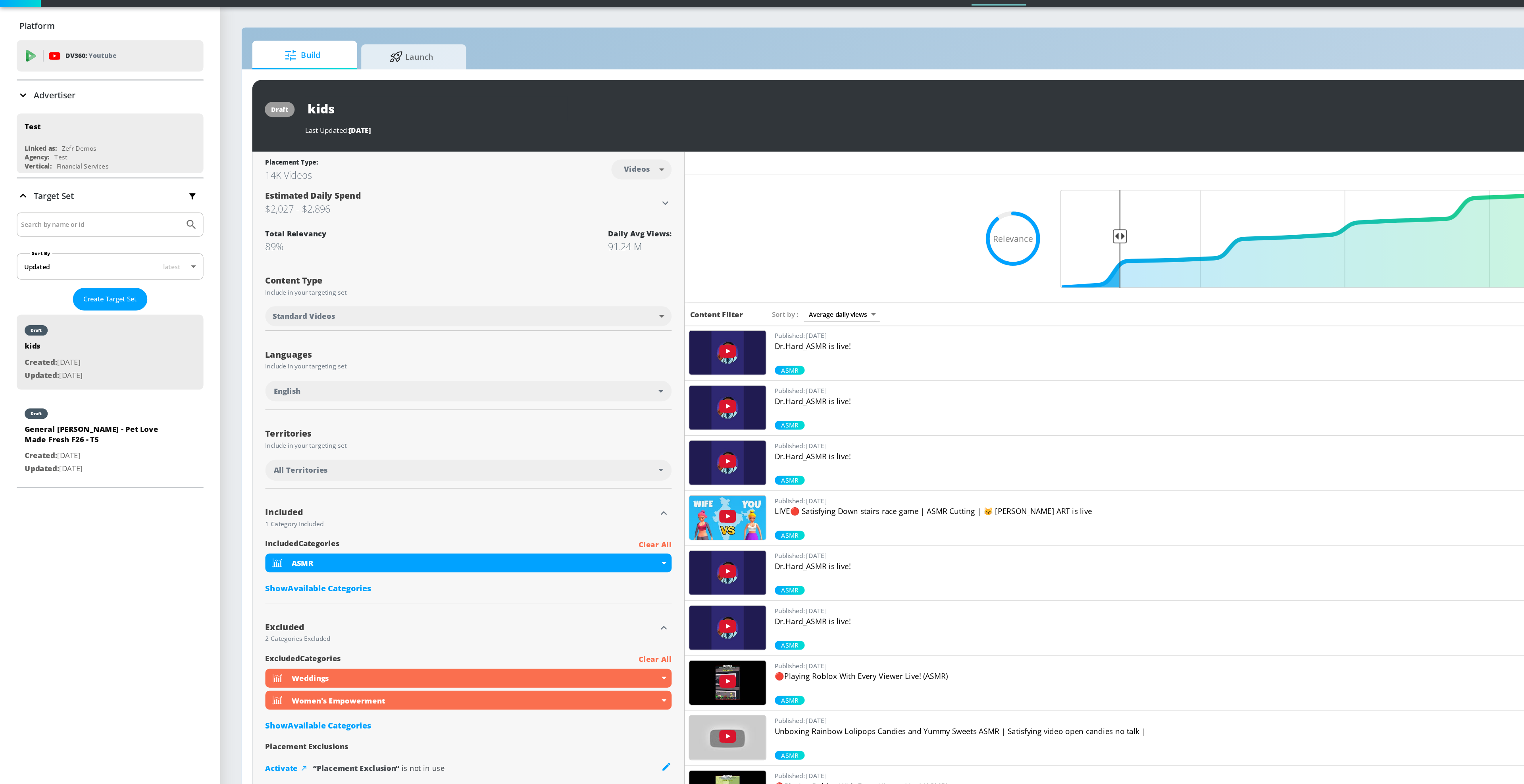
click at [261, 472] on div "Show Available Categories" at bounding box center [354, 471] width 308 height 8
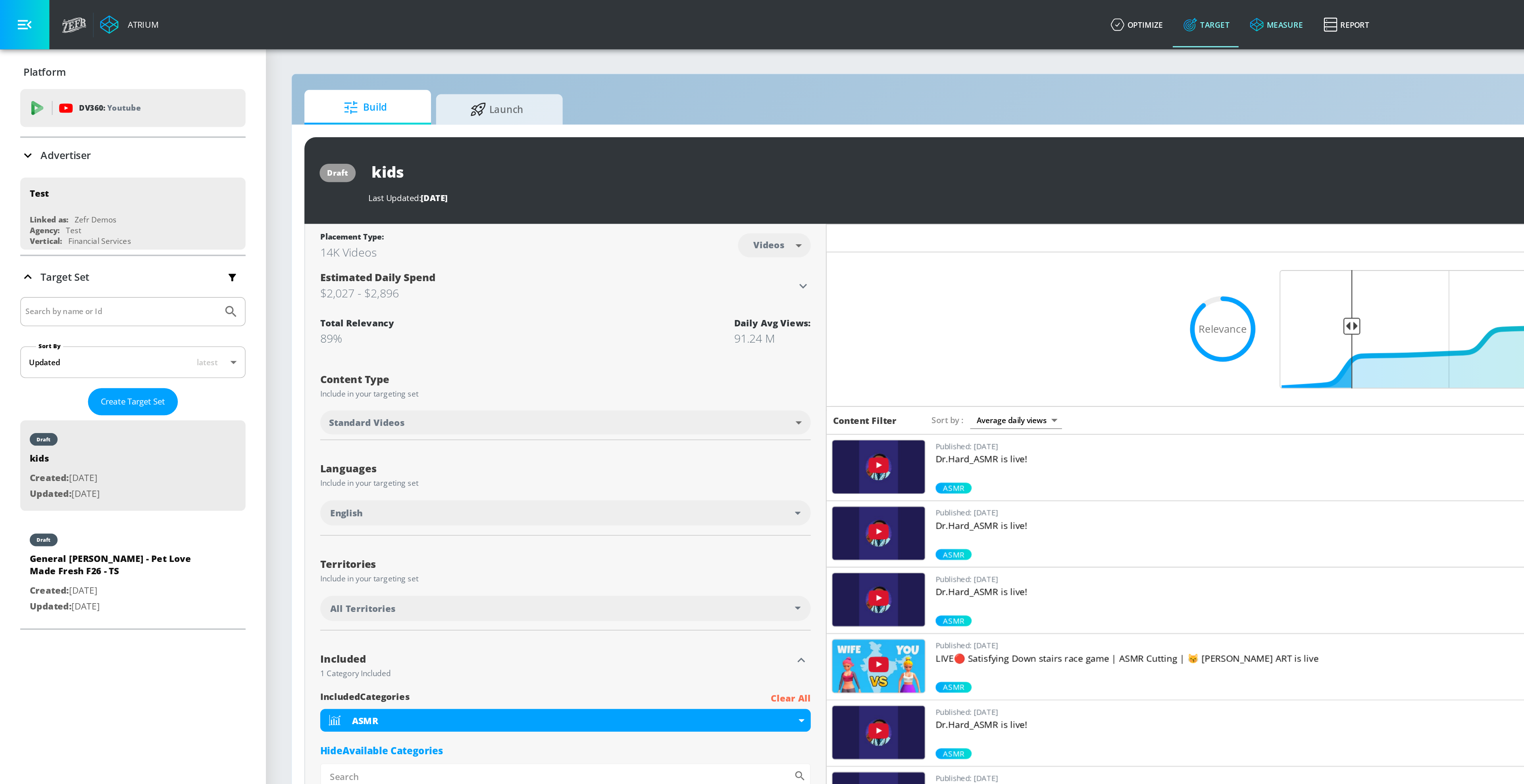
click at [793, 17] on icon at bounding box center [788, 15] width 9 height 9
